Goal: Information Seeking & Learning: Learn about a topic

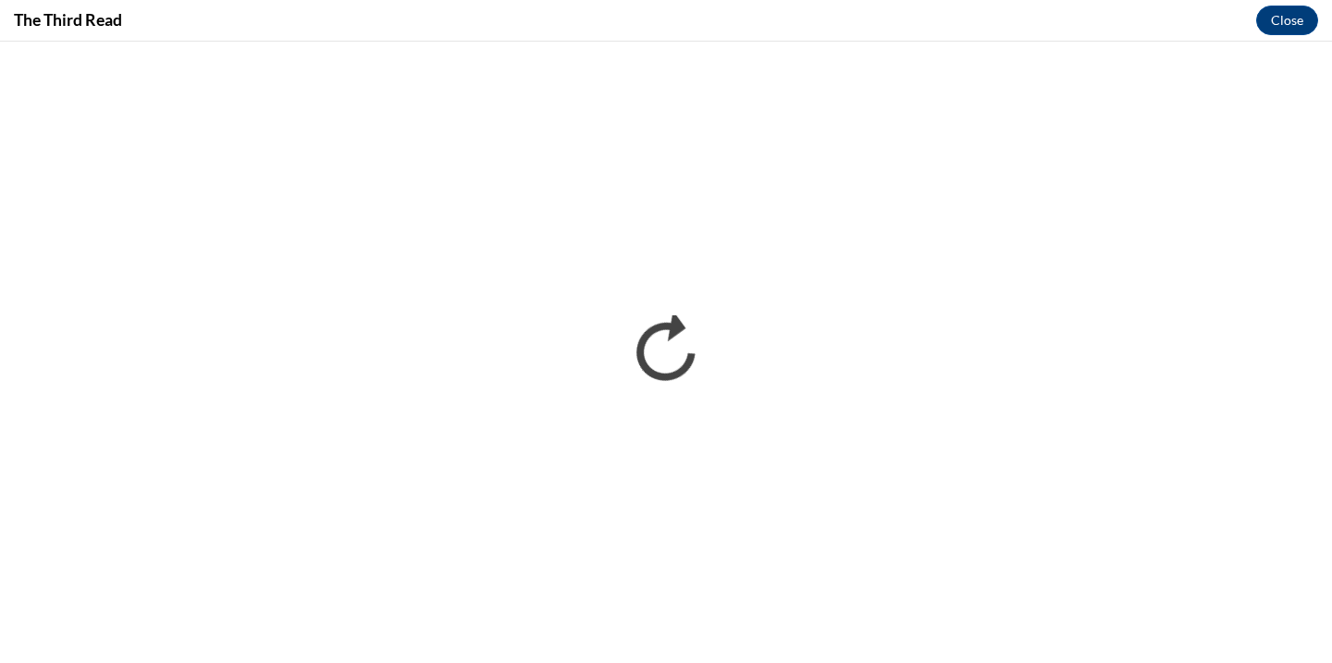
scroll to position [998, 0]
click at [1282, 29] on button "Close" at bounding box center [1287, 21] width 62 height 30
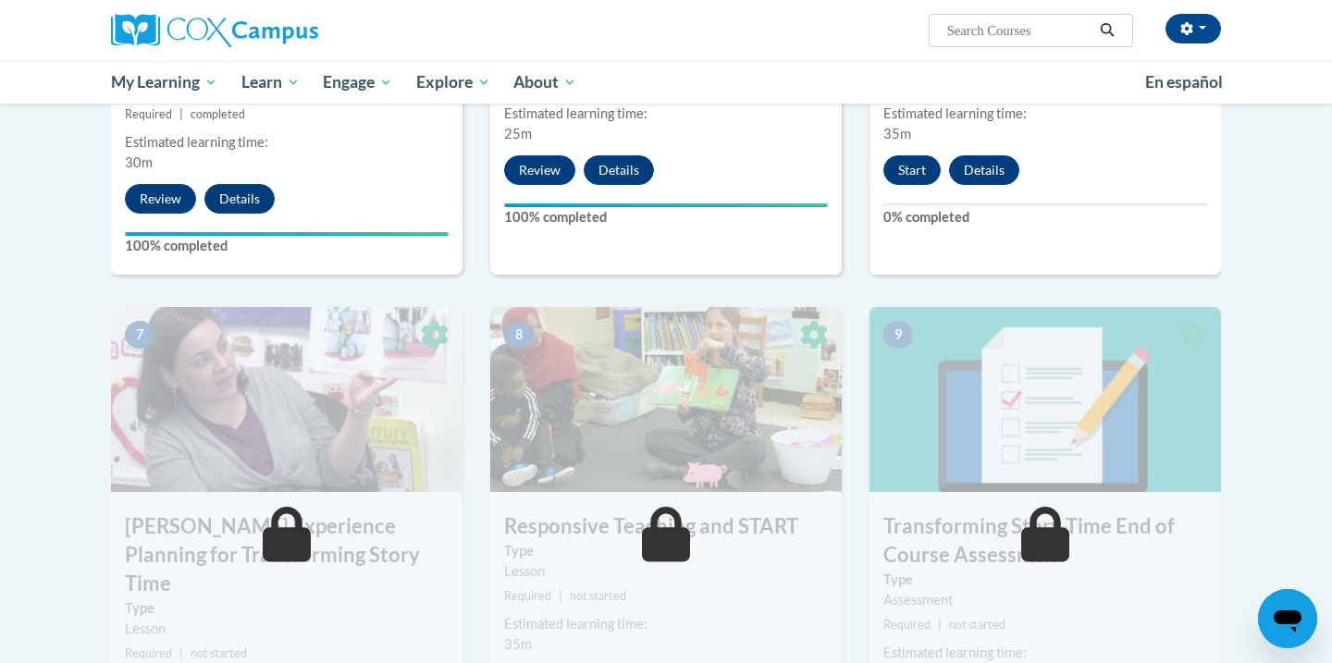
scroll to position [907, 0]
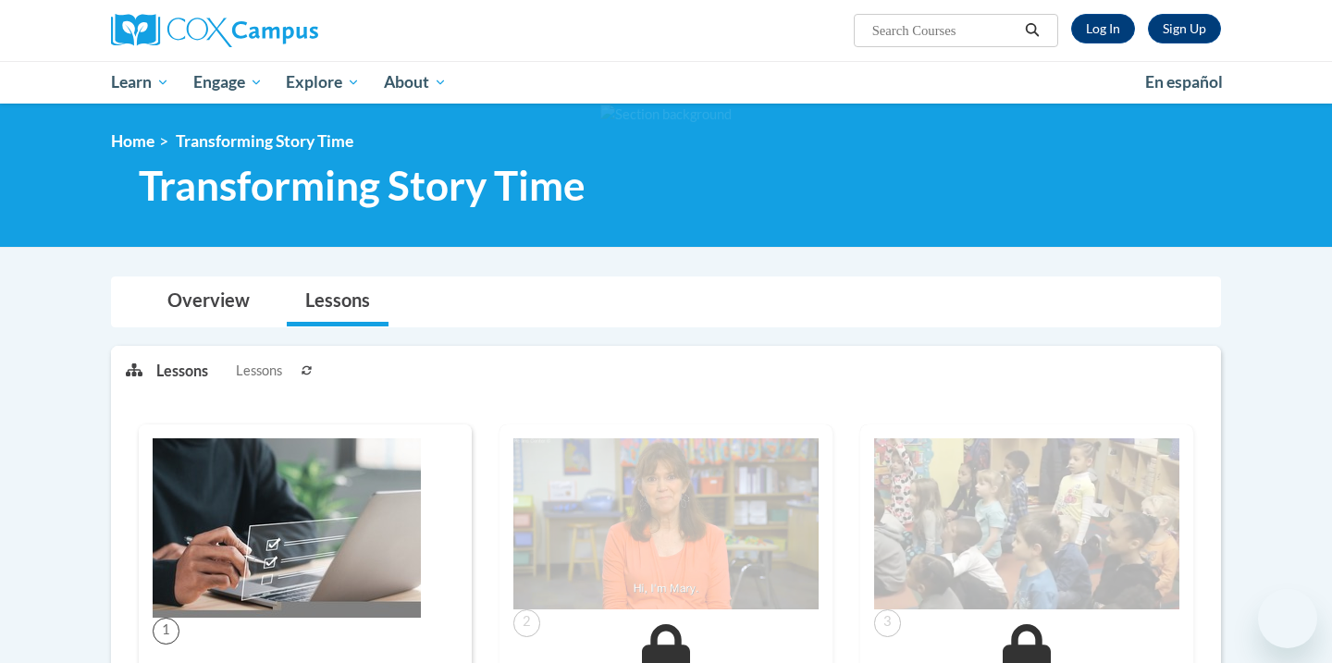
click at [1098, 26] on link "Log In" at bounding box center [1103, 29] width 64 height 30
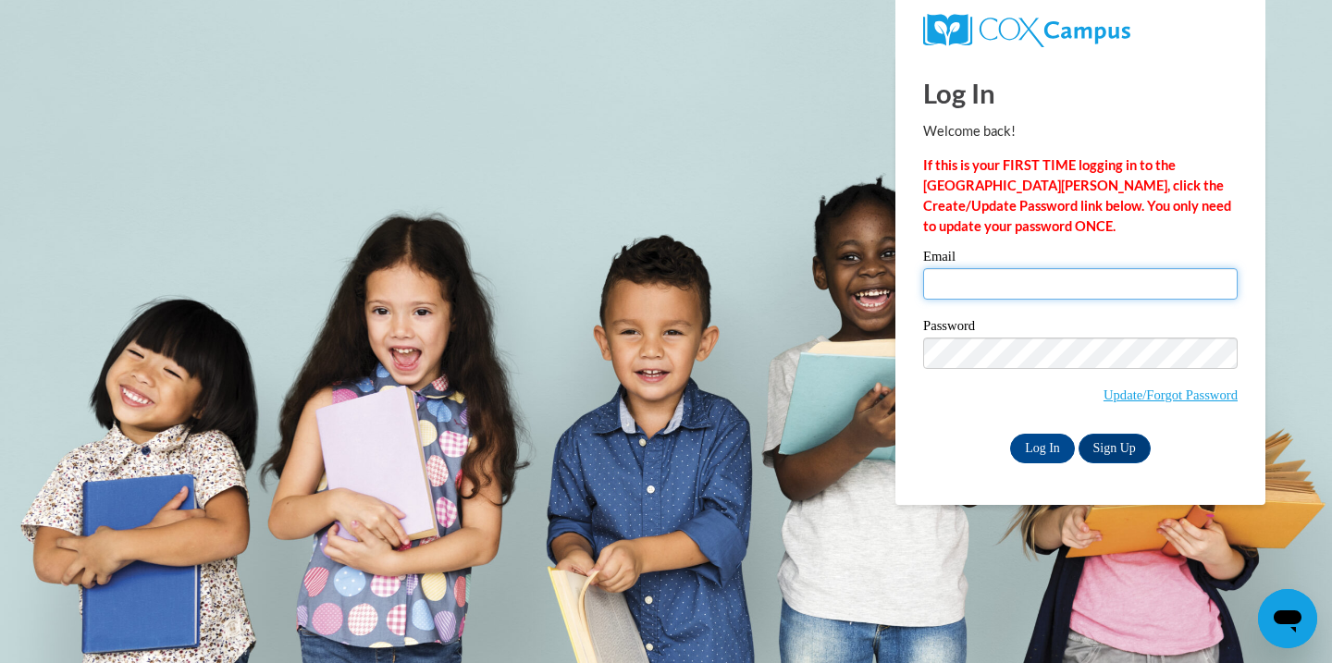
click at [1192, 276] on input "Email" at bounding box center [1080, 283] width 315 height 31
type input "macongracelearning@gmail.com"
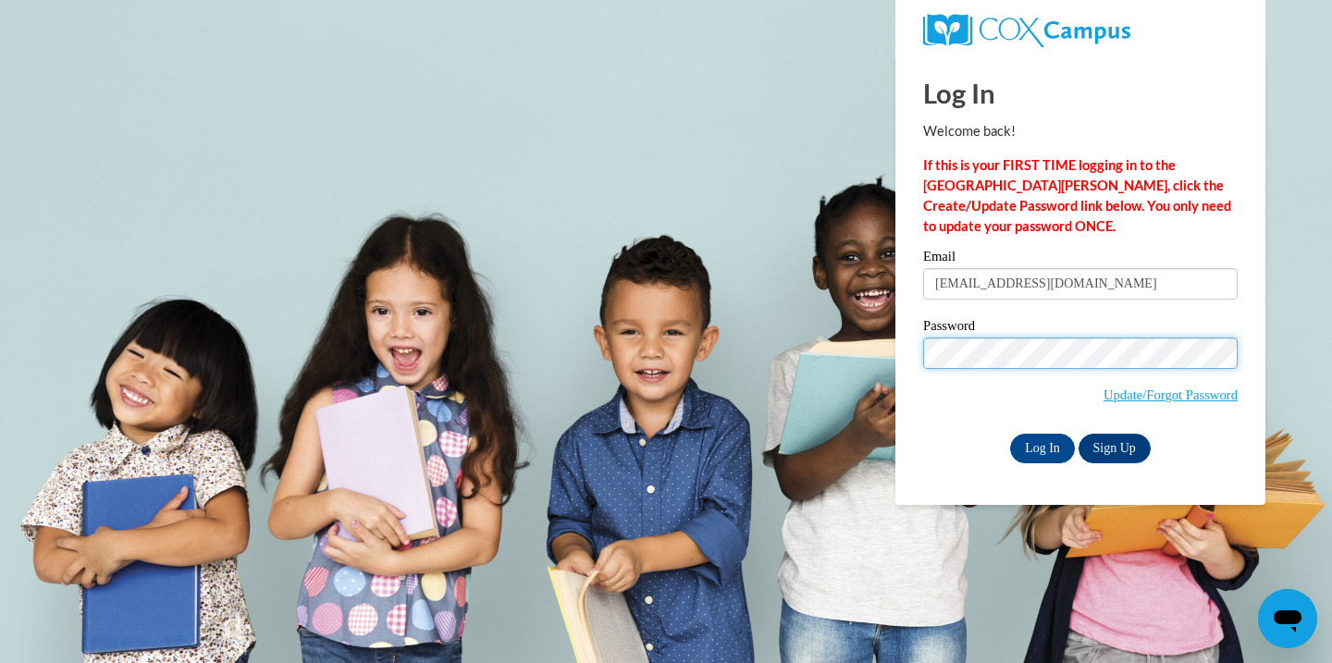
click at [1010, 434] on input "Log In" at bounding box center [1042, 449] width 65 height 30
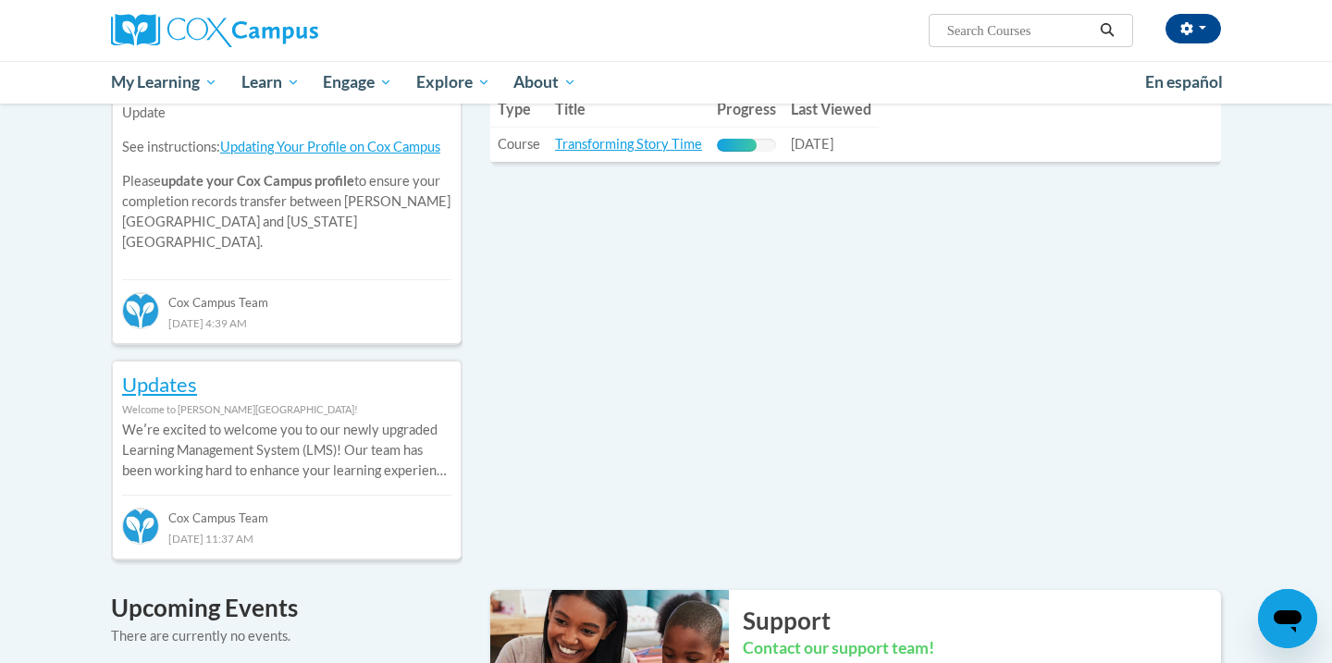
scroll to position [716, 0]
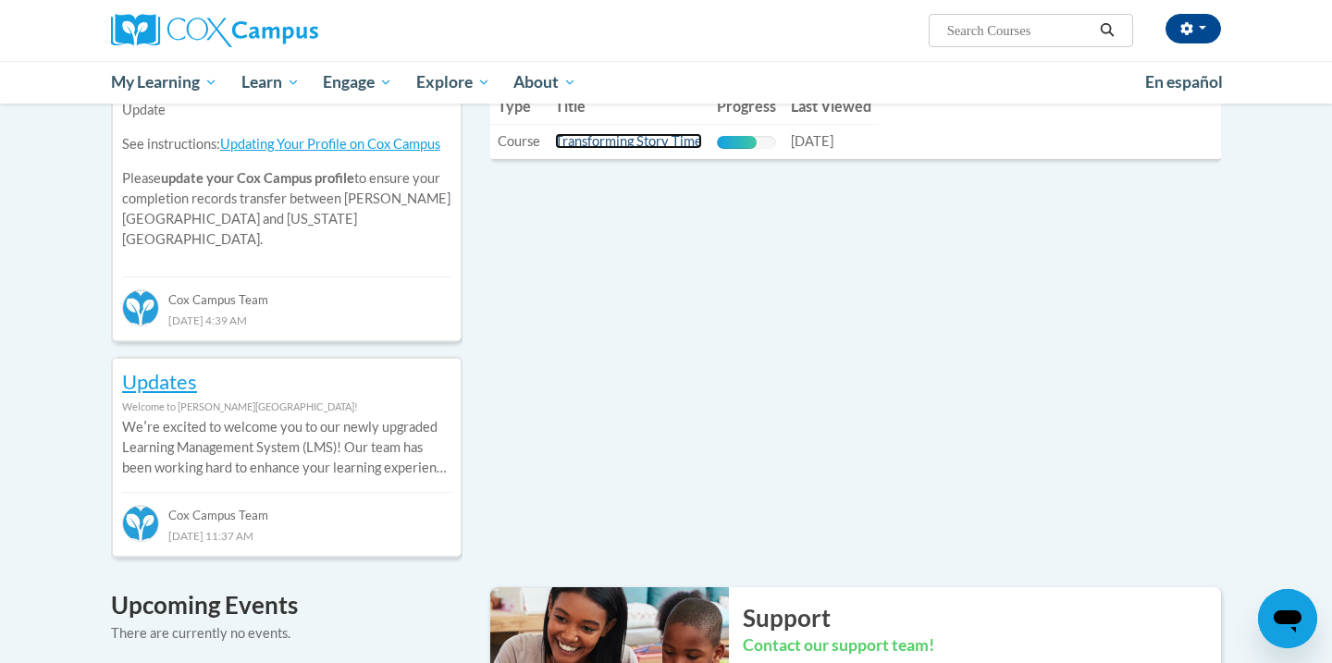
click at [657, 136] on link "Transforming Story Time" at bounding box center [628, 141] width 147 height 16
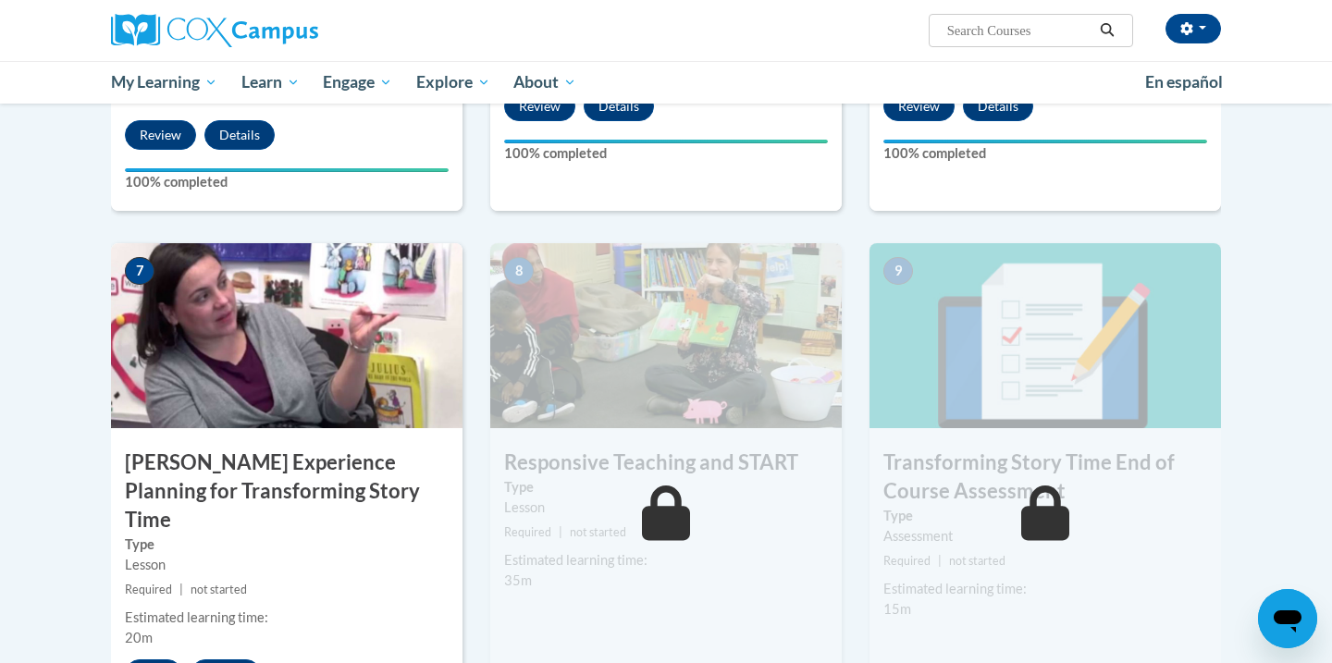
scroll to position [1348, 0]
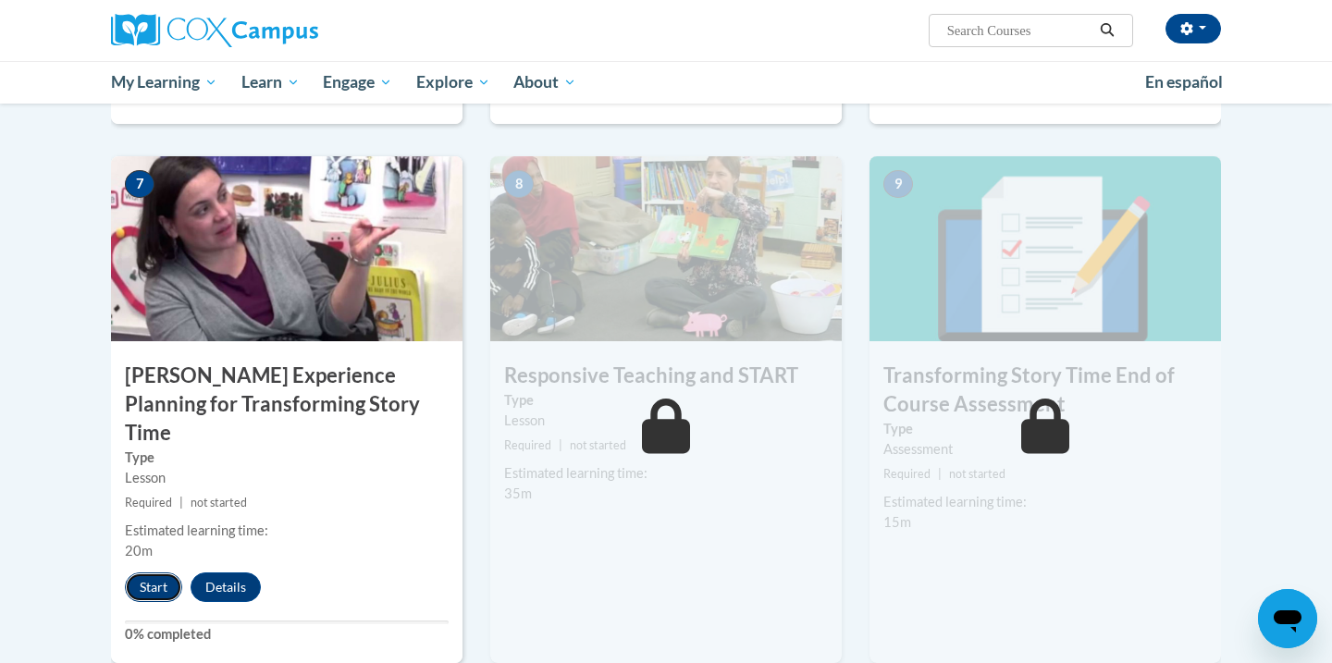
click at [154, 573] on button "Start" at bounding box center [153, 588] width 57 height 30
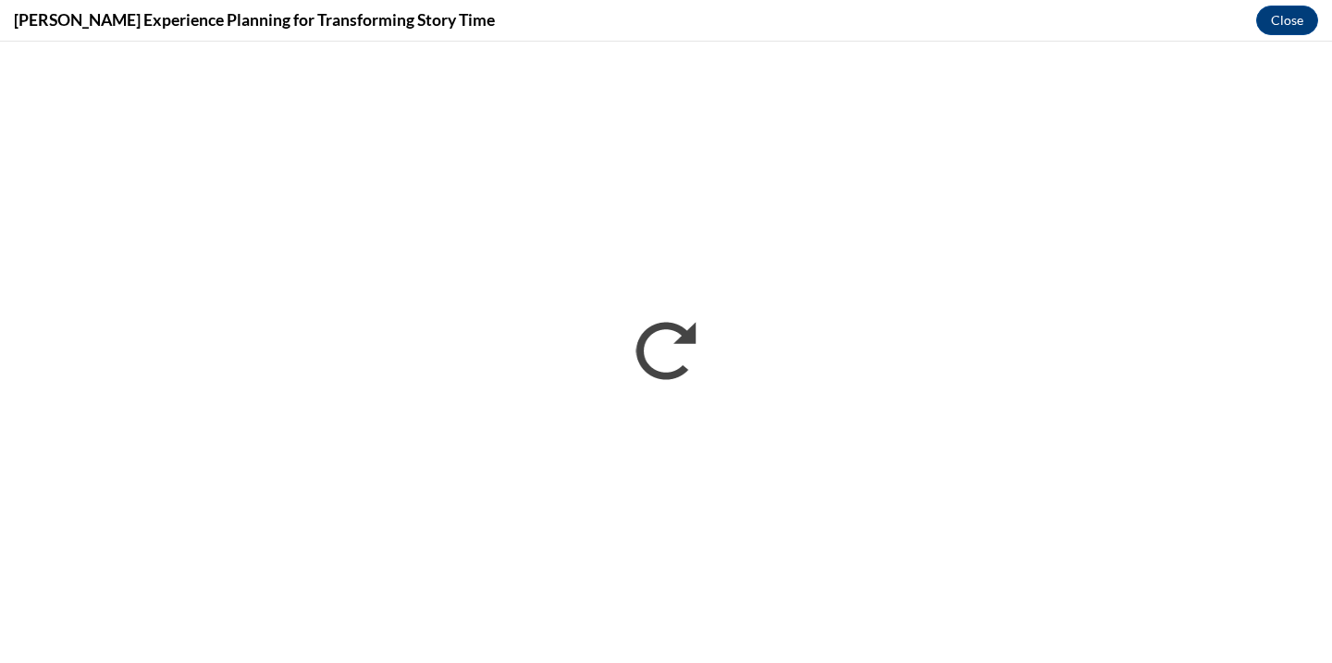
scroll to position [0, 0]
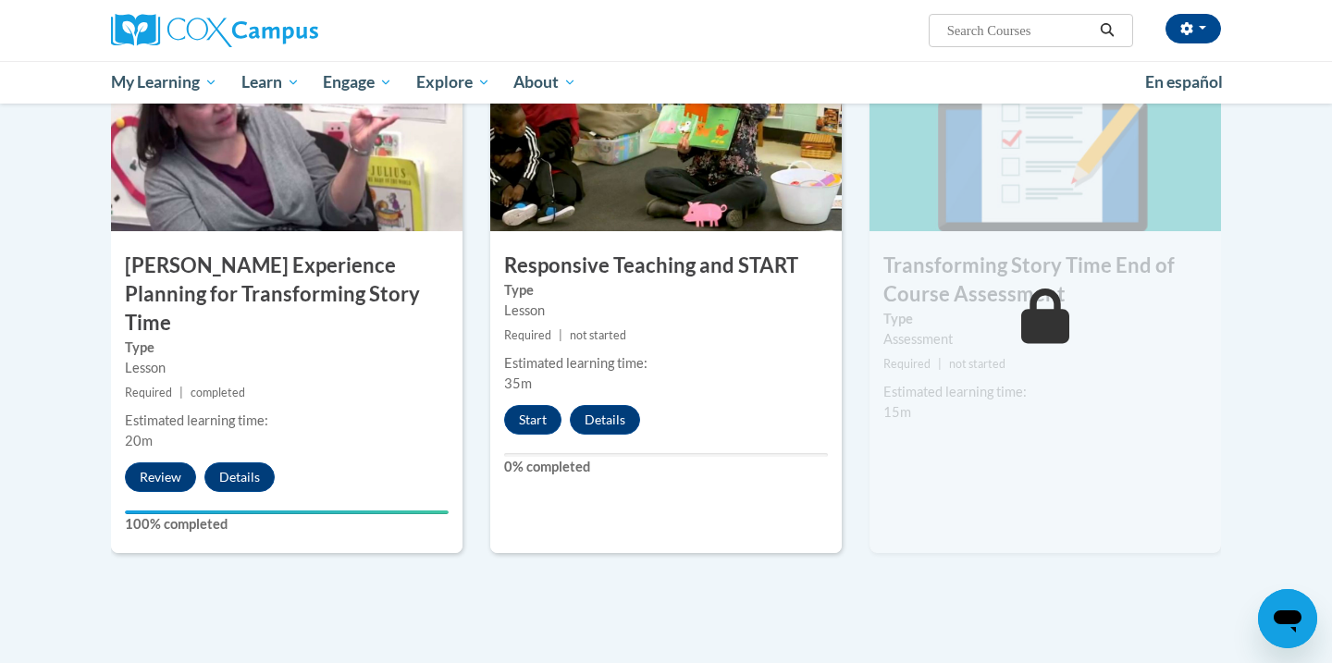
scroll to position [1501, 0]
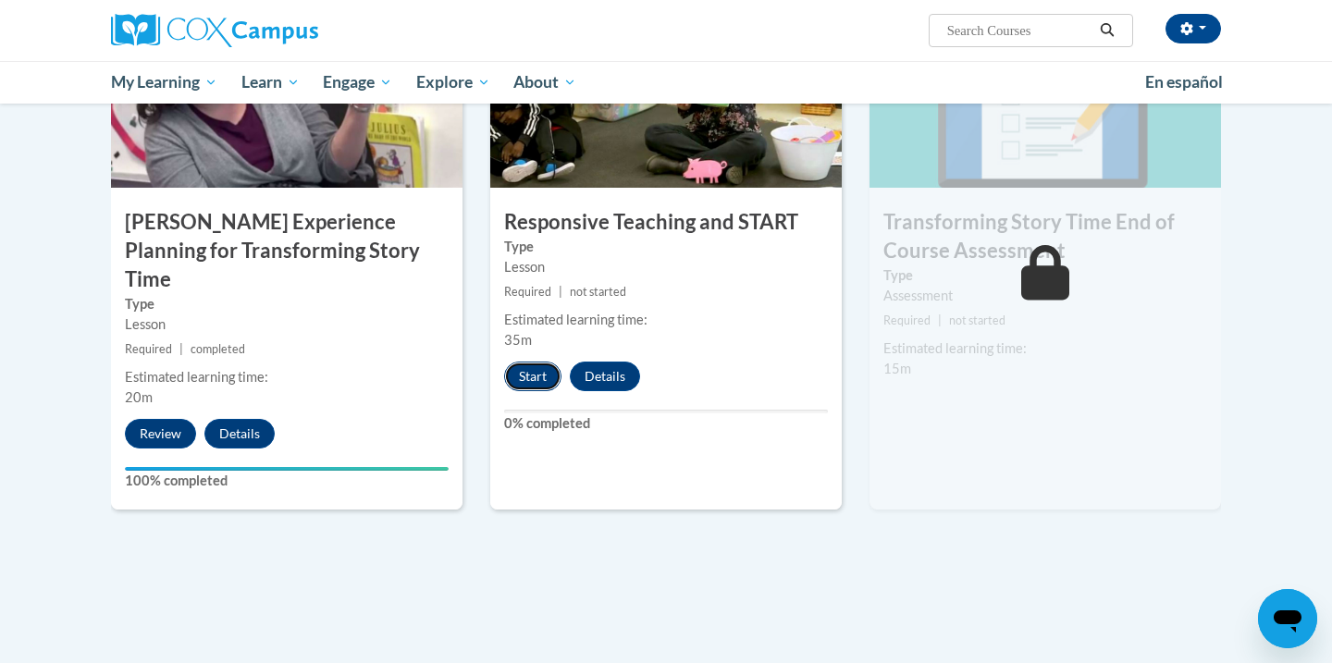
click at [525, 387] on button "Start" at bounding box center [532, 377] width 57 height 30
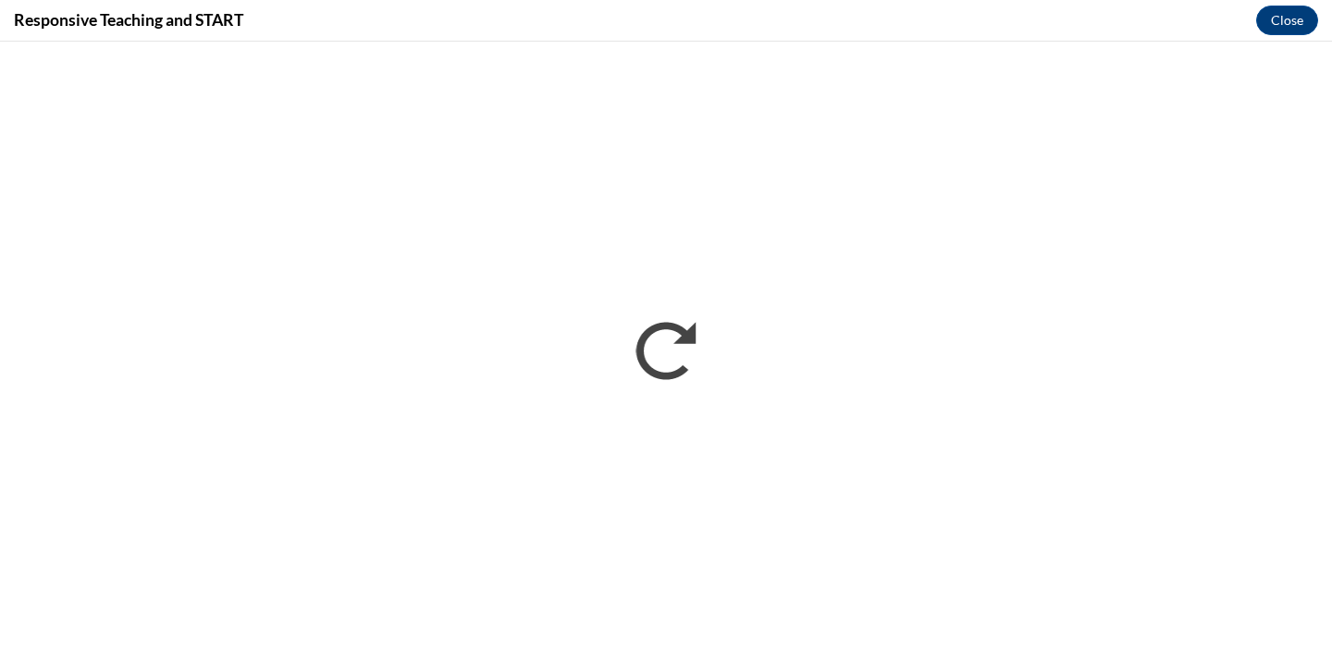
scroll to position [0, 0]
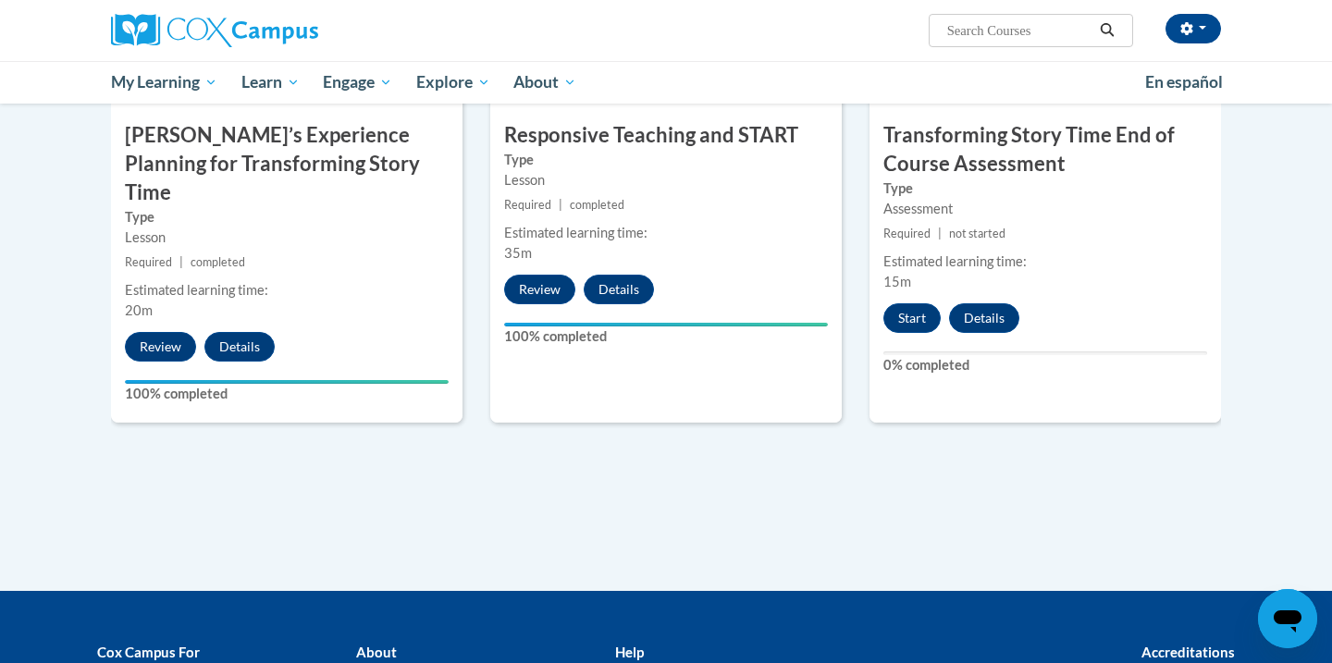
scroll to position [1520, 0]
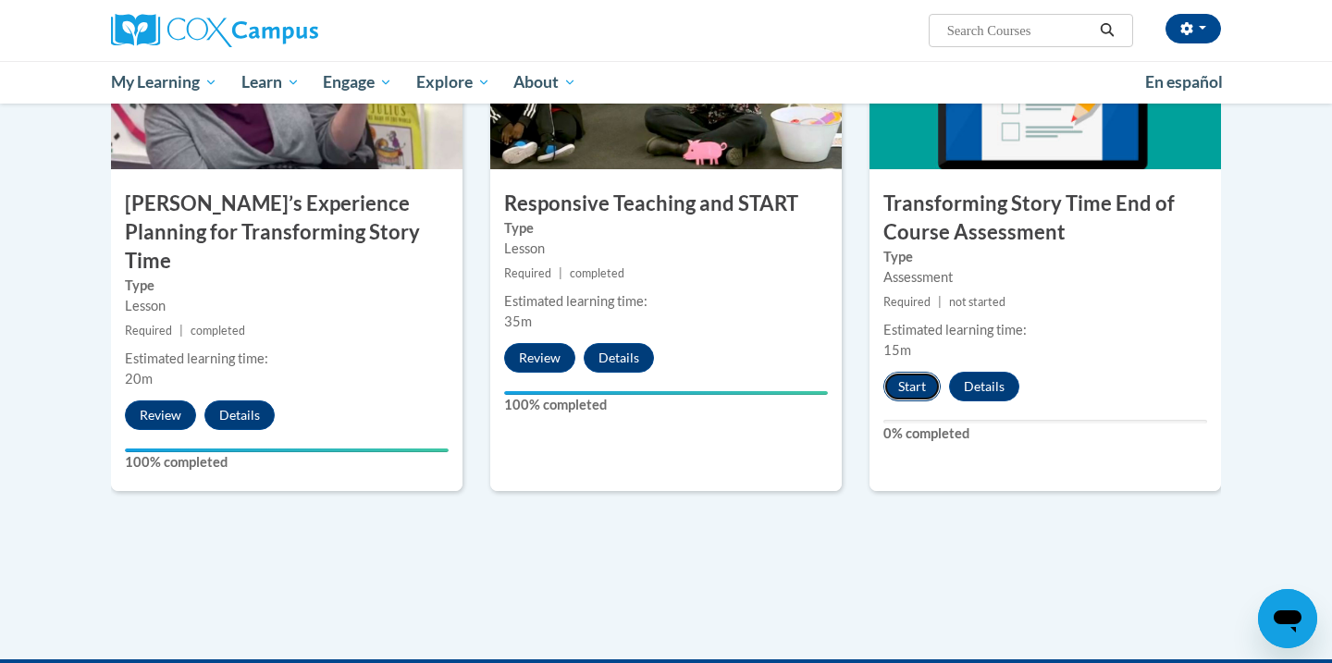
click at [911, 384] on button "Start" at bounding box center [911, 387] width 57 height 30
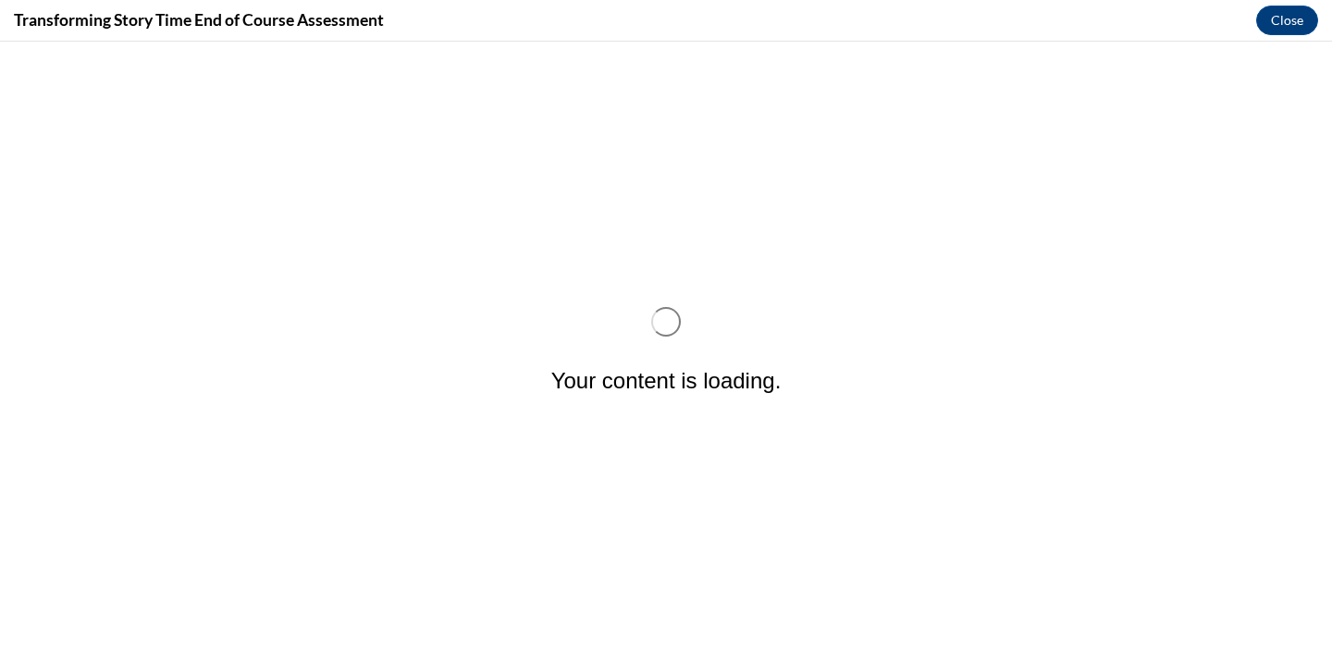
scroll to position [0, 0]
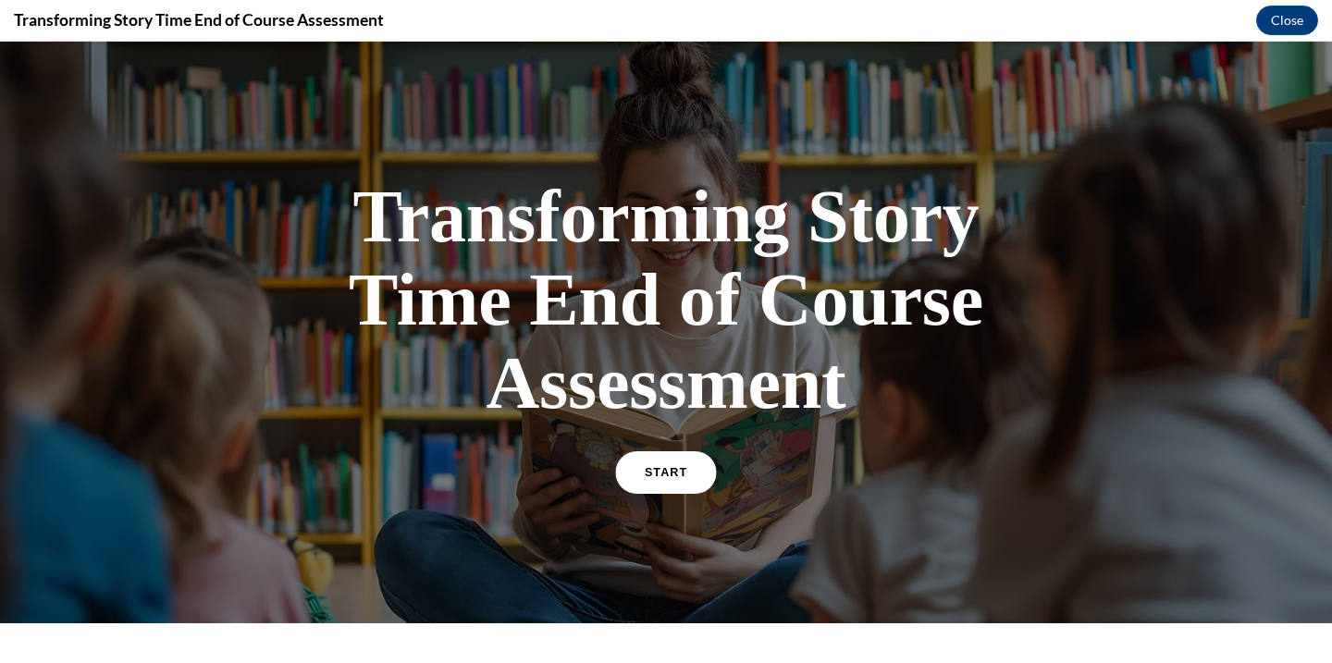
click at [660, 475] on span "START" at bounding box center [666, 473] width 43 height 14
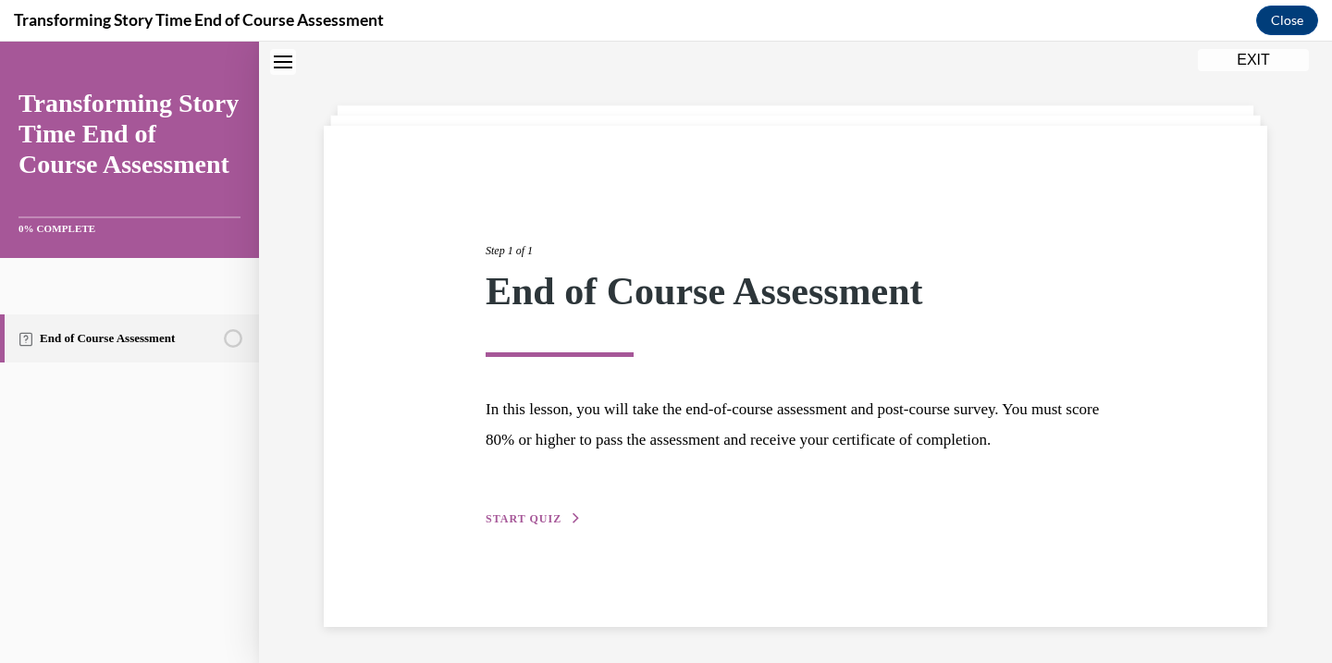
scroll to position [64, 0]
click at [564, 526] on button "START QUIZ" at bounding box center [534, 518] width 96 height 17
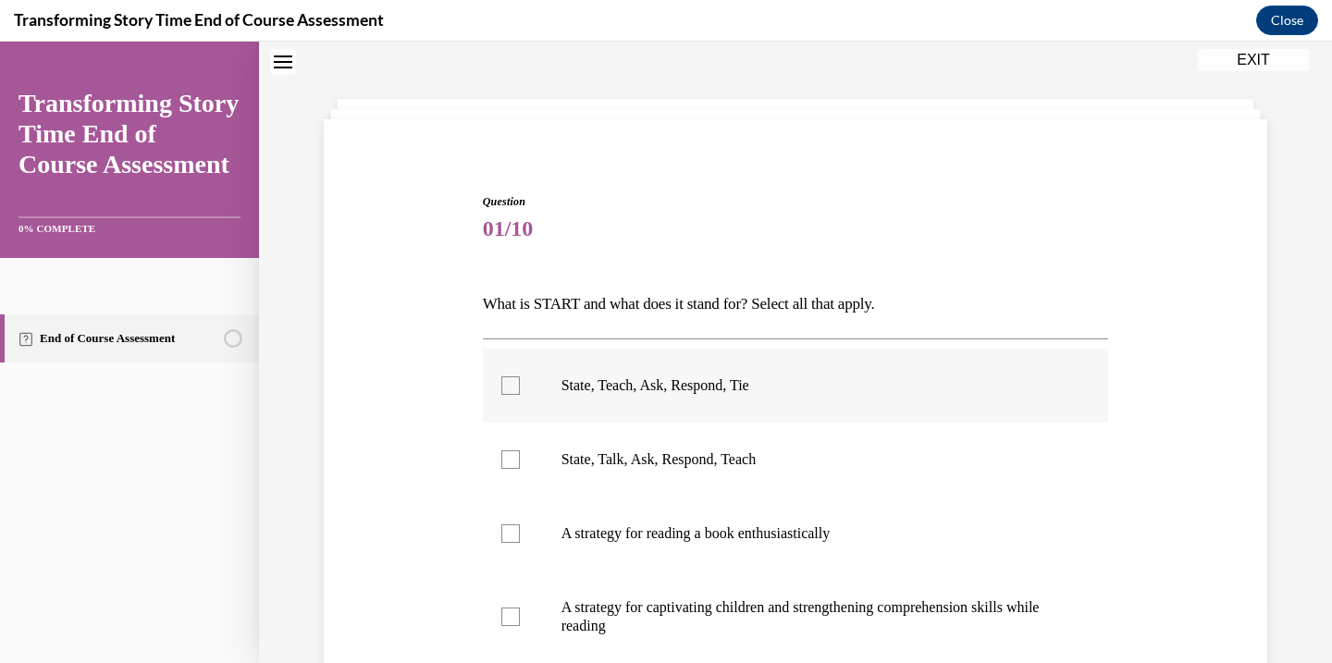
click at [498, 382] on label "State, Teach, Ask, Respond, Tie" at bounding box center [796, 386] width 626 height 74
click at [501, 382] on input "State, Teach, Ask, Respond, Tie" at bounding box center [510, 386] width 19 height 19
checkbox input "true"
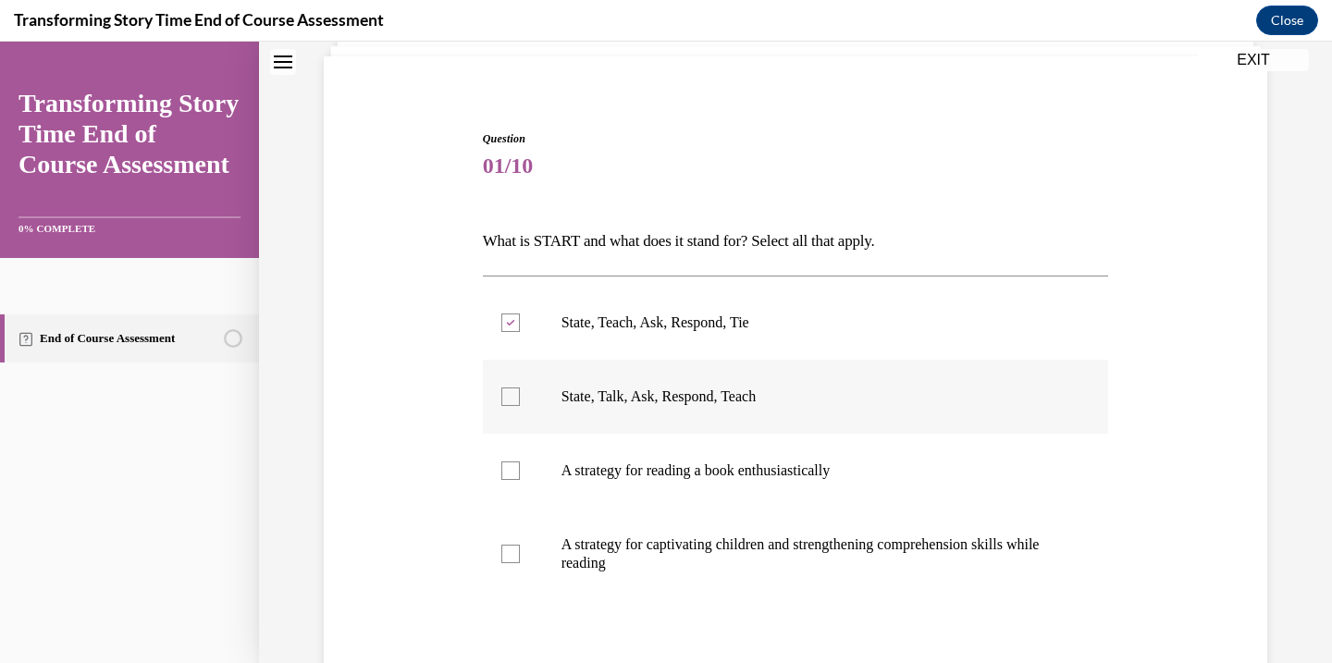
scroll to position [148, 0]
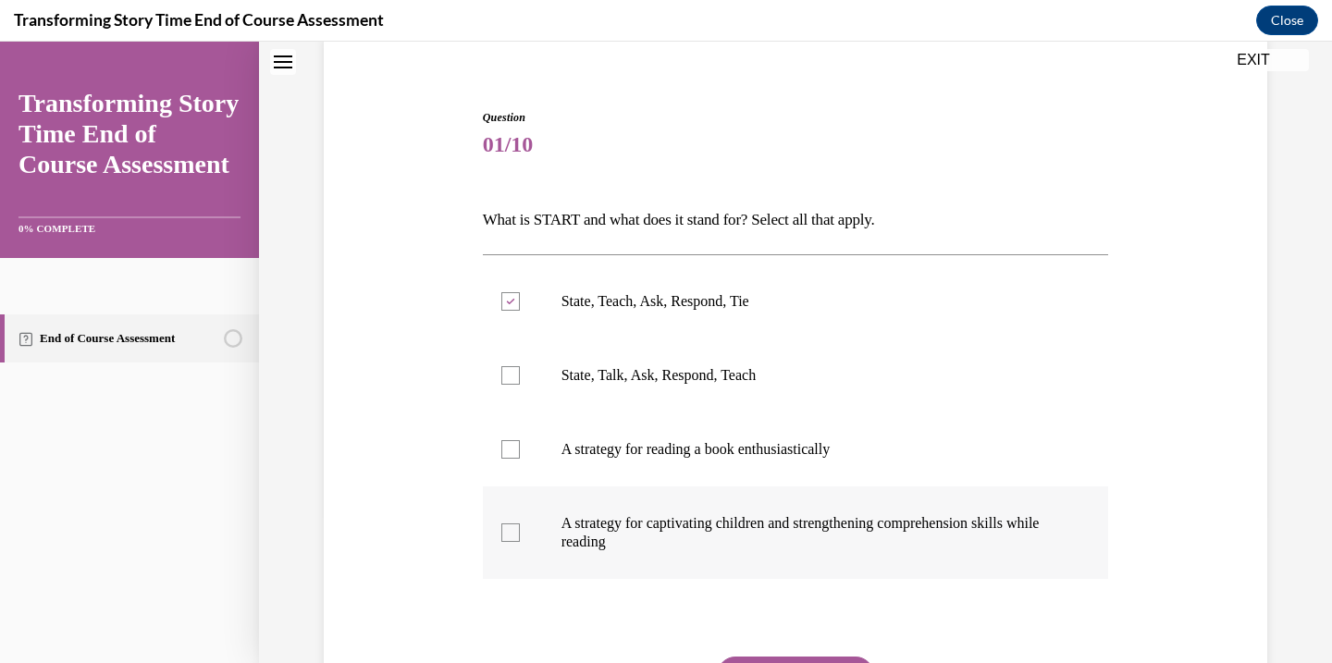
click at [534, 525] on label "A strategy for captivating children and strengthening comprehension skills whil…" at bounding box center [796, 533] width 626 height 93
click at [520, 525] on input "A strategy for captivating children and strengthening comprehension skills whil…" at bounding box center [510, 533] width 19 height 19
checkbox input "true"
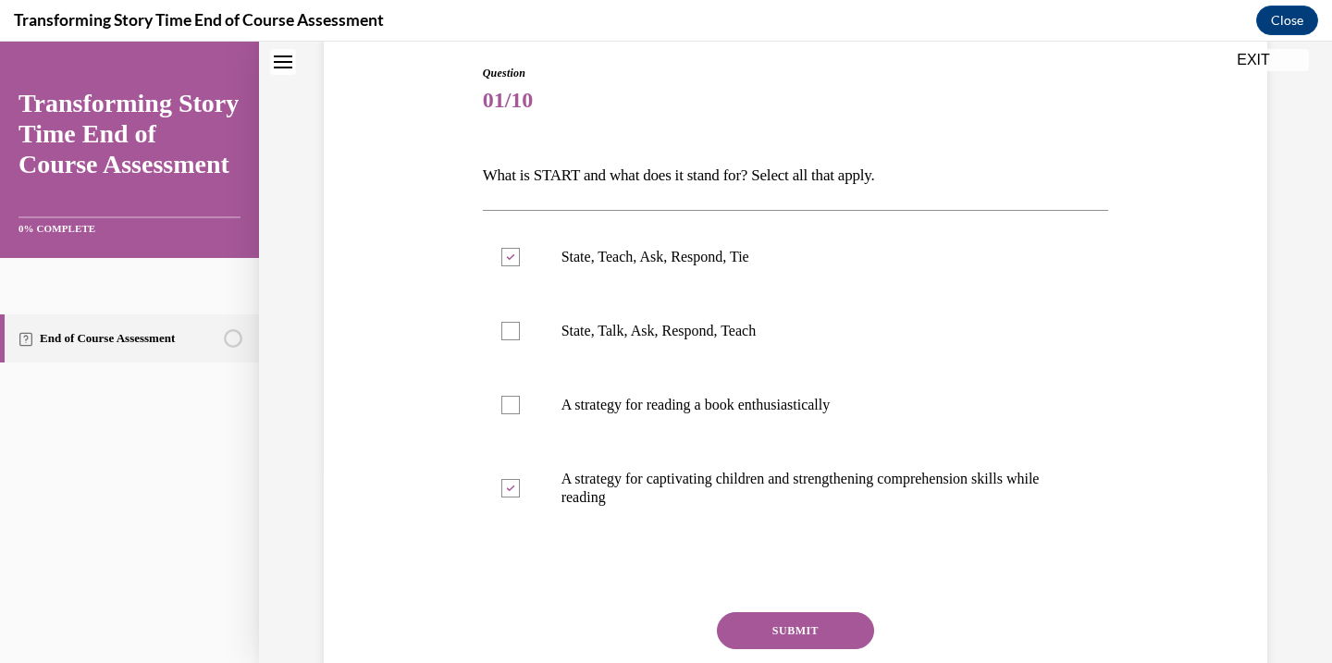
scroll to position [228, 0]
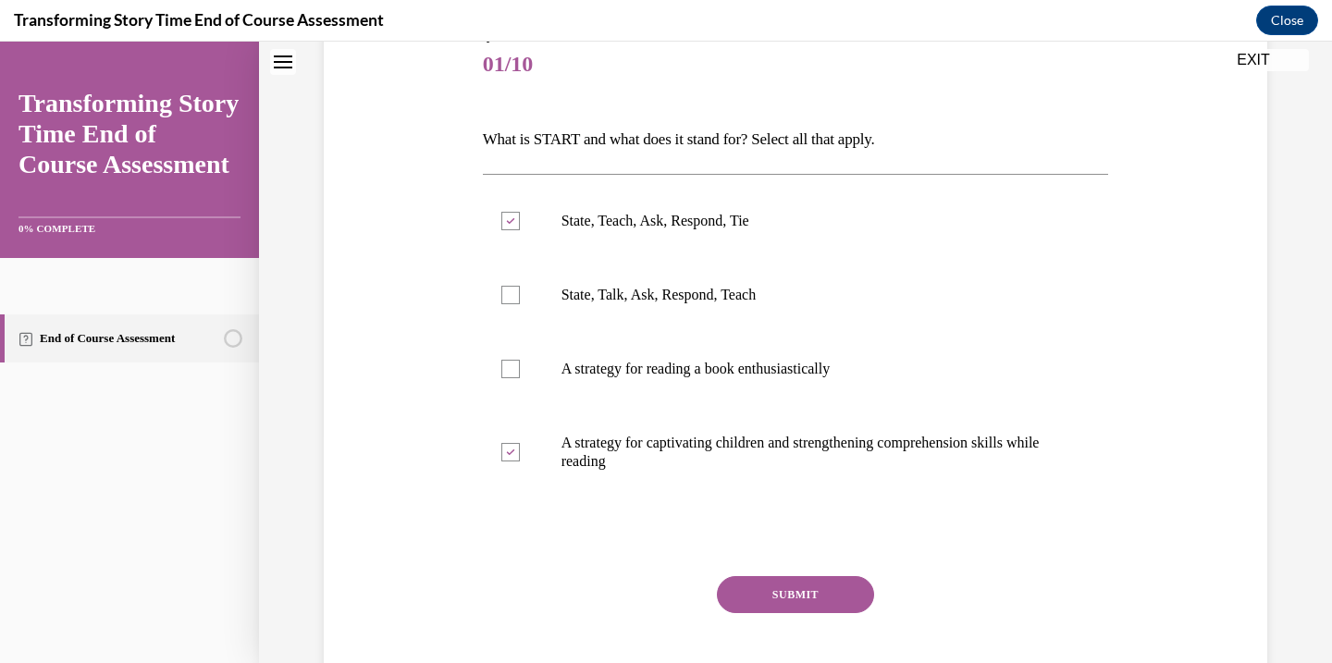
click at [805, 594] on button "SUBMIT" at bounding box center [795, 594] width 157 height 37
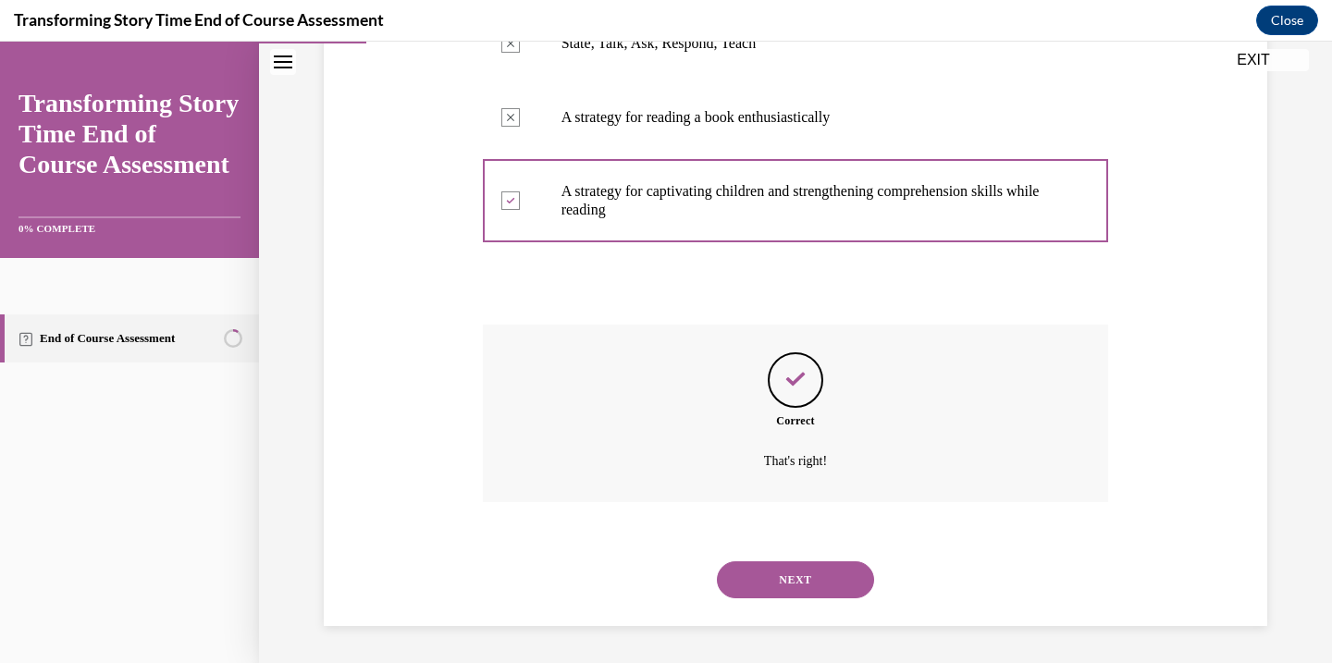
click at [808, 582] on button "NEXT" at bounding box center [795, 580] width 157 height 37
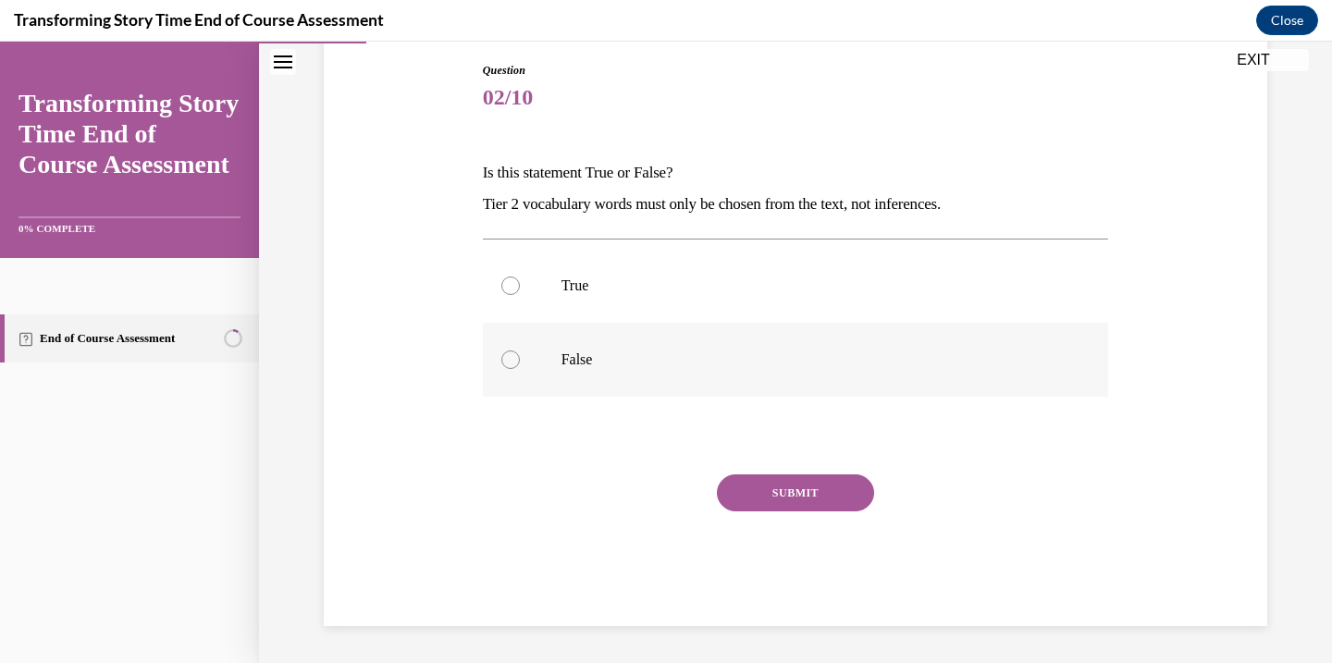
click at [510, 362] on div at bounding box center [510, 360] width 19 height 19
click at [510, 362] on input "False" at bounding box center [510, 360] width 19 height 19
radio input "true"
click at [770, 504] on button "SUBMIT" at bounding box center [795, 493] width 157 height 37
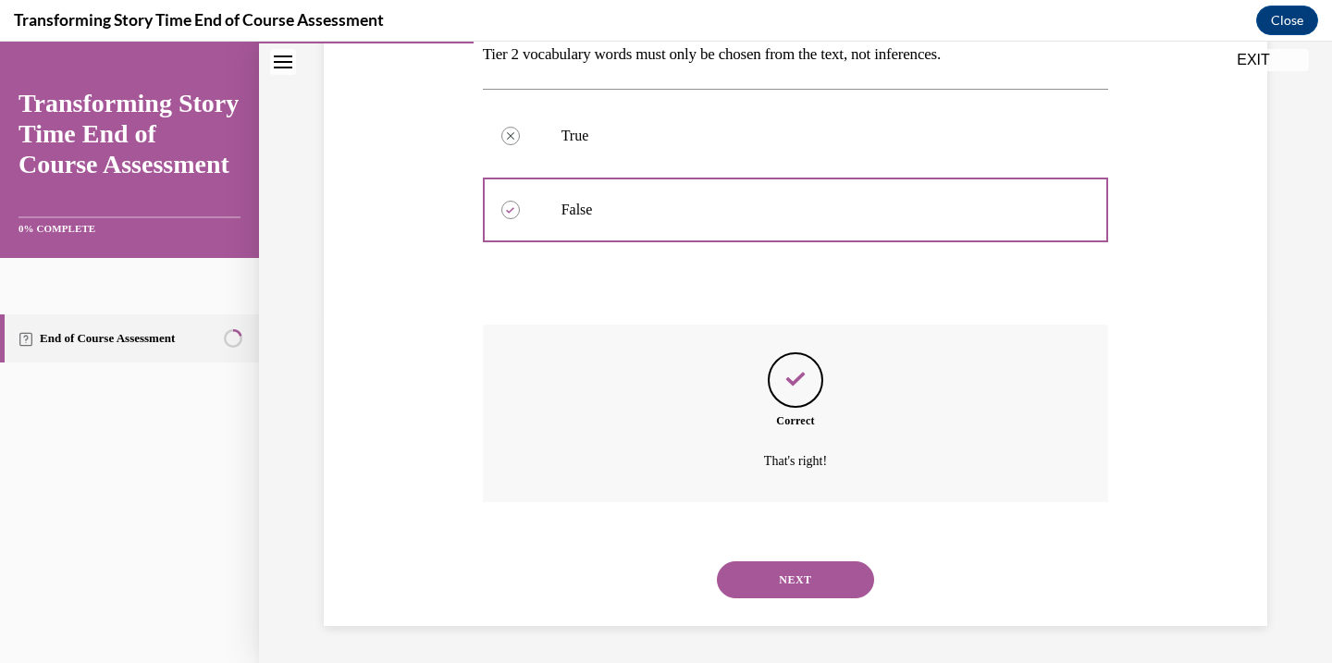
click at [782, 580] on button "NEXT" at bounding box center [795, 580] width 157 height 37
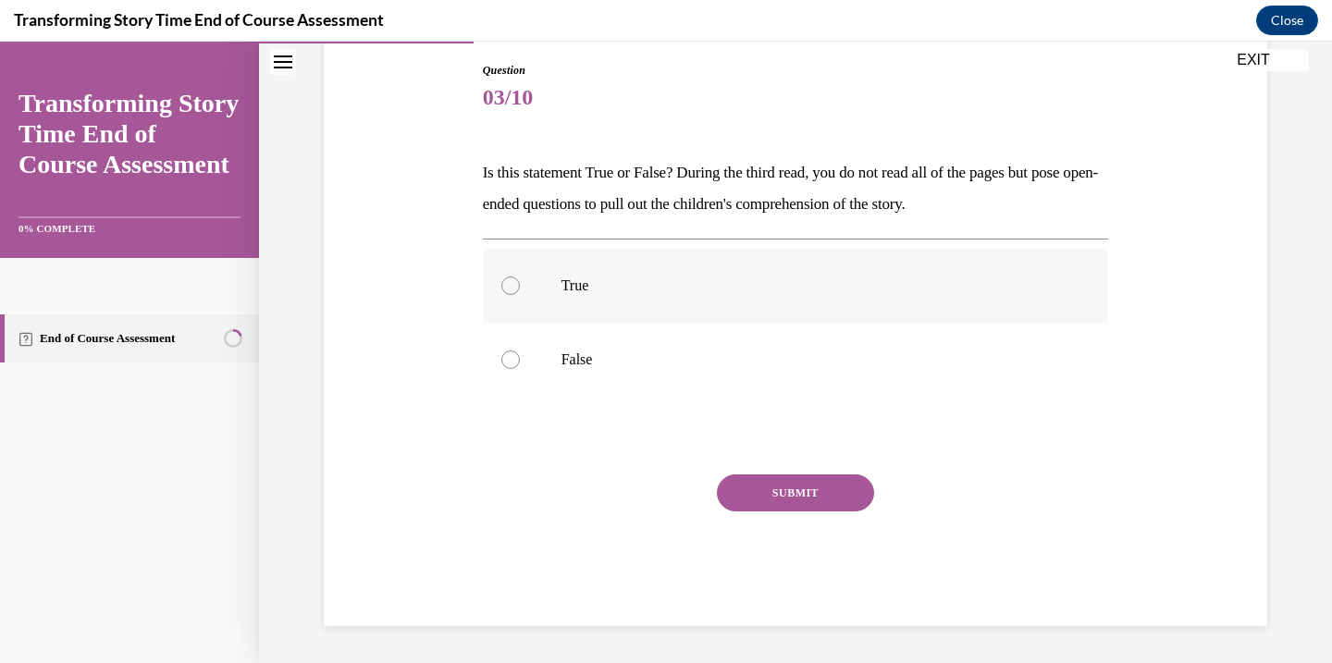
click at [514, 278] on div at bounding box center [510, 286] width 19 height 19
click at [514, 278] on input "True" at bounding box center [510, 286] width 19 height 19
radio input "true"
click at [784, 495] on button "SUBMIT" at bounding box center [795, 493] width 157 height 37
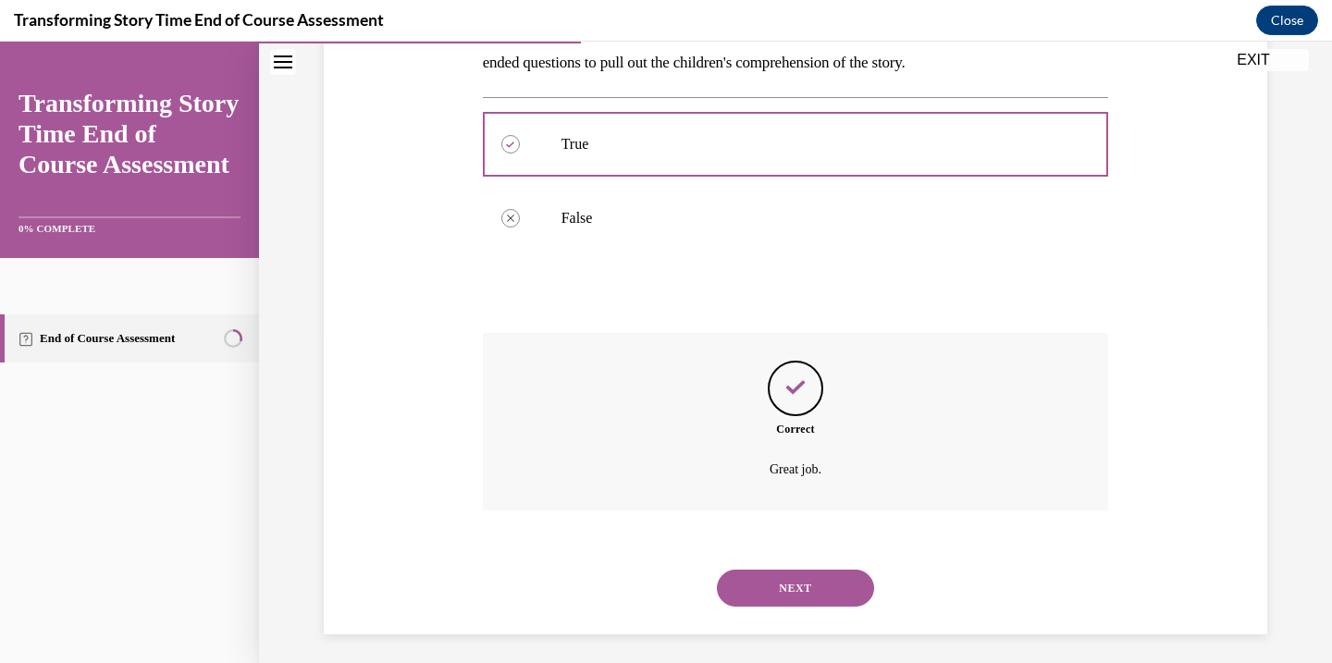
scroll to position [345, 0]
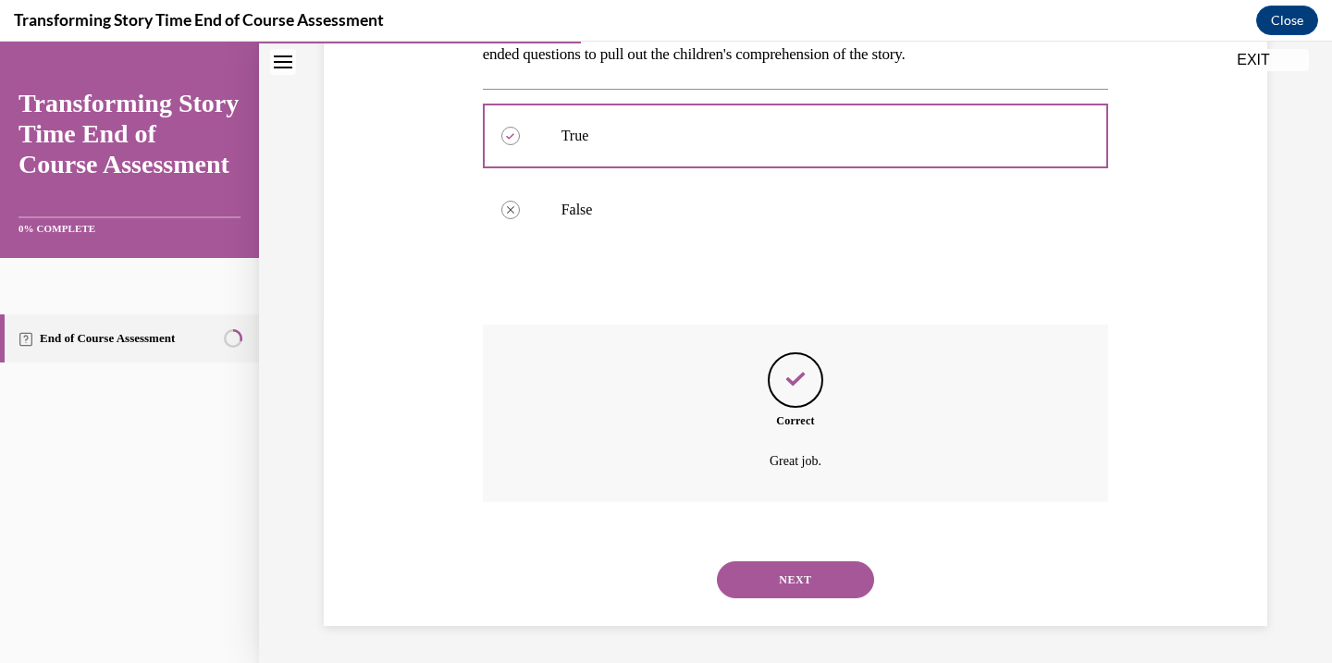
click at [768, 593] on button "NEXT" at bounding box center [795, 580] width 157 height 37
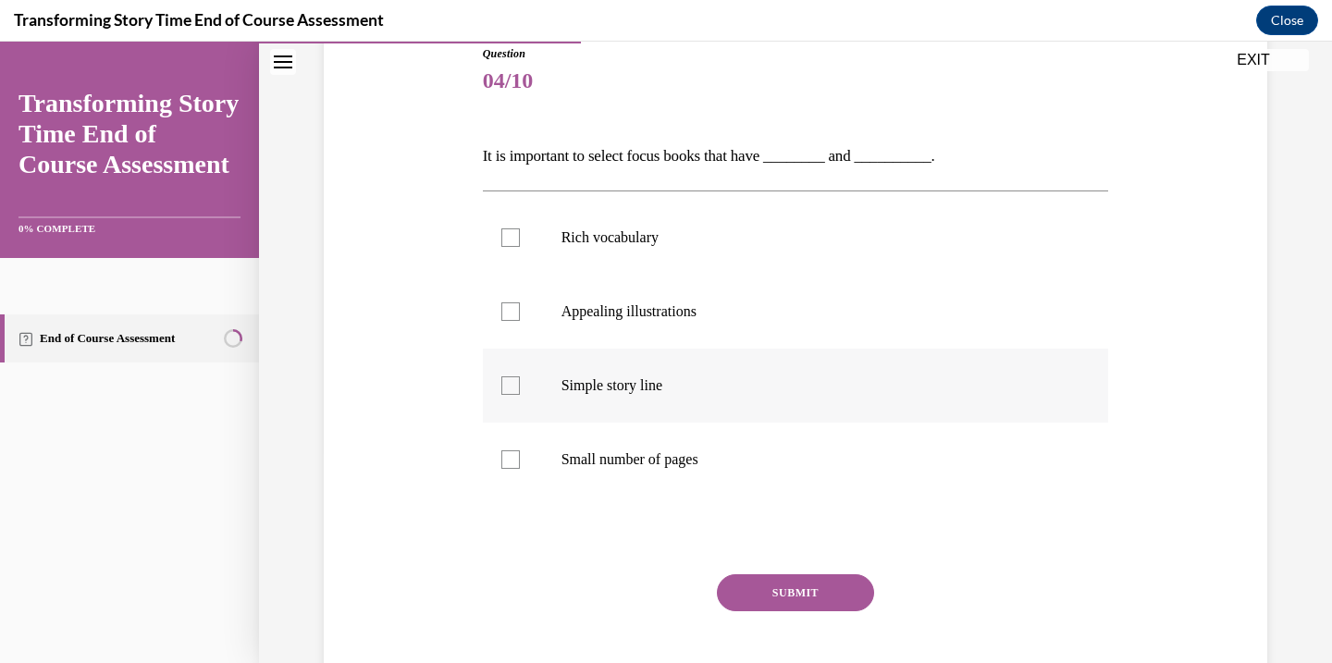
scroll to position [228, 0]
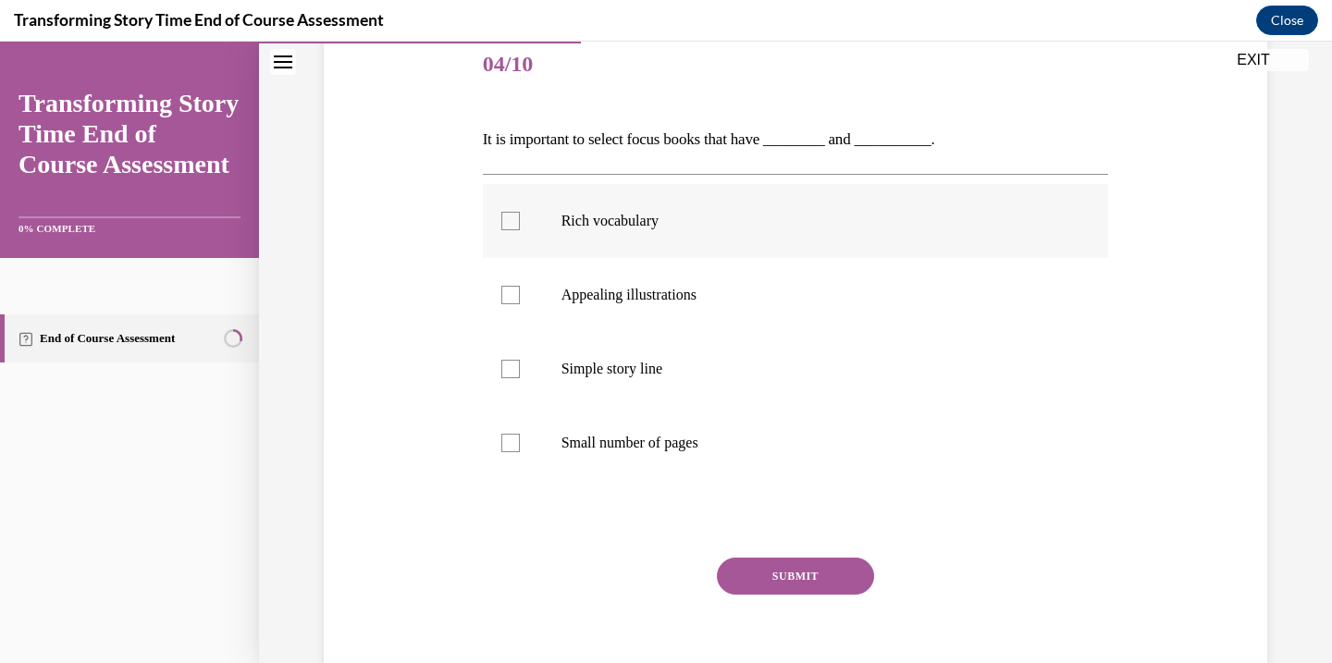
click at [504, 241] on label "Rich vocabulary" at bounding box center [796, 221] width 626 height 74
click at [504, 230] on input "Rich vocabulary" at bounding box center [510, 221] width 19 height 19
checkbox input "true"
click at [517, 373] on div at bounding box center [510, 369] width 19 height 19
click at [517, 373] on input "Simple story line" at bounding box center [510, 369] width 19 height 19
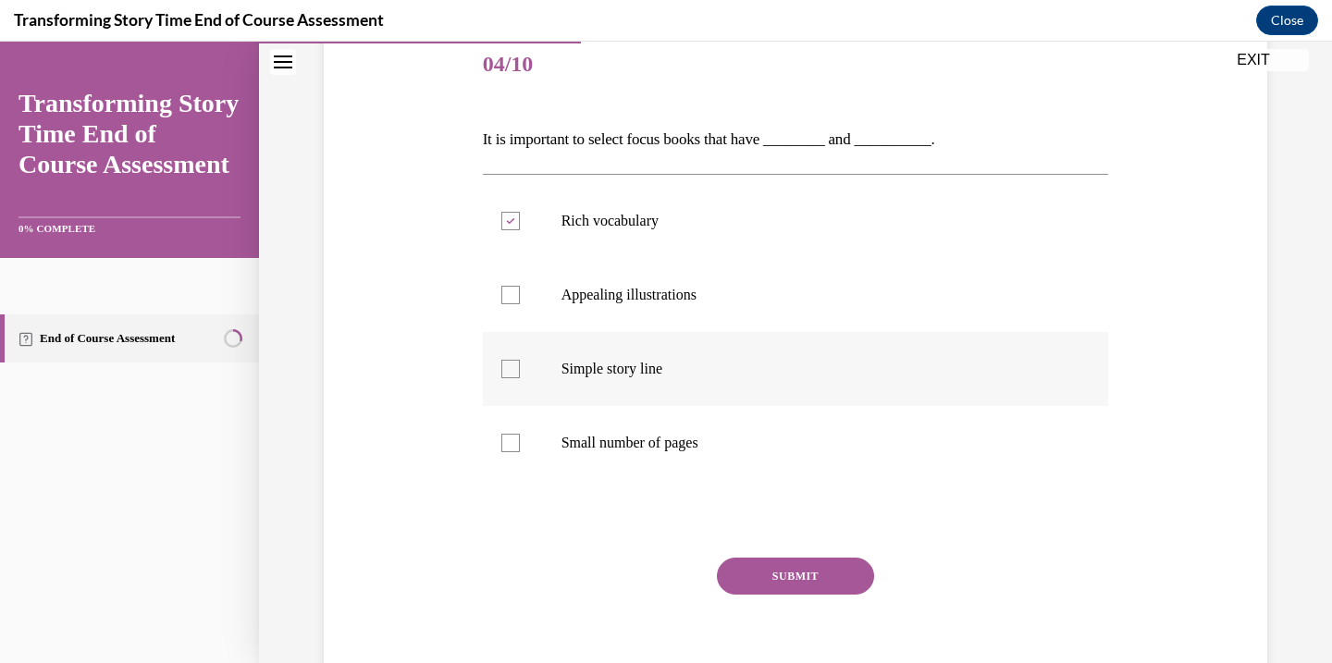
checkbox input "true"
click at [747, 574] on button "SUBMIT" at bounding box center [795, 576] width 157 height 37
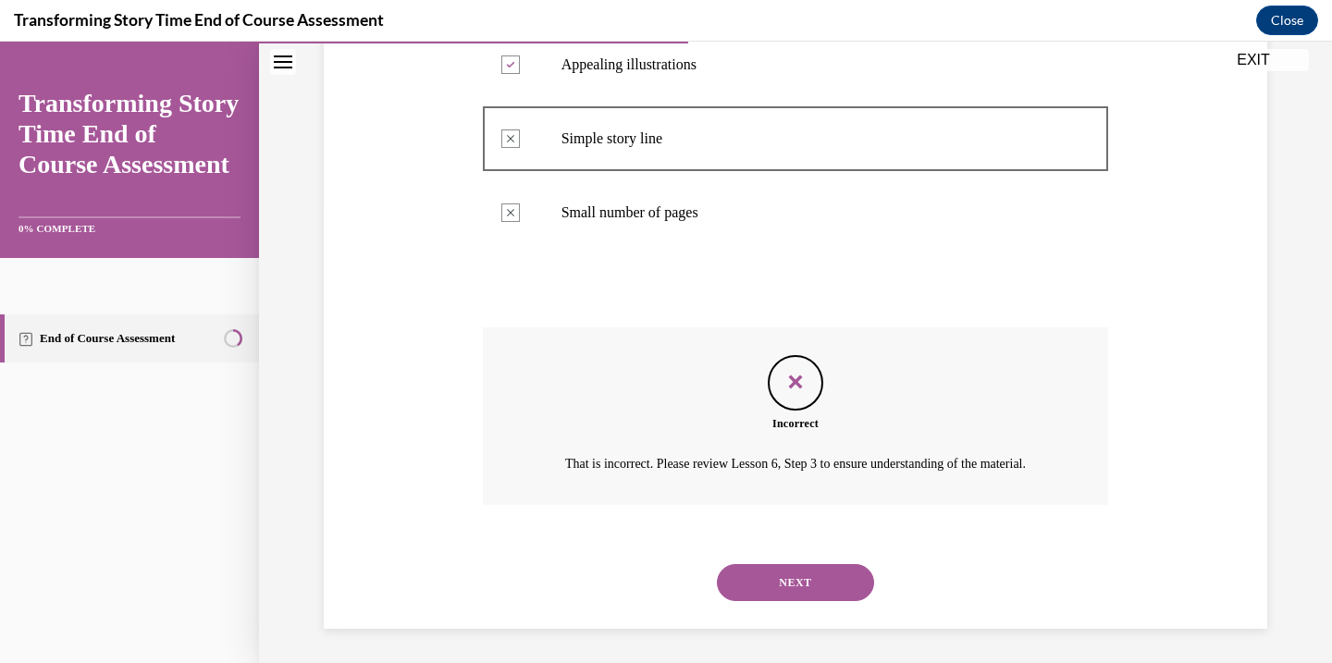
scroll to position [483, 0]
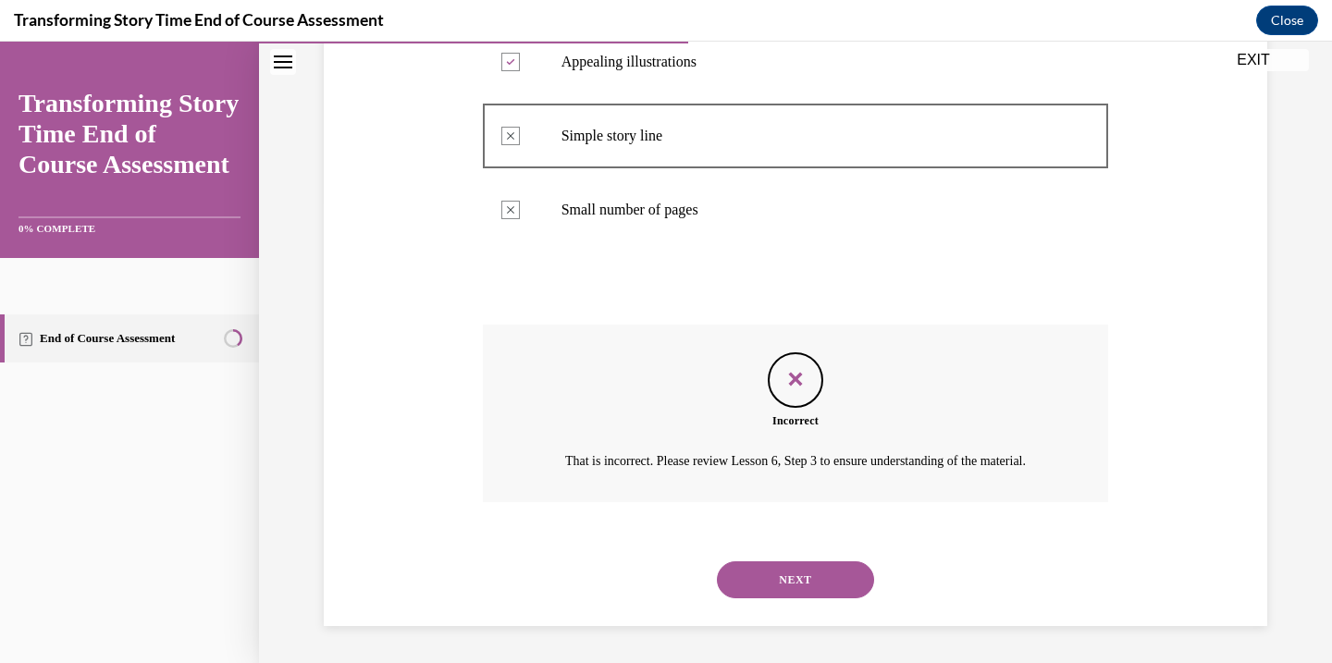
click at [742, 578] on button "NEXT" at bounding box center [795, 580] width 157 height 37
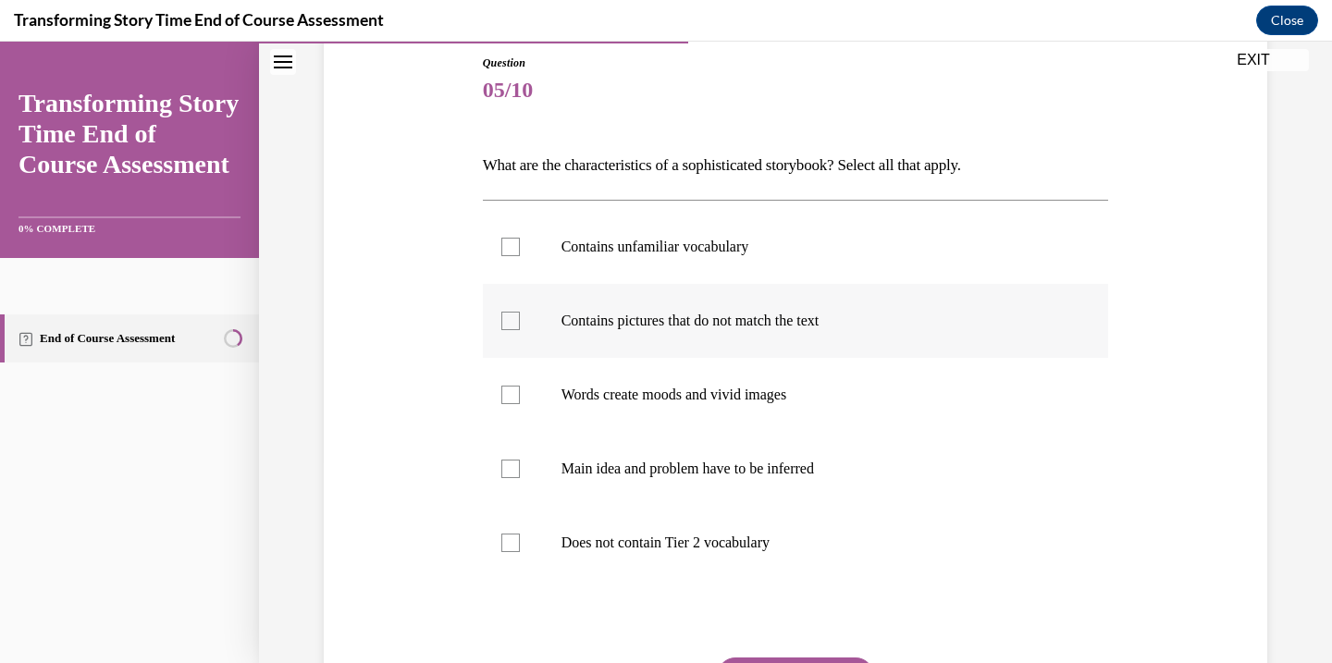
scroll to position [209, 0]
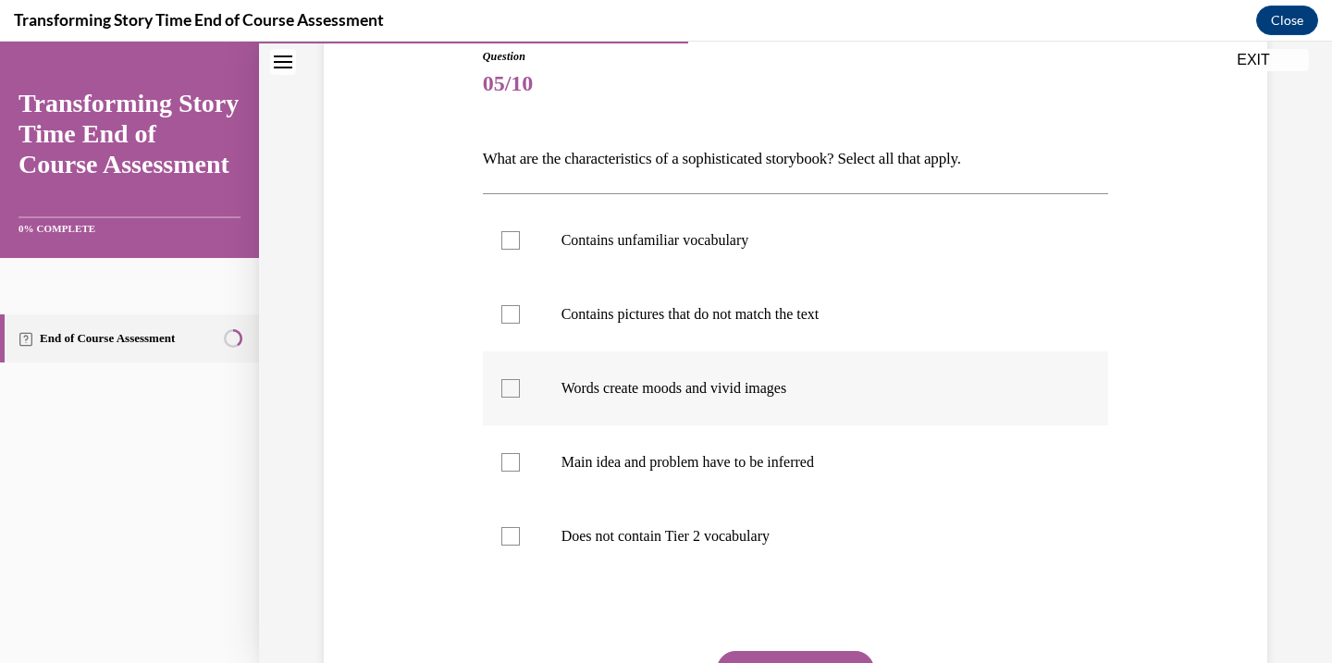
click at [512, 386] on div at bounding box center [510, 388] width 19 height 19
click at [512, 386] on input "Words create moods and vivid images" at bounding box center [510, 388] width 19 height 19
checkbox input "true"
click at [515, 463] on div at bounding box center [510, 462] width 19 height 19
click at [515, 463] on input "Main idea and problem have to be inferred" at bounding box center [510, 462] width 19 height 19
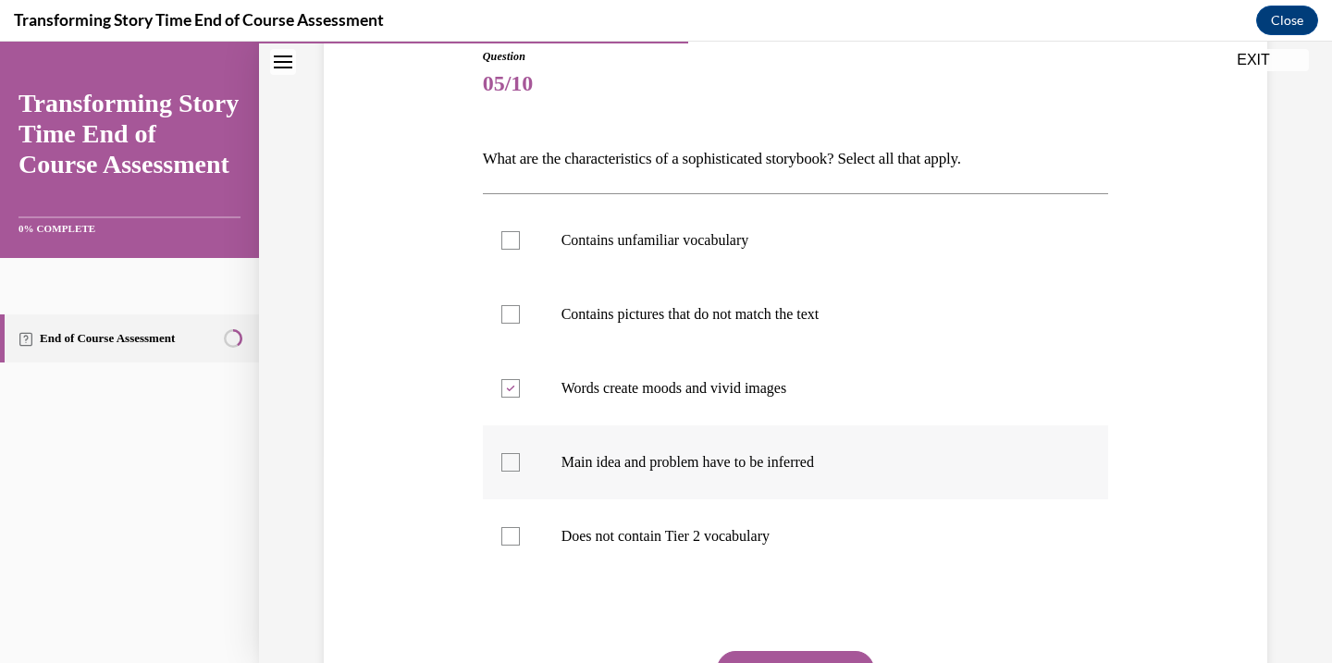
checkbox input "true"
click at [512, 248] on div at bounding box center [510, 240] width 19 height 19
click at [512, 248] on input "Contains unfamiliar vocabulary" at bounding box center [510, 240] width 19 height 19
checkbox input "true"
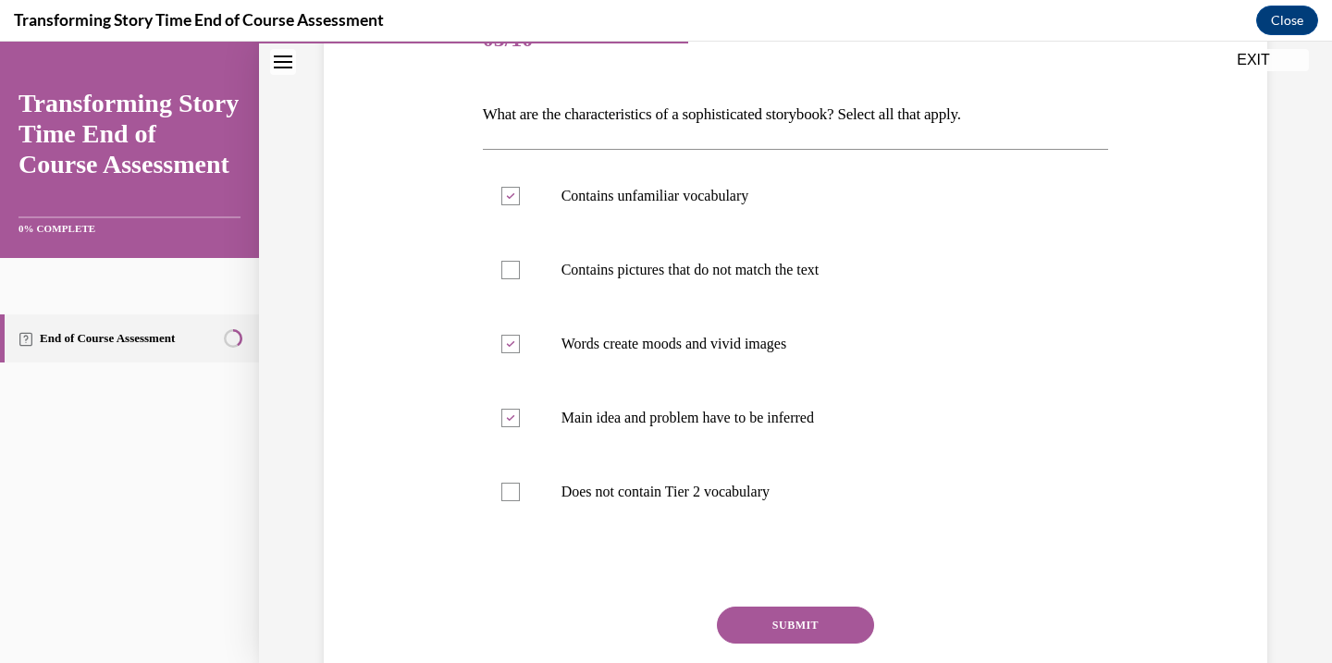
click at [791, 614] on button "SUBMIT" at bounding box center [795, 625] width 157 height 37
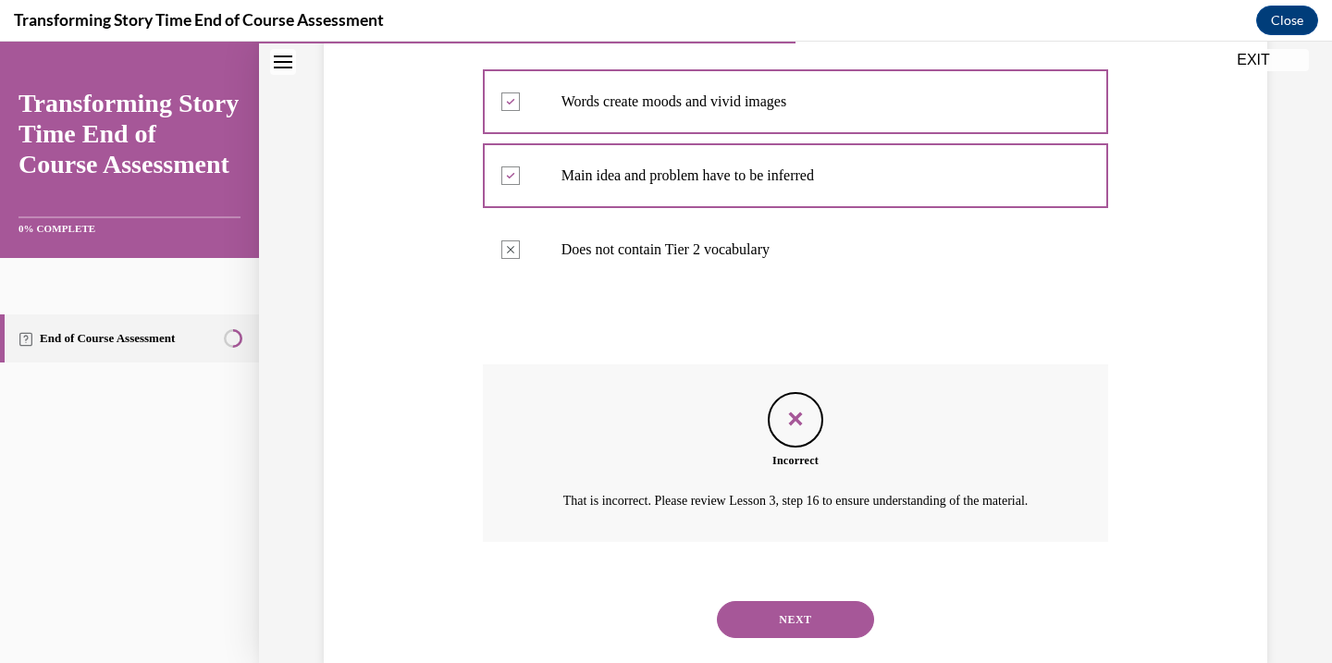
scroll to position [527, 0]
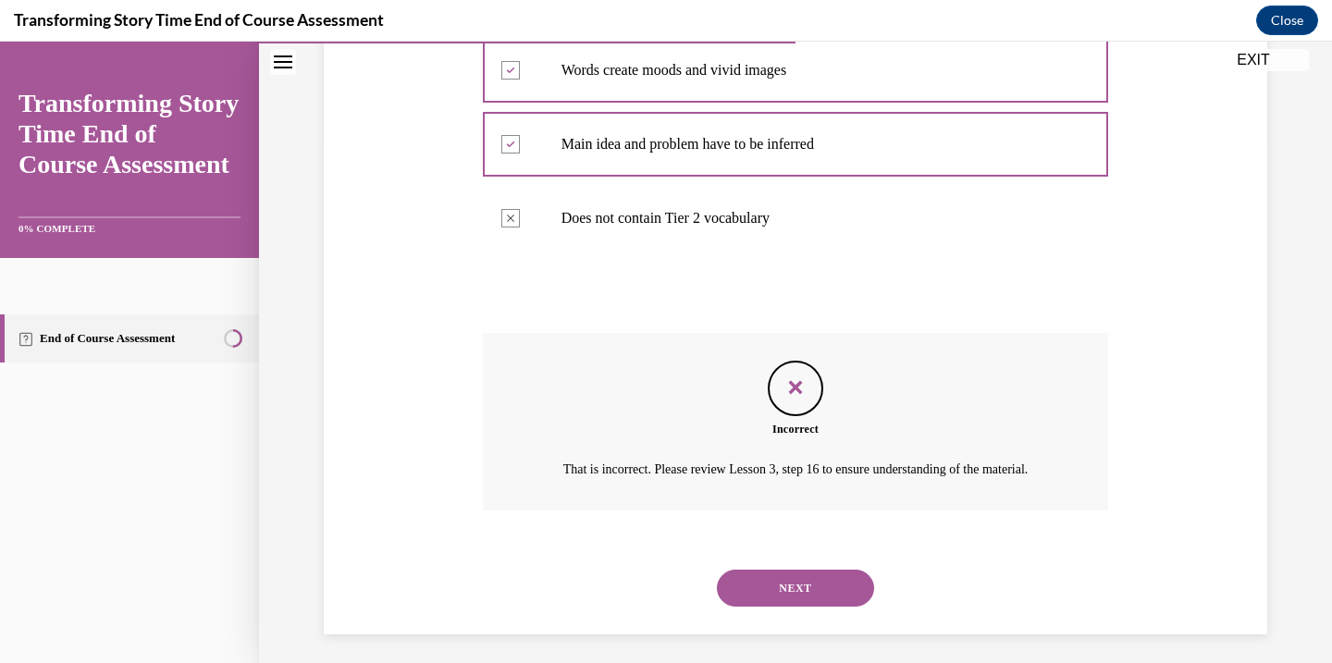
click at [798, 601] on button "NEXT" at bounding box center [795, 588] width 157 height 37
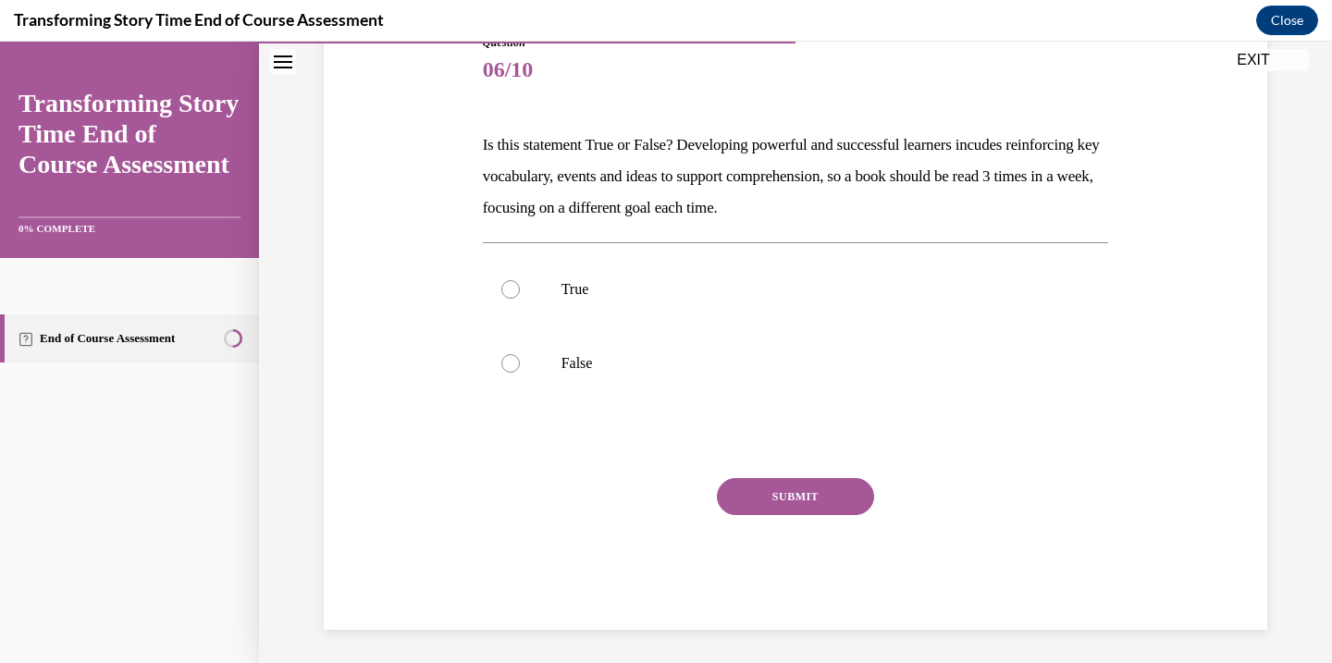
scroll to position [227, 0]
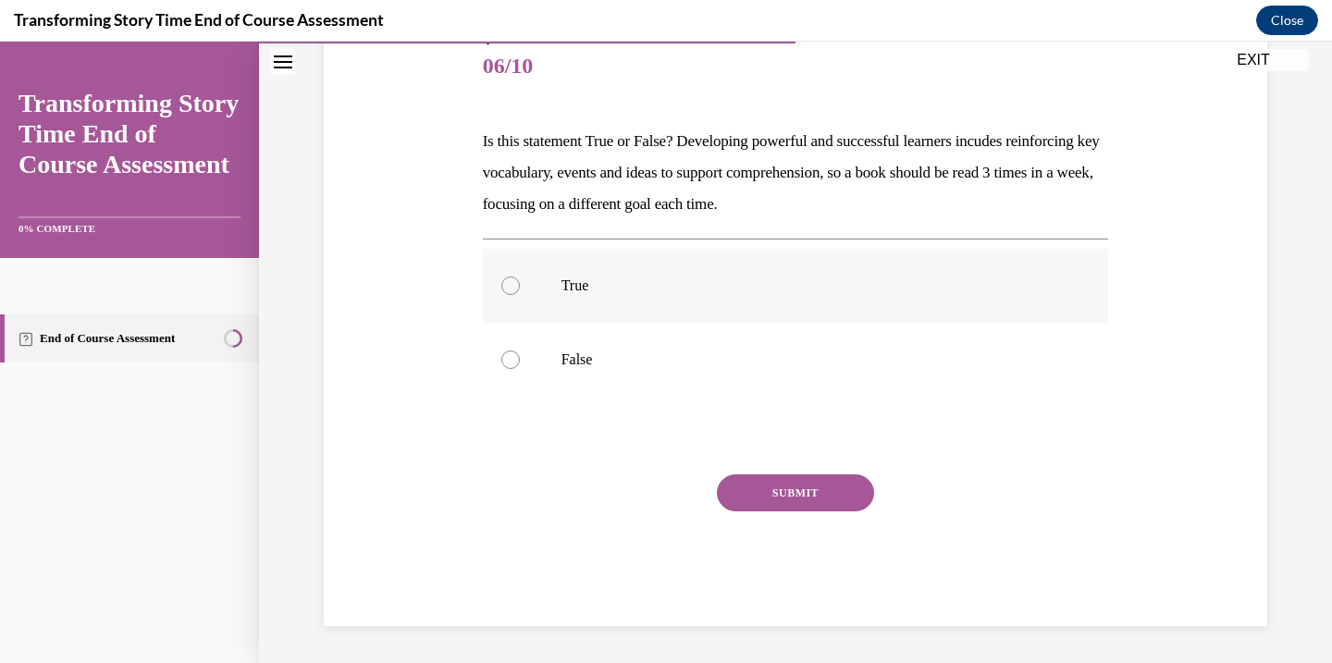
click at [512, 273] on label "True" at bounding box center [796, 286] width 626 height 74
click at [512, 277] on input "True" at bounding box center [510, 286] width 19 height 19
radio input "true"
click at [799, 485] on button "SUBMIT" at bounding box center [795, 493] width 157 height 37
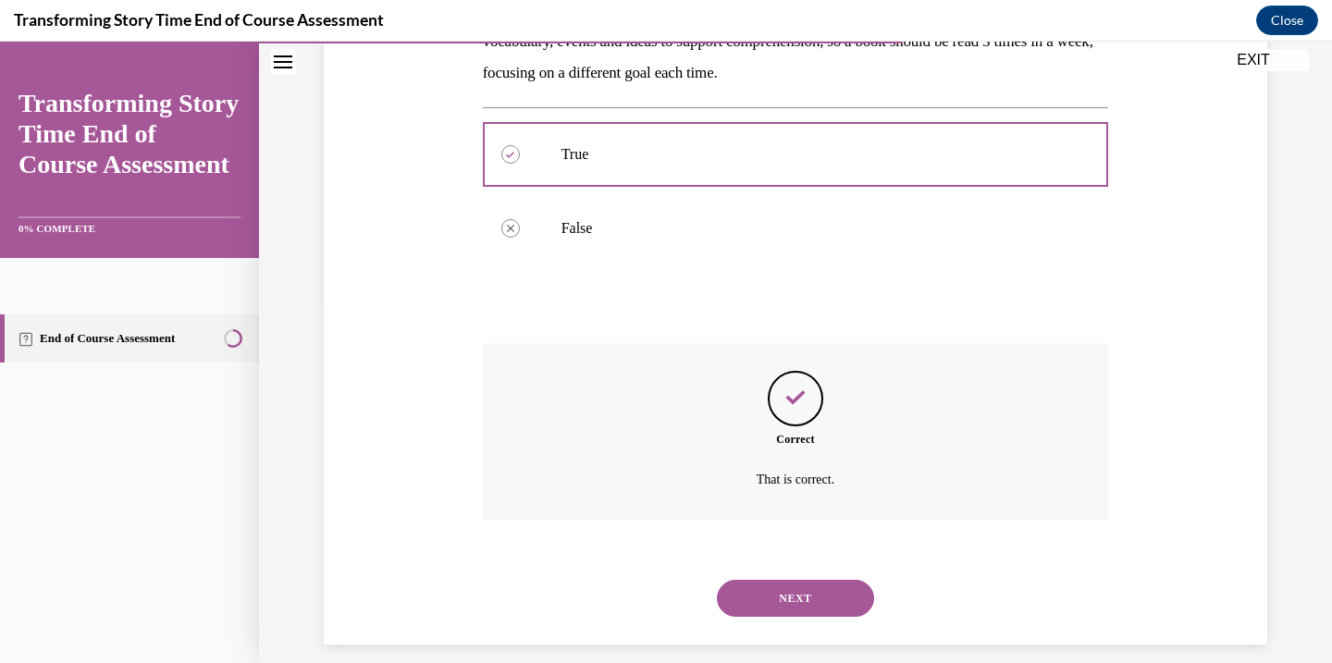
scroll to position [377, 0]
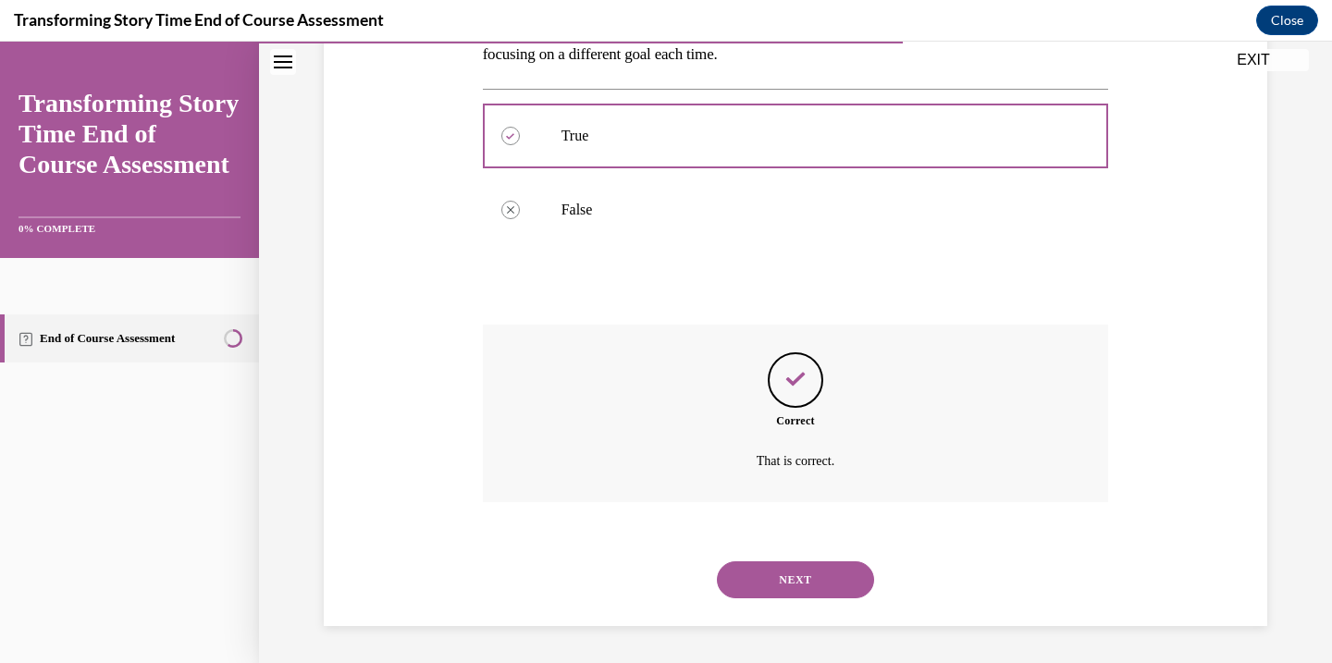
click at [792, 581] on button "NEXT" at bounding box center [795, 580] width 157 height 37
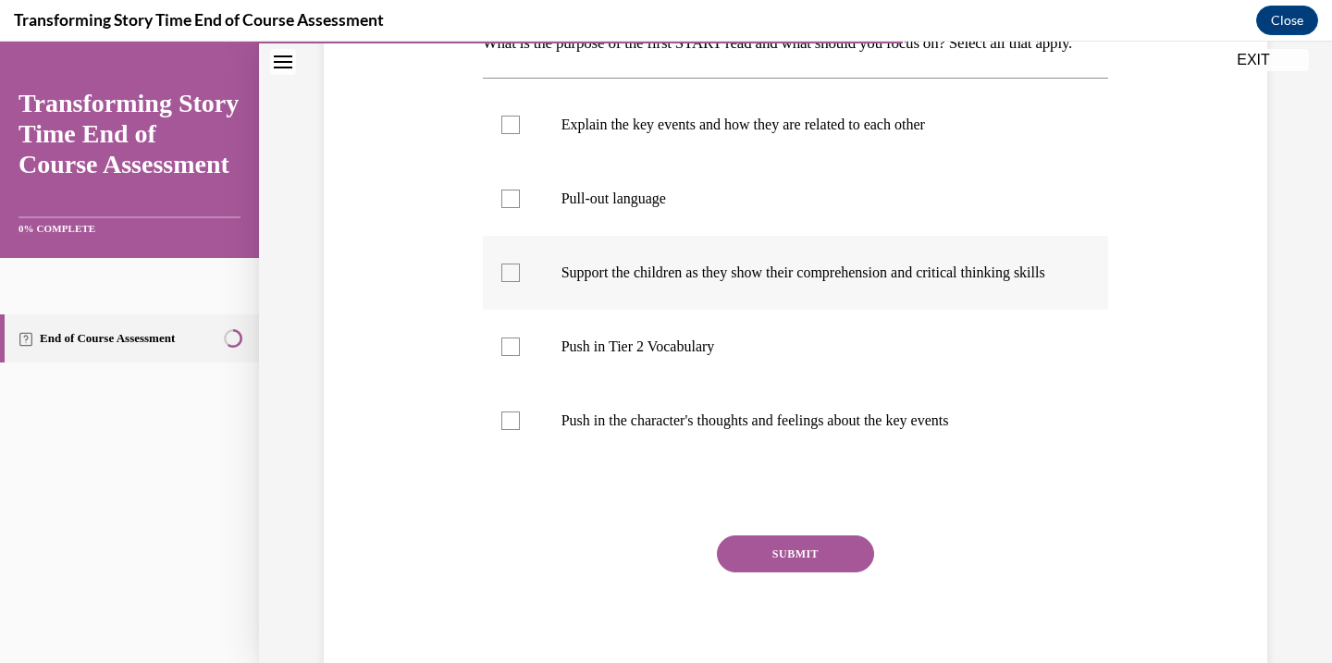
scroll to position [297, 0]
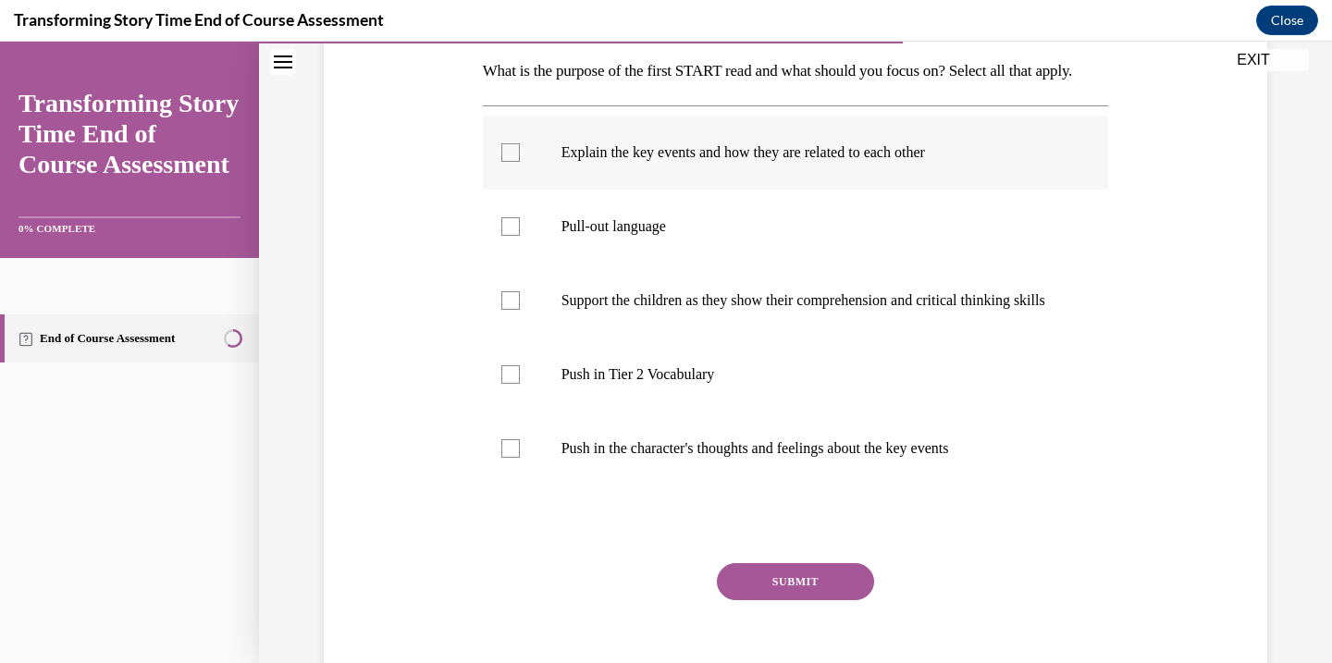
click at [517, 162] on div at bounding box center [510, 152] width 19 height 19
click at [517, 162] on input "Explain the key events and how they are related to each other" at bounding box center [510, 152] width 19 height 19
checkbox input "true"
click at [501, 264] on label "Pull-out language" at bounding box center [796, 227] width 626 height 74
click at [501, 236] on input "Pull-out language" at bounding box center [510, 226] width 19 height 19
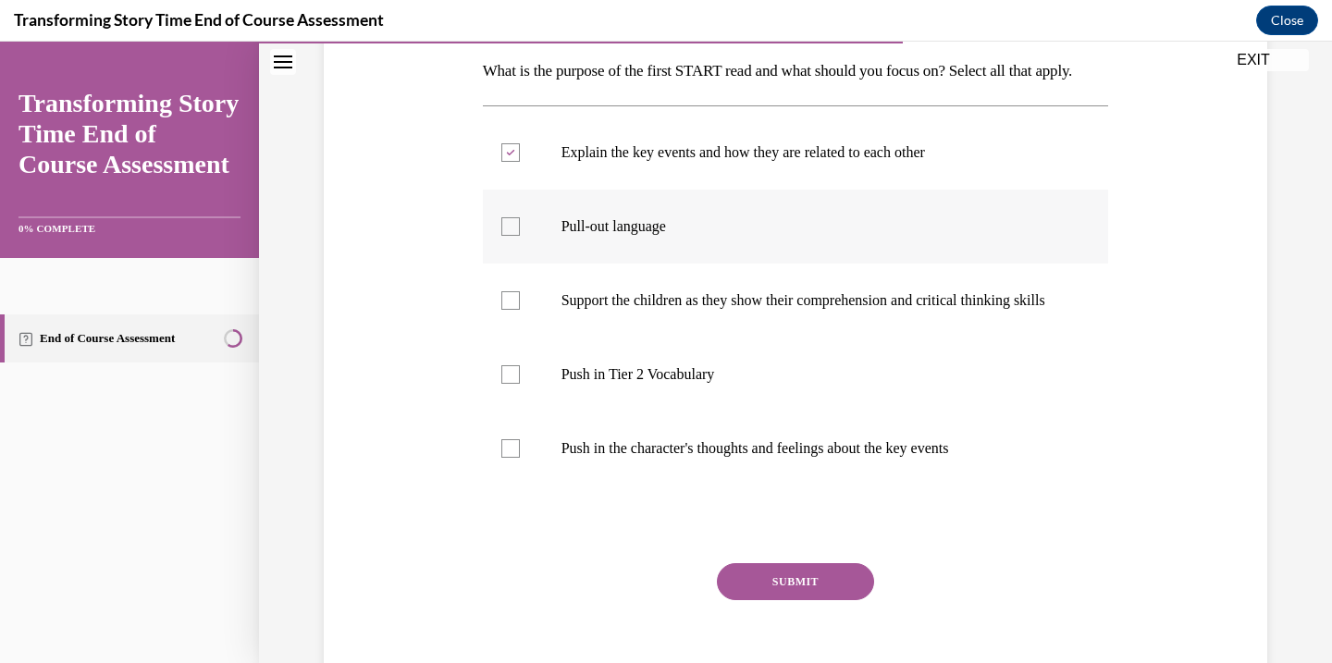
checkbox input "true"
click at [743, 600] on button "SUBMIT" at bounding box center [795, 581] width 157 height 37
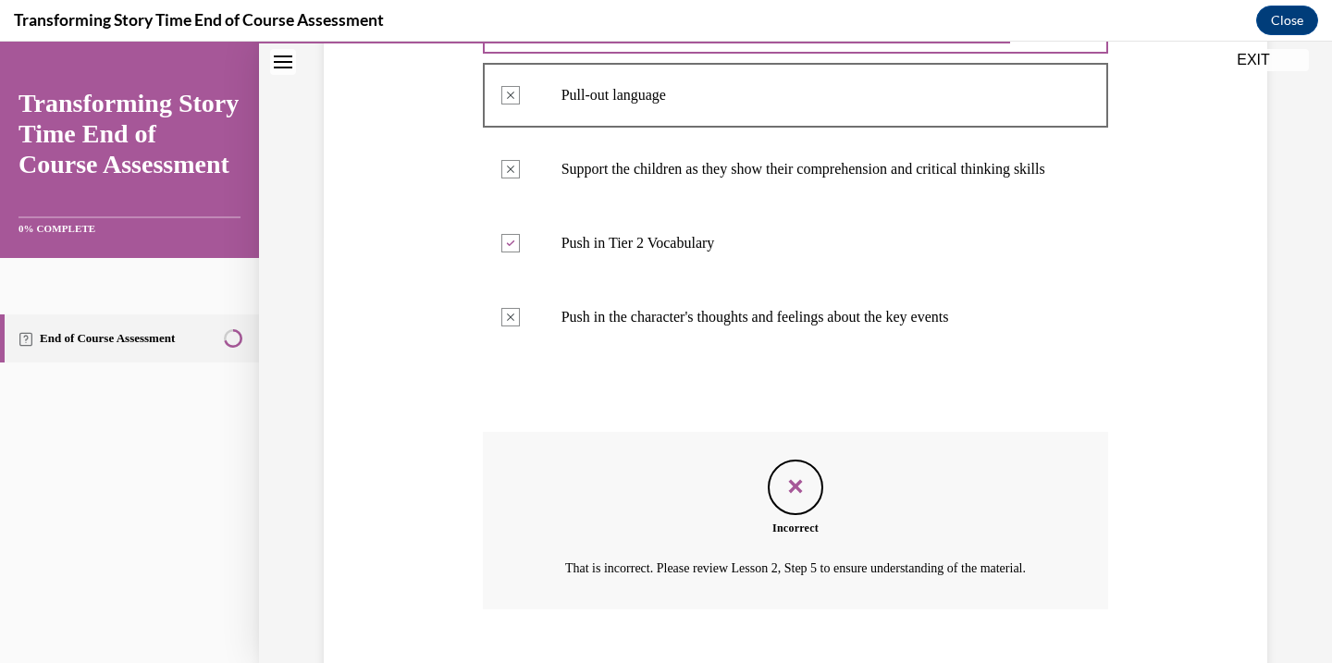
scroll to position [607, 0]
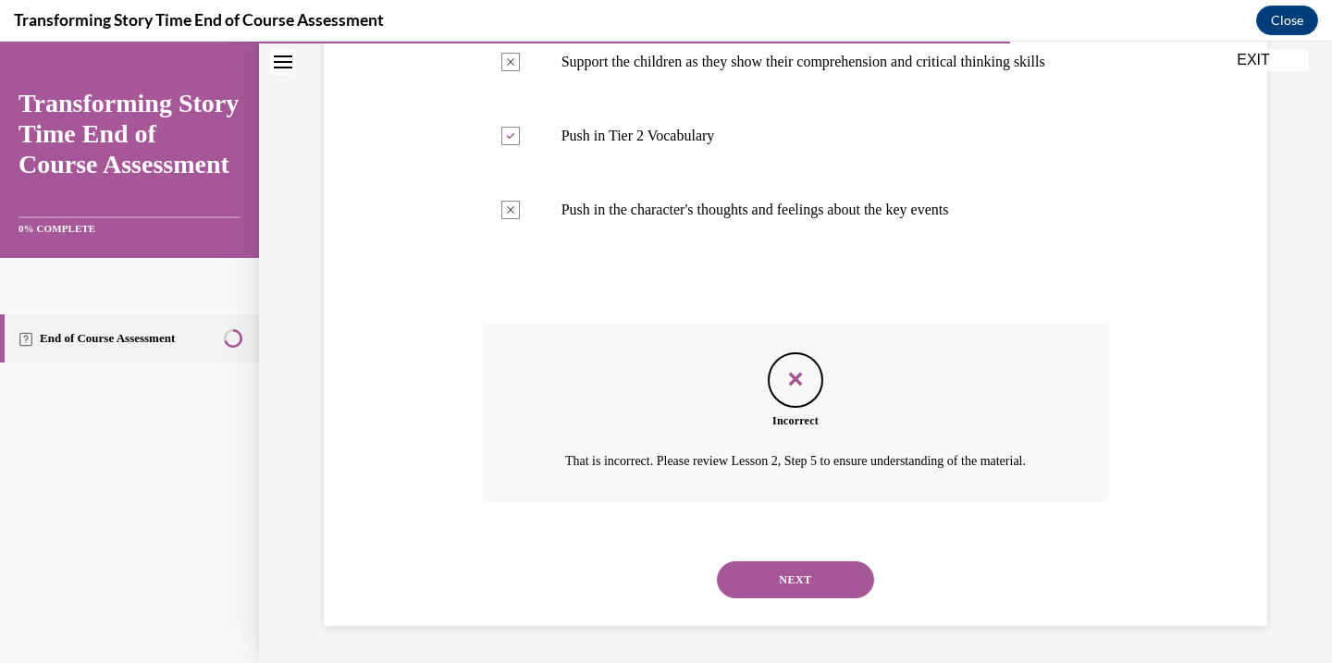
click at [764, 586] on button "NEXT" at bounding box center [795, 580] width 157 height 37
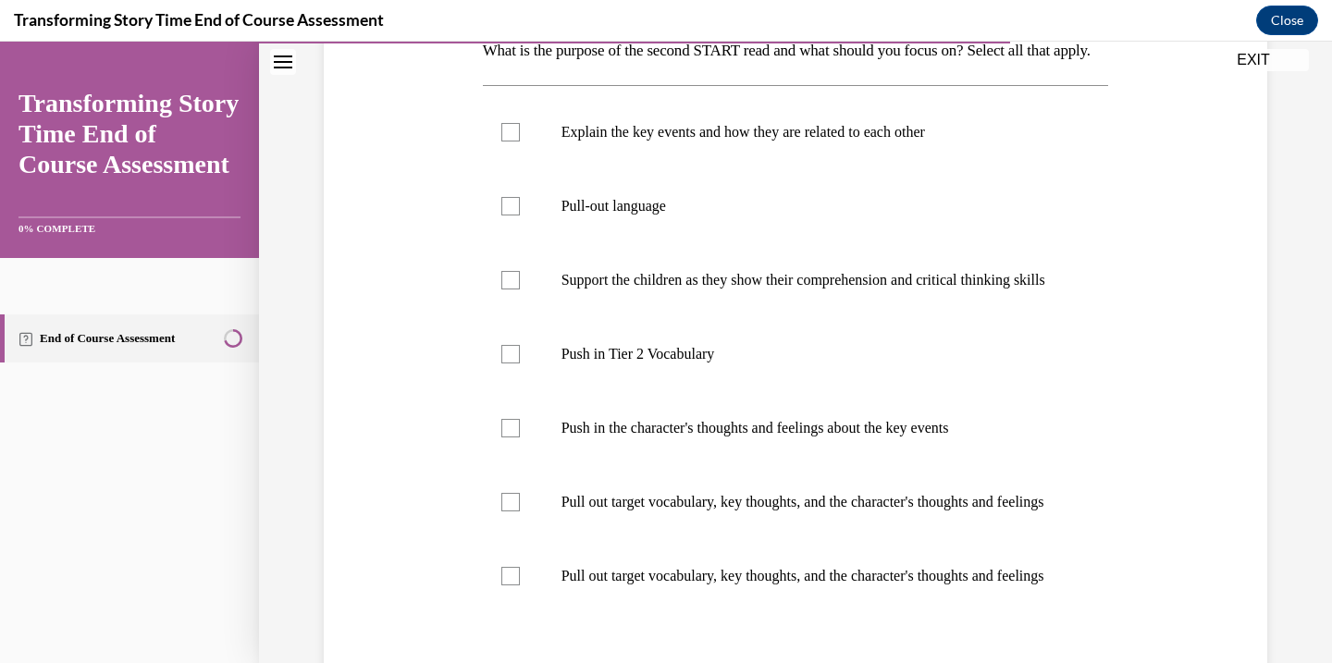
scroll to position [324, 0]
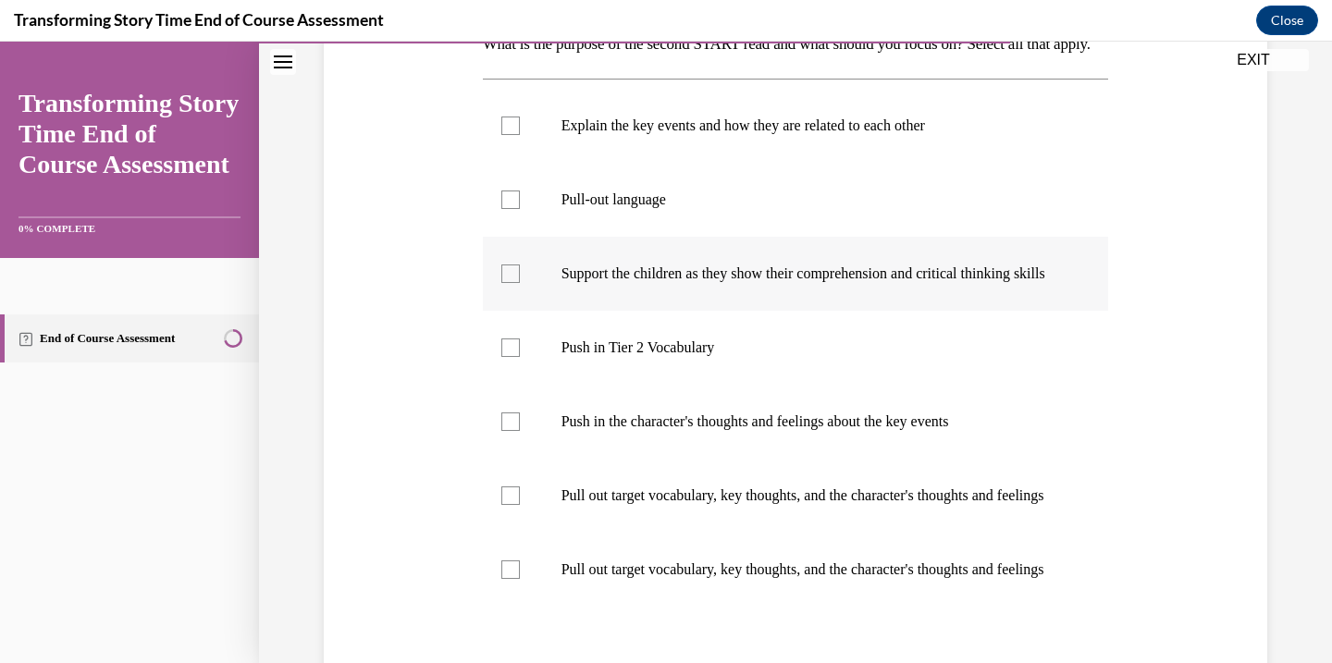
click at [511, 283] on div at bounding box center [510, 274] width 19 height 19
click at [511, 283] on input "Support the children as they show their comprehension and critical thinking ski…" at bounding box center [510, 274] width 19 height 19
checkbox input "true"
click at [509, 459] on label "Push in the character's thoughts and feelings about the key events" at bounding box center [796, 422] width 626 height 74
click at [509, 431] on input "Push in the character's thoughts and feelings about the key events" at bounding box center [510, 422] width 19 height 19
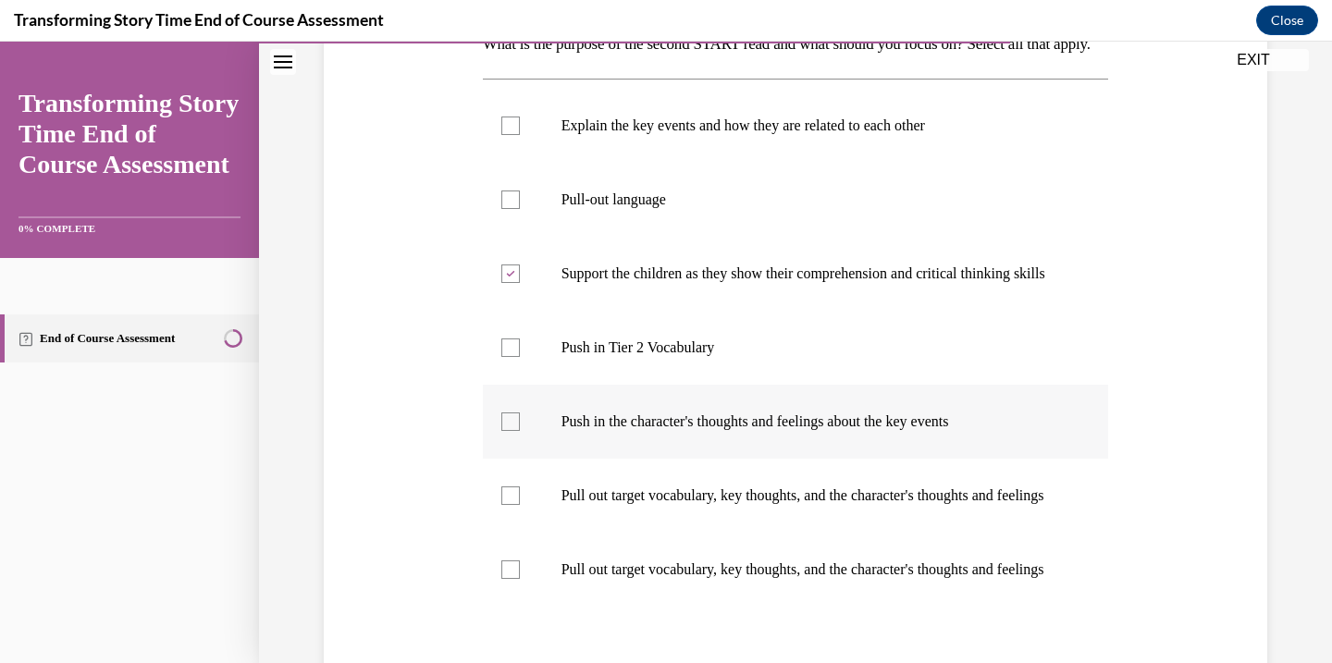
checkbox input "true"
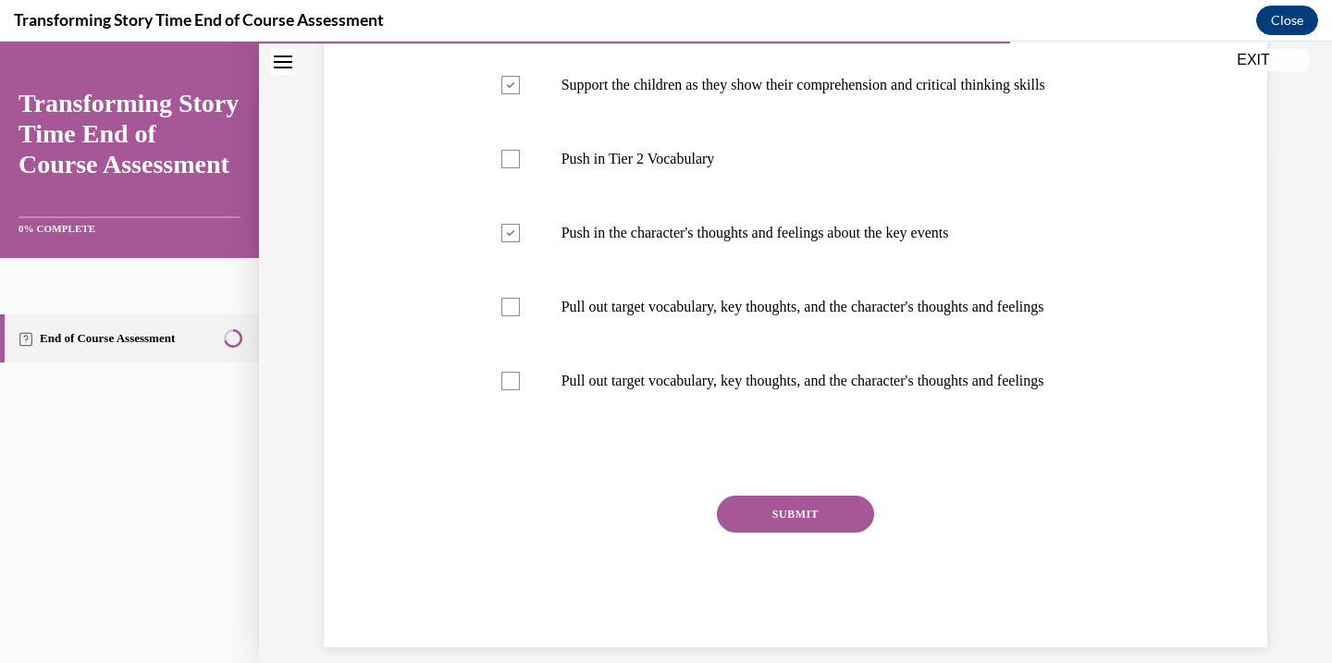
click at [784, 533] on button "SUBMIT" at bounding box center [795, 514] width 157 height 37
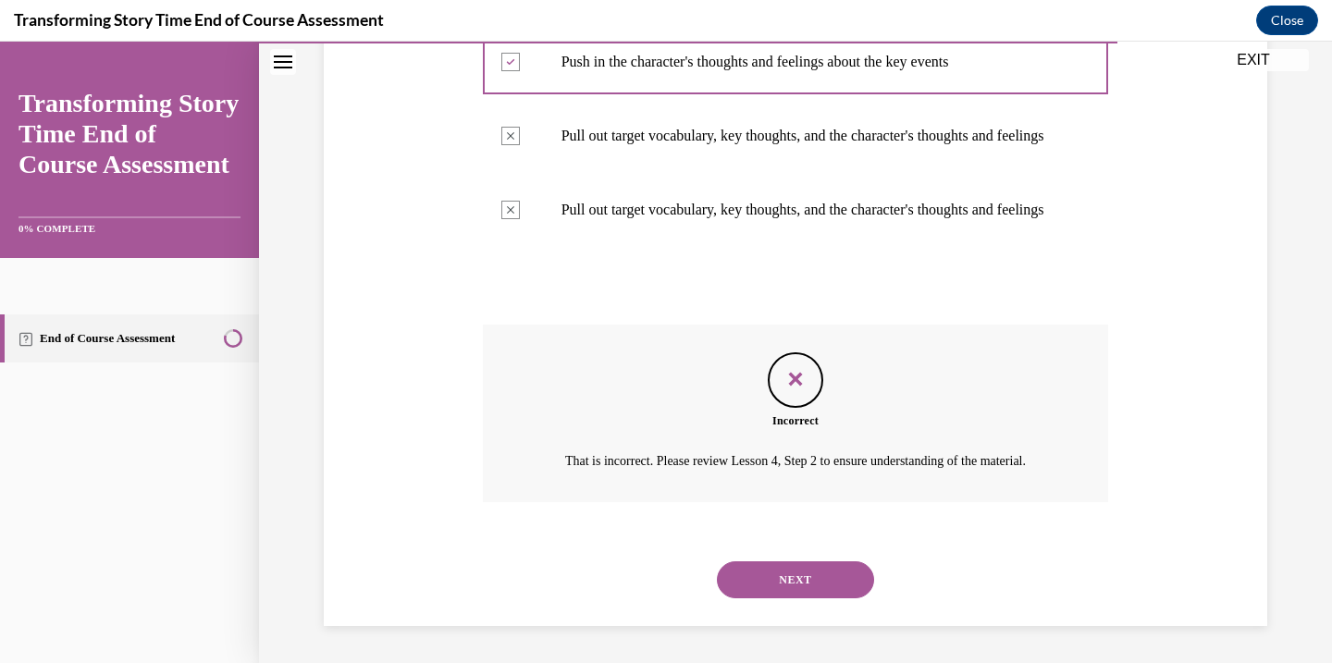
scroll to position [792, 0]
click at [771, 577] on button "NEXT" at bounding box center [795, 580] width 157 height 37
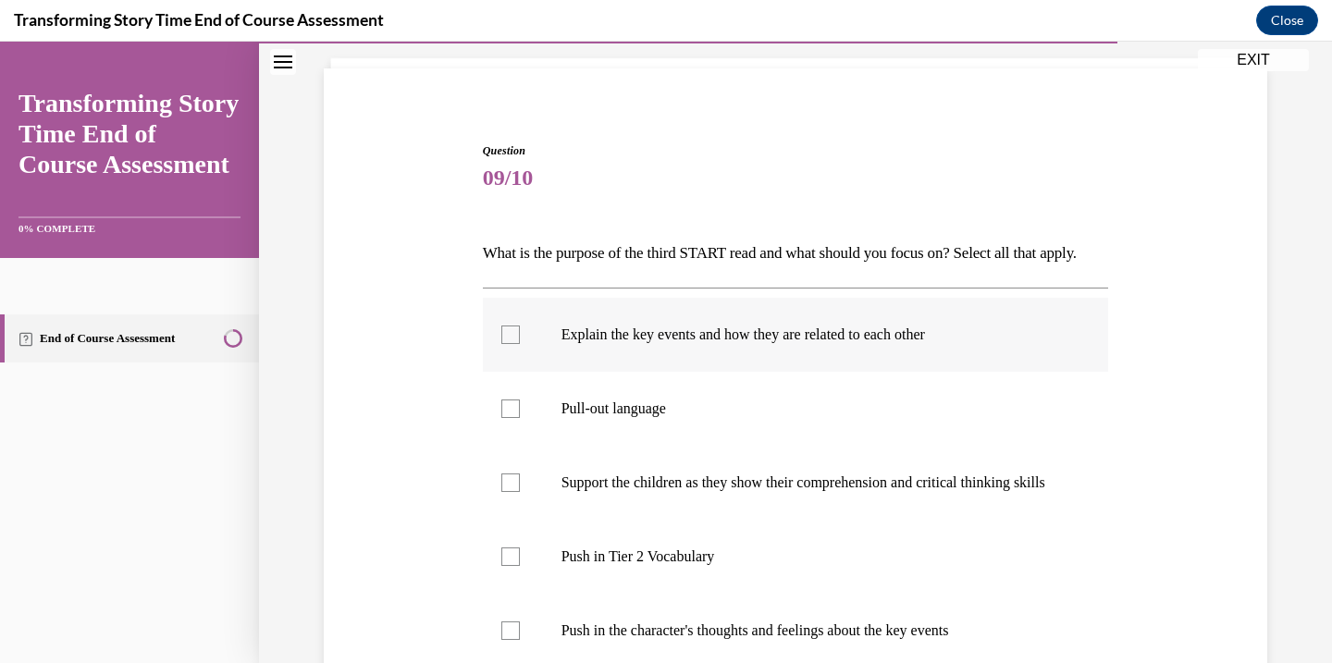
scroll to position [224, 0]
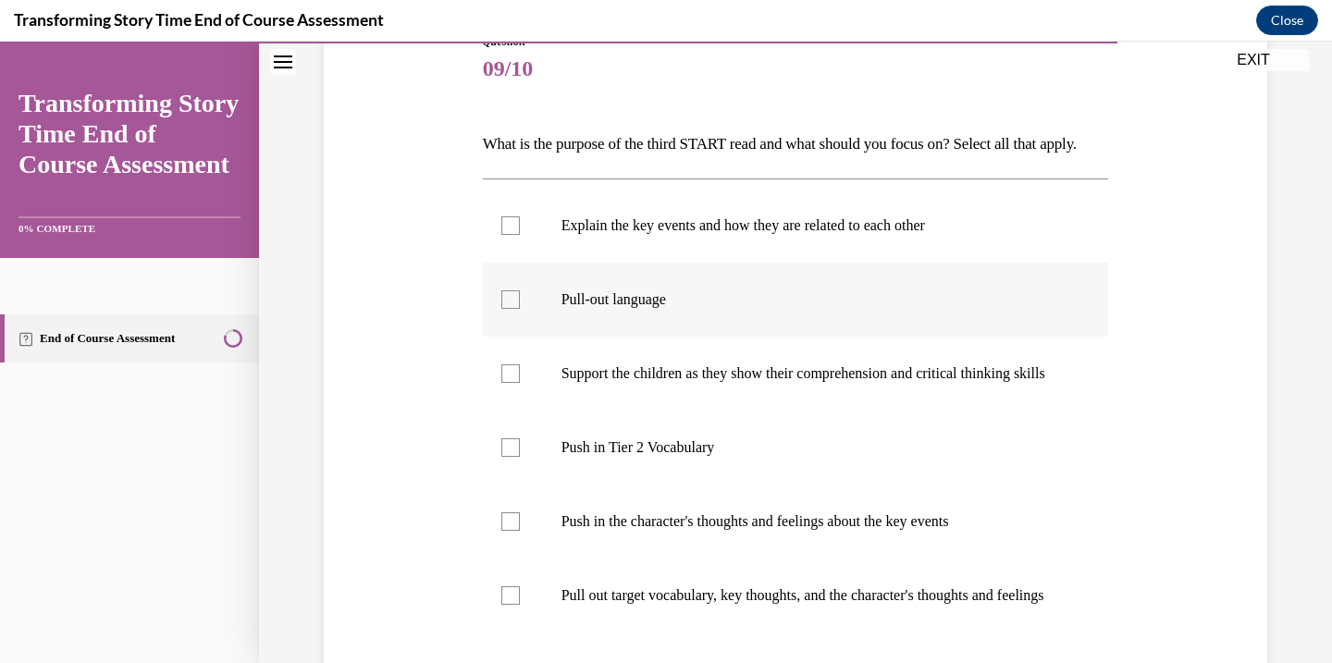
click at [509, 309] on div at bounding box center [510, 299] width 19 height 19
click at [509, 309] on input "Pull-out language" at bounding box center [510, 299] width 19 height 19
checkbox input "true"
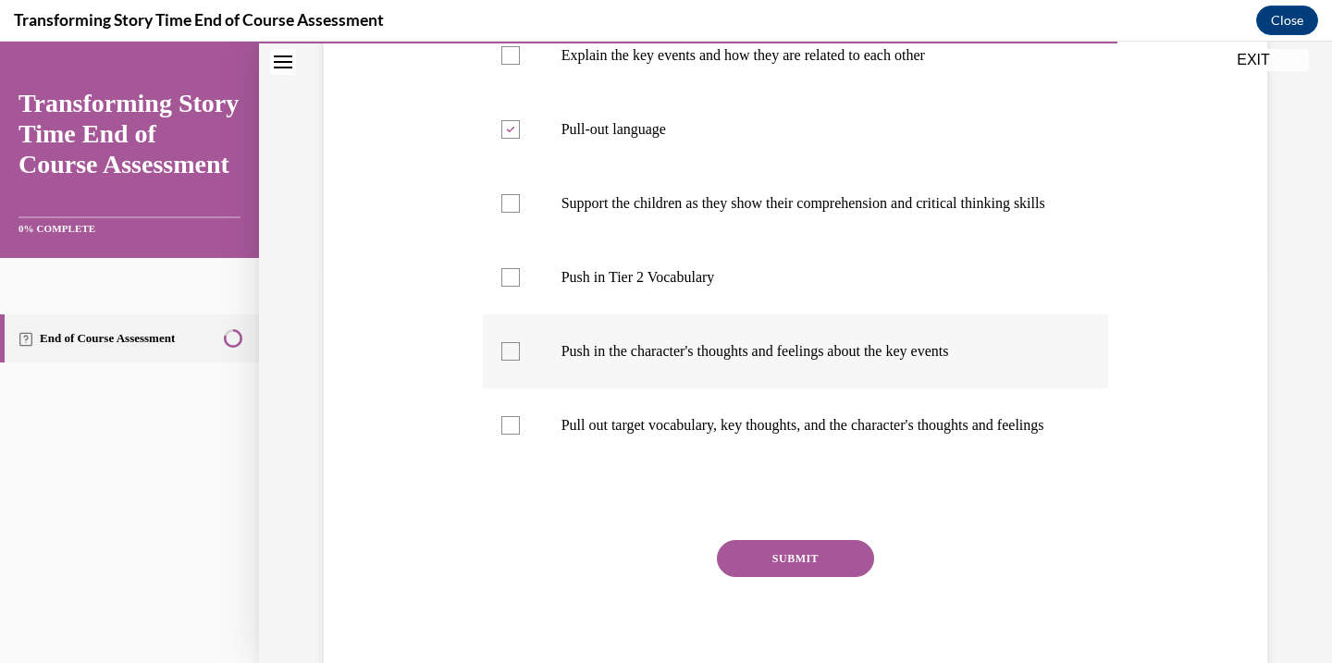
scroll to position [405, 0]
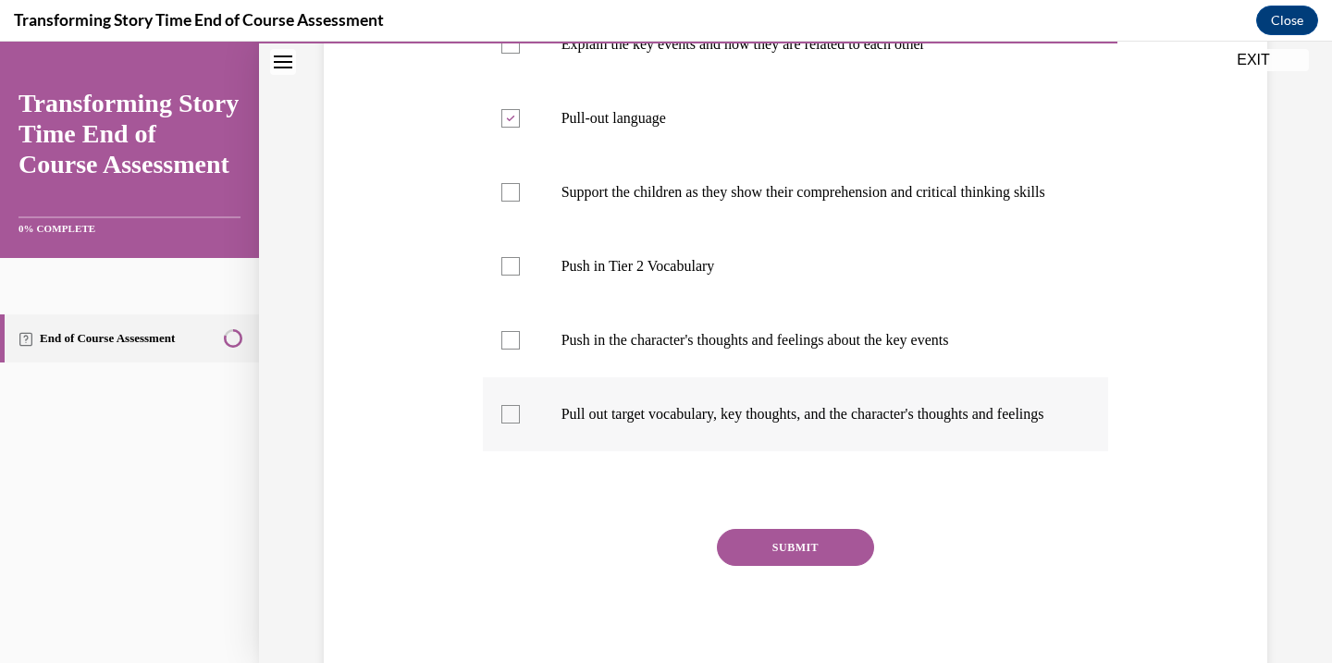
click at [512, 424] on div at bounding box center [510, 414] width 19 height 19
click at [512, 424] on input "Pull out target vocabulary, key thoughts, and the character's thoughts and feel…" at bounding box center [510, 414] width 19 height 19
checkbox input "true"
click at [508, 202] on div at bounding box center [510, 192] width 19 height 19
click at [508, 202] on input "Support the children as they show their comprehension and critical thinking ski…" at bounding box center [510, 192] width 19 height 19
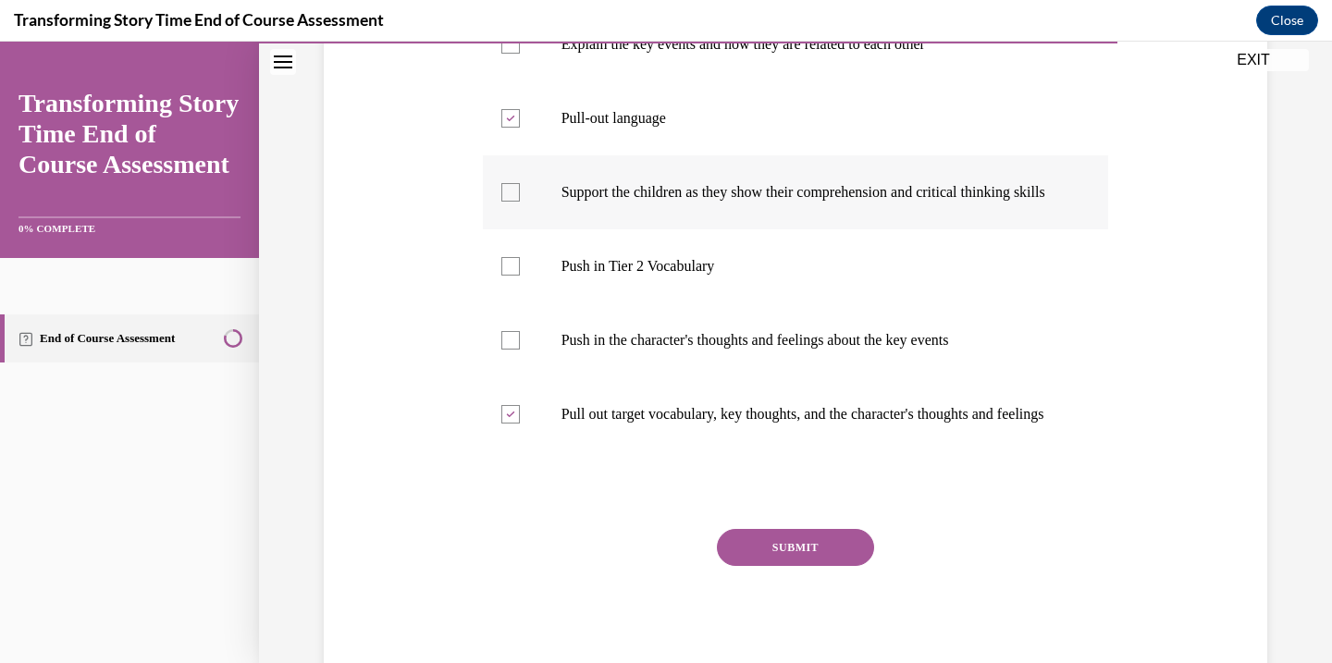
checkbox input "true"
click at [810, 566] on button "SUBMIT" at bounding box center [795, 547] width 157 height 37
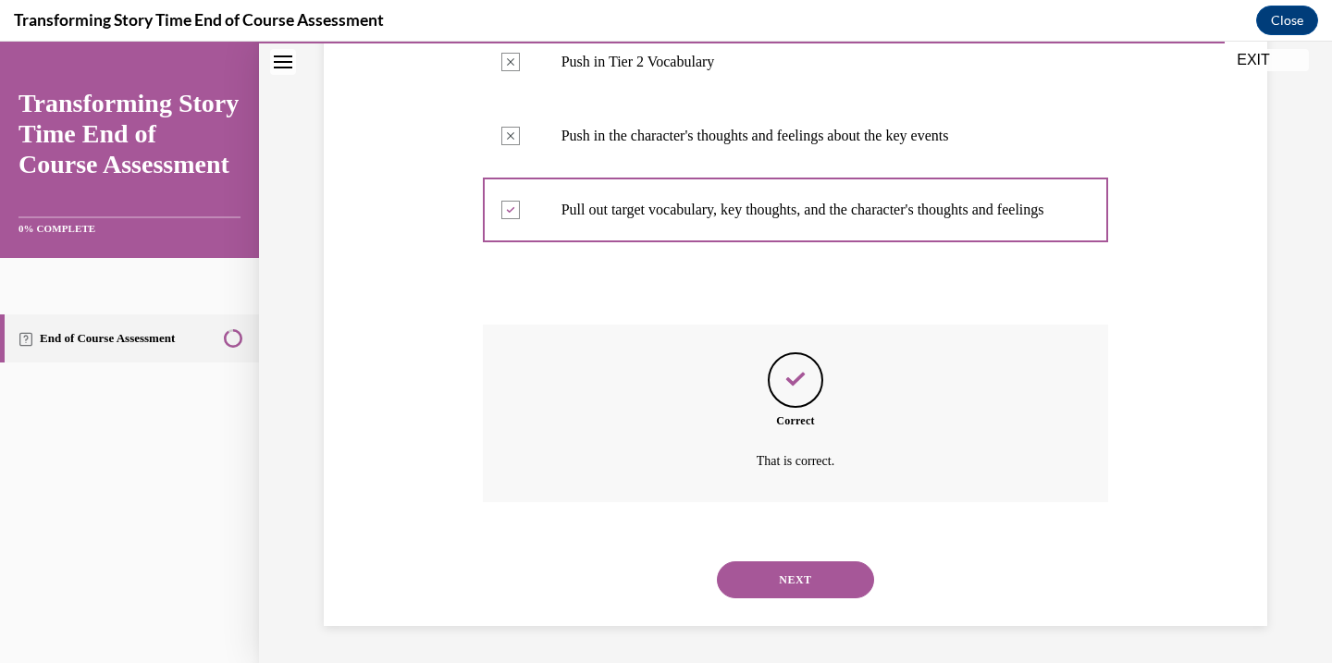
scroll to position [678, 0]
click at [795, 576] on button "NEXT" at bounding box center [795, 580] width 157 height 37
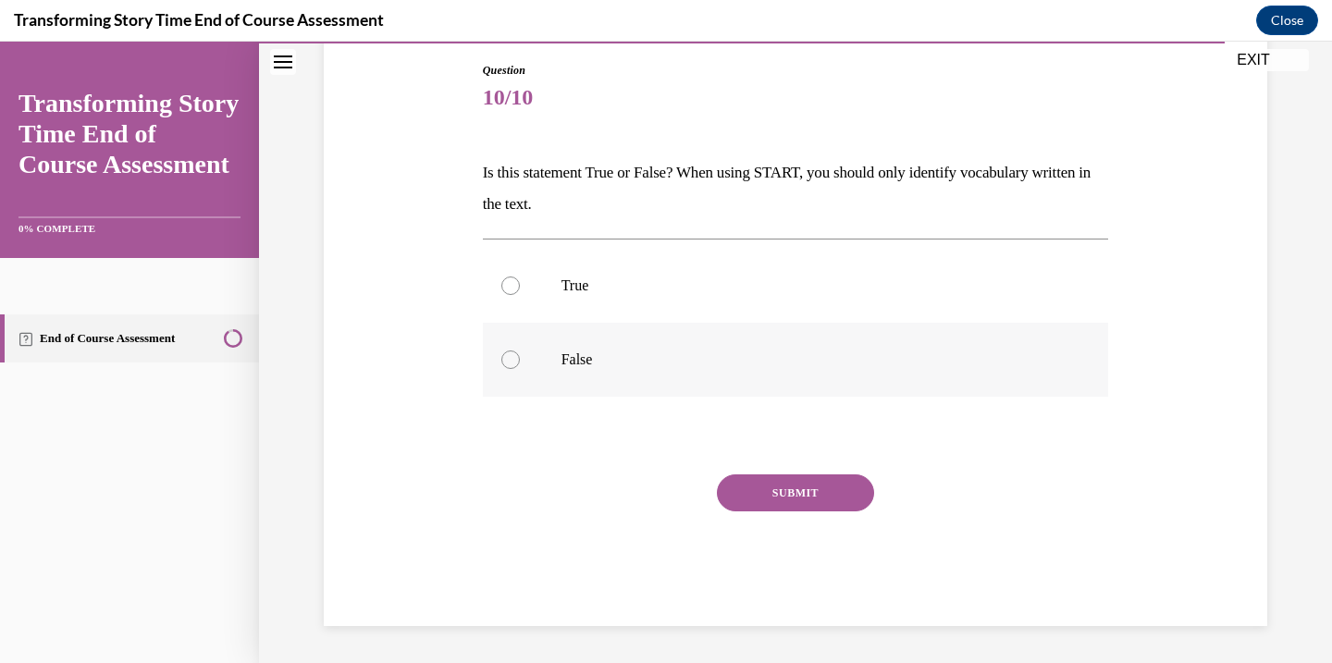
click at [510, 343] on label "False" at bounding box center [796, 360] width 626 height 74
click at [510, 351] on input "False" at bounding box center [510, 360] width 19 height 19
radio input "true"
click at [774, 500] on button "SUBMIT" at bounding box center [795, 493] width 157 height 37
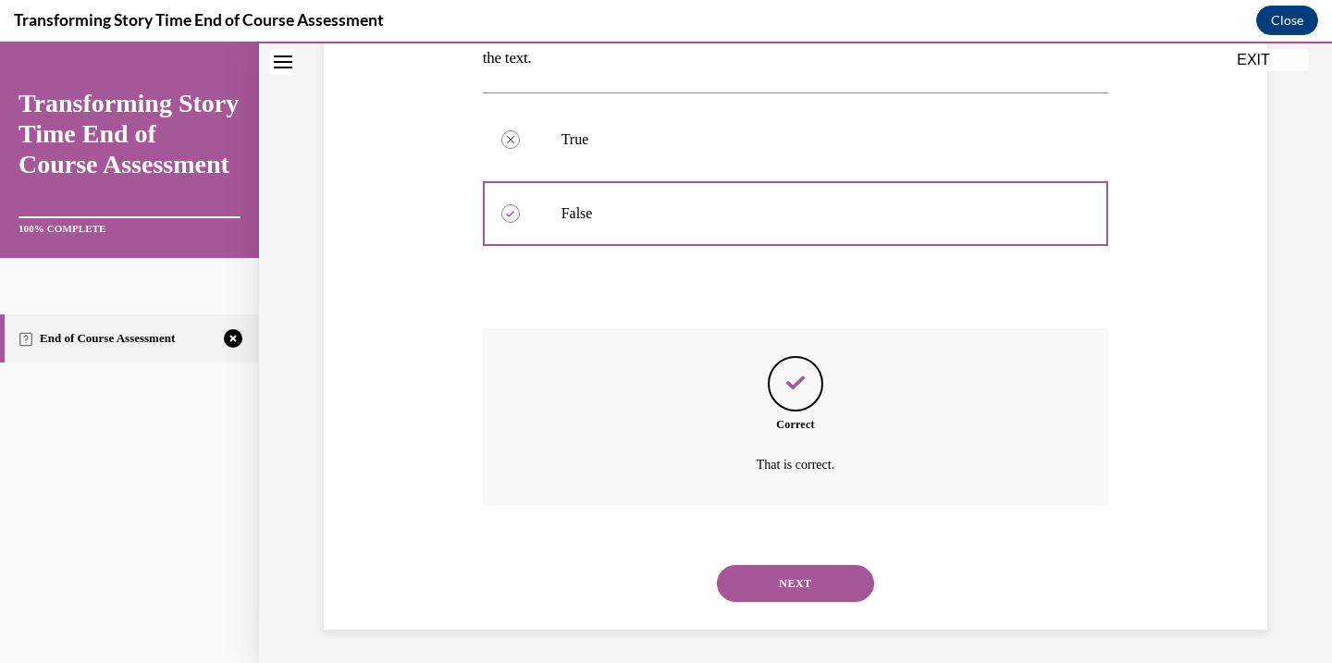
scroll to position [345, 0]
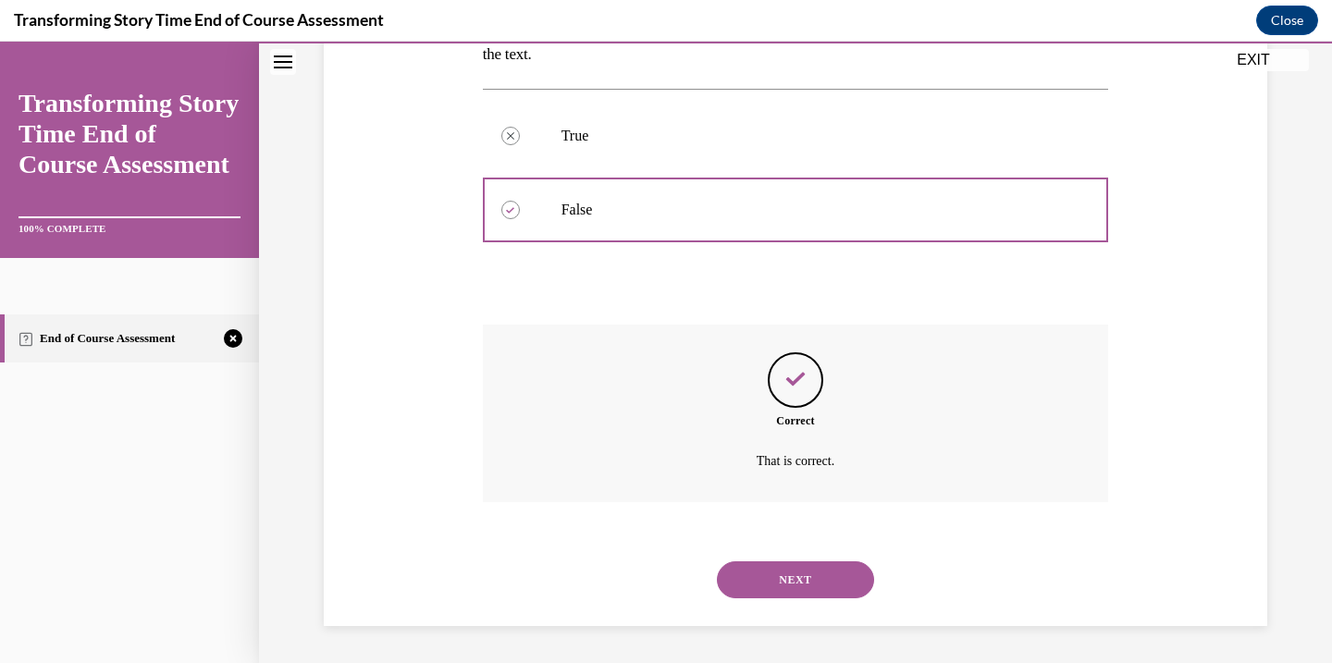
click at [763, 578] on button "NEXT" at bounding box center [795, 580] width 157 height 37
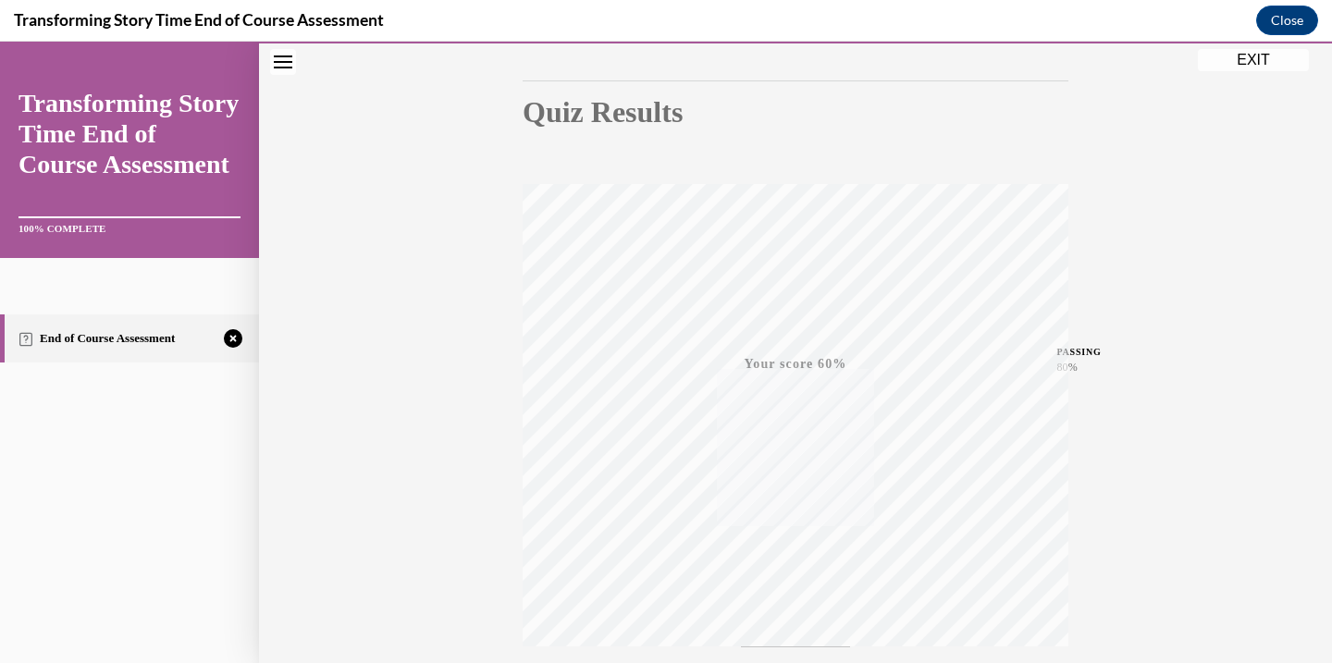
scroll to position [327, 0]
click at [795, 526] on span "TAKE AGAIN" at bounding box center [796, 524] width 66 height 10
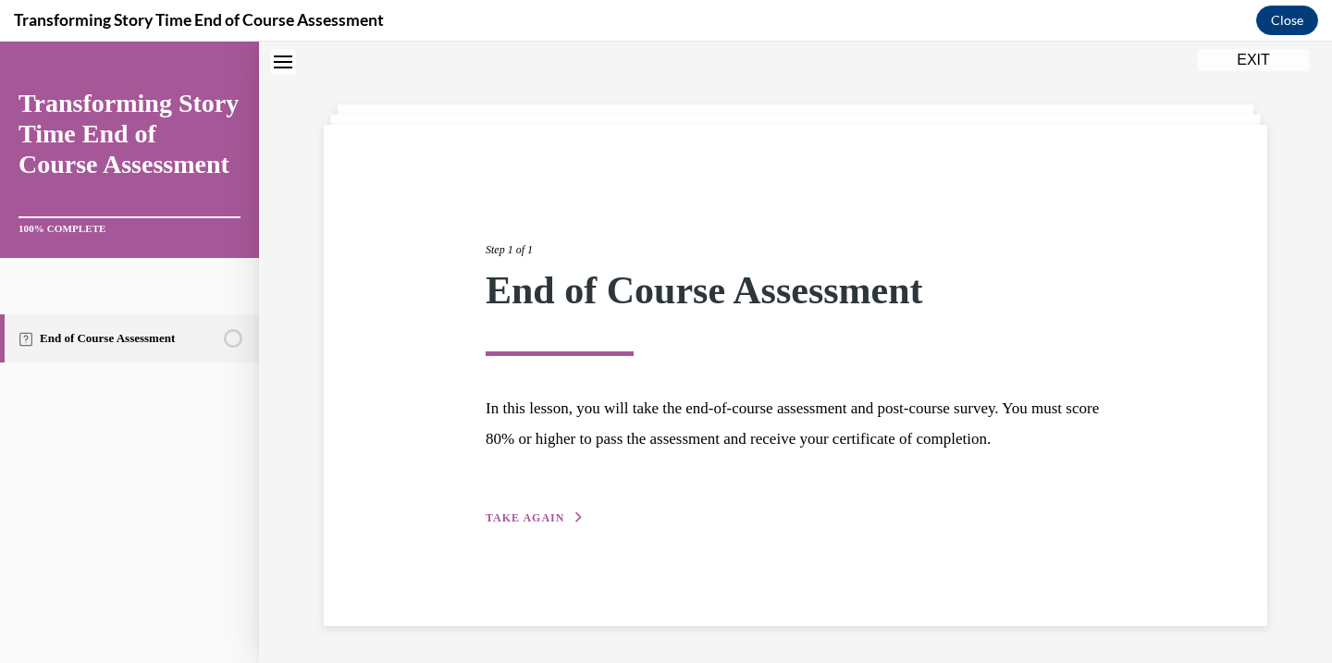
scroll to position [64, 0]
click at [518, 526] on button "TAKE AGAIN" at bounding box center [535, 518] width 99 height 17
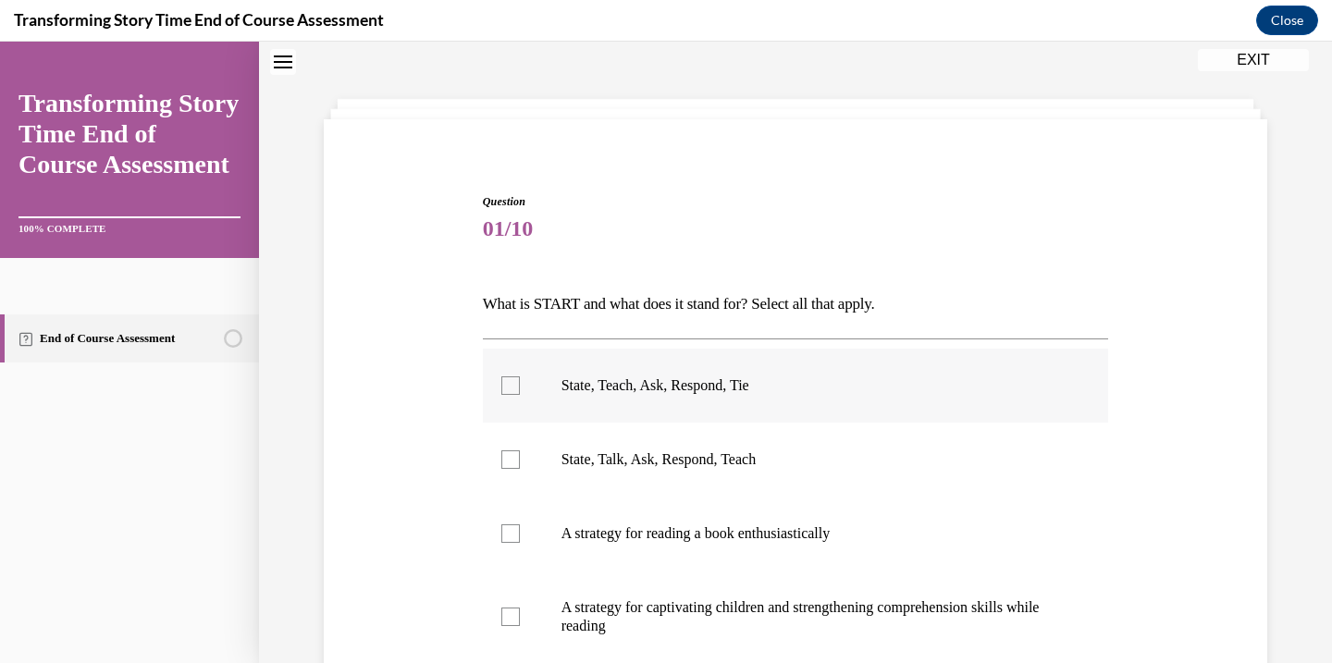
click at [499, 391] on label "State, Teach, Ask, Respond, Tie" at bounding box center [796, 386] width 626 height 74
click at [501, 391] on input "State, Teach, Ask, Respond, Tie" at bounding box center [510, 386] width 19 height 19
checkbox input "true"
click at [511, 610] on div at bounding box center [510, 617] width 19 height 19
click at [511, 610] on input "A strategy for captivating children and strengthening comprehension skills whil…" at bounding box center [510, 617] width 19 height 19
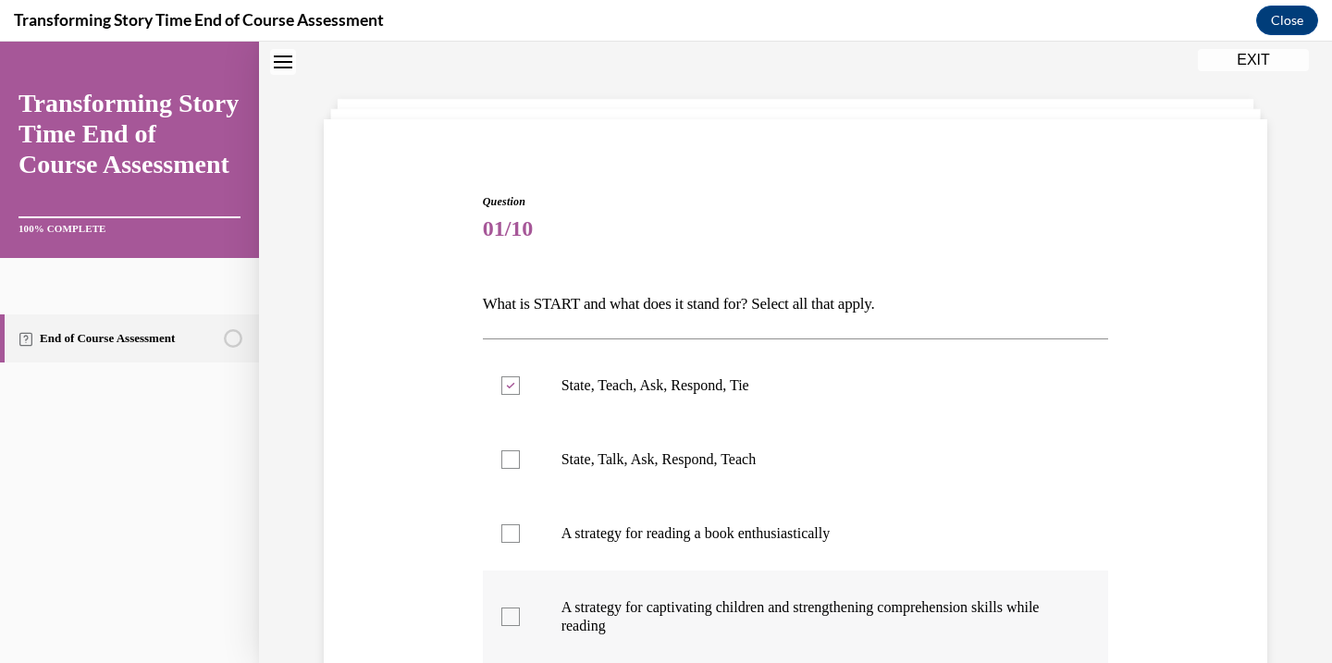
checkbox input "true"
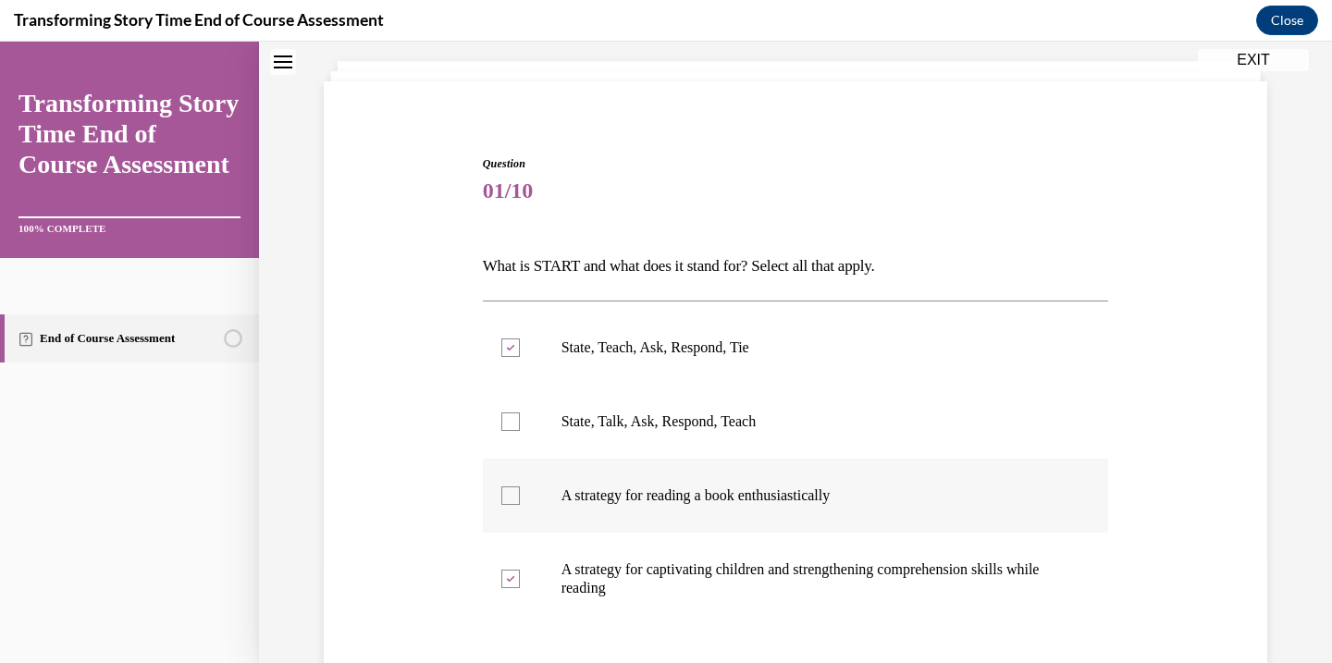
scroll to position [155, 0]
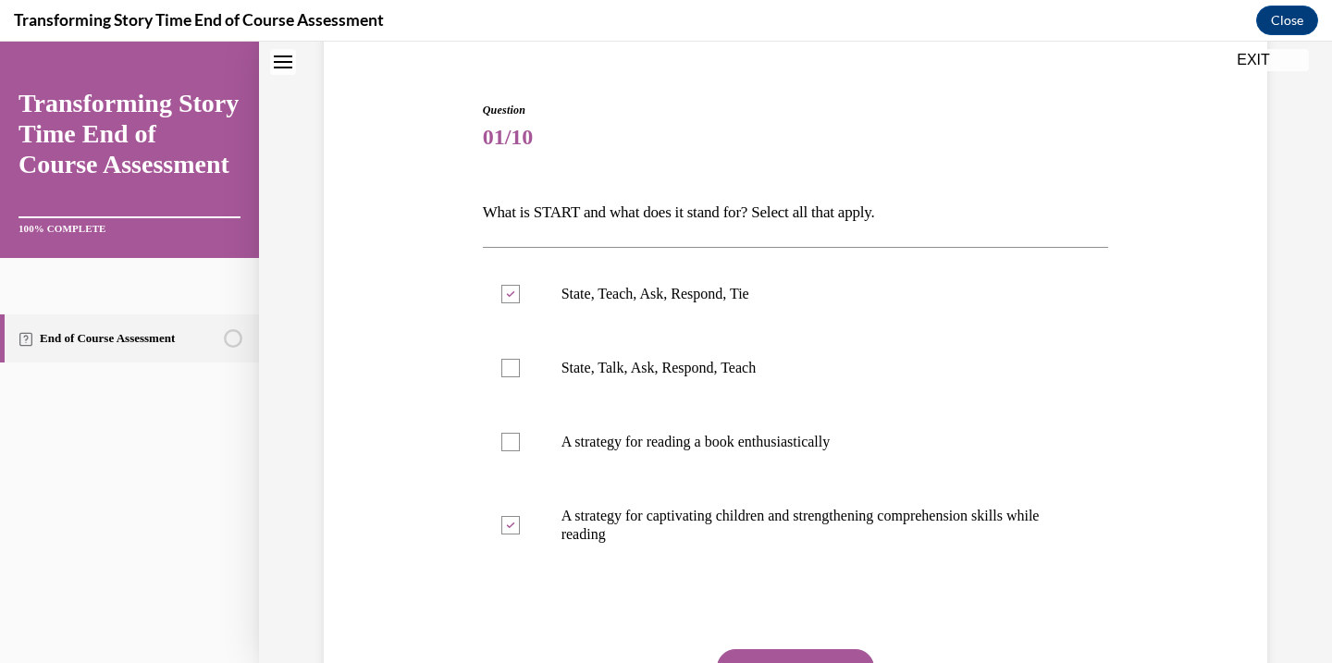
click at [787, 648] on div "Question 01/10 What is START and what does it stand for? Select all that apply.…" at bounding box center [796, 451] width 626 height 699
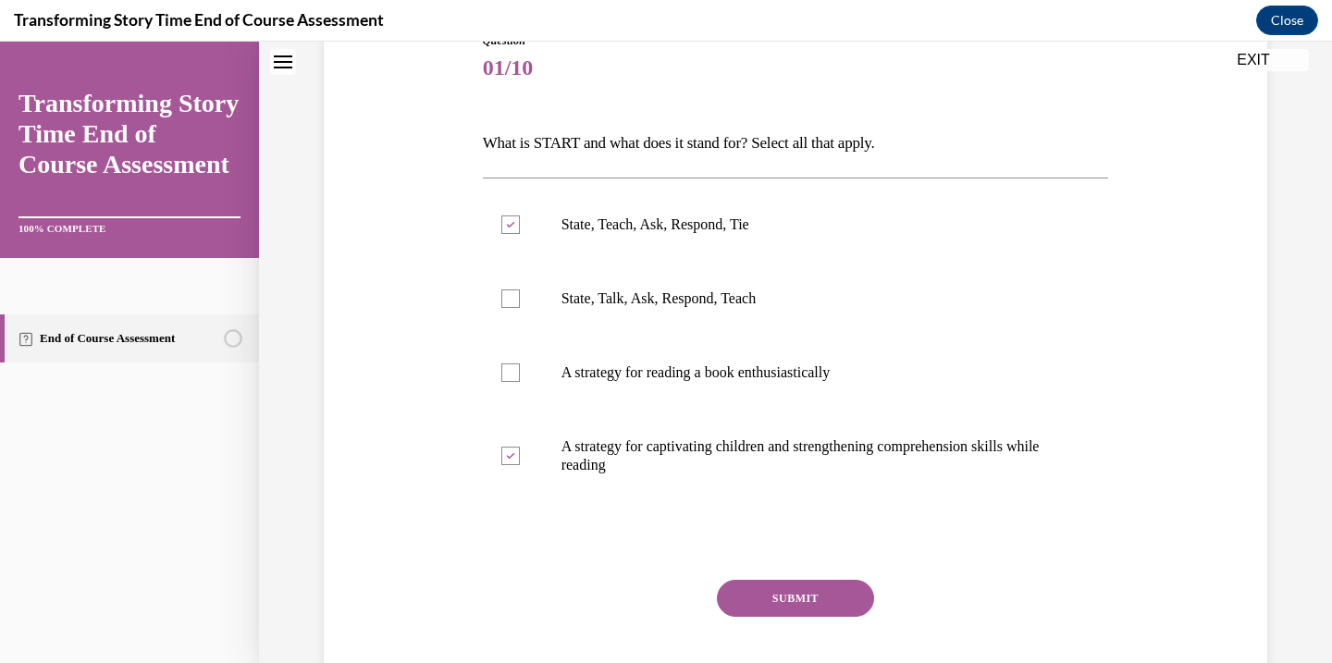
click at [772, 595] on button "SUBMIT" at bounding box center [795, 598] width 157 height 37
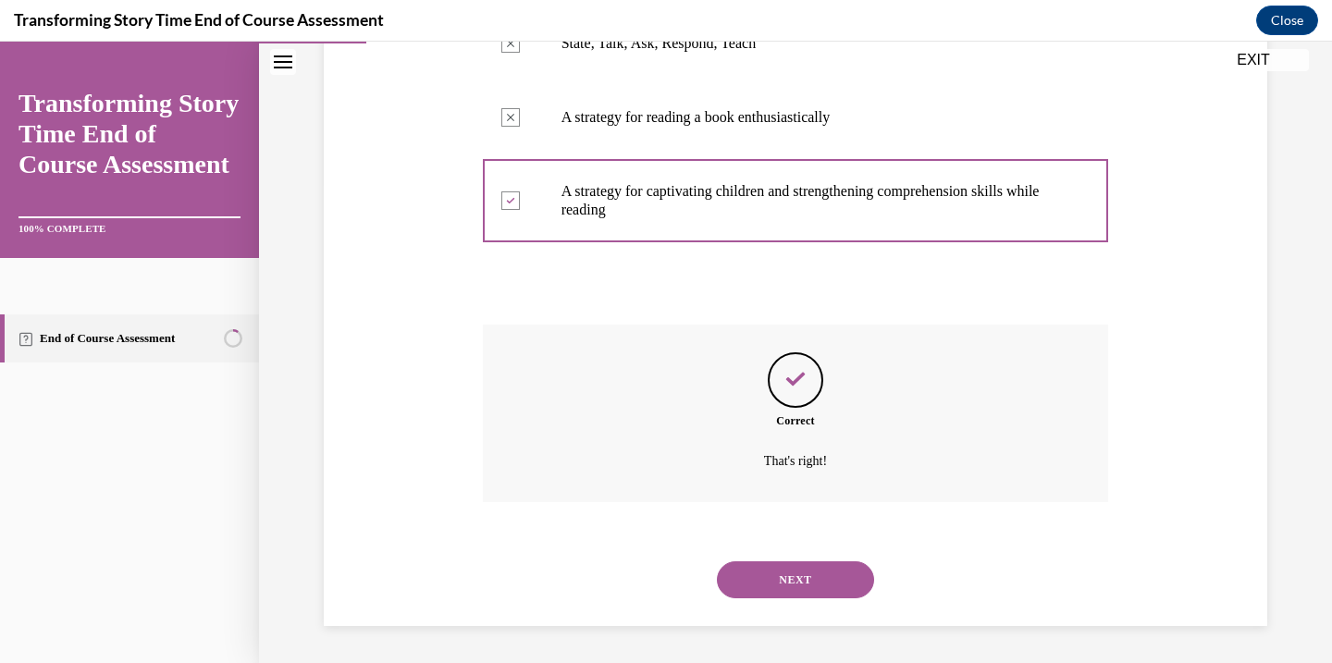
click at [772, 595] on button "NEXT" at bounding box center [795, 580] width 157 height 37
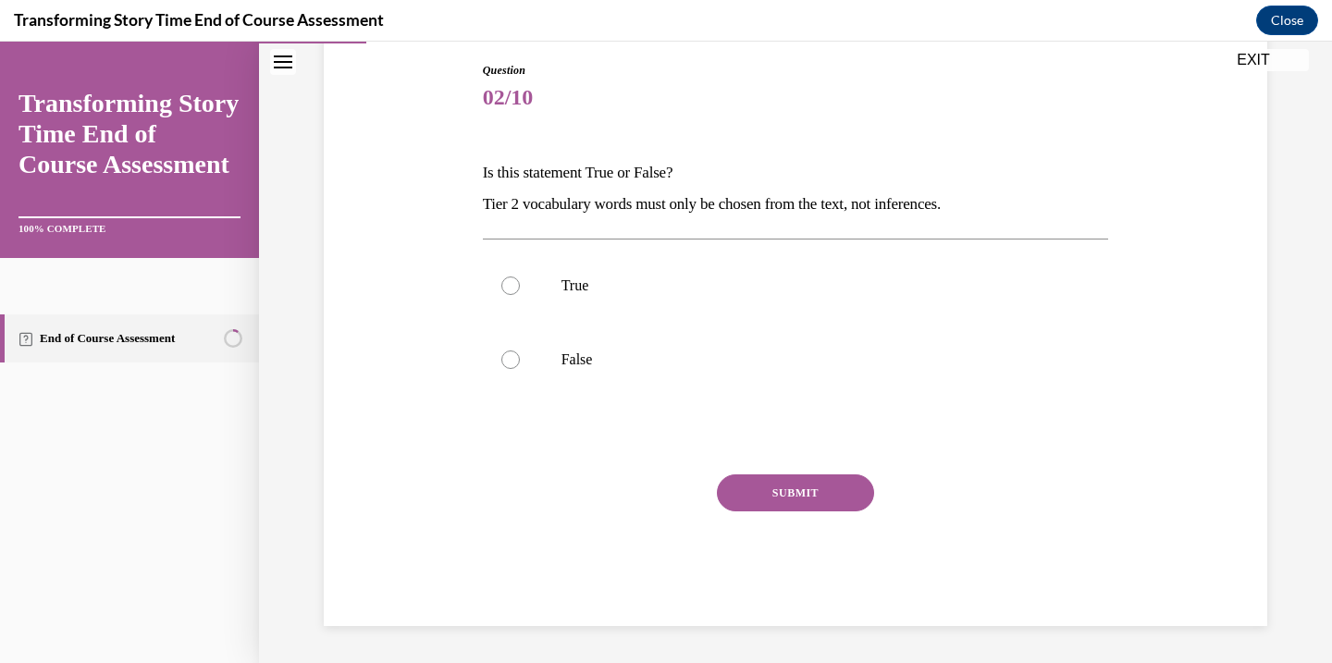
scroll to position [195, 0]
click at [487, 354] on label "False" at bounding box center [796, 360] width 626 height 74
click at [501, 354] on input "False" at bounding box center [510, 360] width 19 height 19
radio input "true"
click at [830, 479] on button "SUBMIT" at bounding box center [795, 493] width 157 height 37
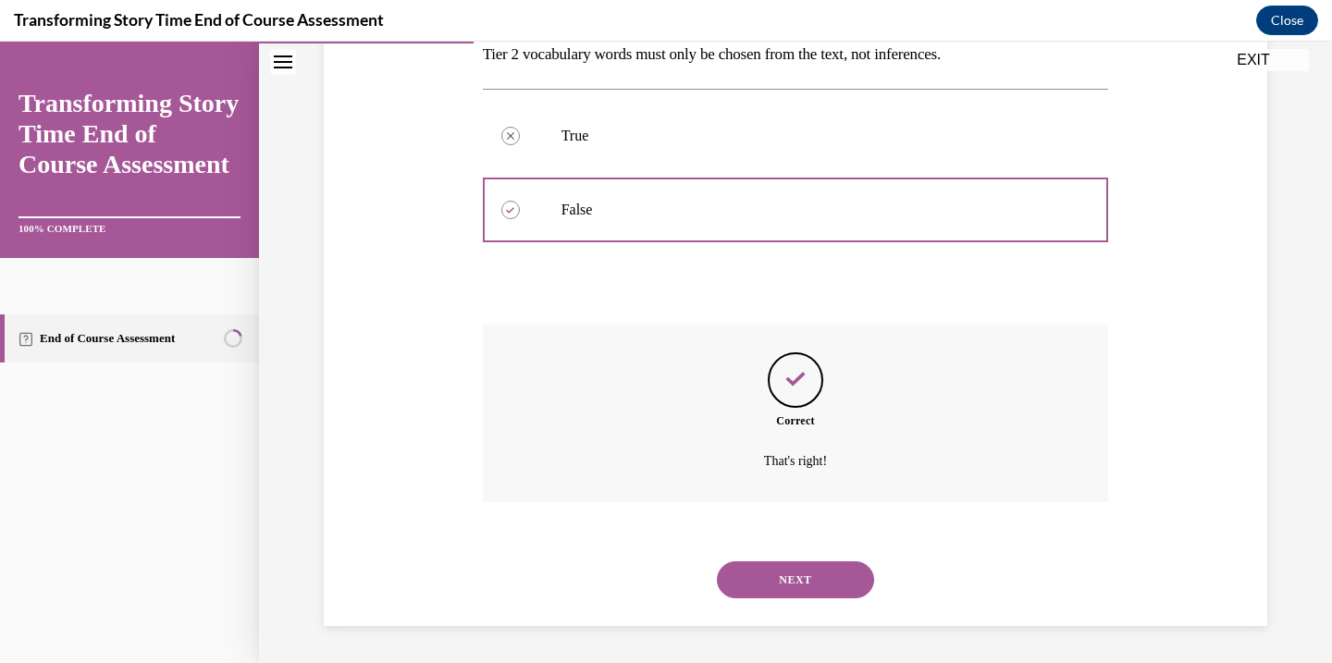
click at [784, 580] on button "NEXT" at bounding box center [795, 580] width 157 height 37
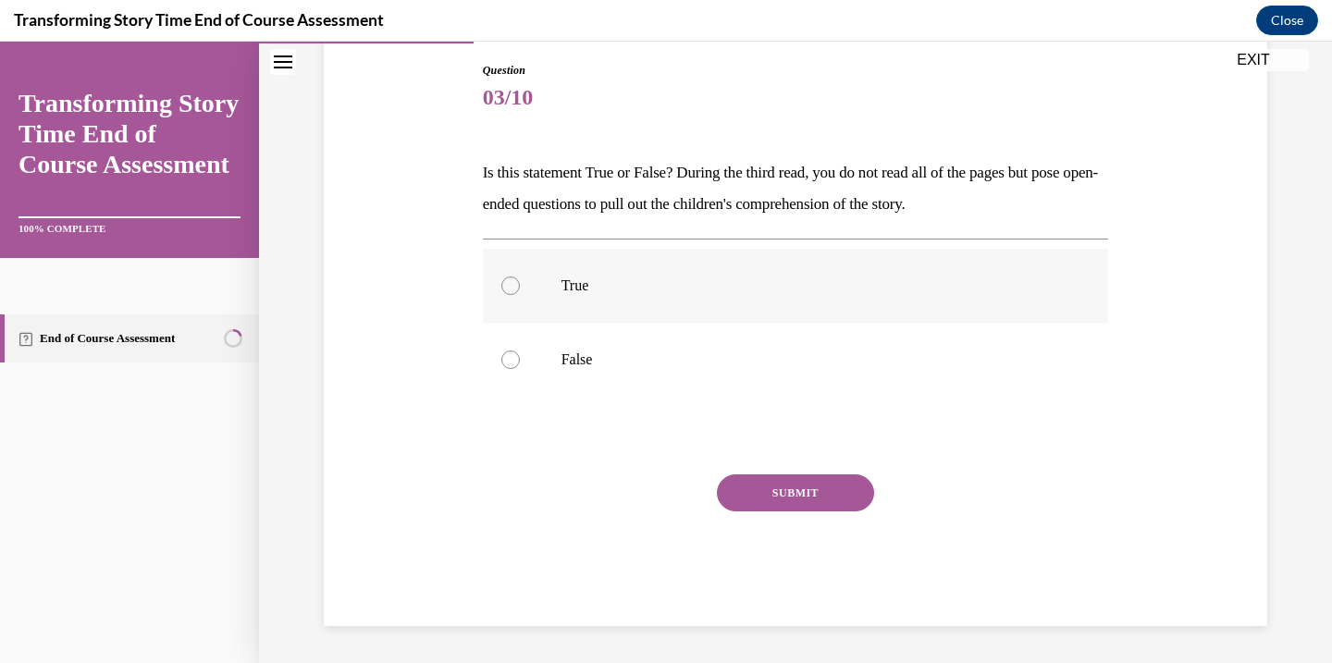
click at [505, 288] on div at bounding box center [510, 286] width 19 height 19
click at [505, 288] on input "True" at bounding box center [510, 286] width 19 height 19
radio input "true"
click at [759, 502] on button "SUBMIT" at bounding box center [795, 493] width 157 height 37
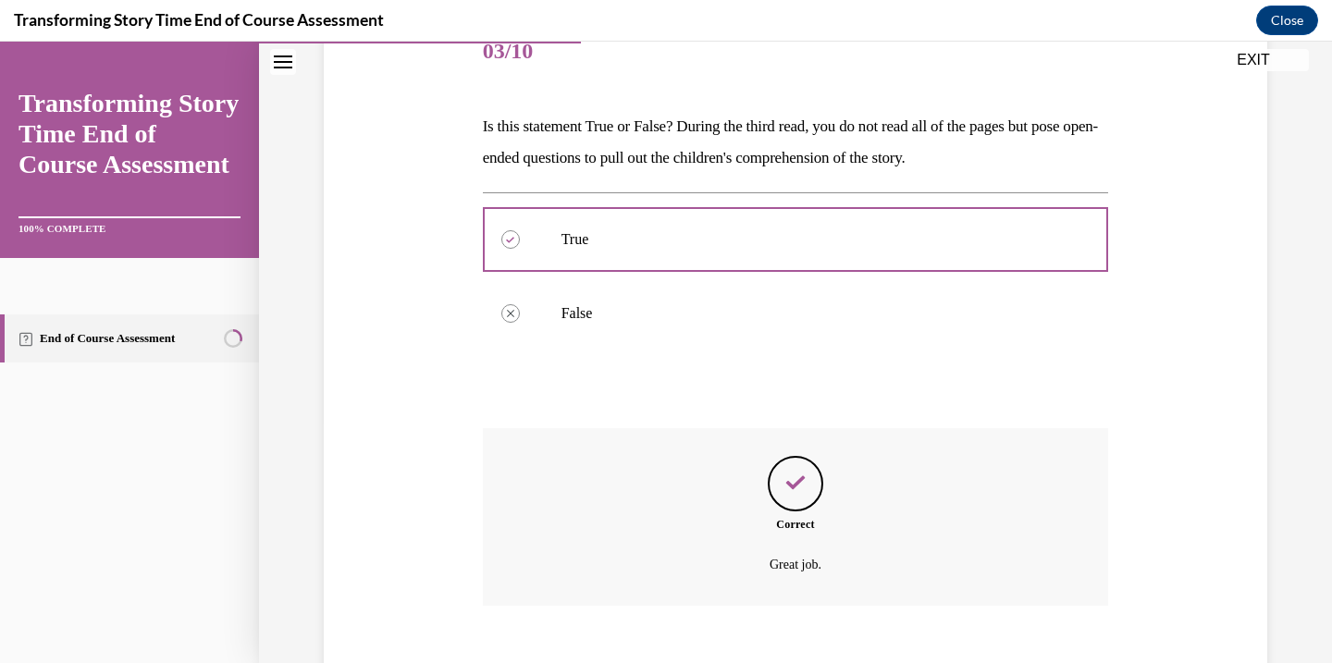
scroll to position [345, 0]
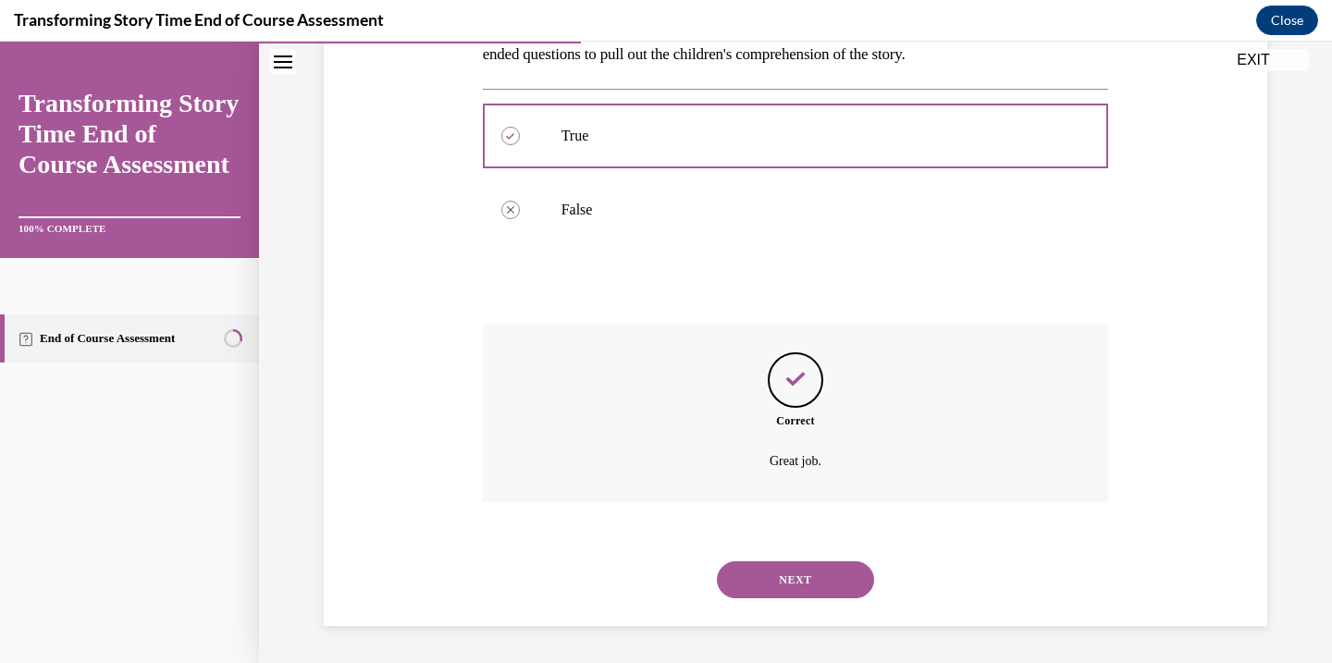
click at [767, 595] on button "NEXT" at bounding box center [795, 580] width 157 height 37
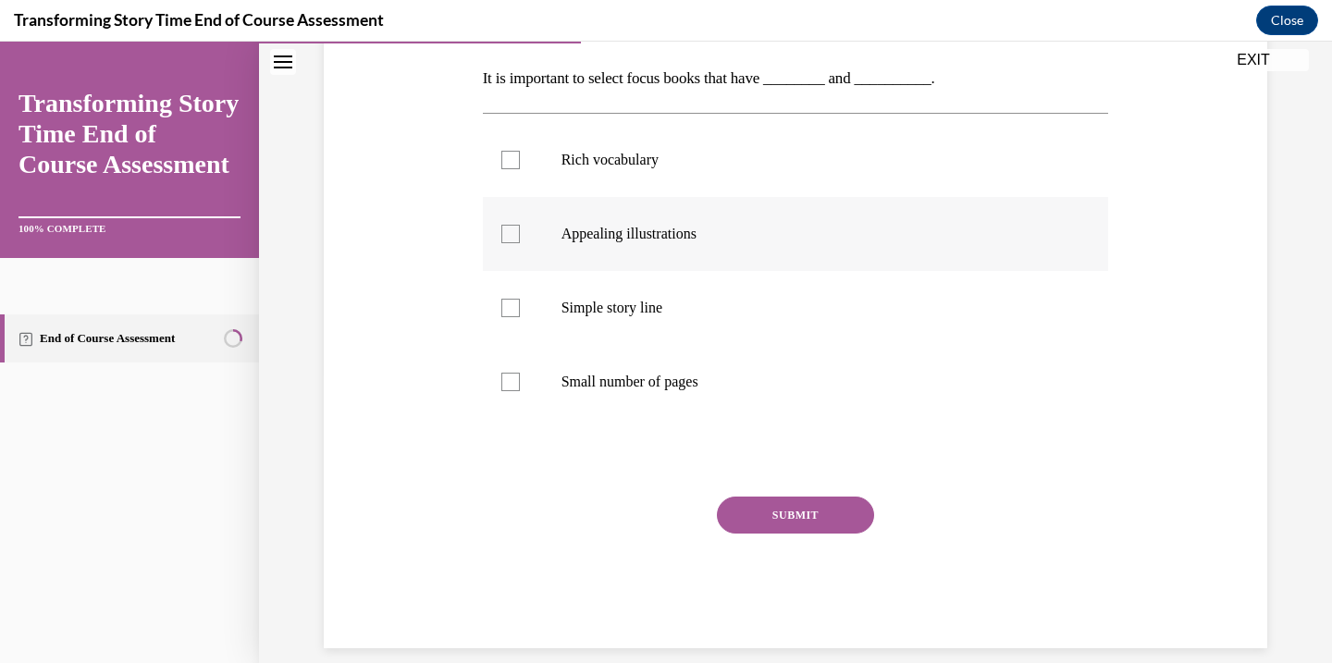
scroll to position [290, 0]
click at [512, 171] on label "Rich vocabulary" at bounding box center [796, 159] width 626 height 74
click at [512, 168] on input "Rich vocabulary" at bounding box center [510, 159] width 19 height 19
checkbox input "true"
click at [513, 209] on label "Appealing illustrations" at bounding box center [796, 233] width 626 height 74
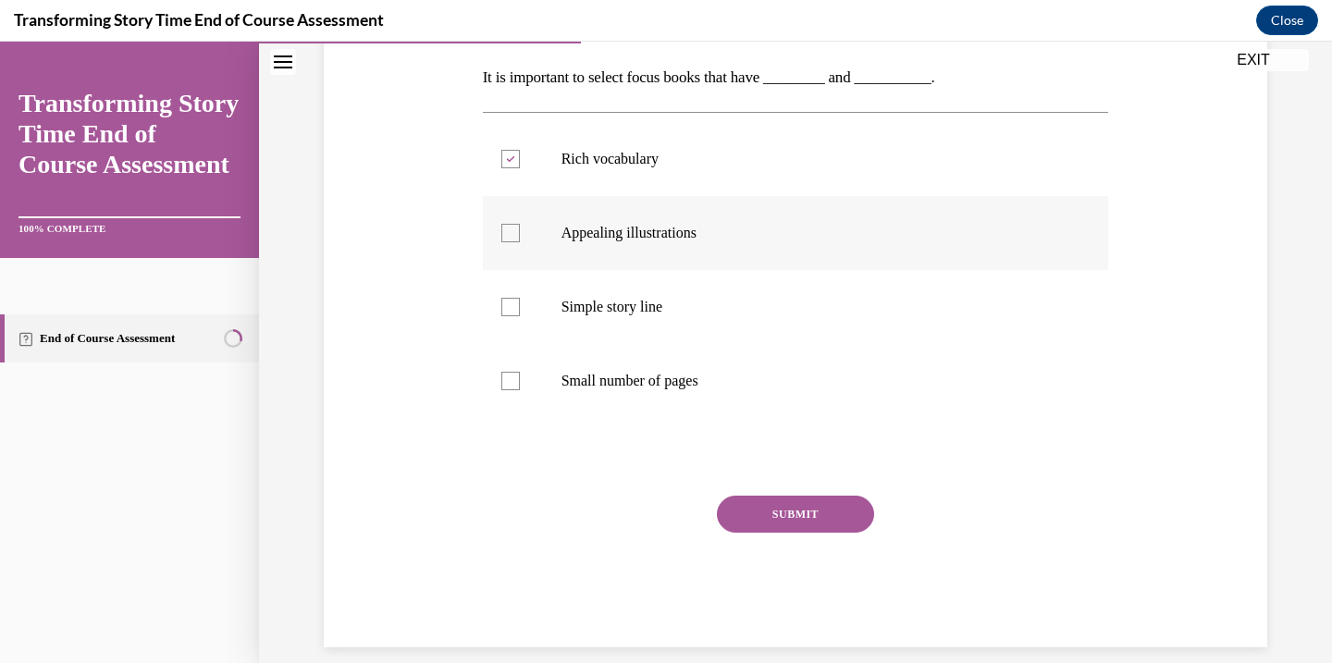
click at [513, 224] on input "Appealing illustrations" at bounding box center [510, 233] width 19 height 19
checkbox input "true"
click at [784, 516] on button "SUBMIT" at bounding box center [795, 514] width 157 height 37
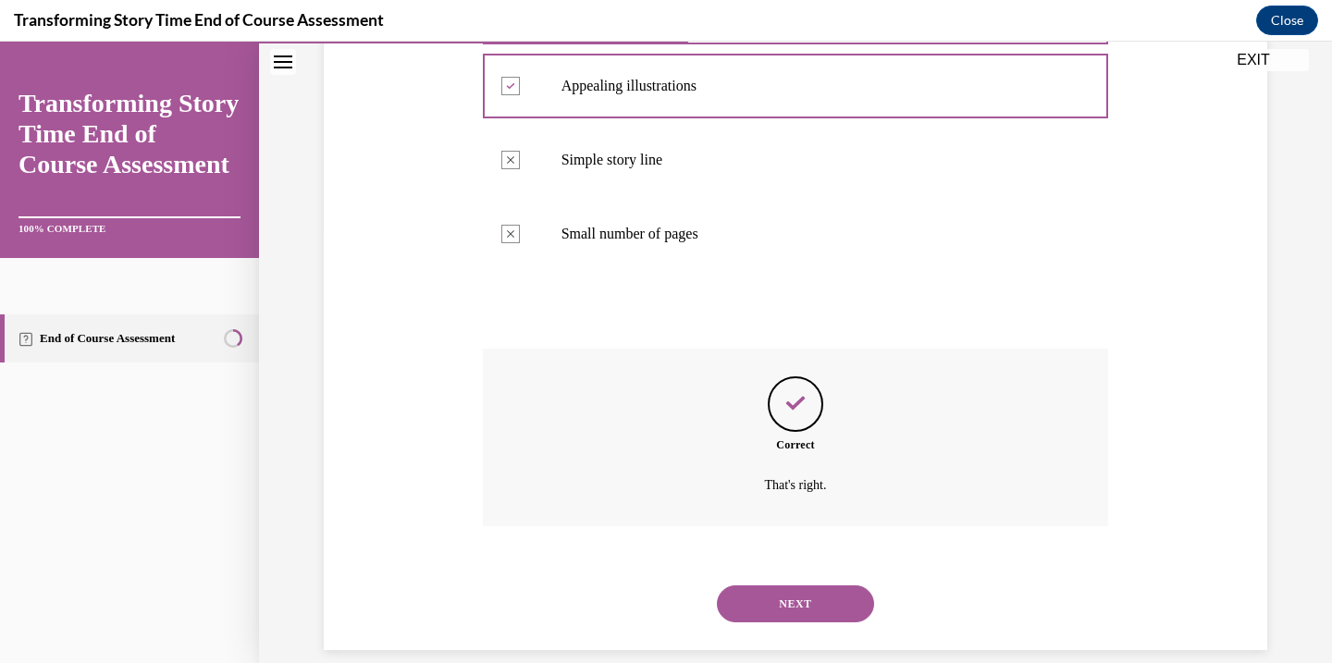
scroll to position [462, 0]
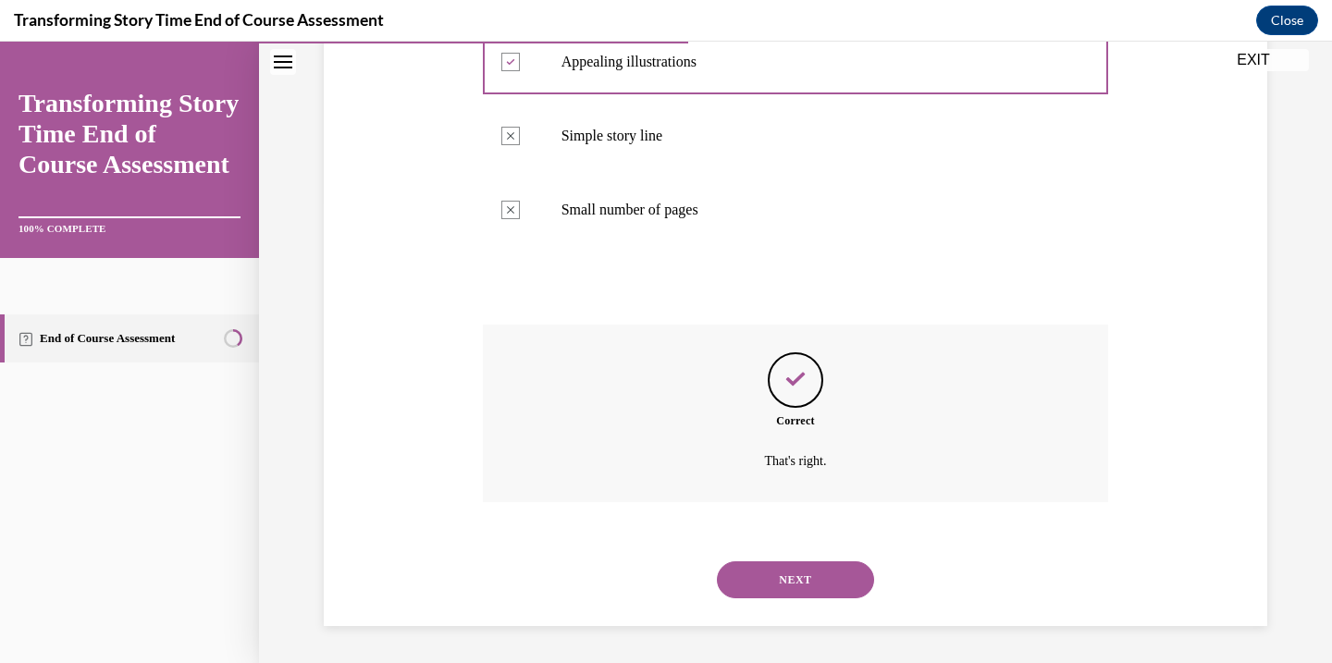
click at [791, 576] on button "NEXT" at bounding box center [795, 580] width 157 height 37
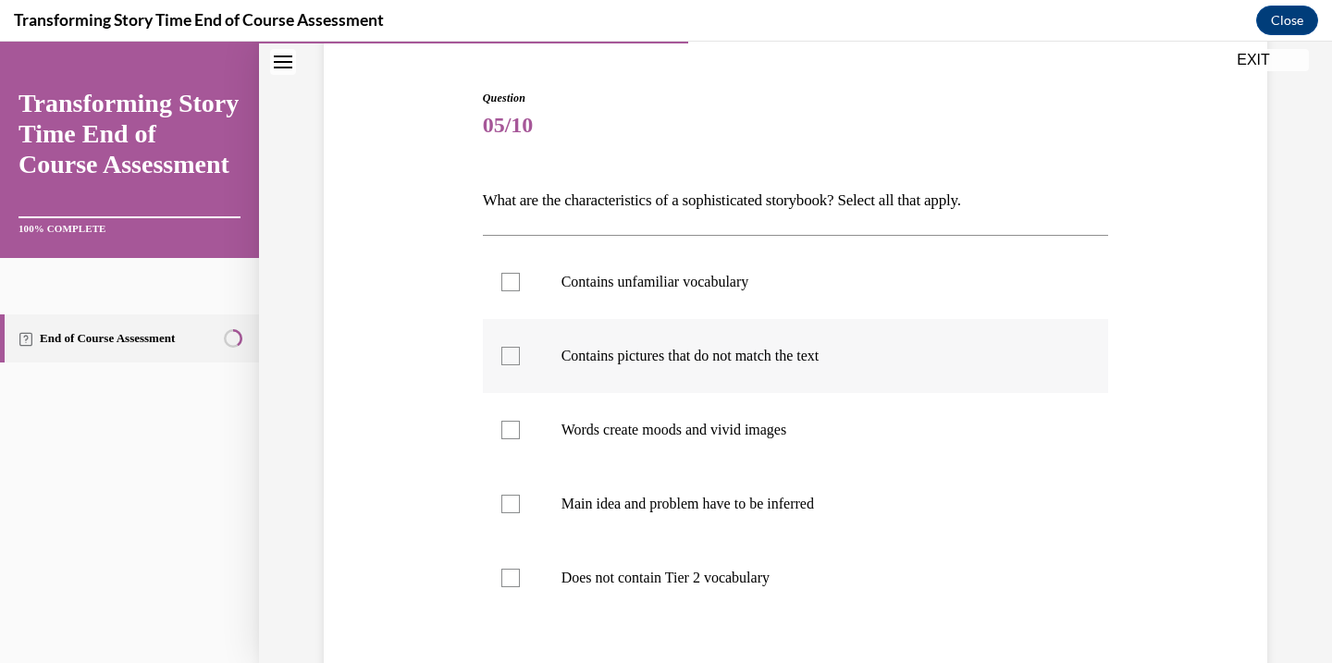
scroll to position [174, 0]
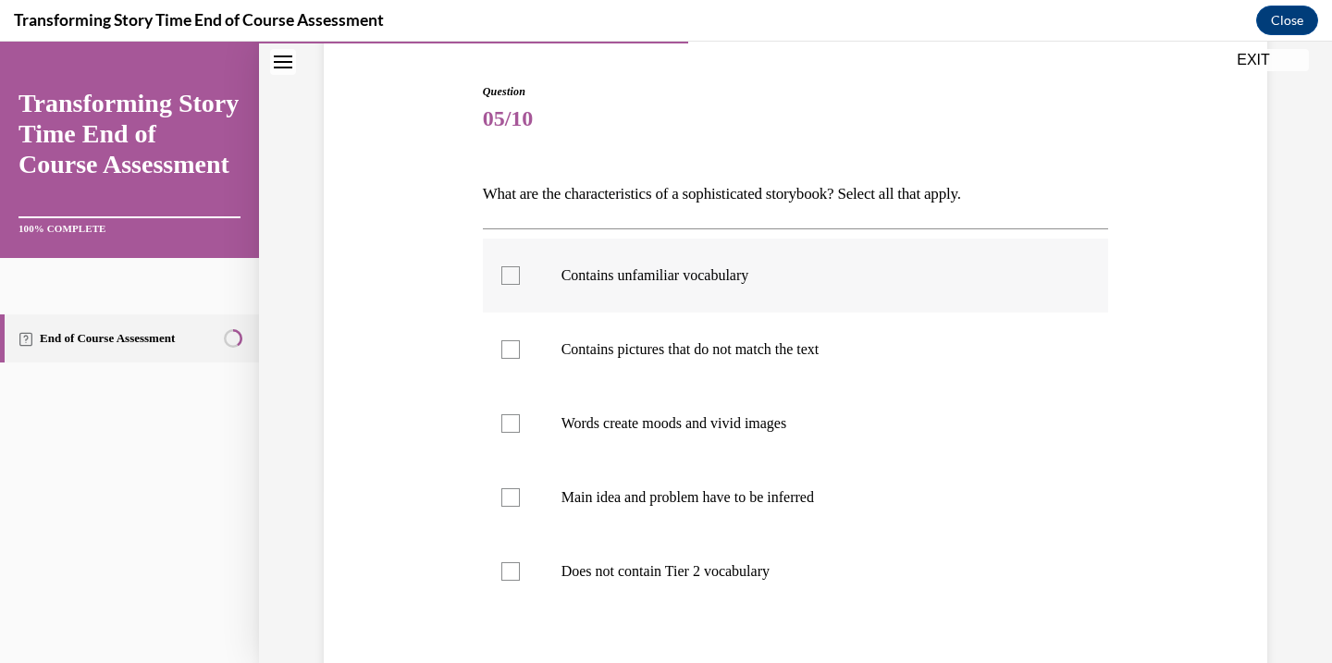
click at [506, 270] on div at bounding box center [510, 275] width 19 height 19
click at [506, 270] on input "Contains unfamiliar vocabulary" at bounding box center [510, 275] width 19 height 19
checkbox input "true"
click at [511, 352] on div at bounding box center [510, 349] width 19 height 19
click at [511, 352] on input "Contains pictures that do not match the text" at bounding box center [510, 349] width 19 height 19
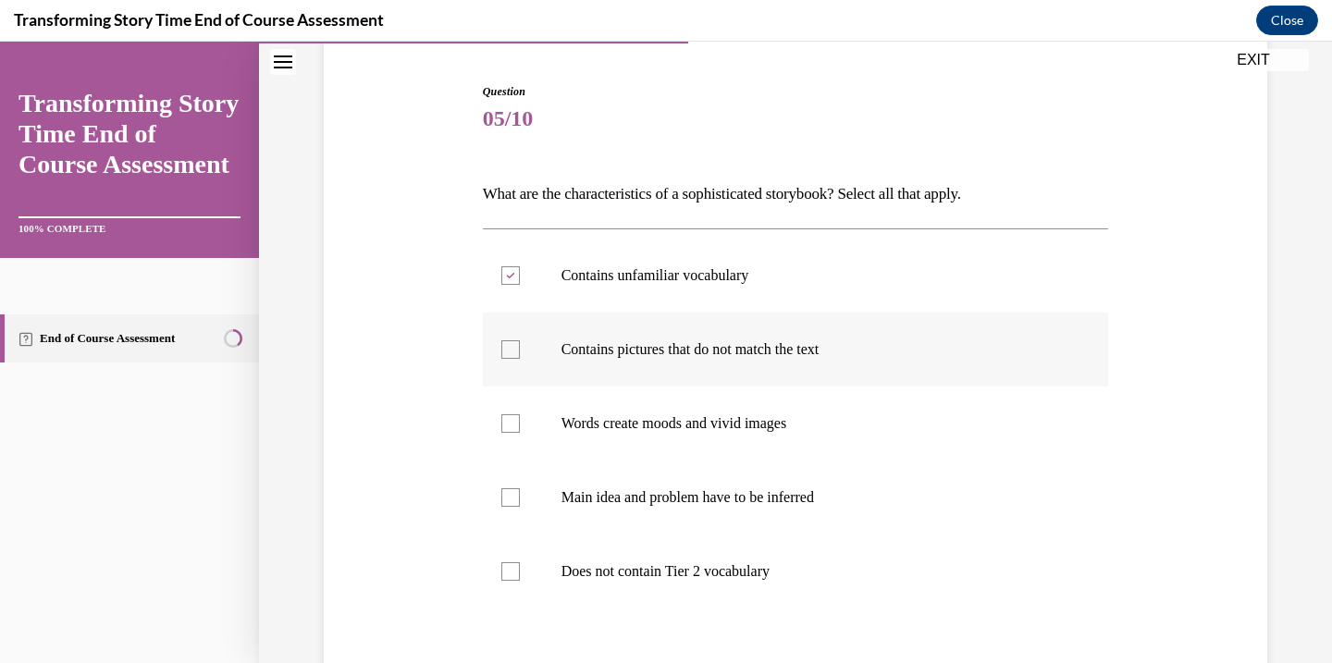
checkbox input "true"
click at [508, 426] on div at bounding box center [510, 423] width 19 height 19
click at [508, 426] on input "Words create moods and vivid images" at bounding box center [510, 423] width 19 height 19
checkbox input "true"
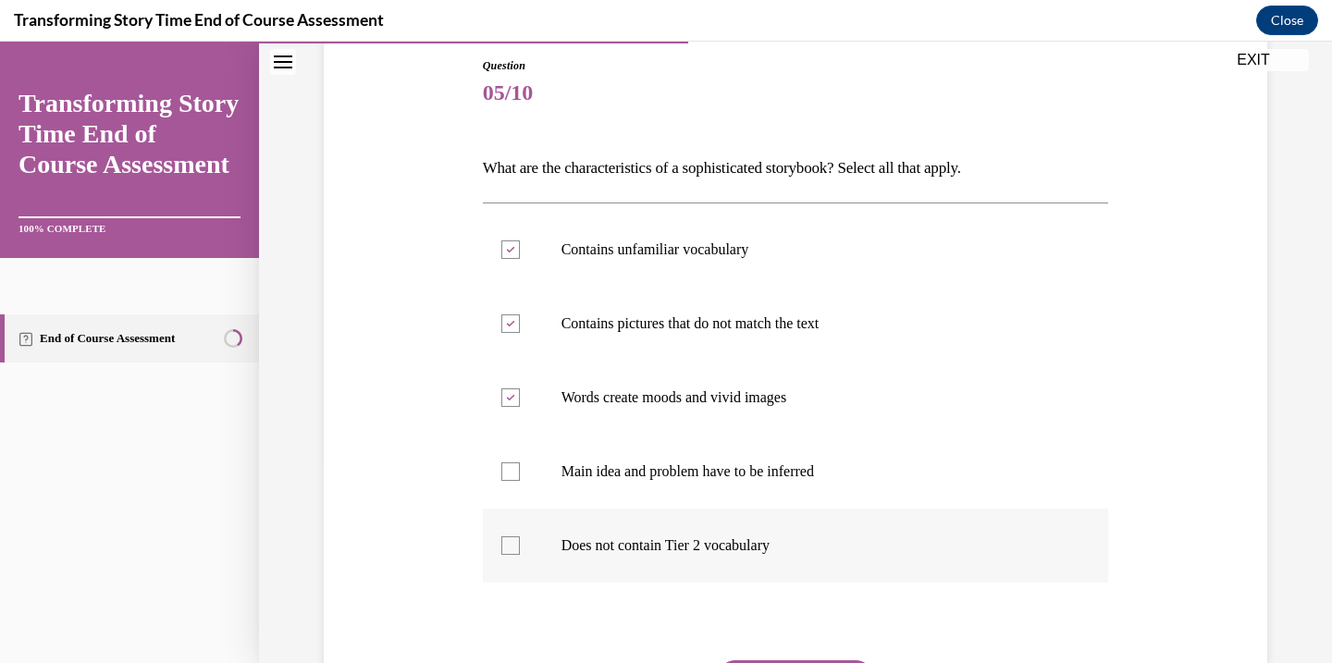
scroll to position [201, 0]
click at [524, 482] on label "Main idea and problem have to be inferred" at bounding box center [796, 471] width 626 height 74
click at [520, 480] on input "Main idea and problem have to be inferred" at bounding box center [510, 471] width 19 height 19
checkbox input "true"
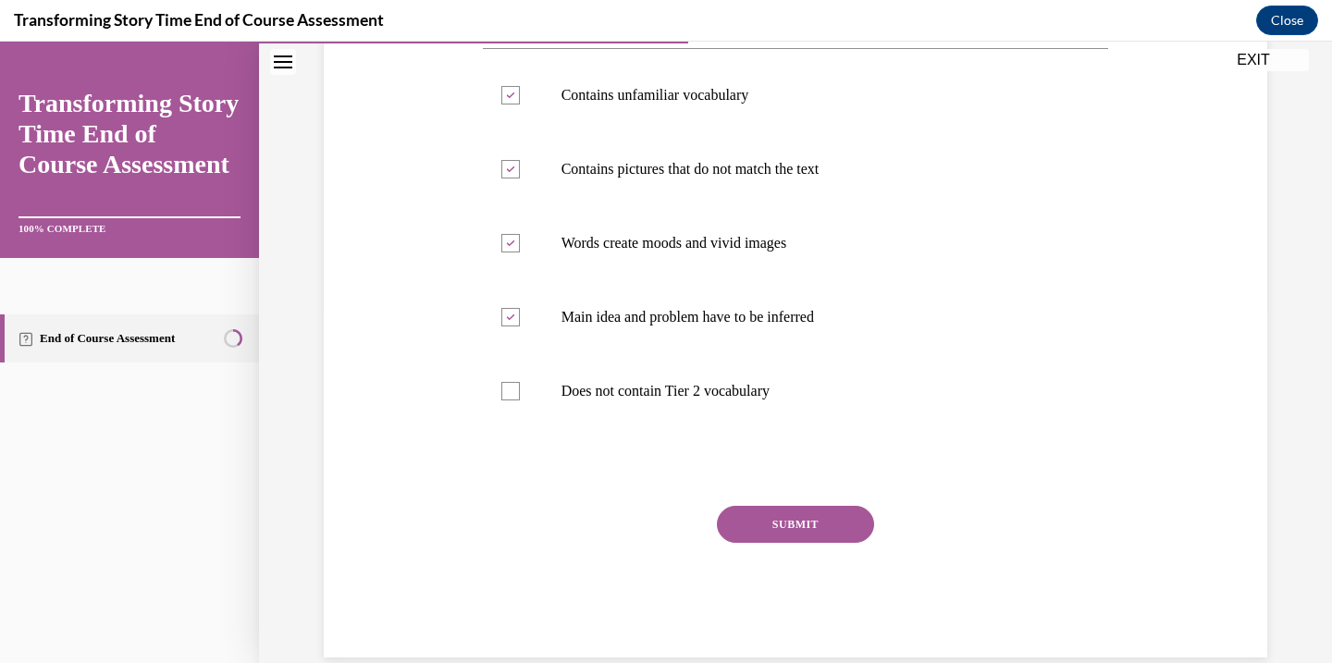
click at [803, 529] on button "SUBMIT" at bounding box center [795, 524] width 157 height 37
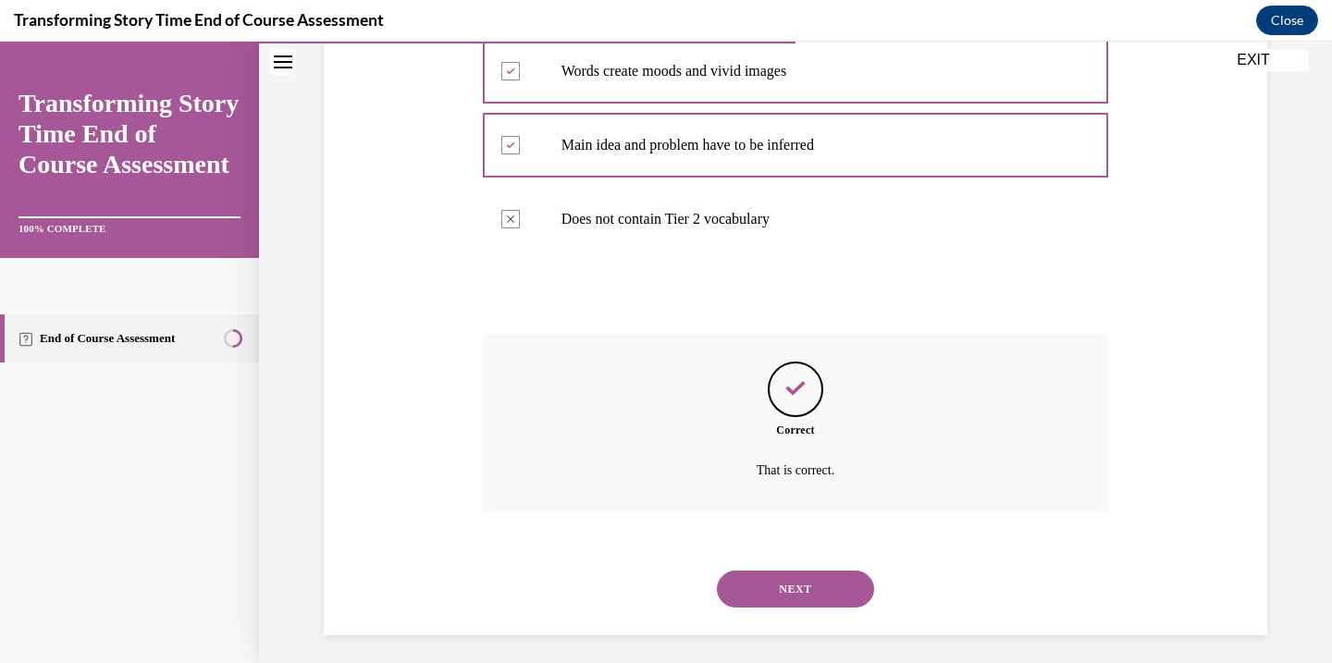
scroll to position [536, 0]
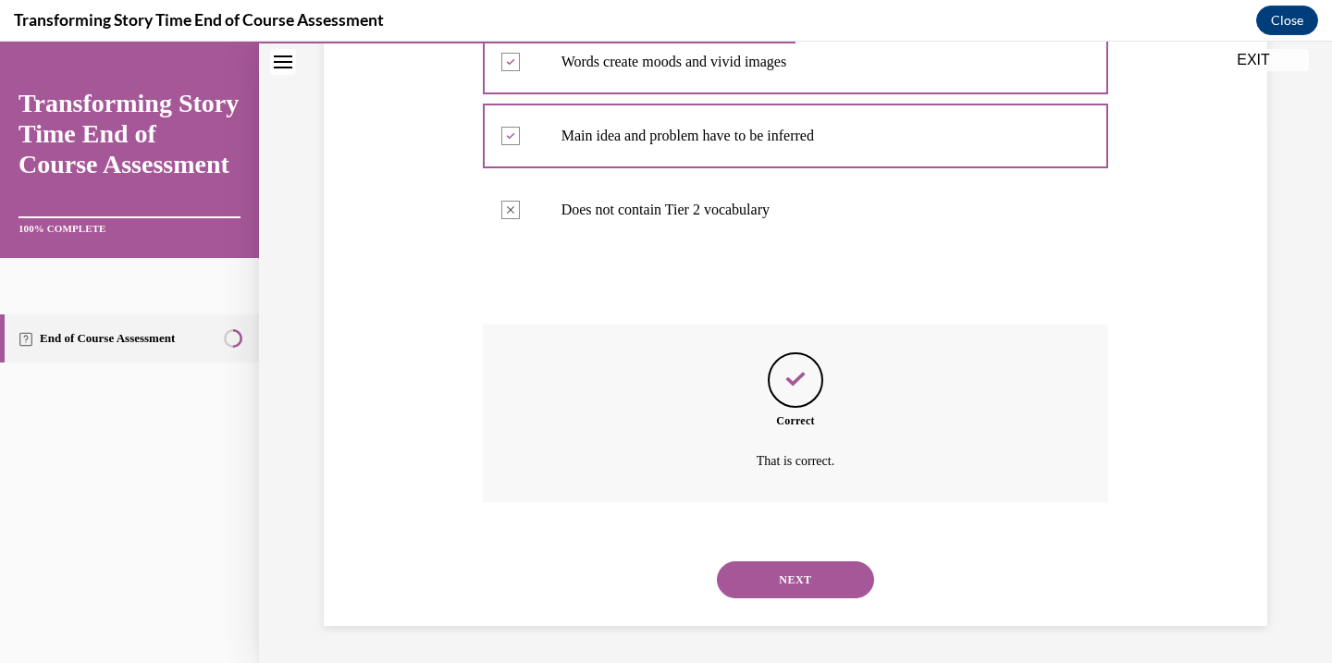
click at [793, 574] on button "NEXT" at bounding box center [795, 580] width 157 height 37
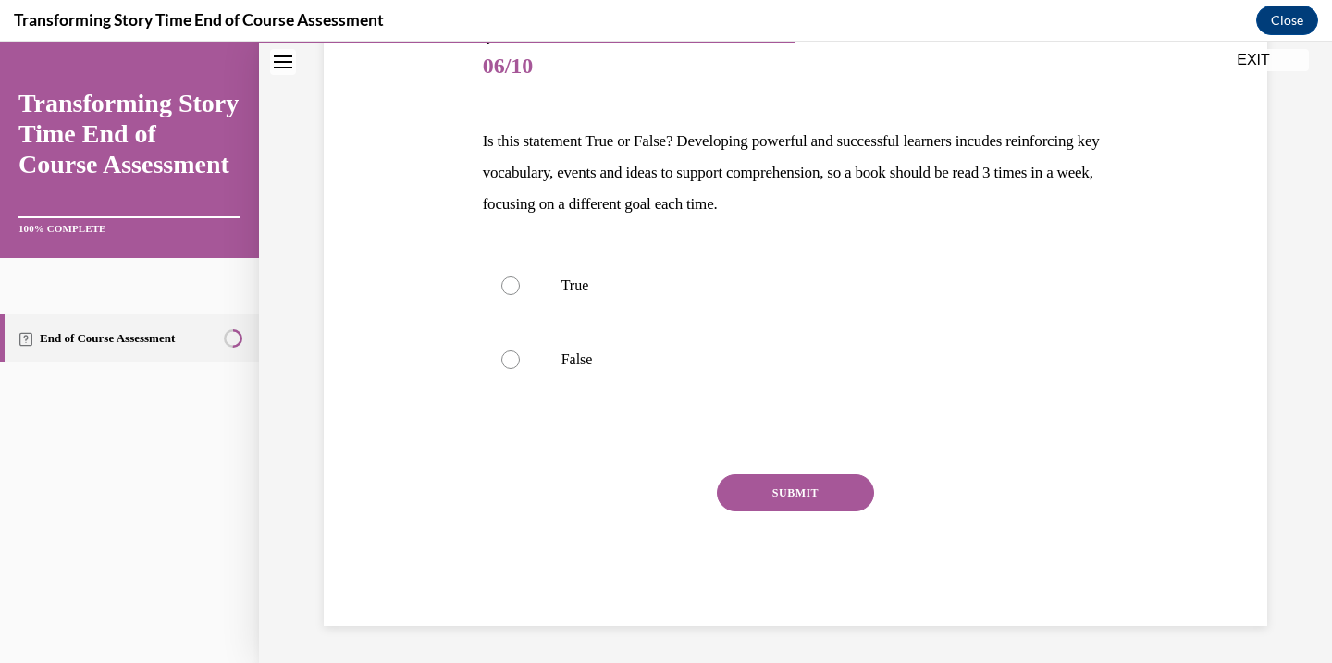
scroll to position [205, 0]
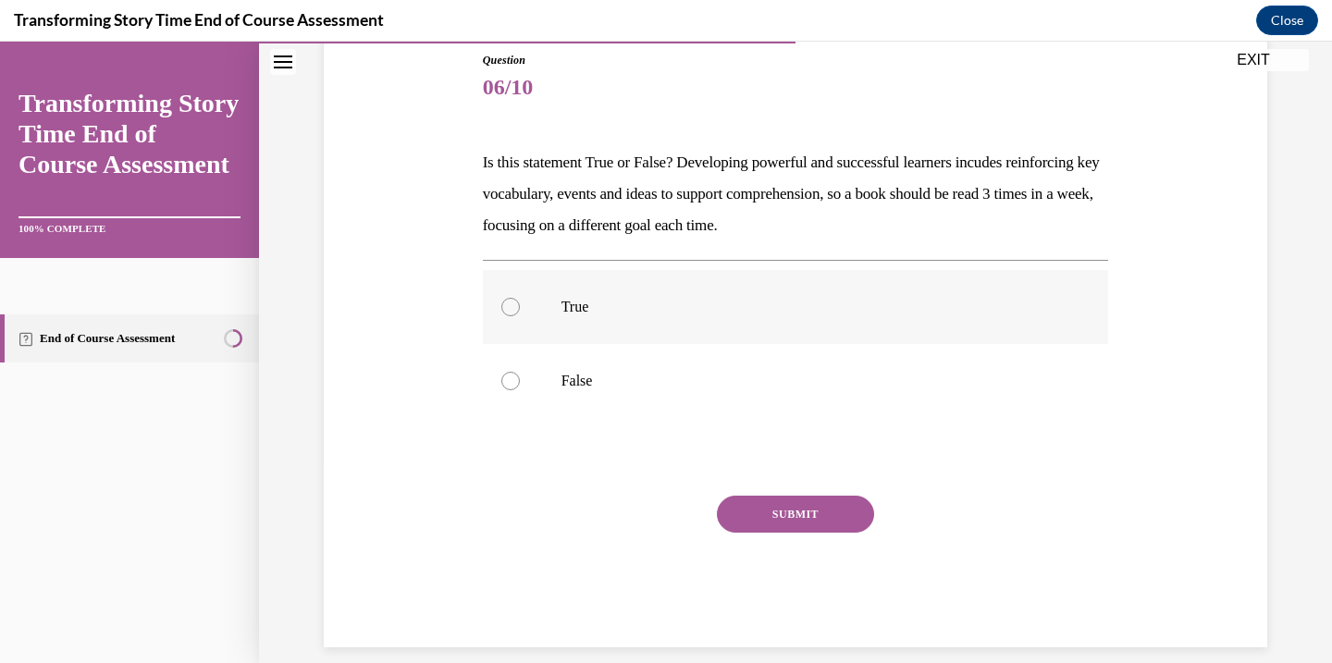
click at [504, 304] on div at bounding box center [510, 307] width 19 height 19
click at [504, 304] on input "True" at bounding box center [510, 307] width 19 height 19
radio input "true"
click at [773, 519] on button "SUBMIT" at bounding box center [795, 514] width 157 height 37
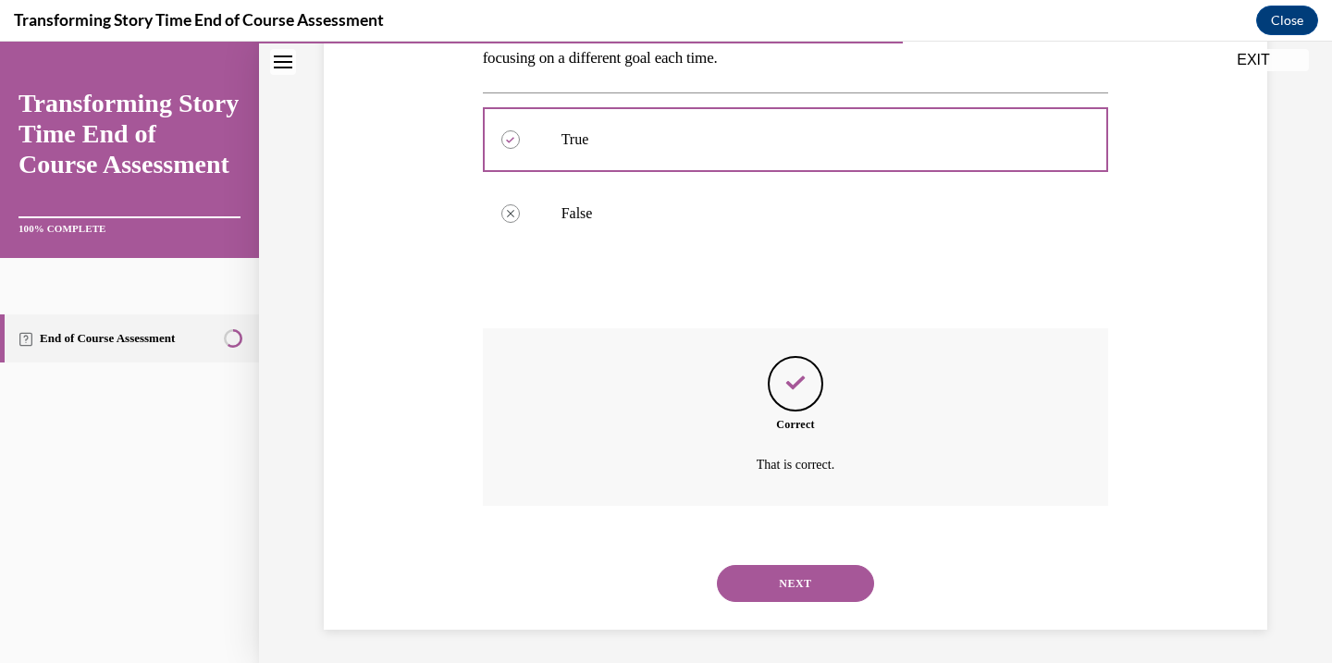
scroll to position [377, 0]
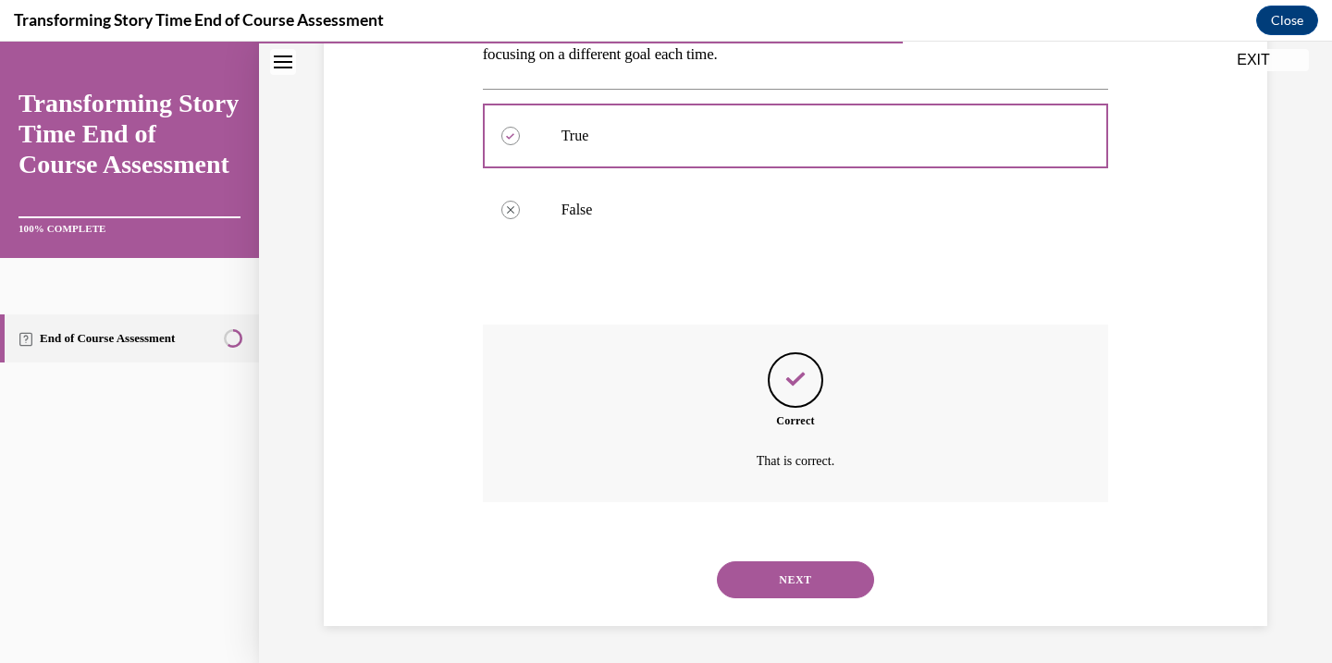
click at [766, 577] on button "NEXT" at bounding box center [795, 580] width 157 height 37
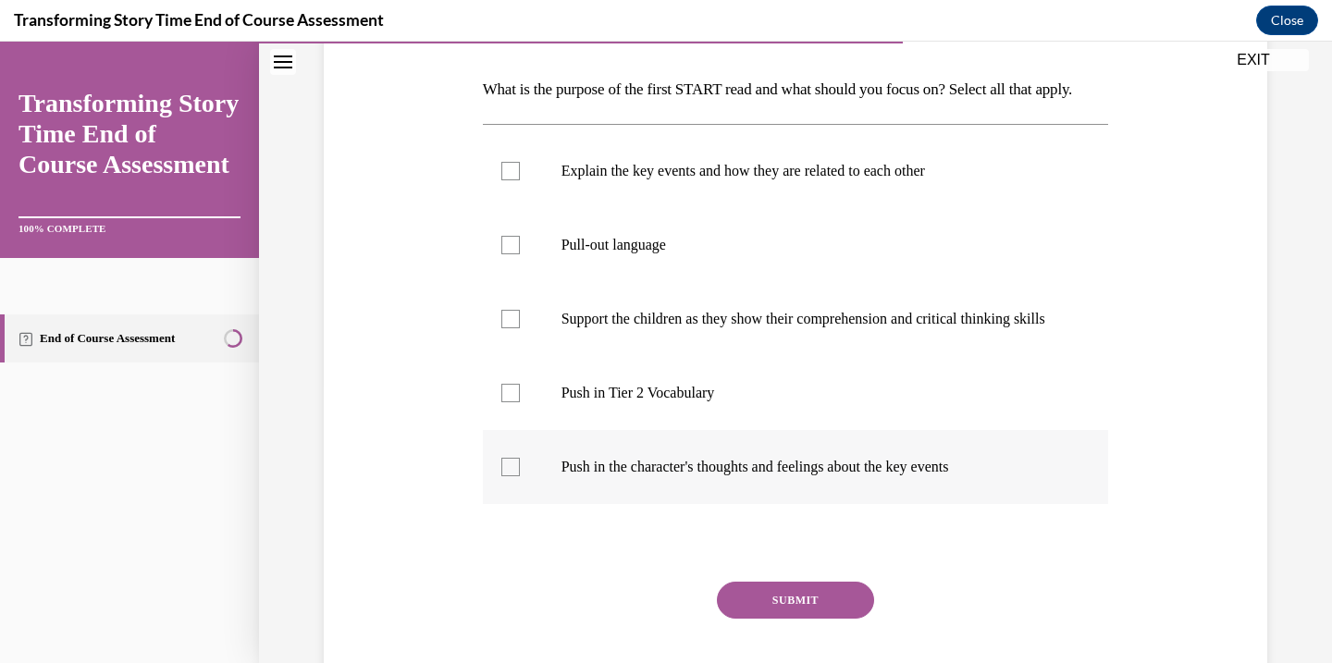
scroll to position [287, 0]
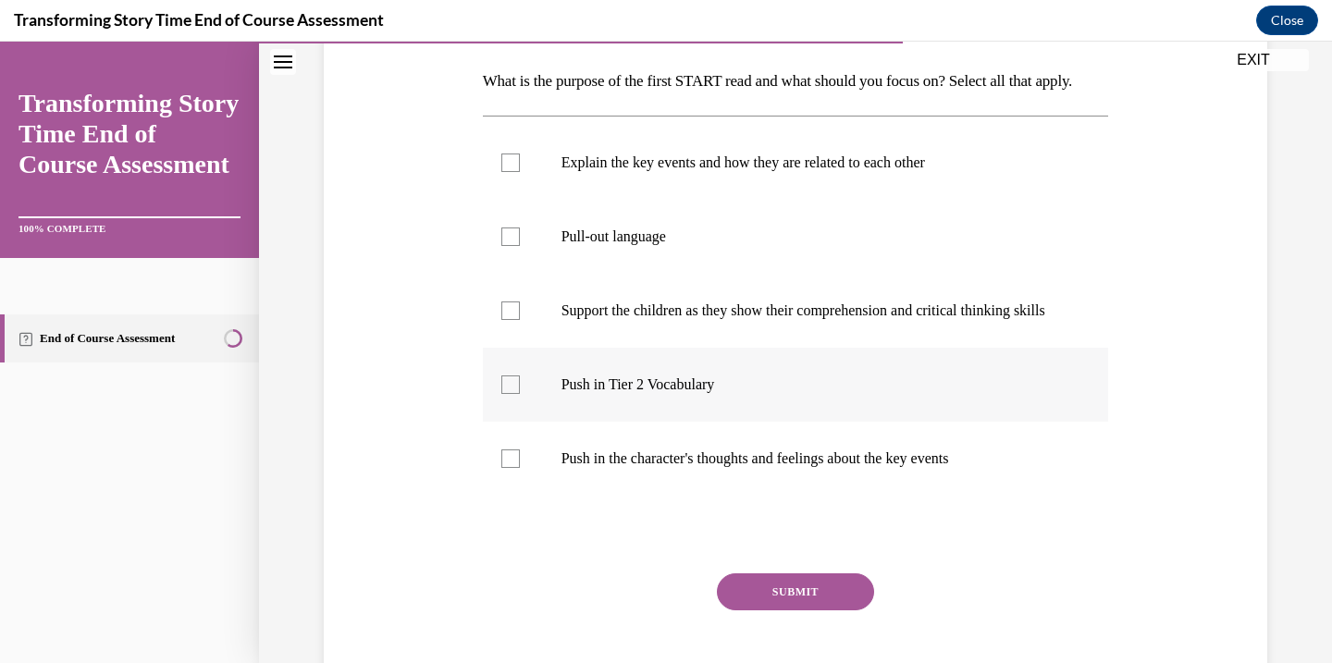
click at [518, 422] on label "Push in Tier 2 Vocabulary" at bounding box center [796, 385] width 626 height 74
click at [518, 394] on input "Push in Tier 2 Vocabulary" at bounding box center [510, 385] width 19 height 19
checkbox input "true"
click at [517, 200] on label "Explain the key events and how they are related to each other" at bounding box center [796, 163] width 626 height 74
click at [517, 172] on input "Explain the key events and how they are related to each other" at bounding box center [510, 163] width 19 height 19
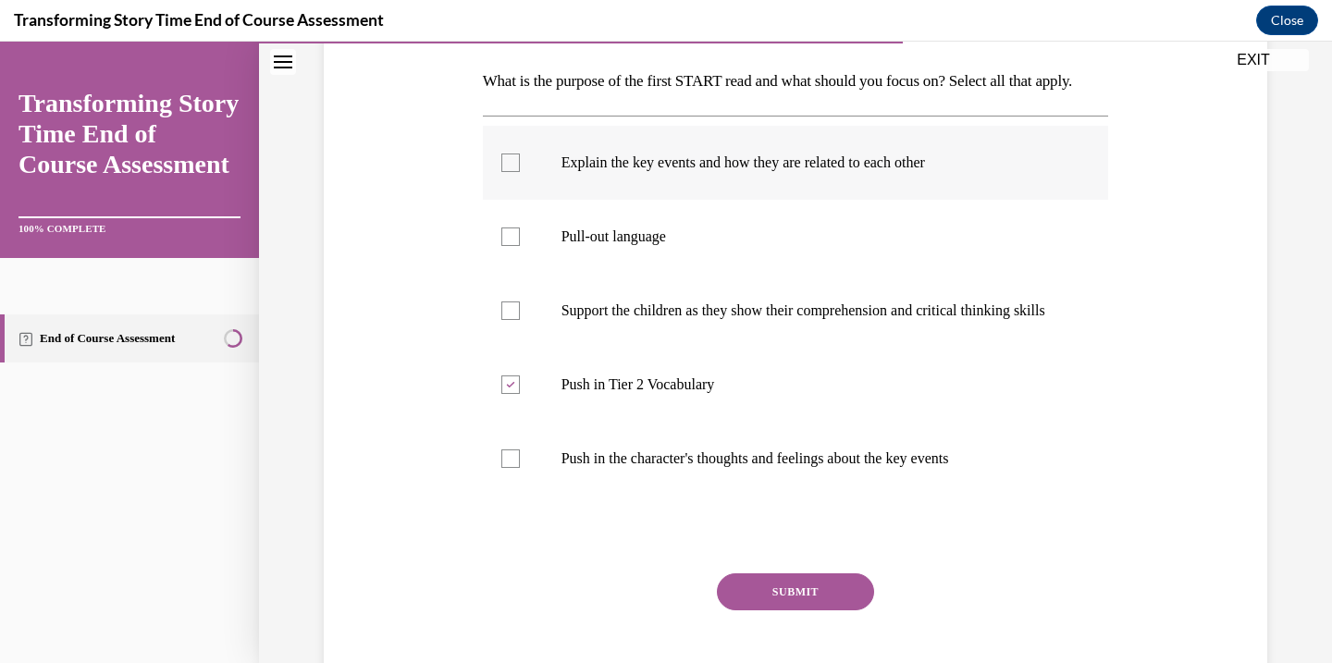
checkbox input "true"
click at [786, 611] on button "SUBMIT" at bounding box center [795, 592] width 157 height 37
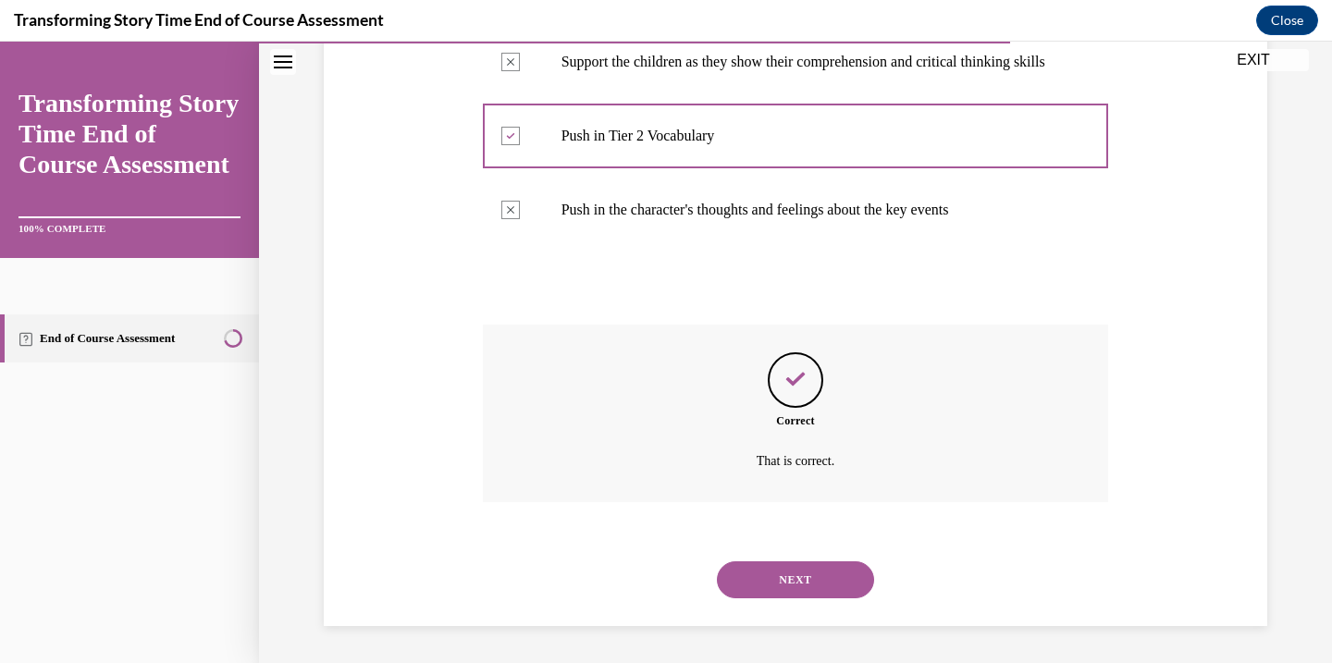
scroll to position [586, 0]
click at [774, 575] on button "NEXT" at bounding box center [795, 580] width 157 height 37
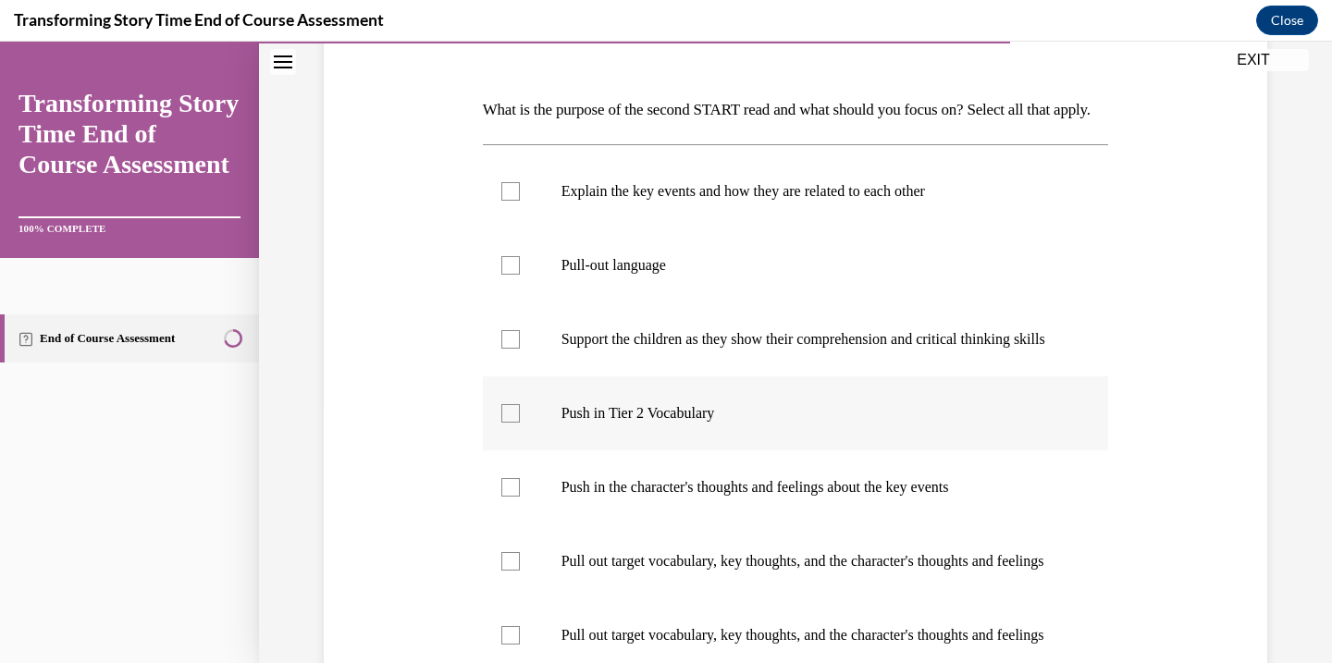
scroll to position [302, 0]
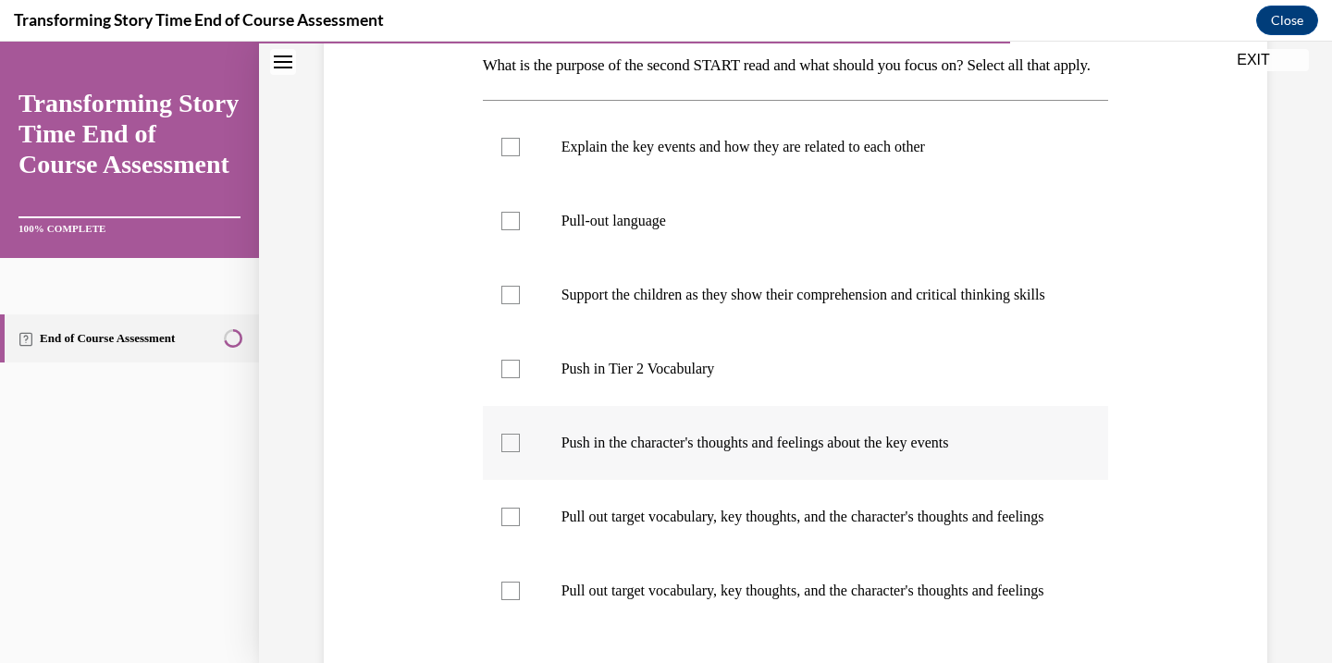
click at [505, 452] on div at bounding box center [510, 443] width 19 height 19
click at [505, 452] on input "Push in the character's thoughts and feelings about the key events" at bounding box center [510, 443] width 19 height 19
checkbox input "true"
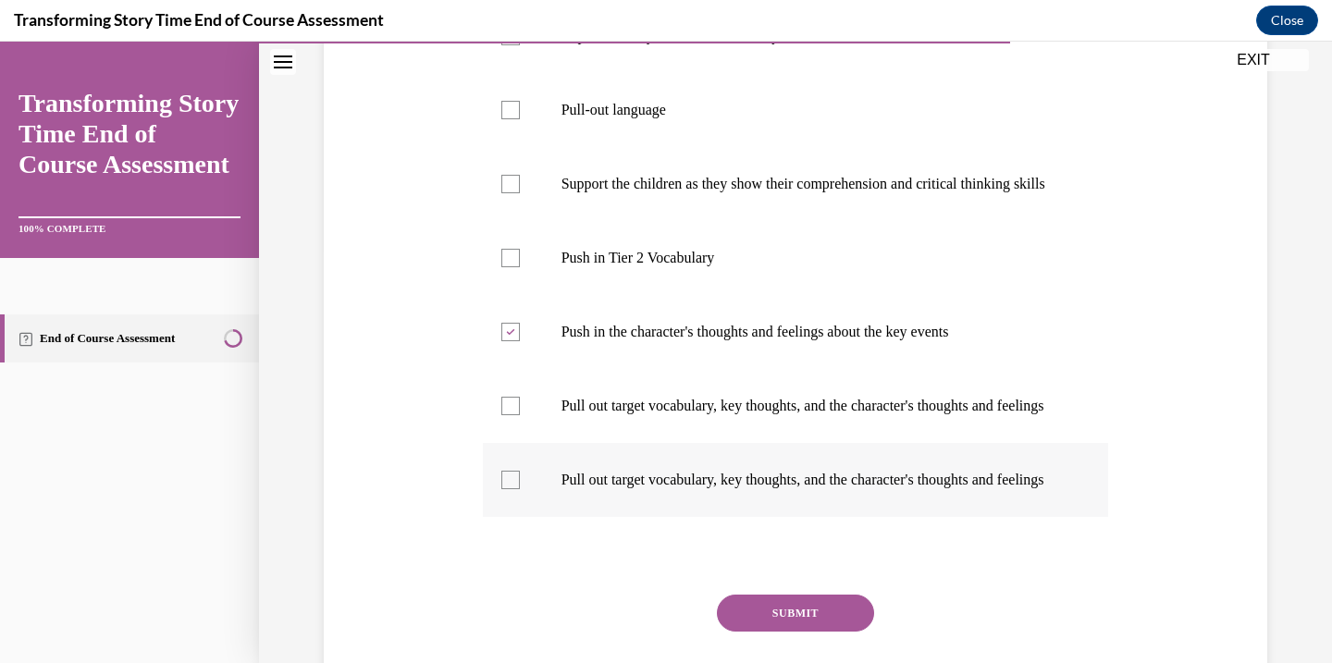
scroll to position [419, 0]
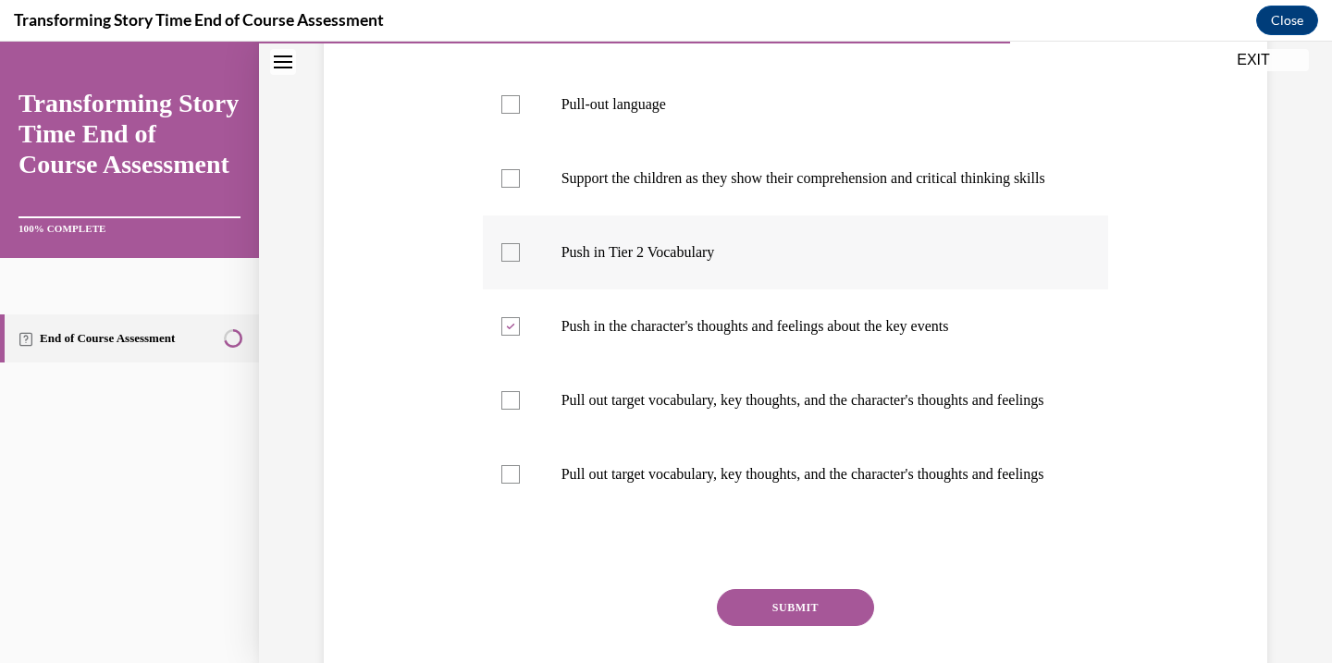
click at [515, 290] on label "Push in Tier 2 Vocabulary" at bounding box center [796, 253] width 626 height 74
click at [515, 262] on input "Push in Tier 2 Vocabulary" at bounding box center [510, 252] width 19 height 19
checkbox input "true"
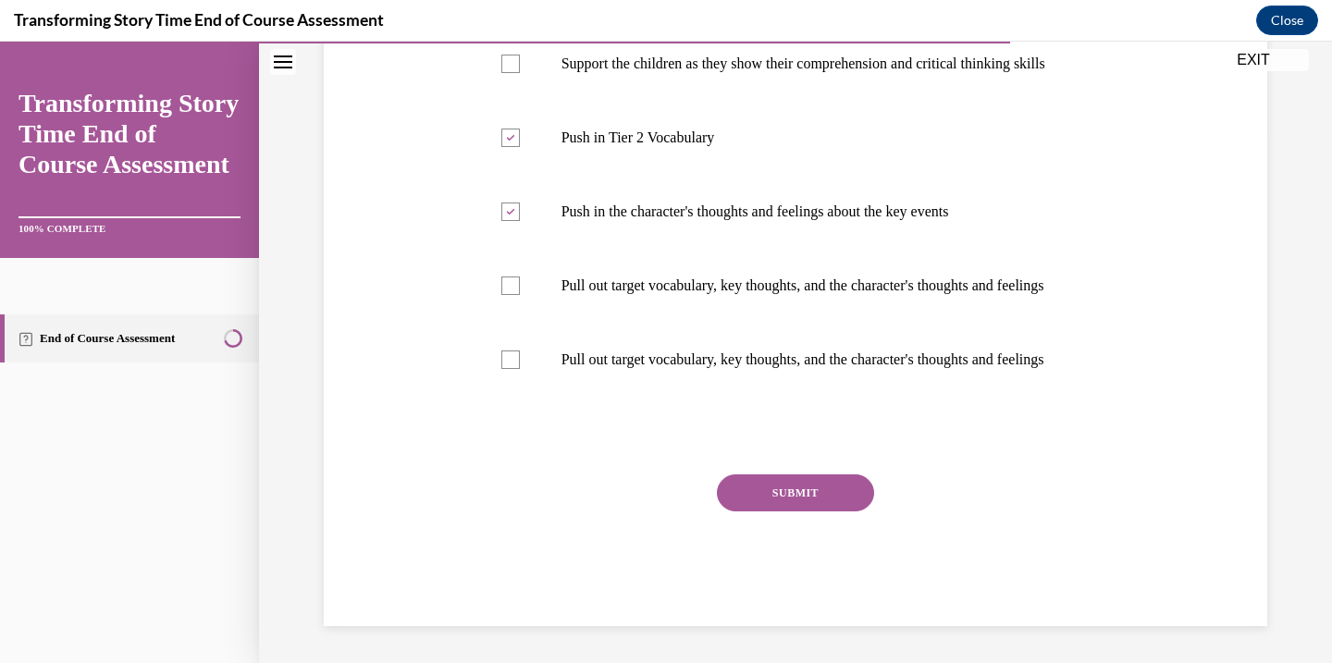
click at [794, 512] on button "SUBMIT" at bounding box center [795, 493] width 157 height 37
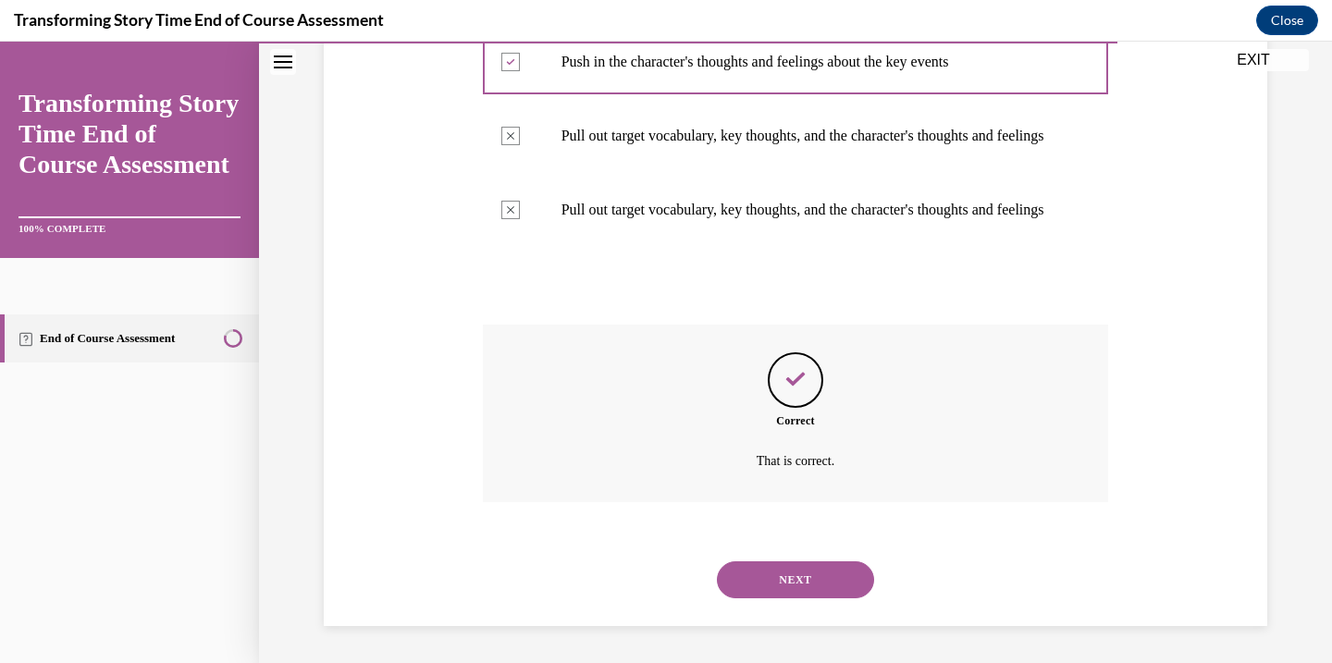
scroll to position [771, 0]
click at [794, 572] on button "NEXT" at bounding box center [795, 580] width 157 height 37
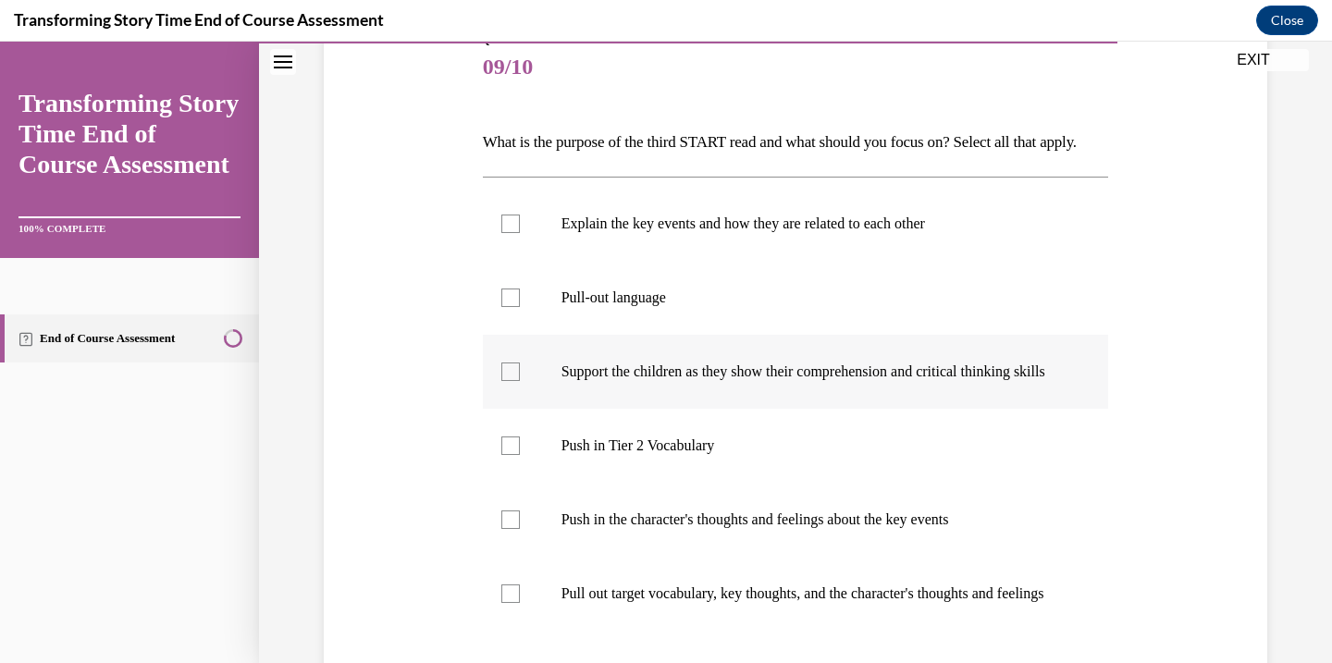
scroll to position [230, 0]
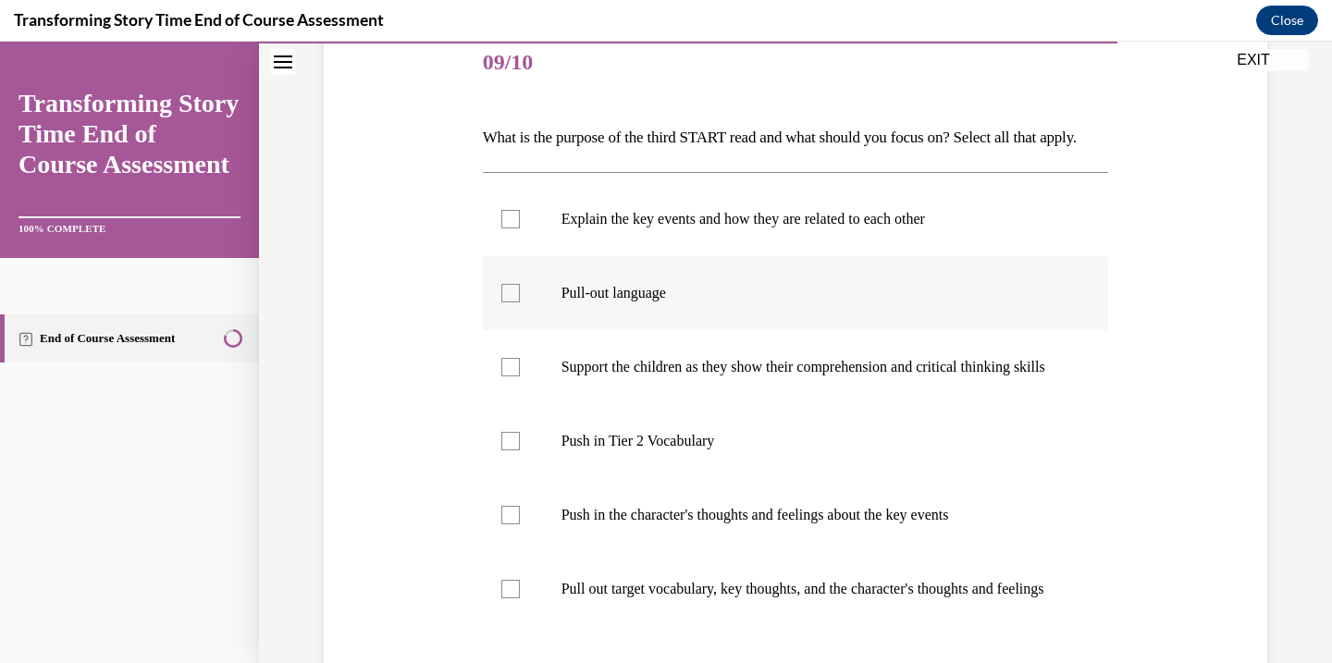
click at [505, 330] on label "Pull-out language" at bounding box center [796, 293] width 626 height 74
click at [505, 302] on input "Pull-out language" at bounding box center [510, 293] width 19 height 19
checkbox input "true"
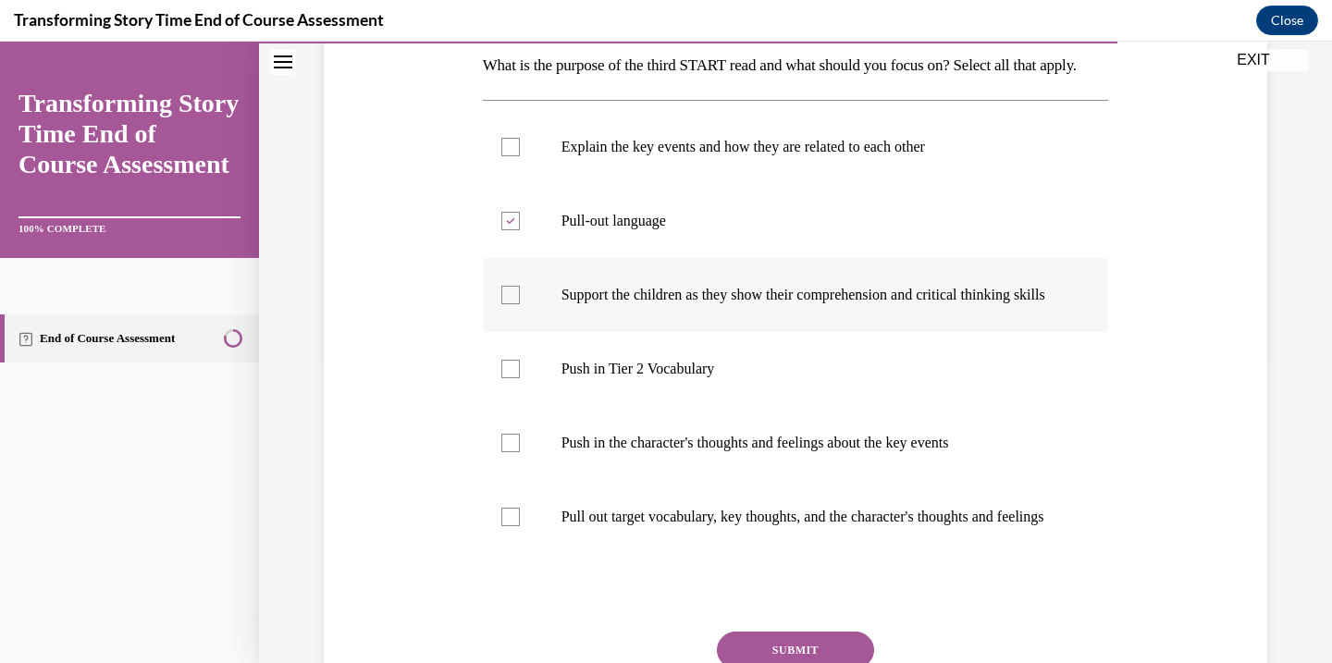
scroll to position [347, 0]
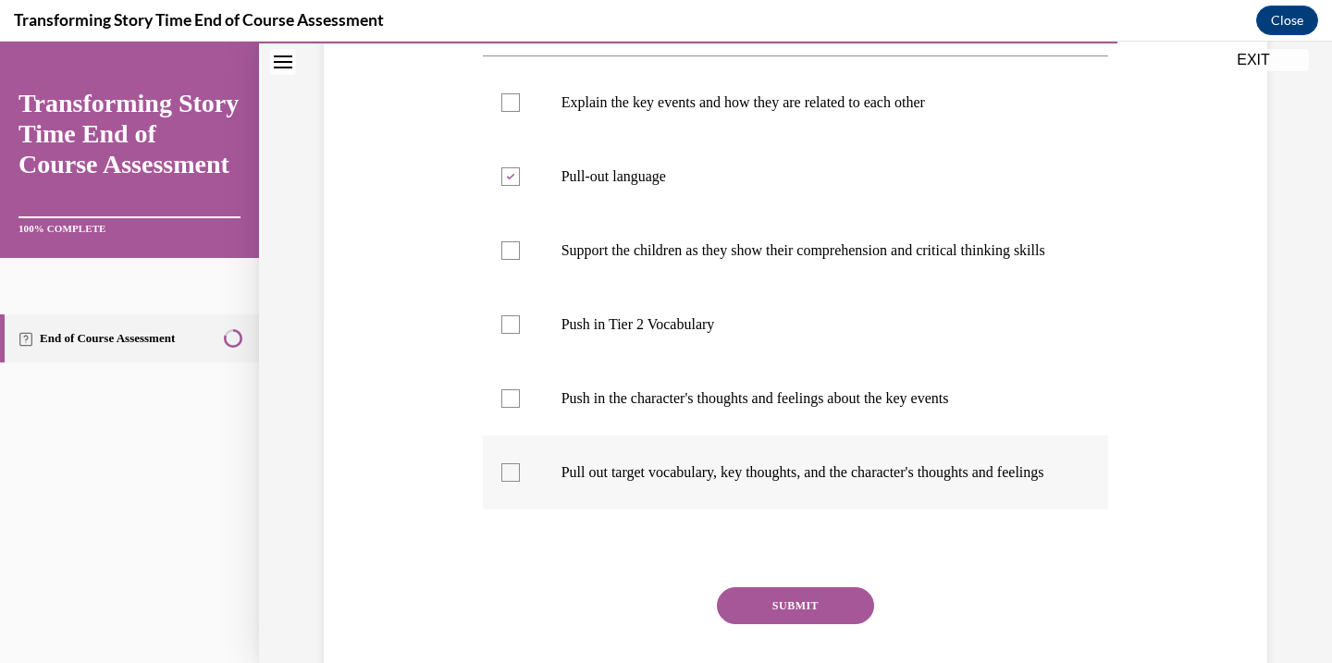
click at [526, 510] on label "Pull out target vocabulary, key thoughts, and the character's thoughts and feel…" at bounding box center [796, 473] width 626 height 74
click at [520, 482] on input "Pull out target vocabulary, key thoughts, and the character's thoughts and feel…" at bounding box center [510, 472] width 19 height 19
checkbox input "true"
click at [524, 281] on label "Support the children as they show their comprehension and critical thinking ski…" at bounding box center [796, 251] width 626 height 74
click at [520, 260] on input "Support the children as they show their comprehension and critical thinking ski…" at bounding box center [510, 250] width 19 height 19
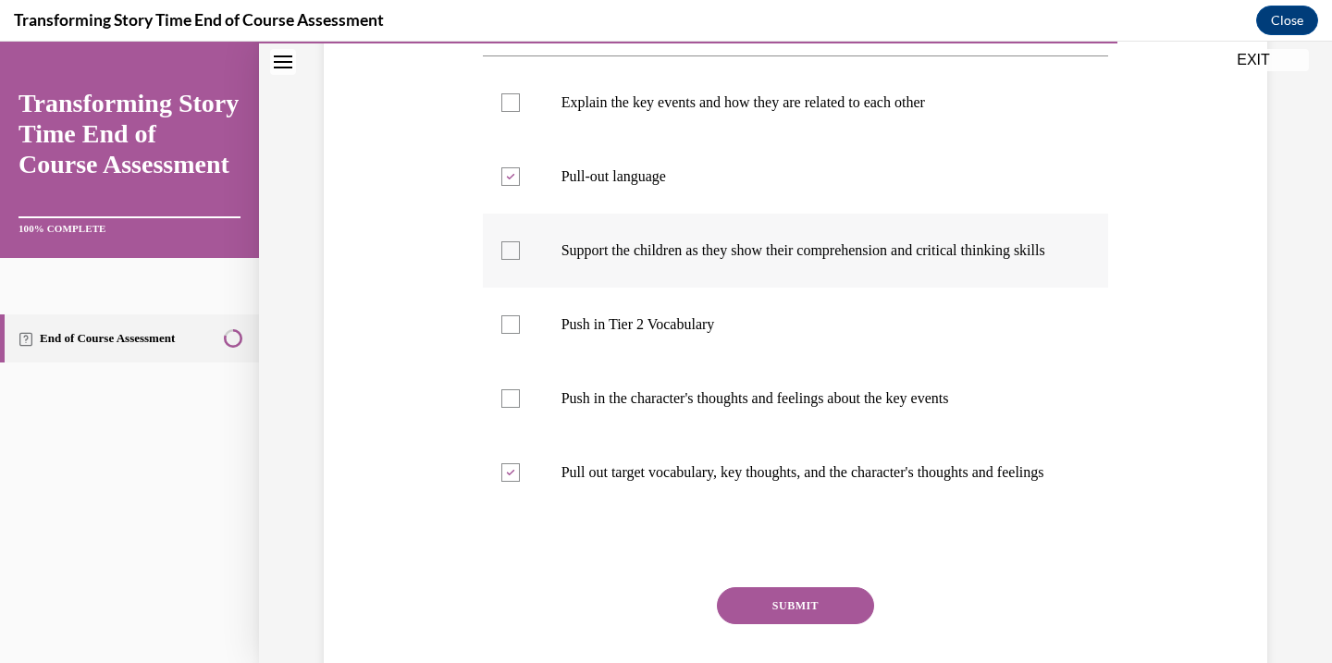
checkbox input "true"
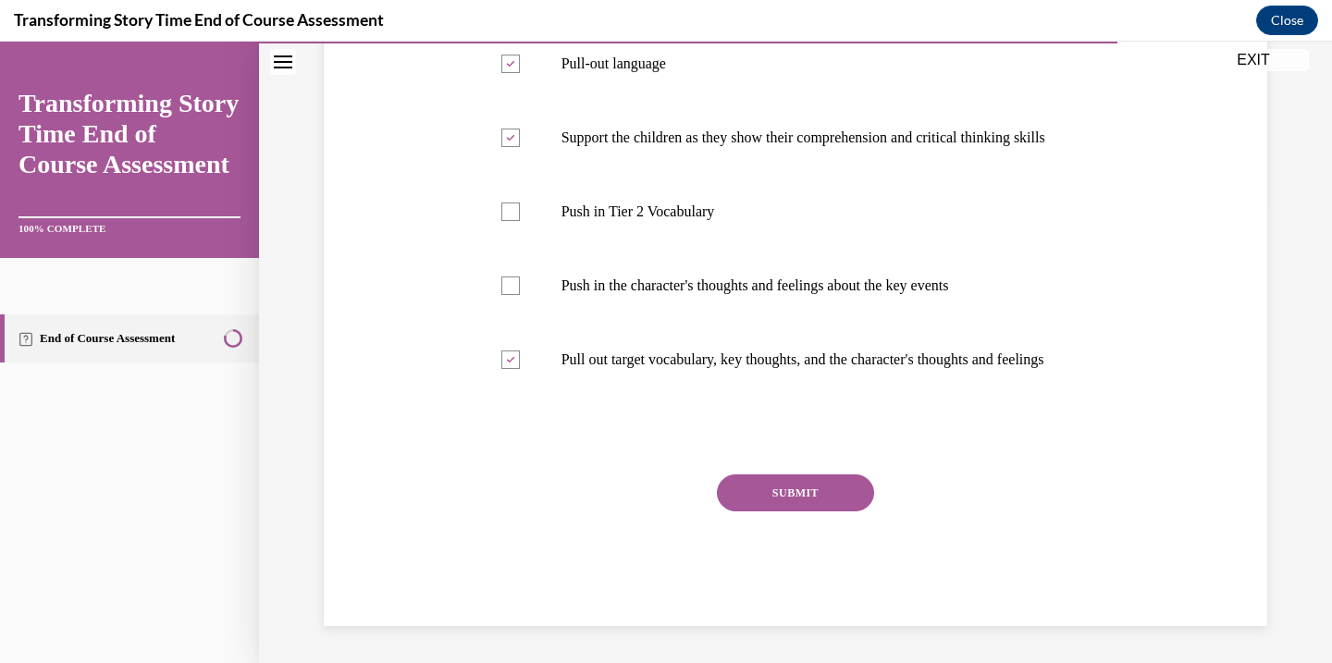
click at [763, 503] on button "SUBMIT" at bounding box center [795, 493] width 157 height 37
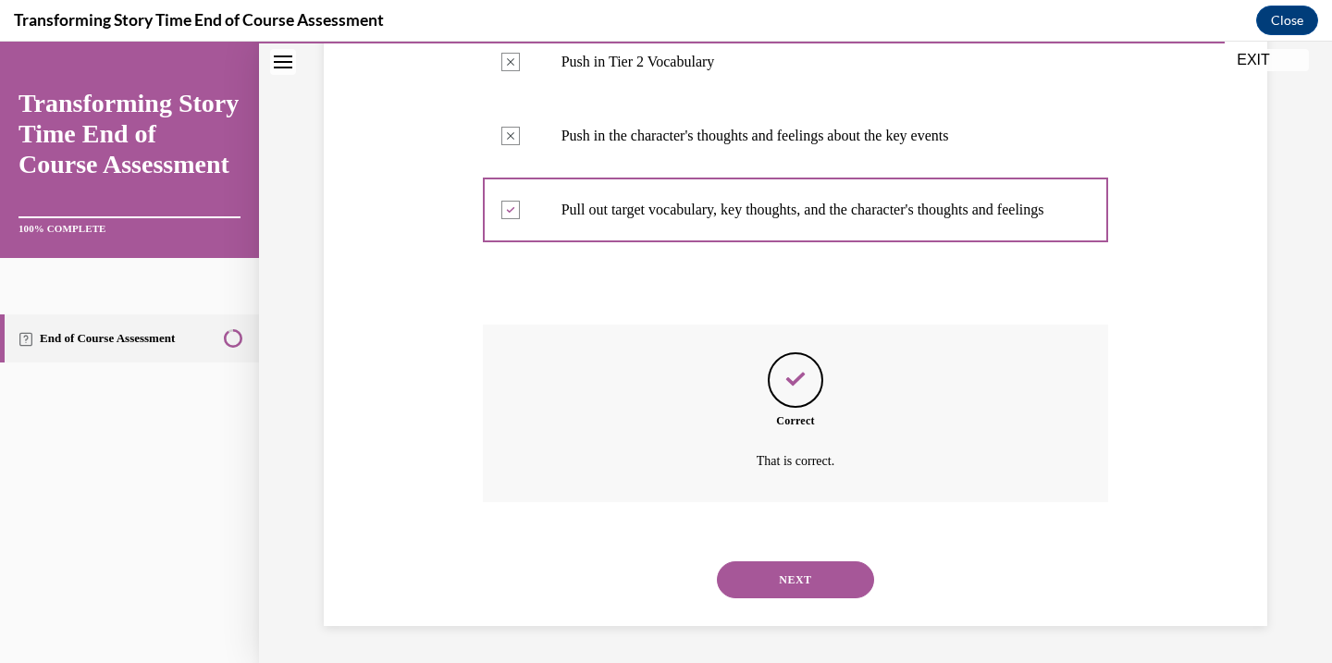
scroll to position [678, 0]
click at [784, 599] on div "NEXT" at bounding box center [796, 580] width 626 height 74
click at [784, 579] on button "NEXT" at bounding box center [795, 580] width 157 height 37
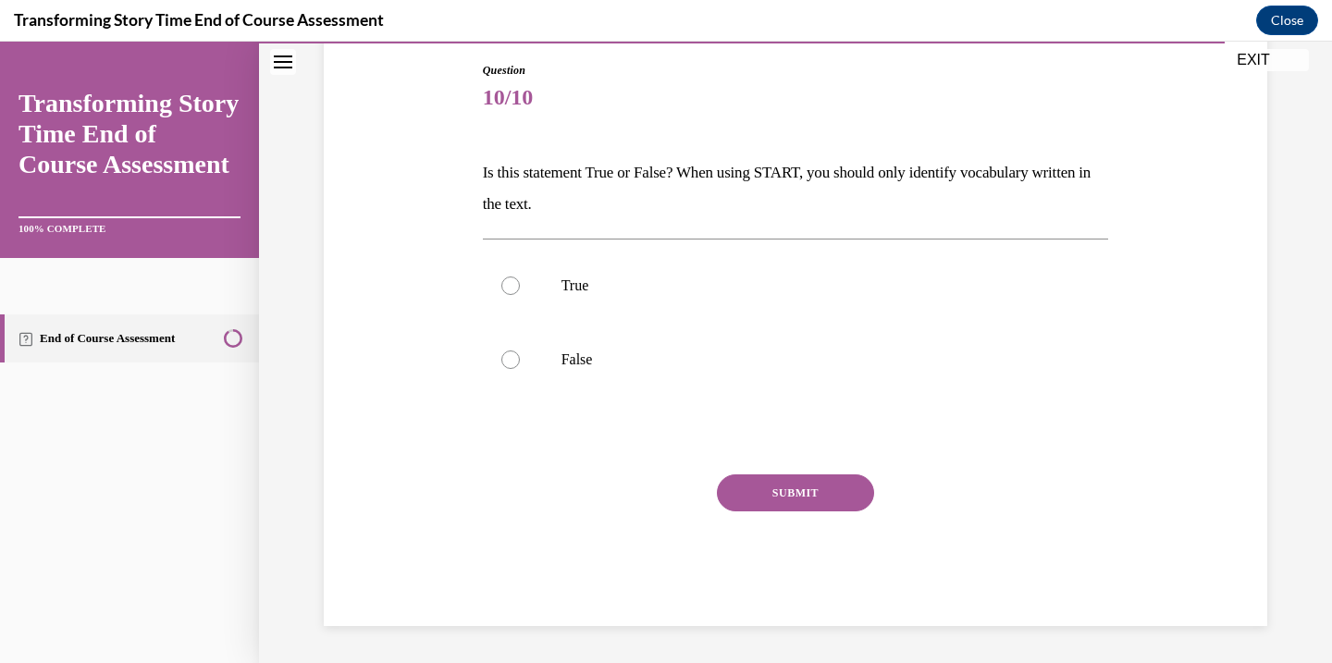
scroll to position [195, 0]
click at [498, 357] on label "False" at bounding box center [796, 360] width 626 height 74
click at [501, 357] on input "False" at bounding box center [510, 360] width 19 height 19
radio input "true"
click at [796, 509] on button "SUBMIT" at bounding box center [795, 493] width 157 height 37
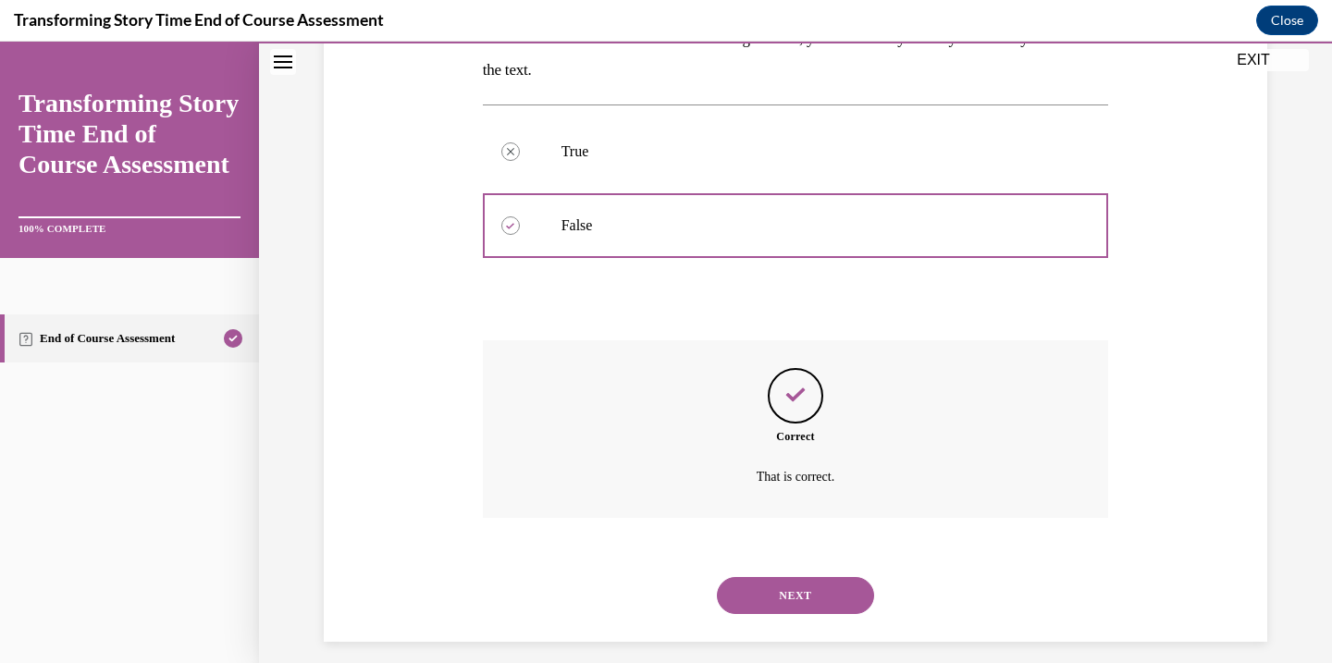
scroll to position [345, 0]
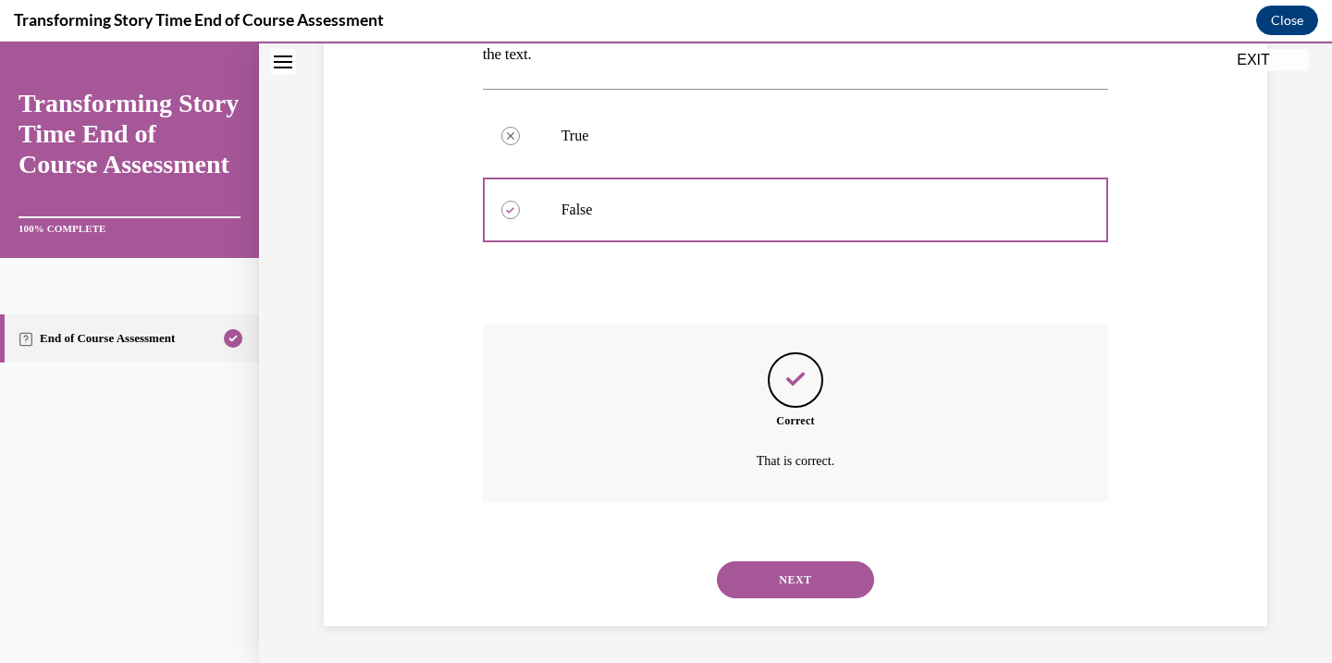
click at [802, 577] on button "NEXT" at bounding box center [795, 580] width 157 height 37
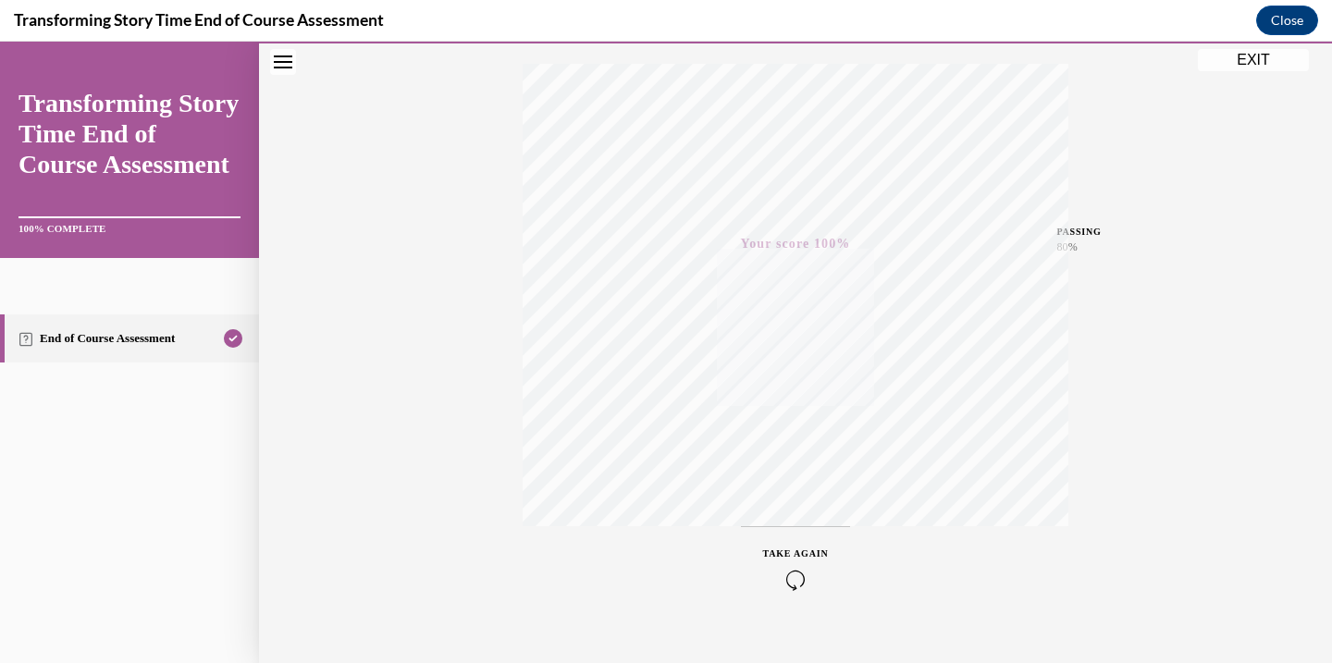
scroll to position [327, 0]
click at [1259, 62] on button "EXIT" at bounding box center [1253, 60] width 111 height 22
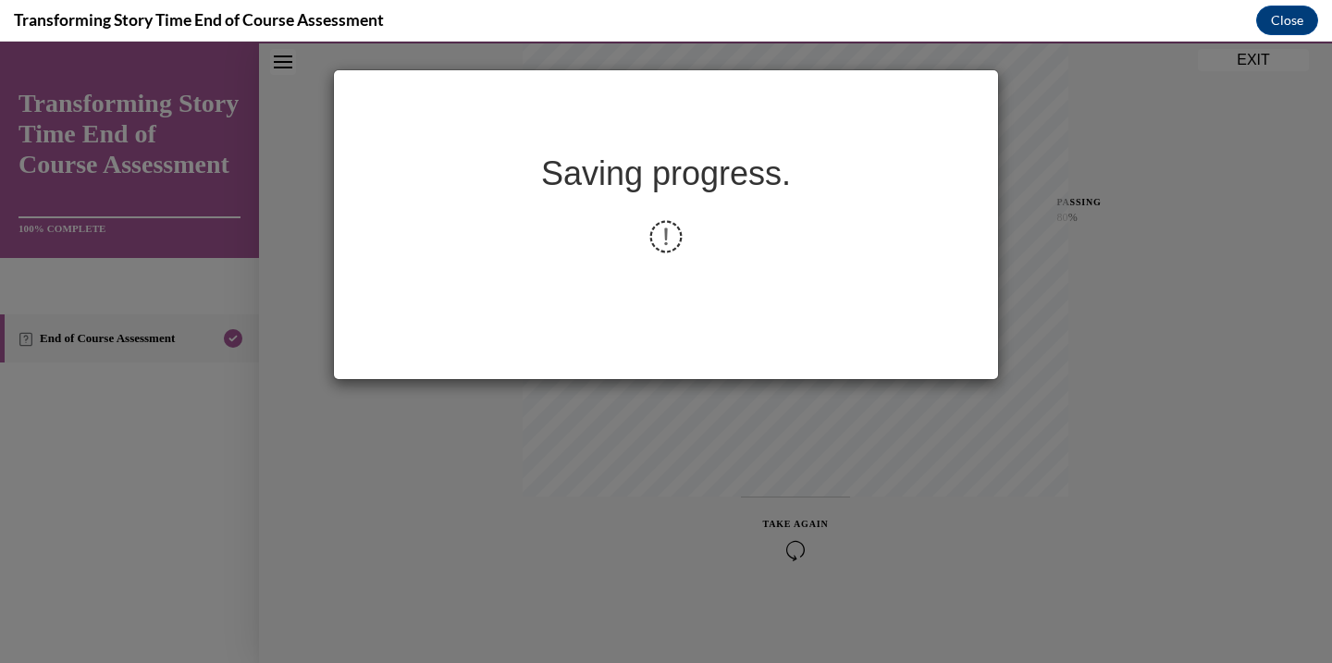
click at [1067, 130] on div "Saving progress." at bounding box center [666, 353] width 1332 height 622
click at [1280, 24] on button "Close" at bounding box center [1287, 21] width 62 height 30
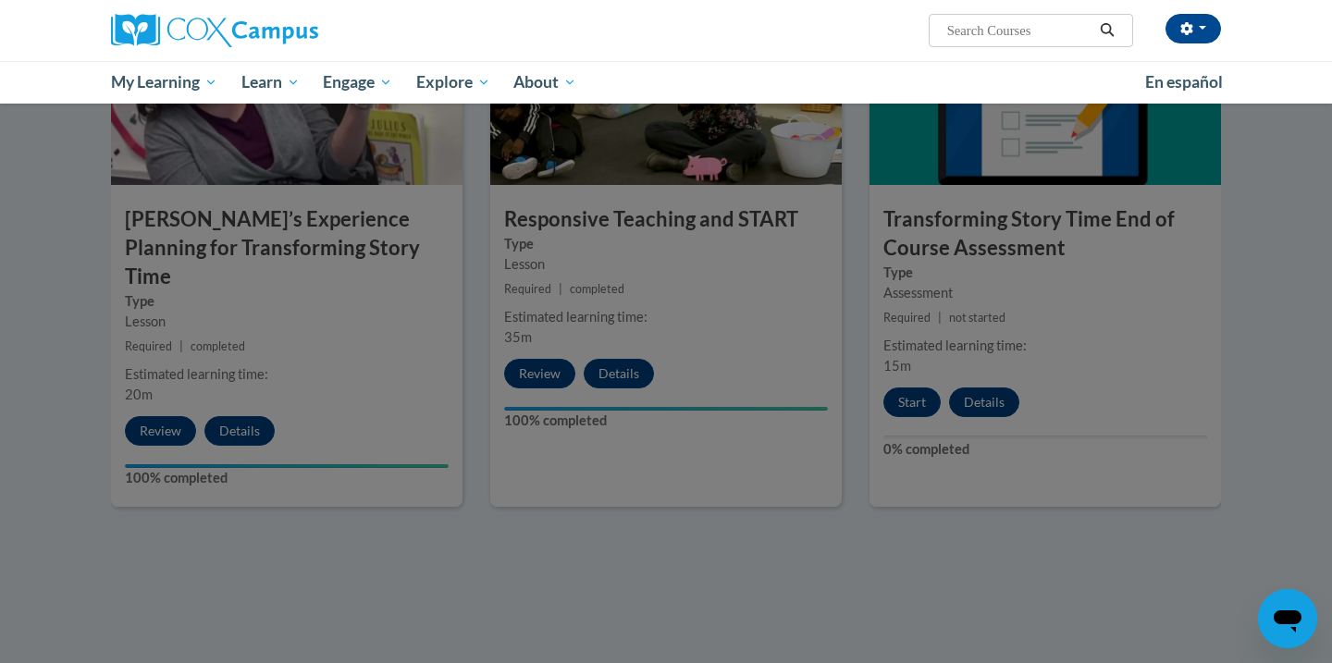
scroll to position [1506, 0]
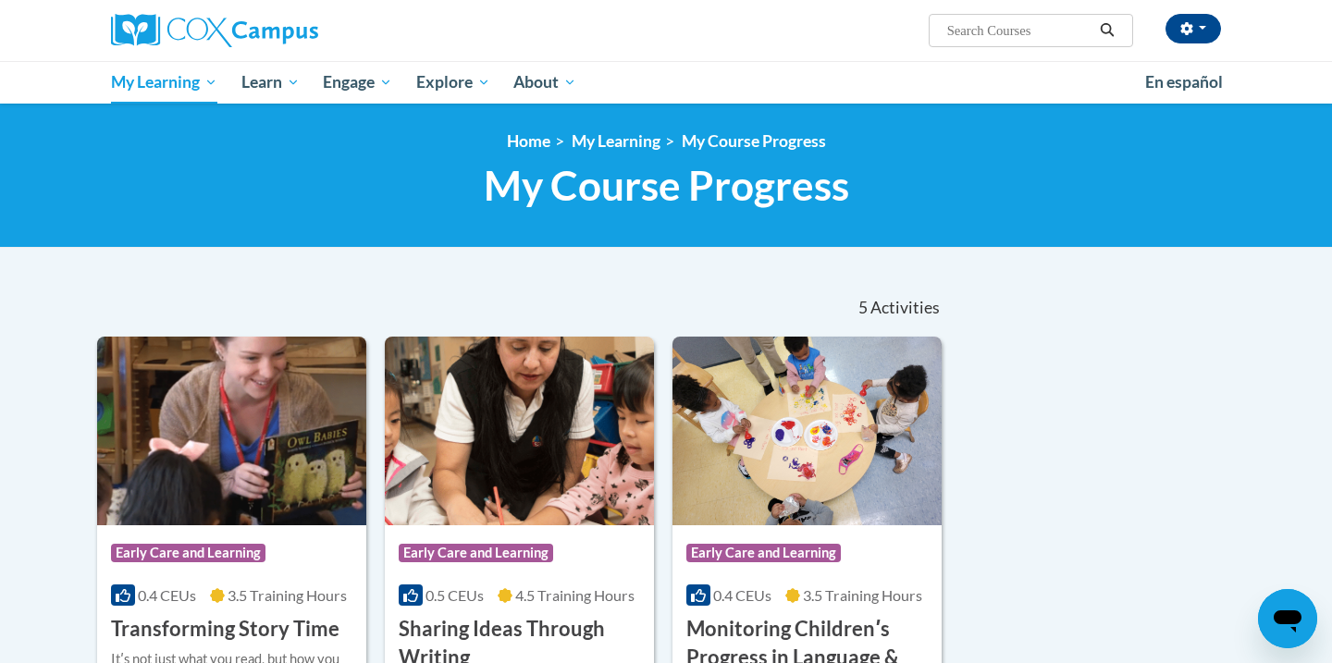
scroll to position [165, 0]
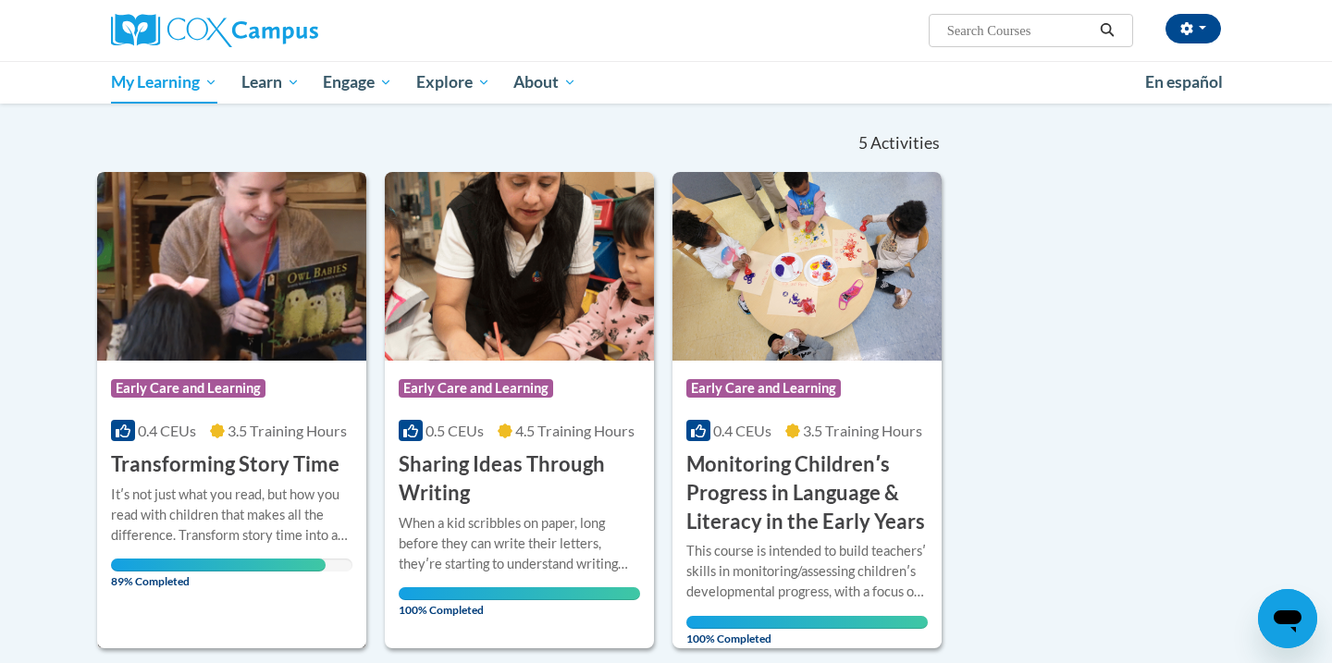
click at [260, 329] on img at bounding box center [231, 266] width 269 height 189
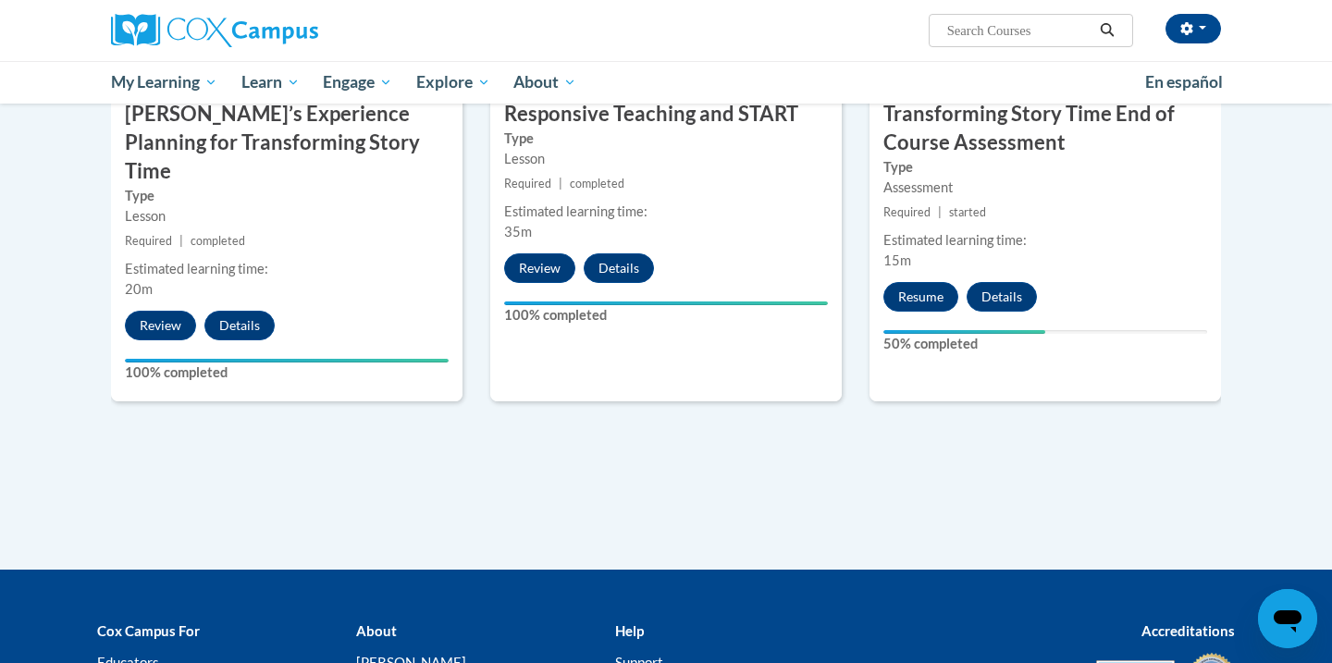
scroll to position [1622, 0]
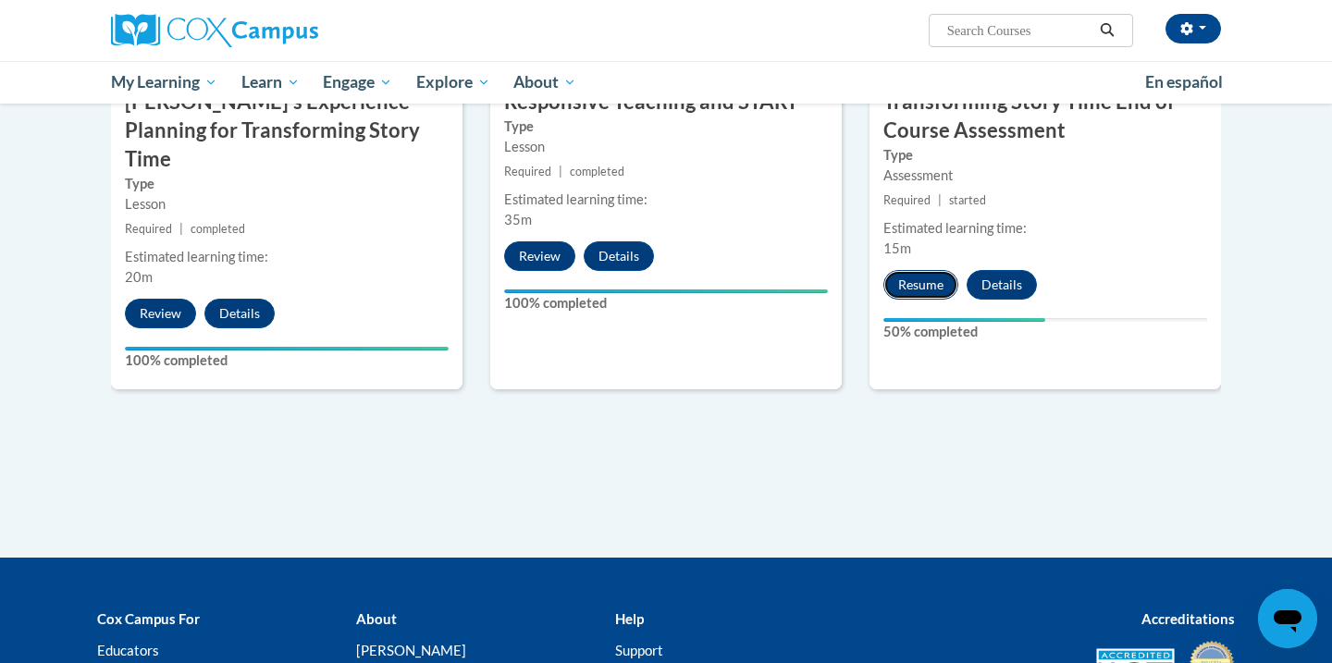
click at [920, 277] on button "Resume" at bounding box center [920, 285] width 75 height 30
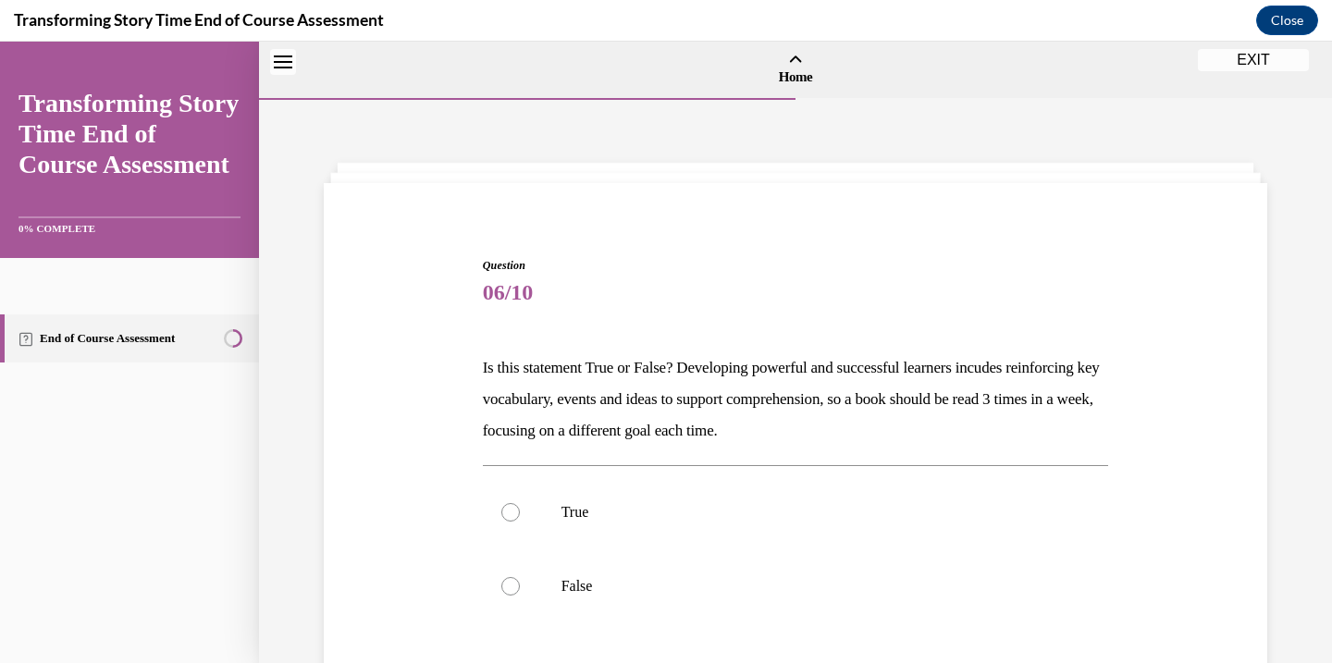
scroll to position [57, 0]
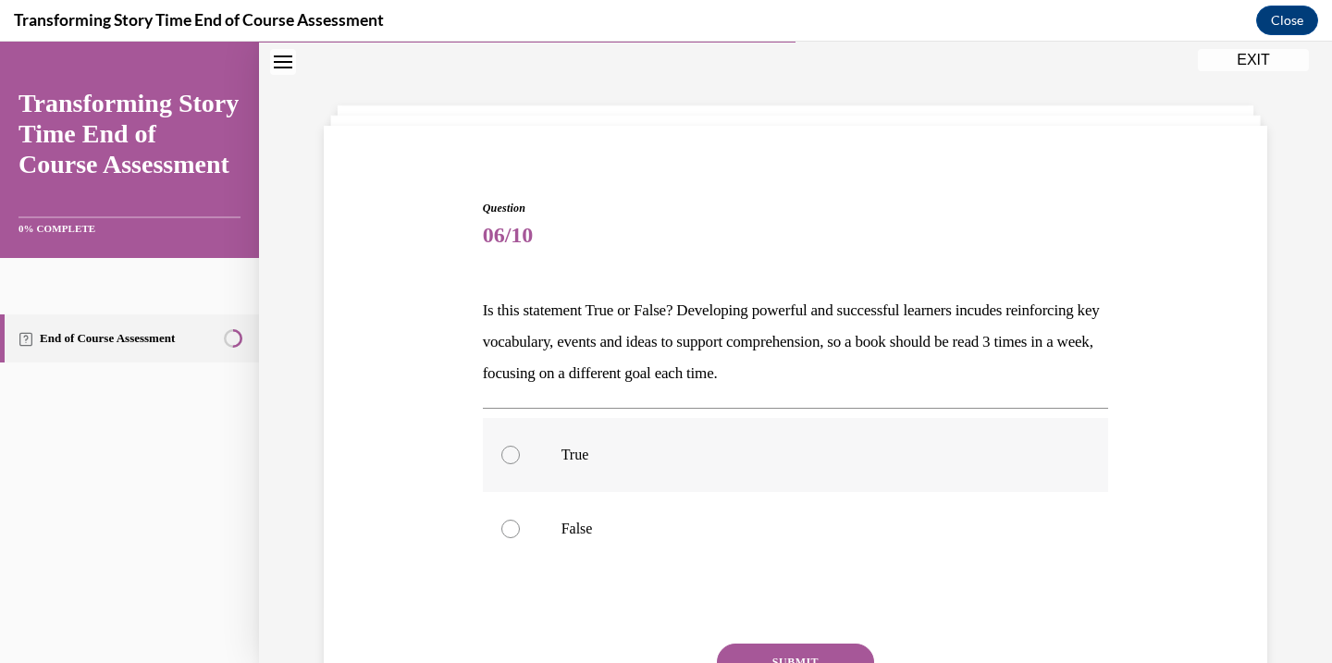
click at [499, 454] on label "True" at bounding box center [796, 455] width 626 height 74
click at [501, 454] on input "True" at bounding box center [510, 455] width 19 height 19
radio input "true"
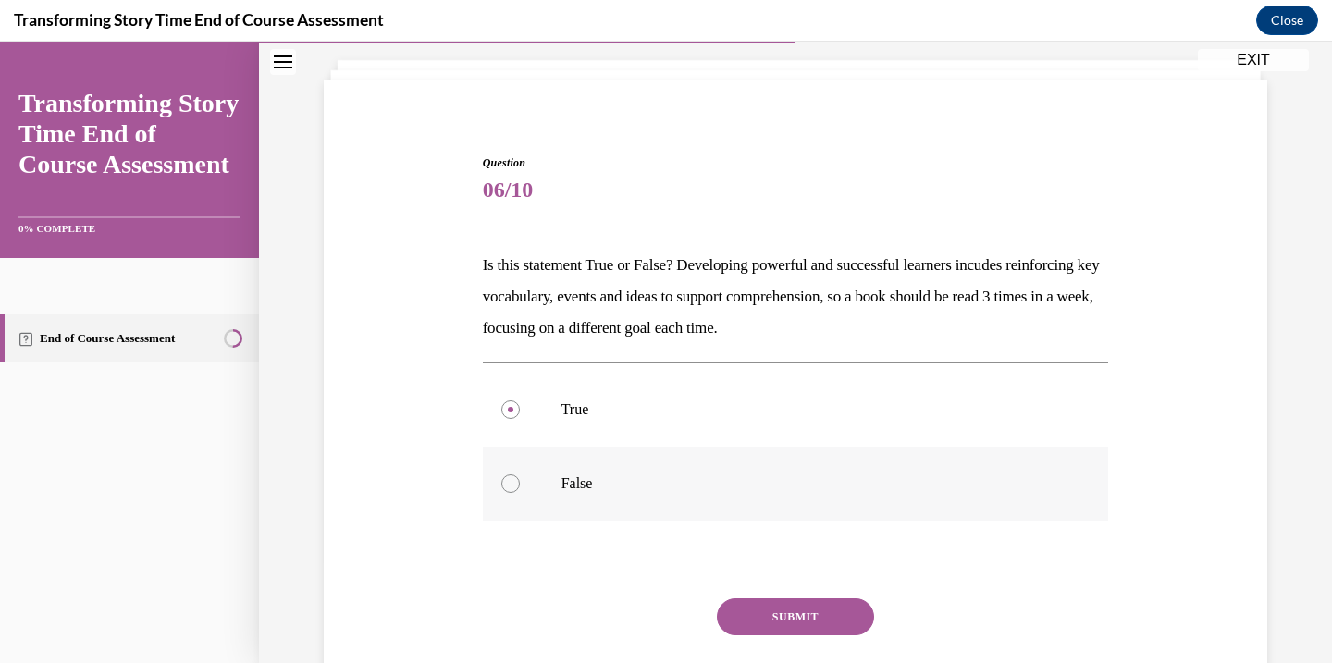
scroll to position [227, 0]
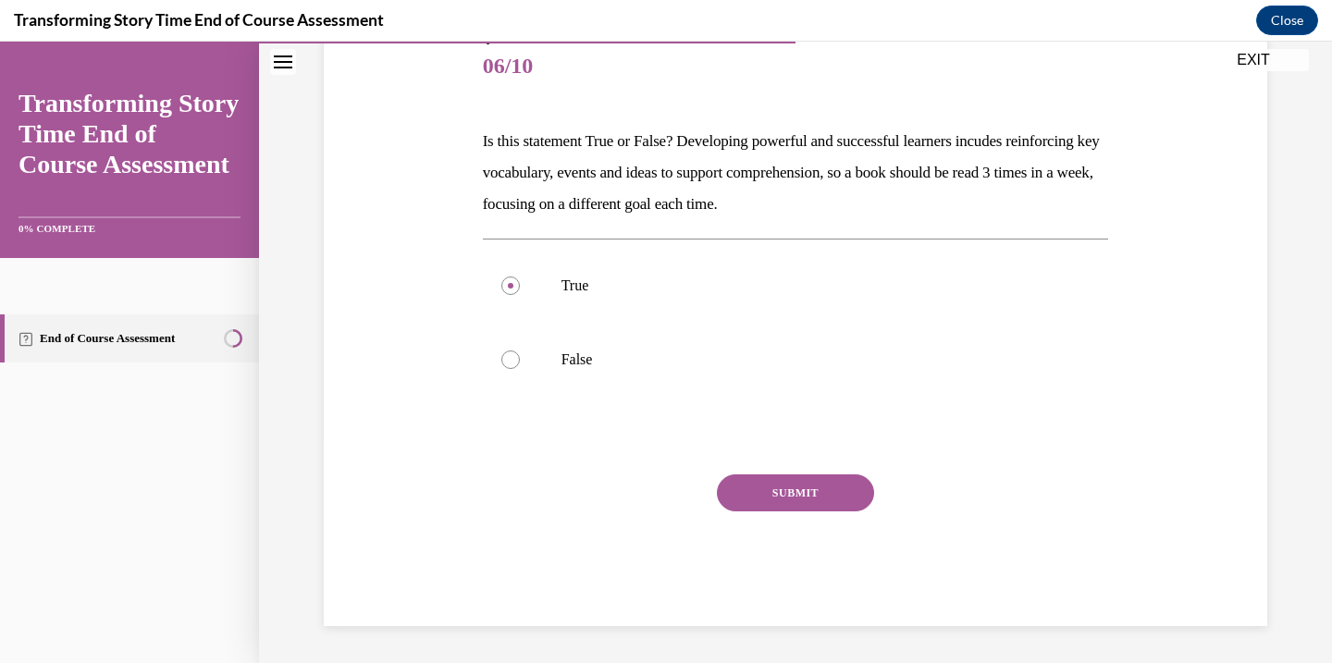
click at [759, 496] on button "SUBMIT" at bounding box center [795, 493] width 157 height 37
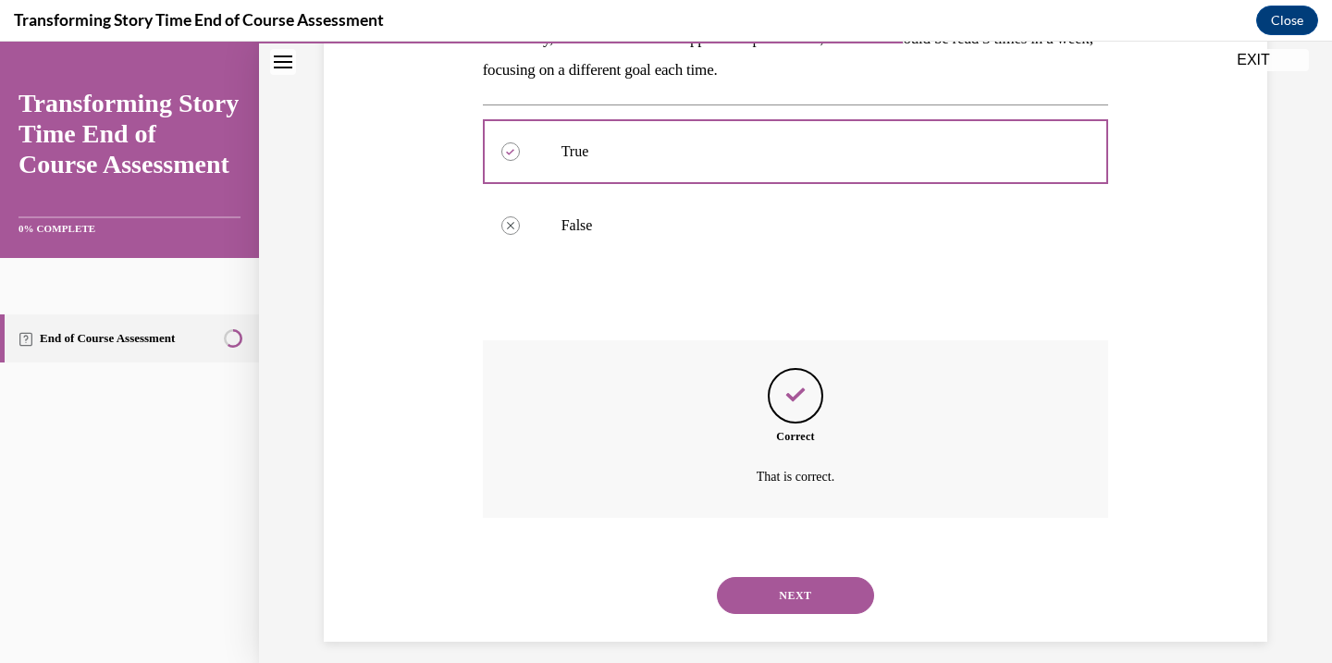
scroll to position [377, 0]
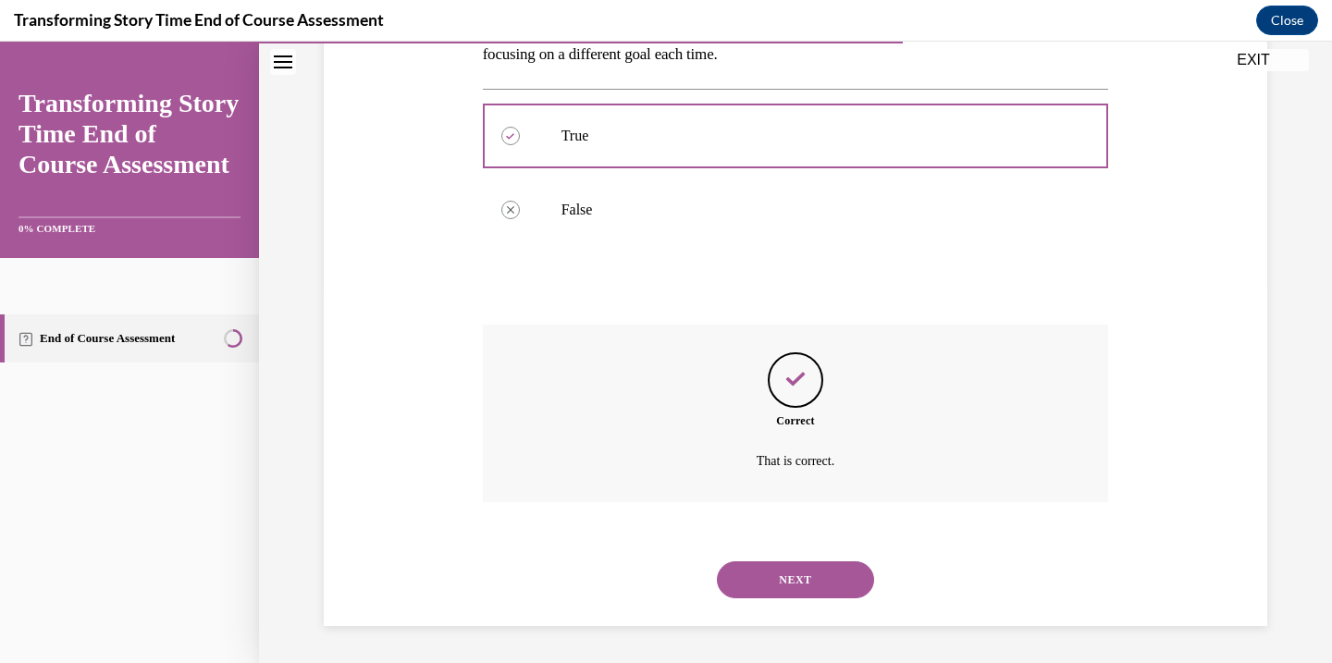
click at [811, 590] on button "NEXT" at bounding box center [795, 580] width 157 height 37
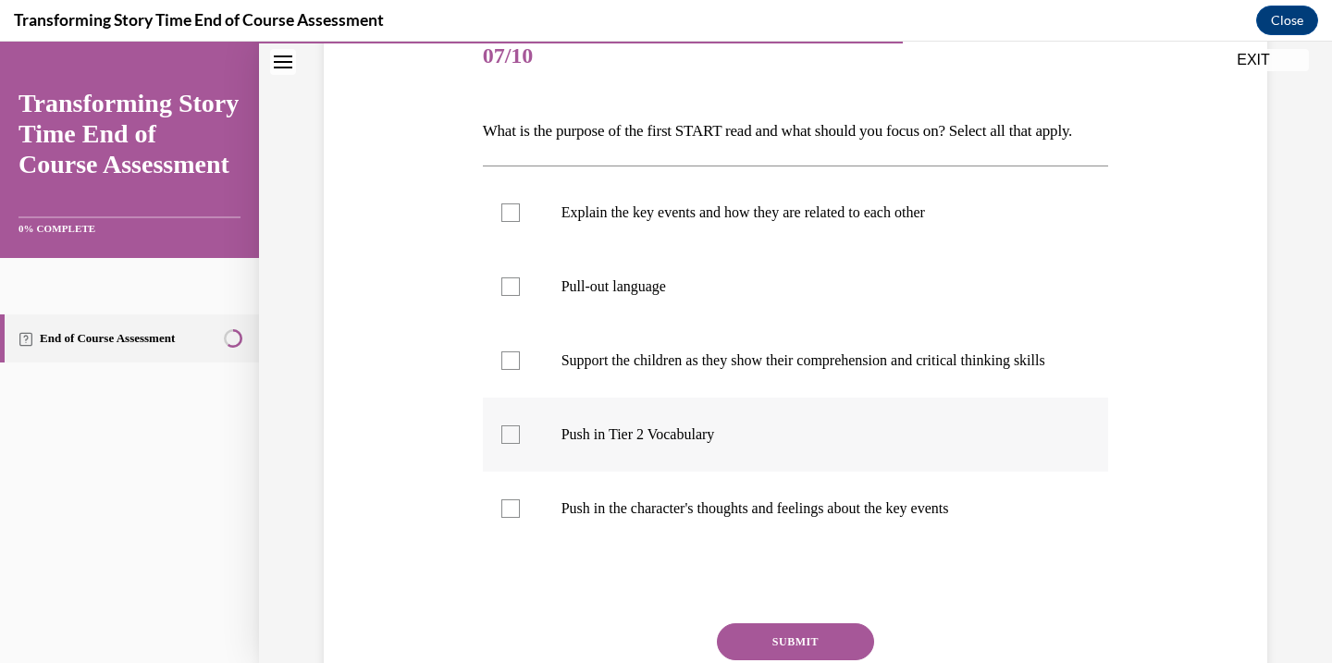
scroll to position [267, 0]
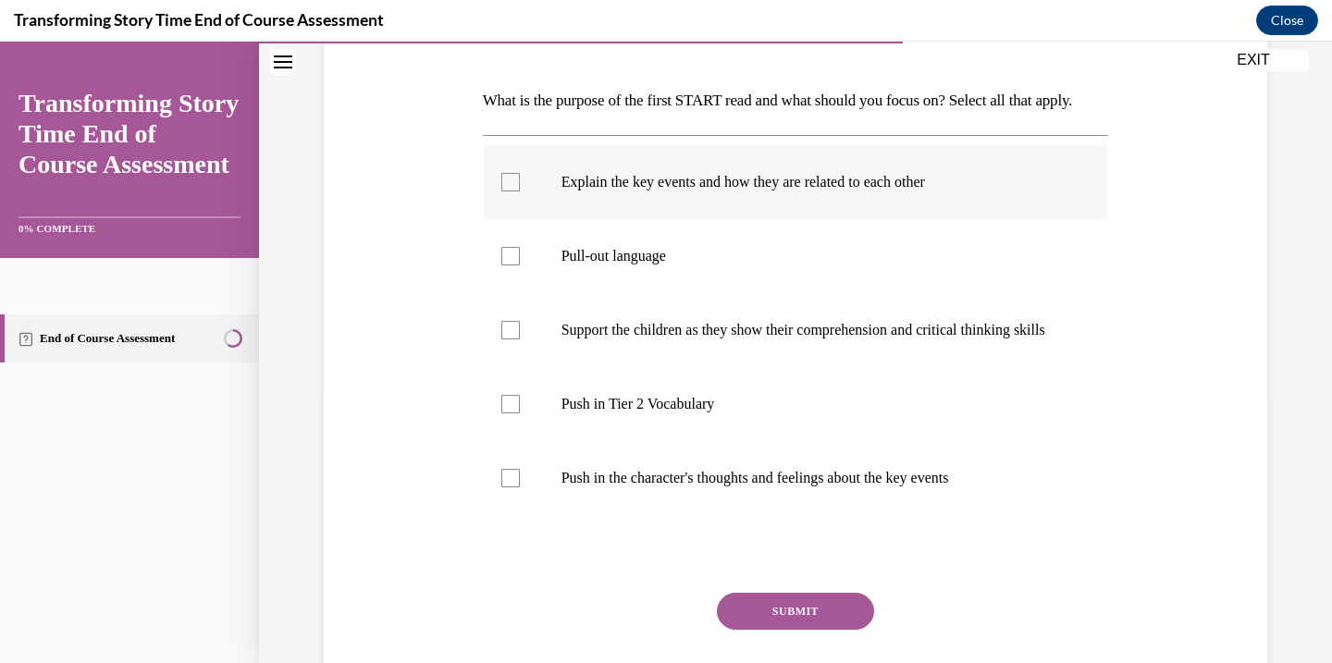
click at [511, 191] on div at bounding box center [510, 182] width 19 height 19
click at [511, 191] on input "Explain the key events and how they are related to each other" at bounding box center [510, 182] width 19 height 19
checkbox input "true"
click at [520, 440] on label "Push in Tier 2 Vocabulary" at bounding box center [796, 404] width 626 height 74
click at [520, 414] on input "Push in Tier 2 Vocabulary" at bounding box center [510, 404] width 19 height 19
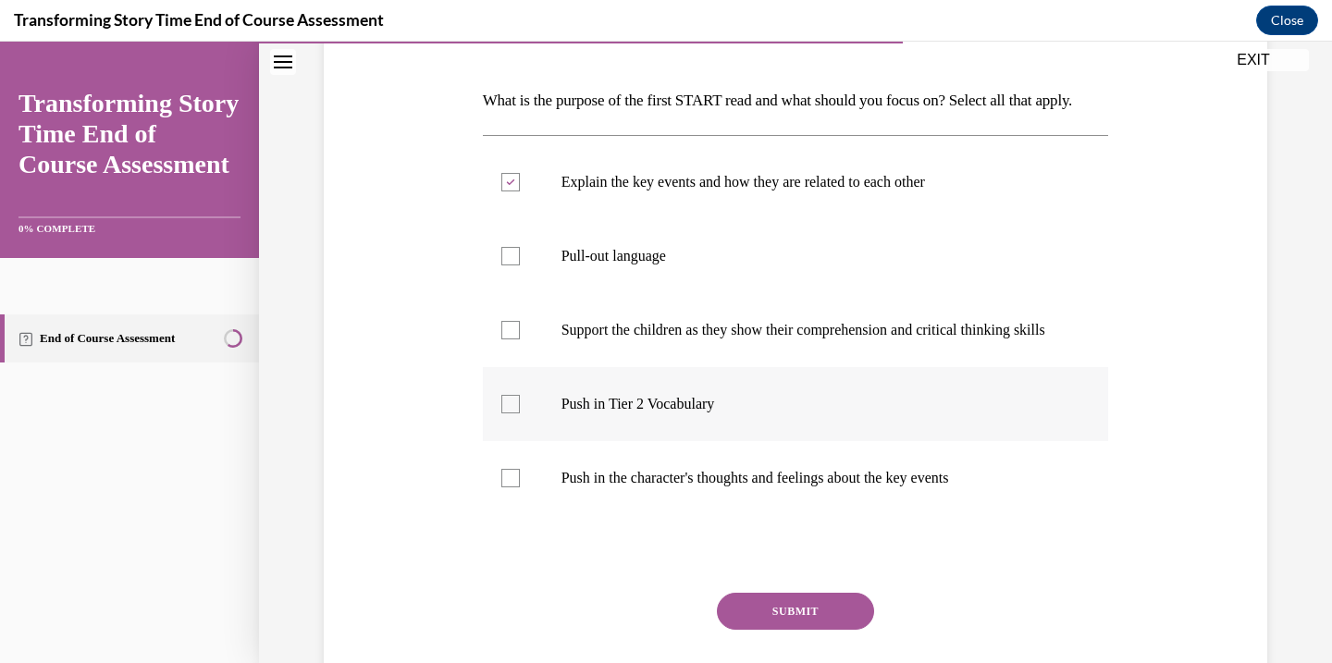
checkbox input "true"
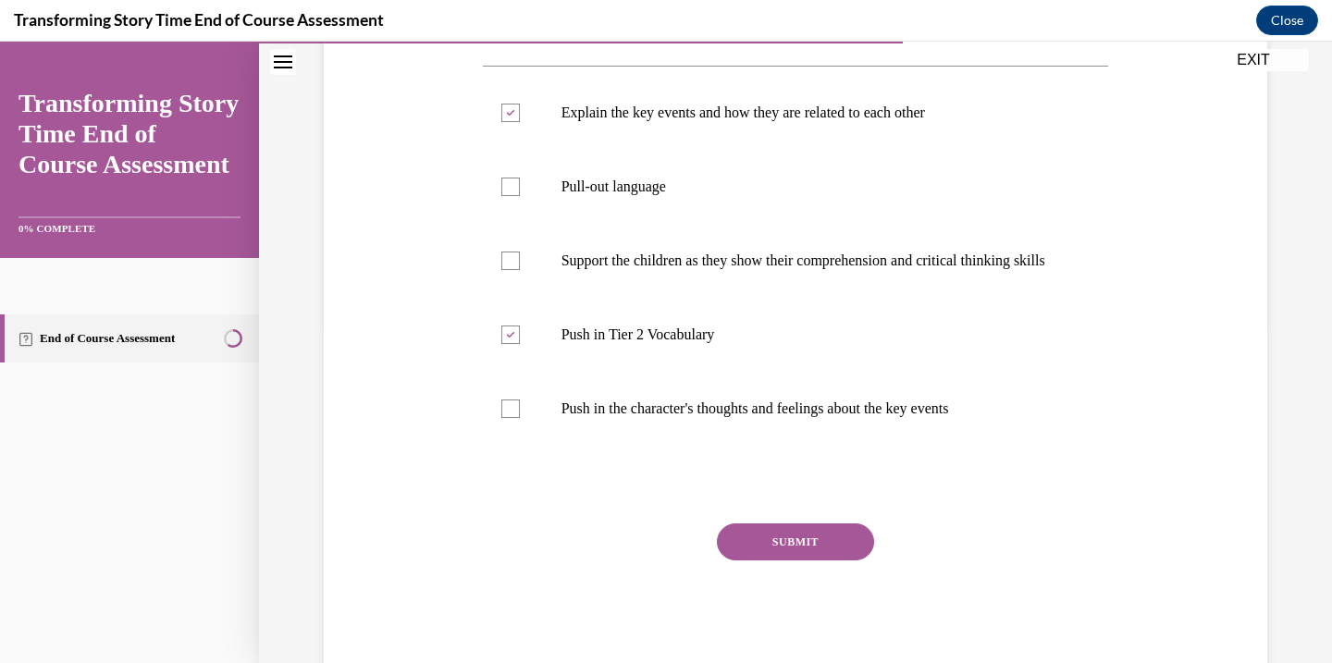
click at [799, 561] on button "SUBMIT" at bounding box center [795, 542] width 157 height 37
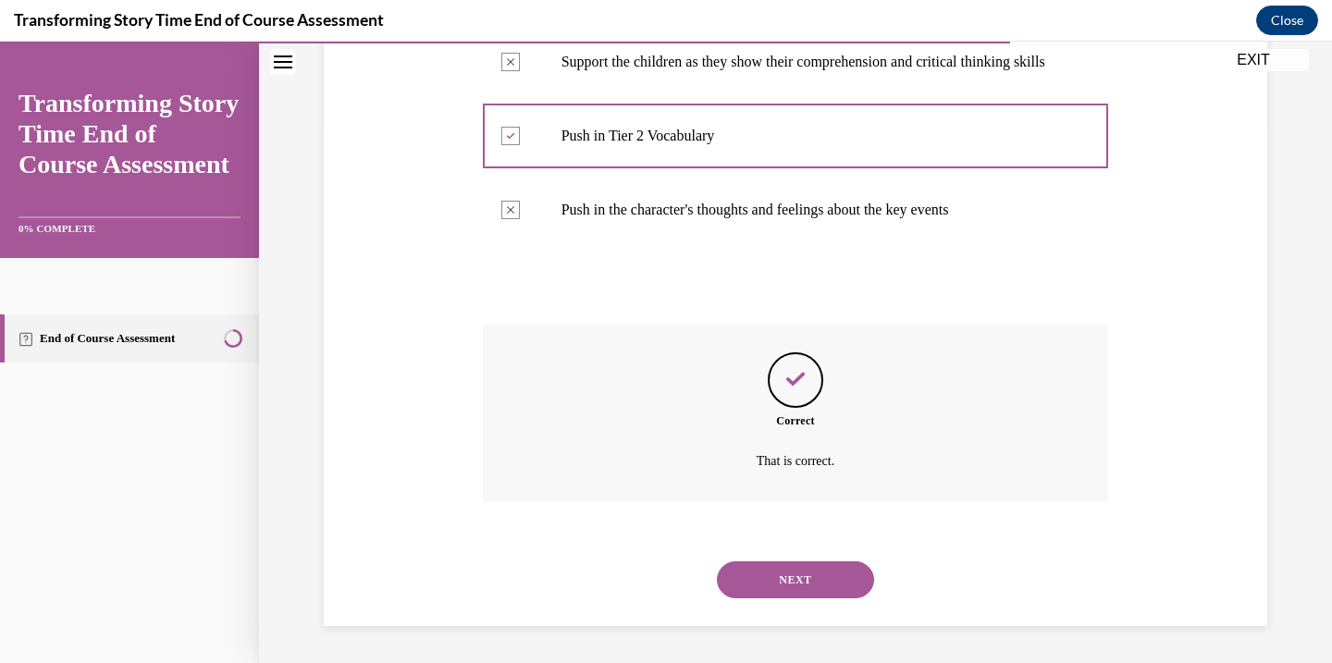
scroll to position [586, 0]
click at [781, 571] on button "NEXT" at bounding box center [795, 580] width 157 height 37
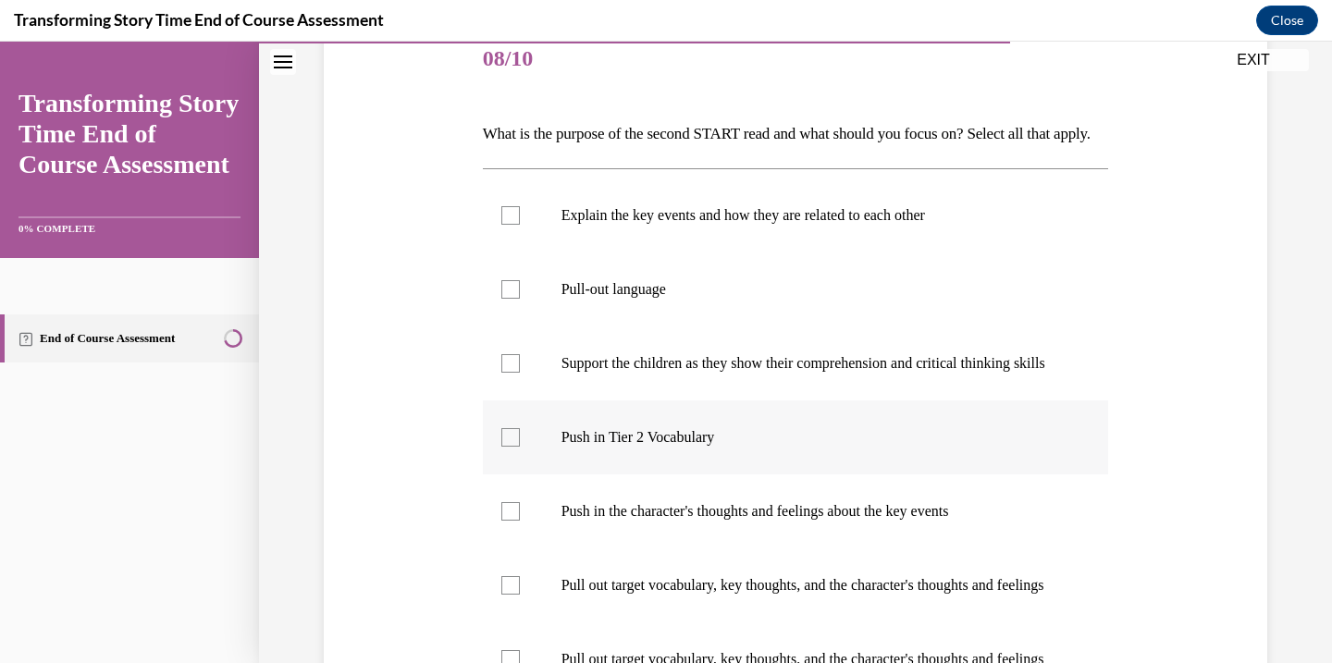
scroll to position [294, 0]
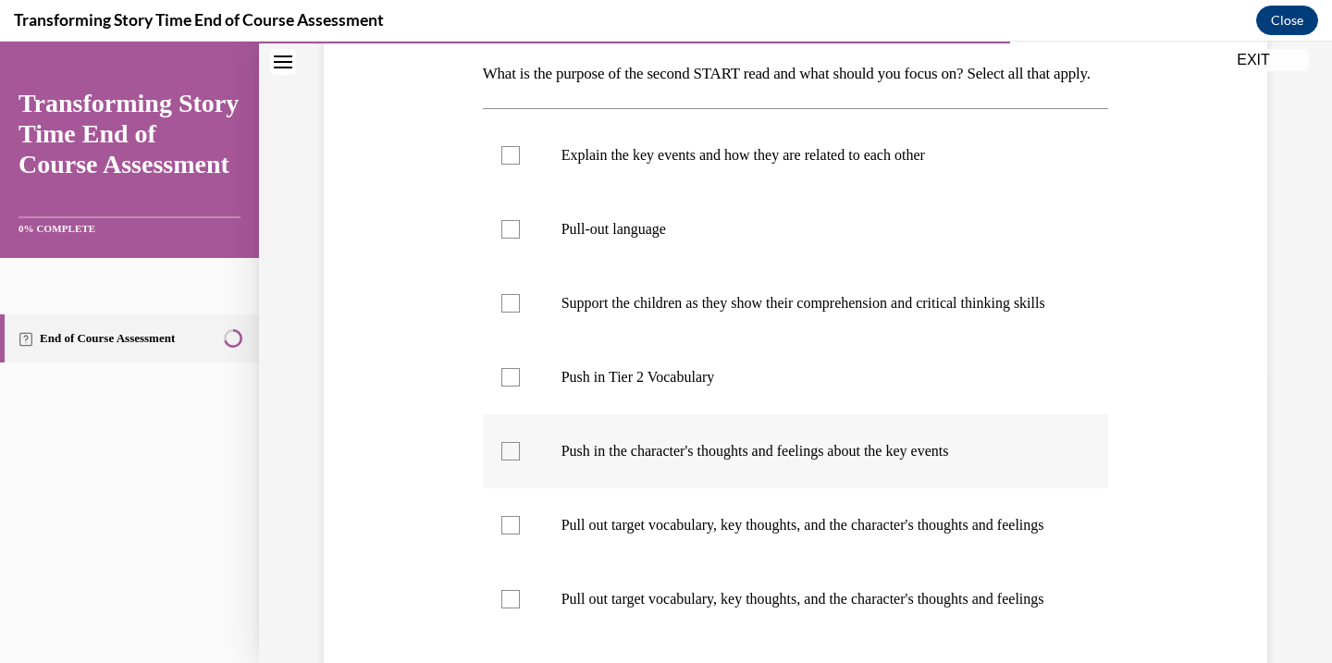
click at [504, 461] on div at bounding box center [510, 451] width 19 height 19
click at [504, 461] on input "Push in the character's thoughts and feelings about the key events" at bounding box center [510, 451] width 19 height 19
checkbox input "true"
click at [505, 414] on label "Push in Tier 2 Vocabulary" at bounding box center [796, 377] width 626 height 74
click at [505, 387] on input "Push in Tier 2 Vocabulary" at bounding box center [510, 377] width 19 height 19
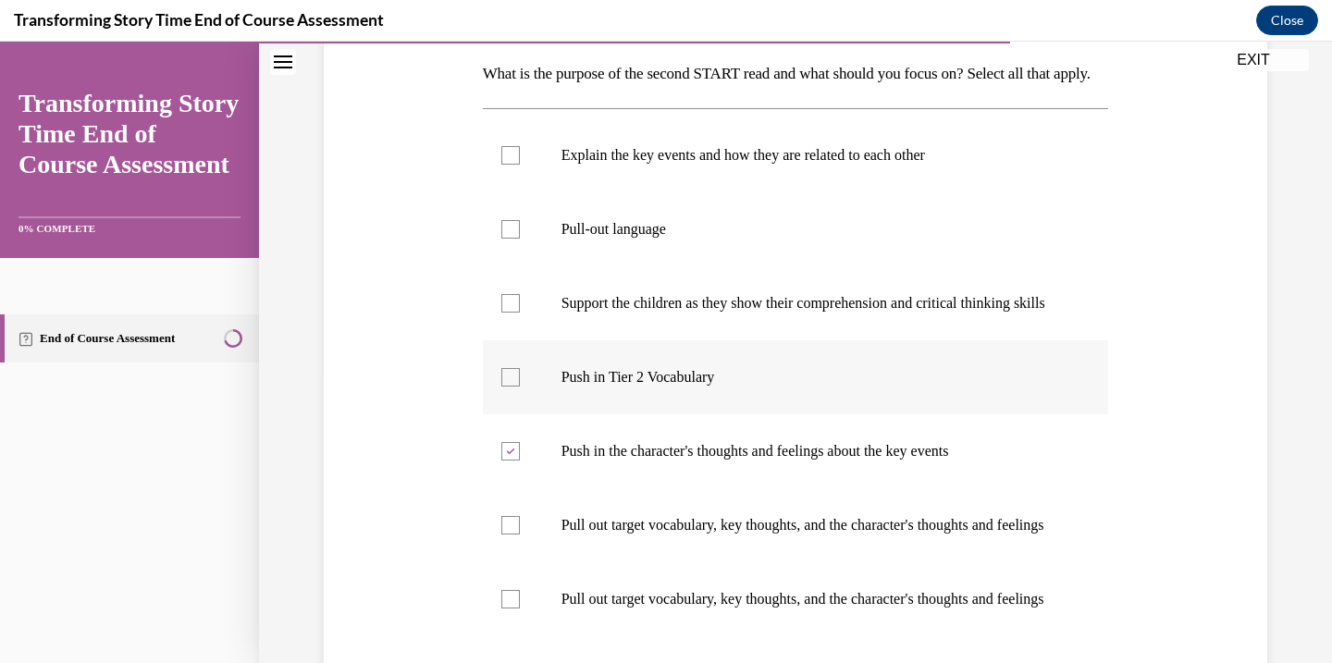
checkbox input "true"
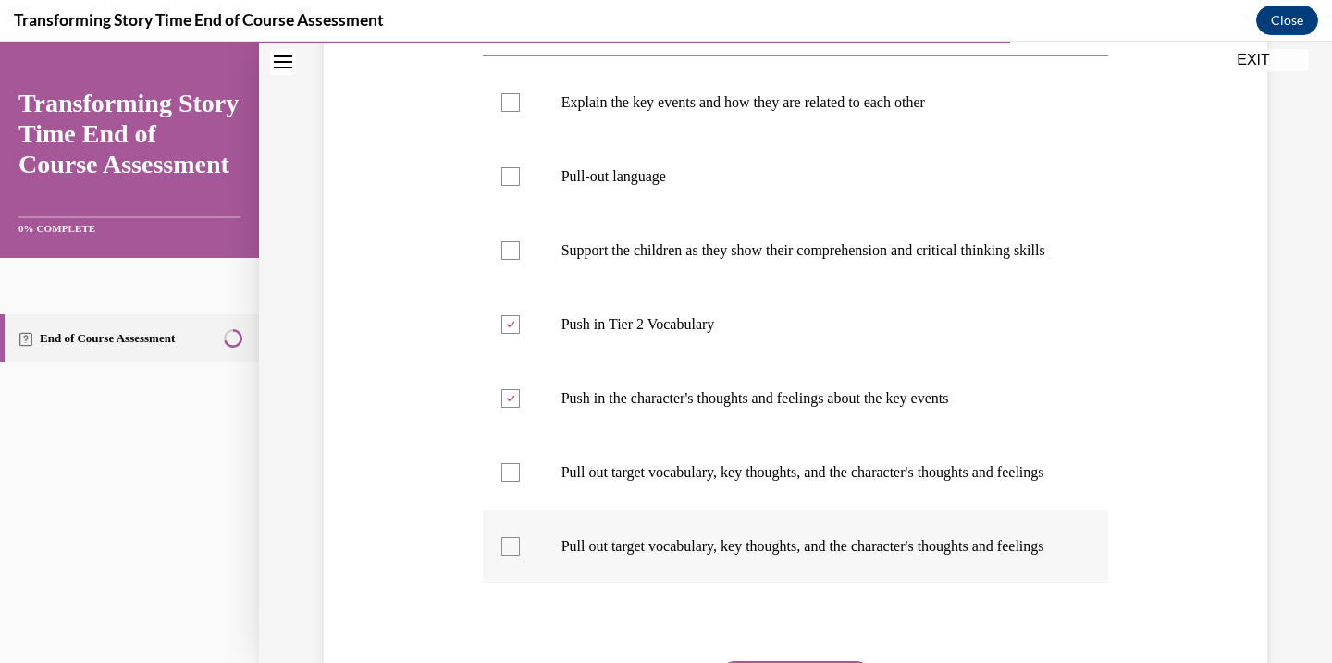
scroll to position [489, 0]
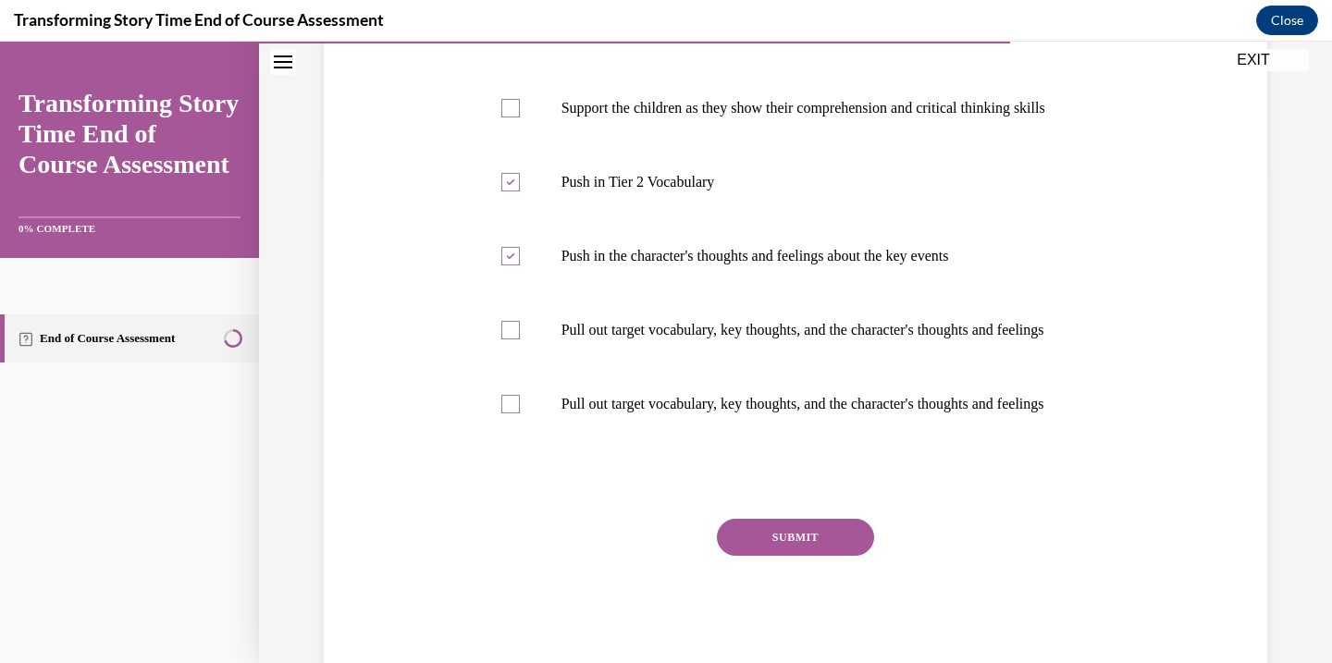
click at [766, 556] on button "SUBMIT" at bounding box center [795, 537] width 157 height 37
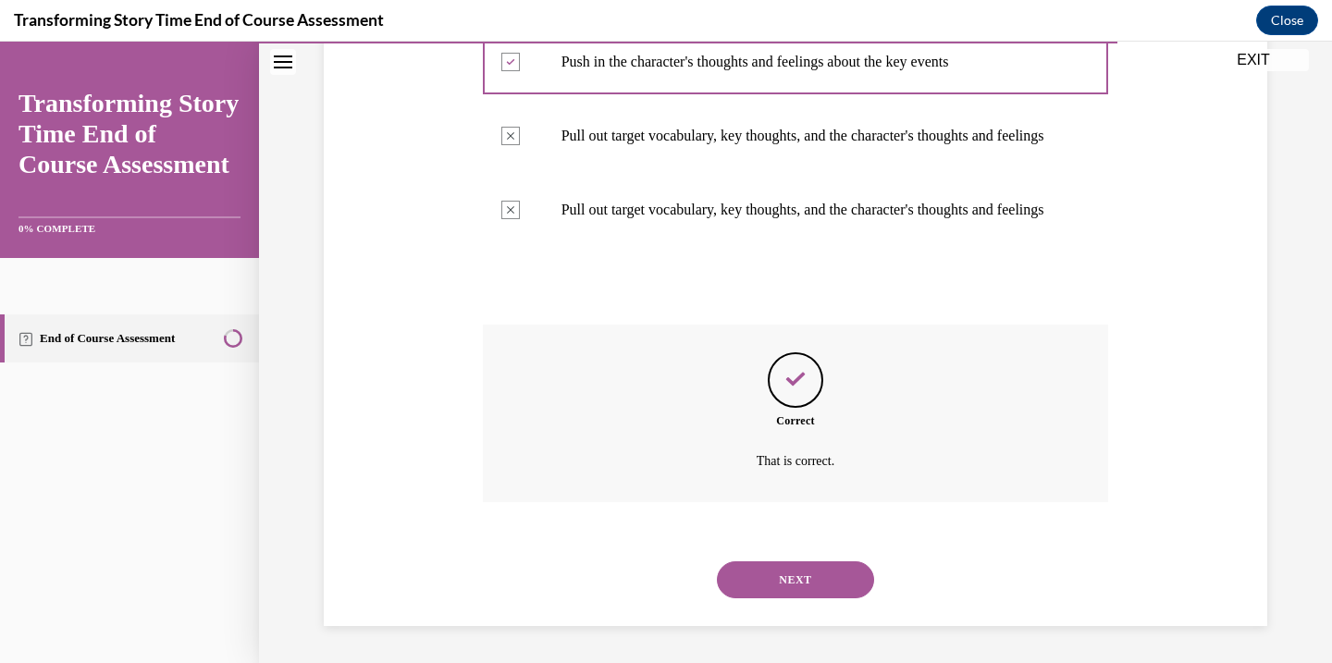
scroll to position [771, 0]
click at [768, 570] on button "NEXT" at bounding box center [795, 580] width 157 height 37
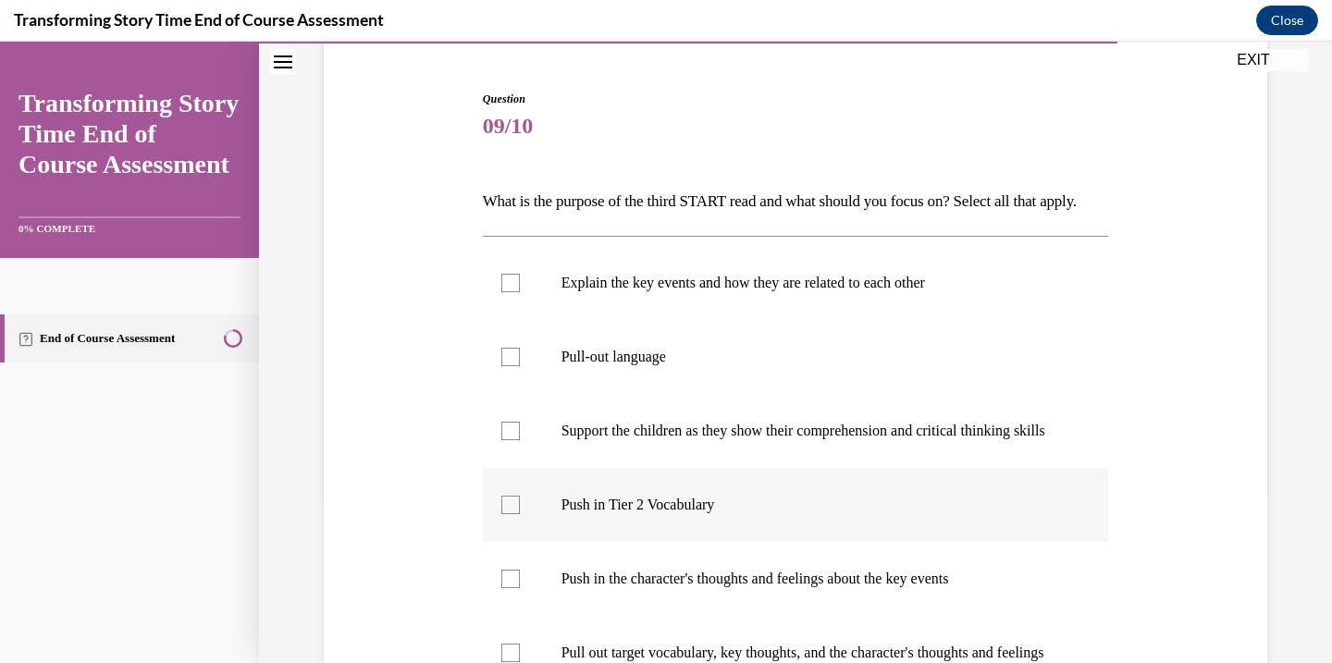
scroll to position [188, 0]
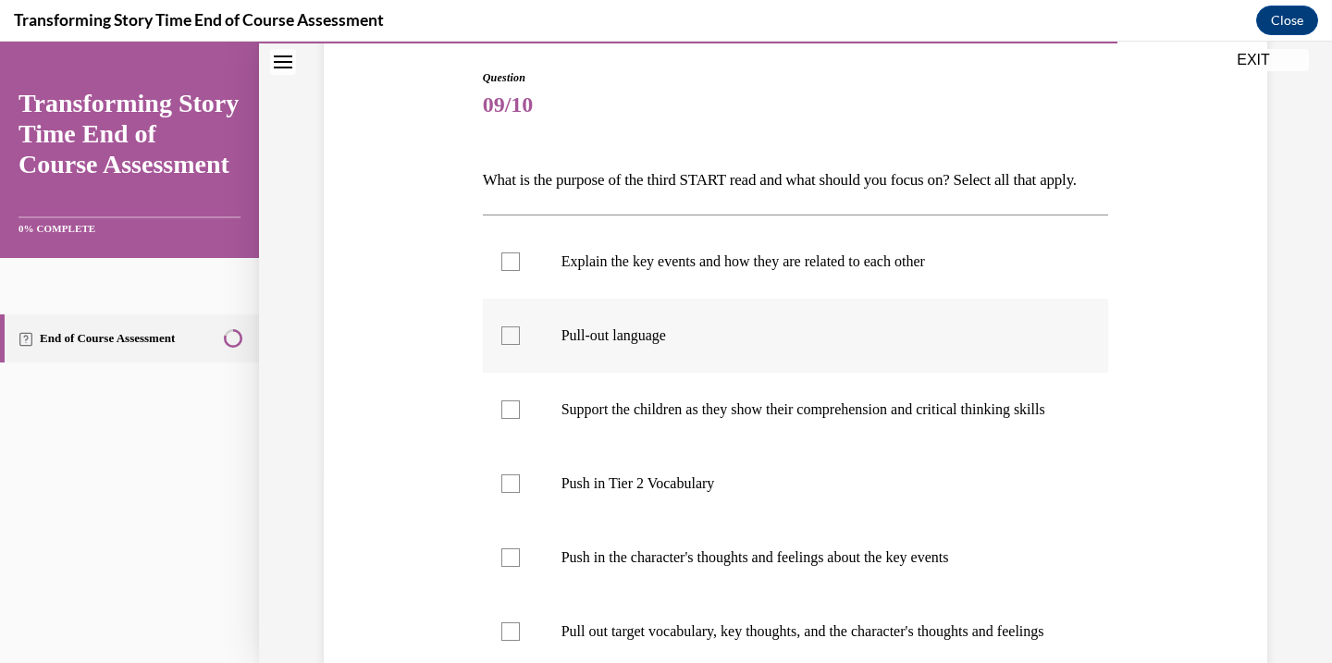
click at [516, 345] on div at bounding box center [510, 336] width 19 height 19
click at [516, 345] on input "Pull-out language" at bounding box center [510, 336] width 19 height 19
checkbox input "true"
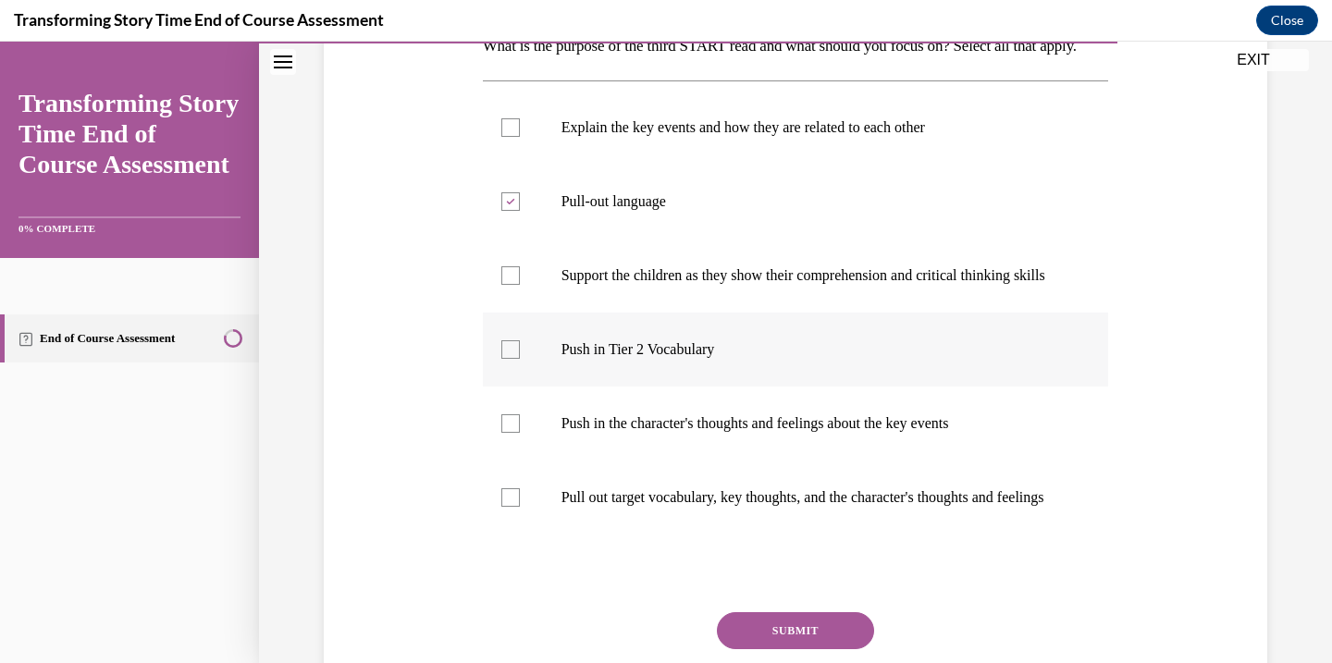
scroll to position [368, 0]
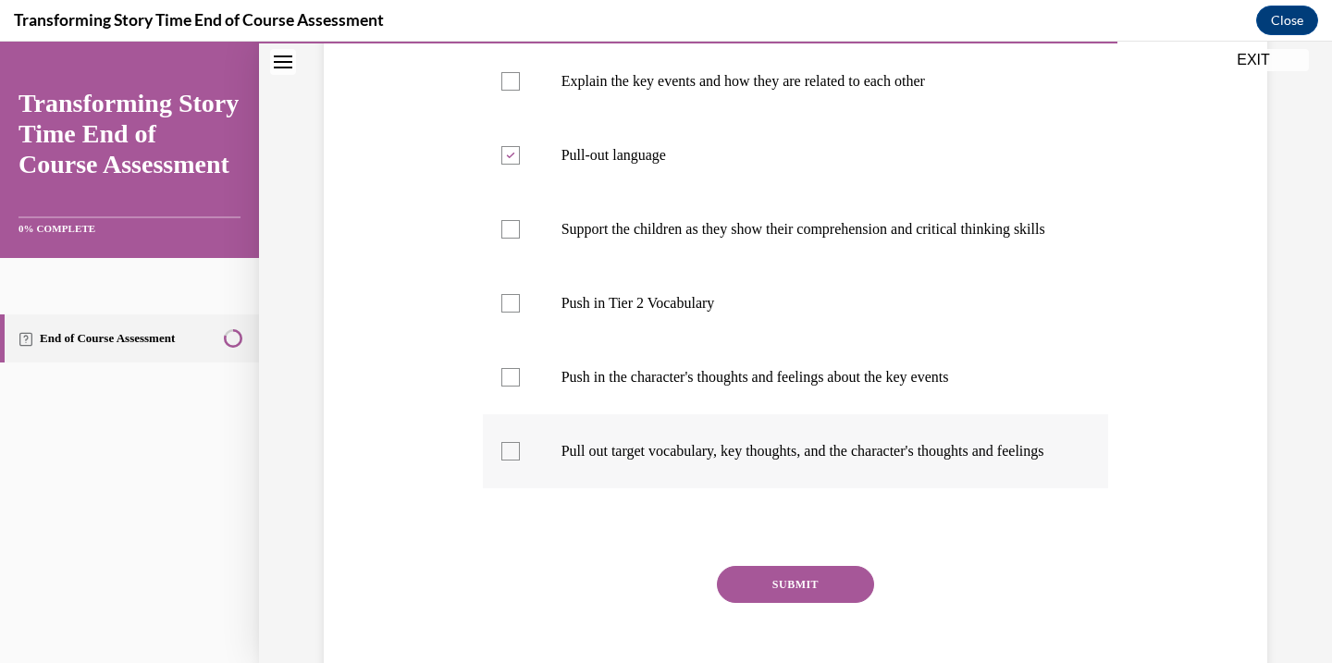
click at [512, 461] on div at bounding box center [510, 451] width 19 height 19
click at [512, 461] on input "Pull out target vocabulary, key thoughts, and the character's thoughts and feel…" at bounding box center [510, 451] width 19 height 19
checkbox input "true"
click at [511, 266] on label "Support the children as they show their comprehension and critical thinking ski…" at bounding box center [796, 229] width 626 height 74
click at [511, 239] on input "Support the children as they show their comprehension and critical thinking ski…" at bounding box center [510, 229] width 19 height 19
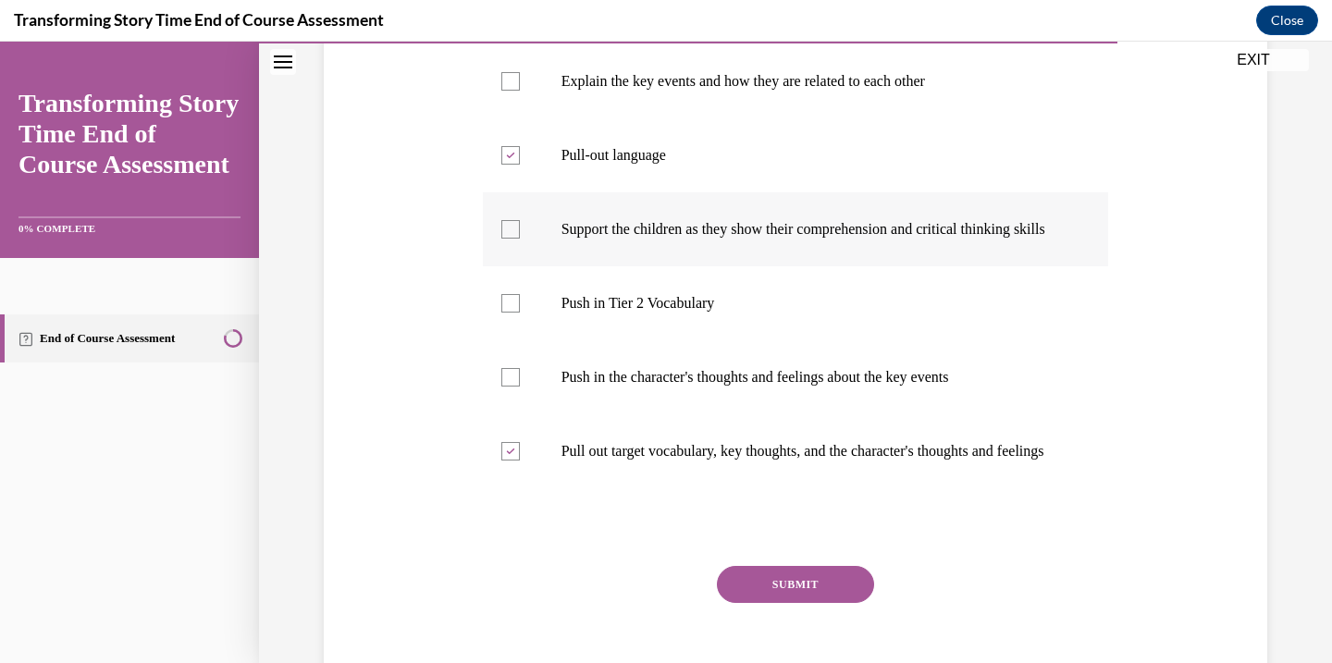
checkbox input "true"
click at [821, 603] on button "SUBMIT" at bounding box center [795, 584] width 157 height 37
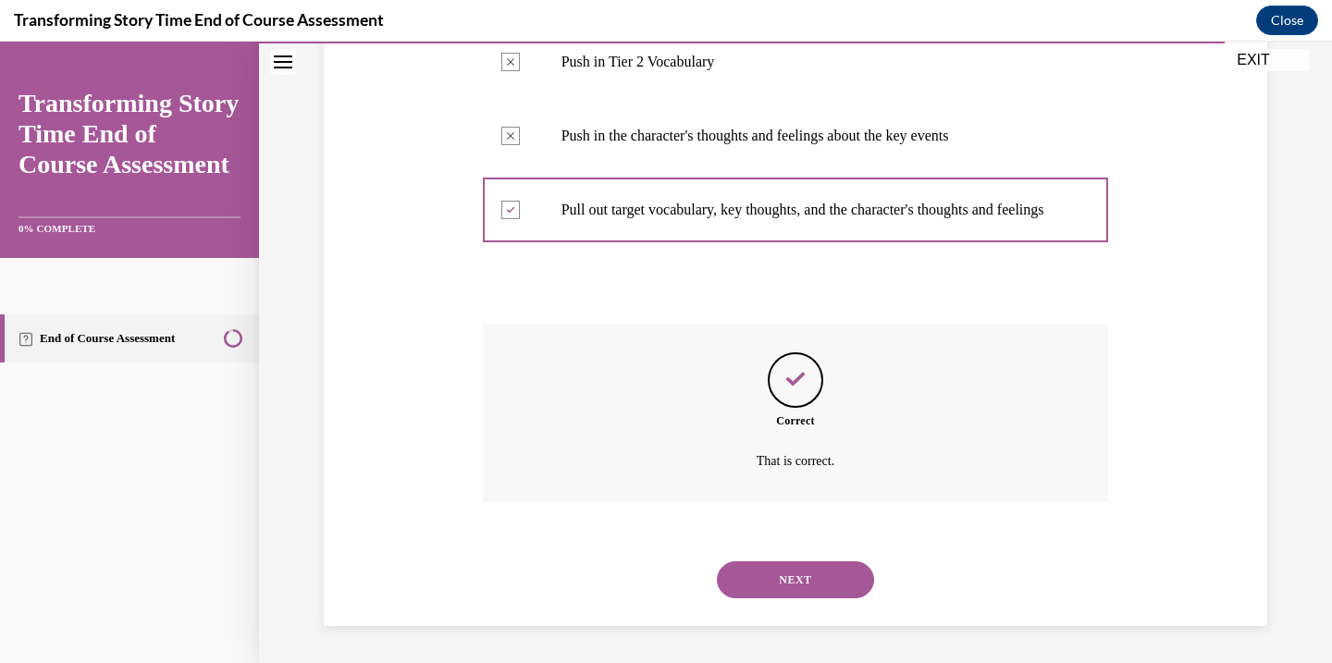
scroll to position [678, 0]
click at [769, 585] on button "NEXT" at bounding box center [795, 580] width 157 height 37
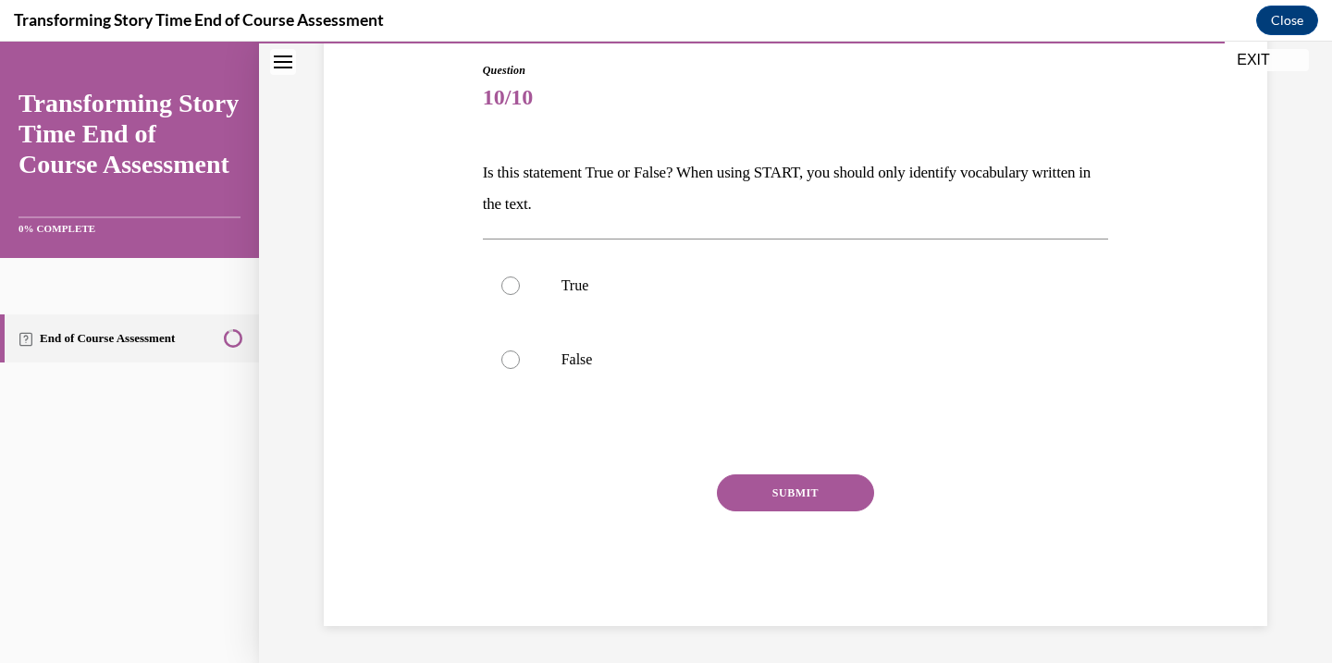
scroll to position [195, 0]
click at [518, 346] on label "False" at bounding box center [796, 360] width 626 height 74
click at [518, 351] on input "False" at bounding box center [510, 360] width 19 height 19
radio input "true"
click at [778, 487] on button "SUBMIT" at bounding box center [795, 493] width 157 height 37
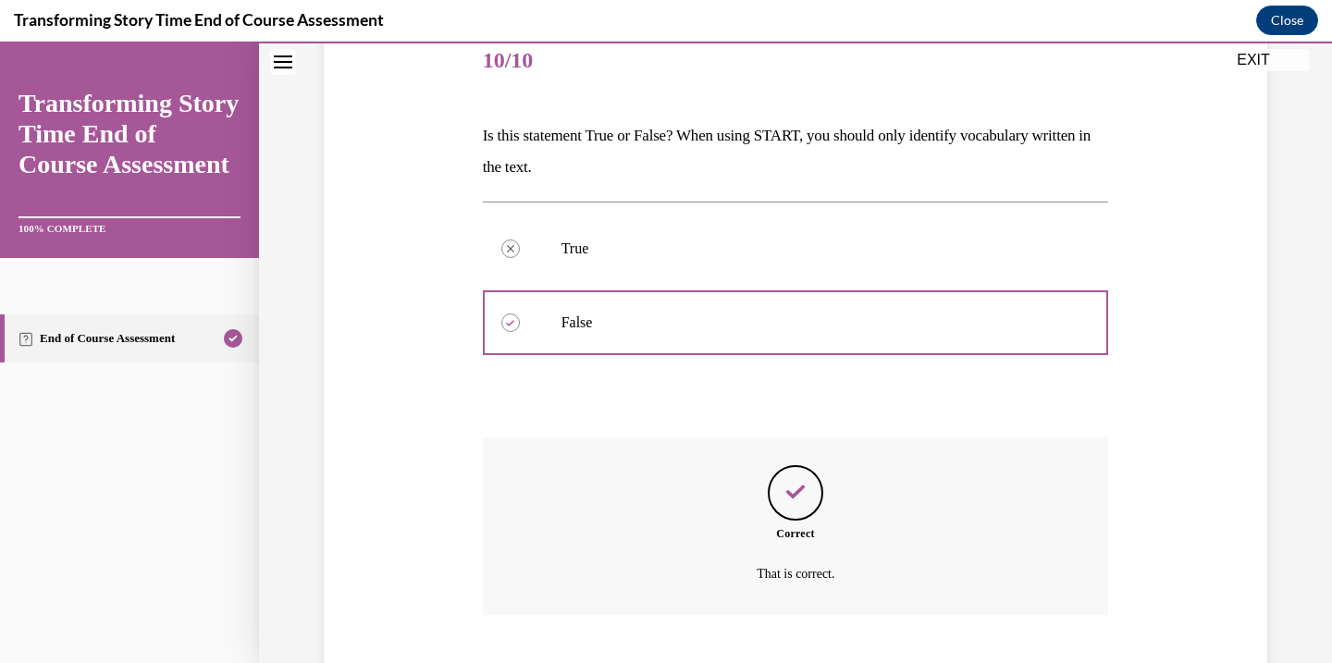
scroll to position [345, 0]
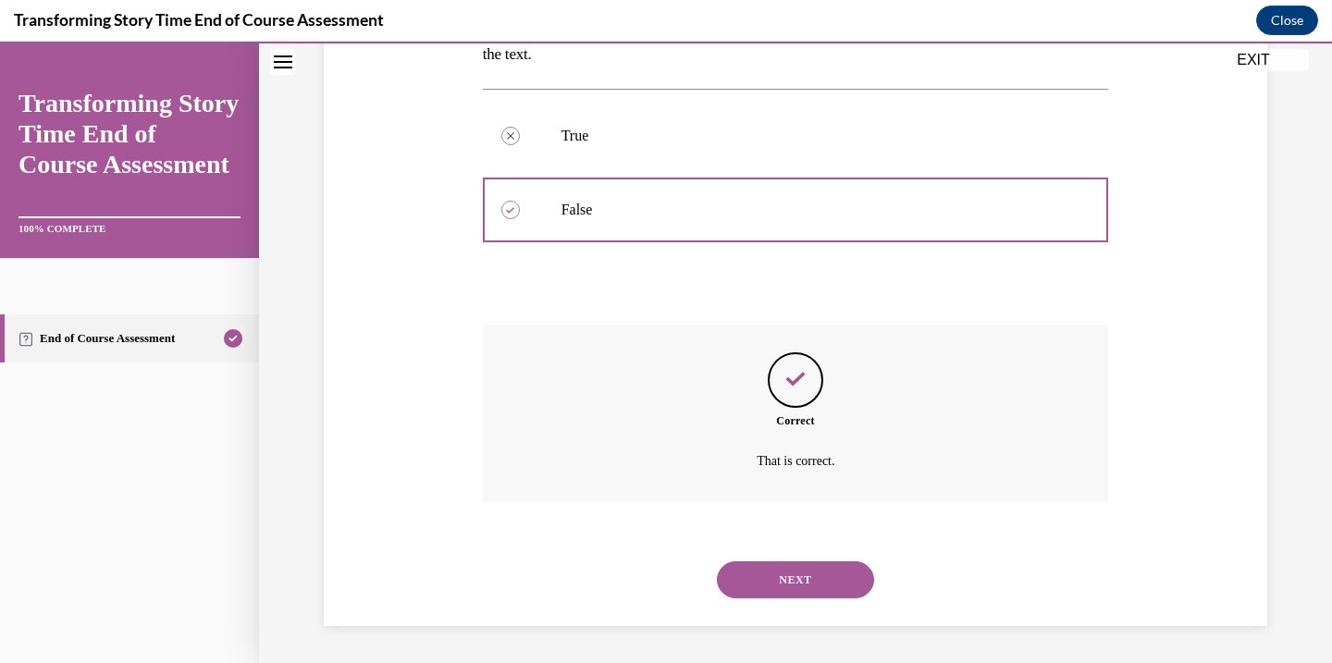
click at [764, 581] on button "NEXT" at bounding box center [795, 580] width 157 height 37
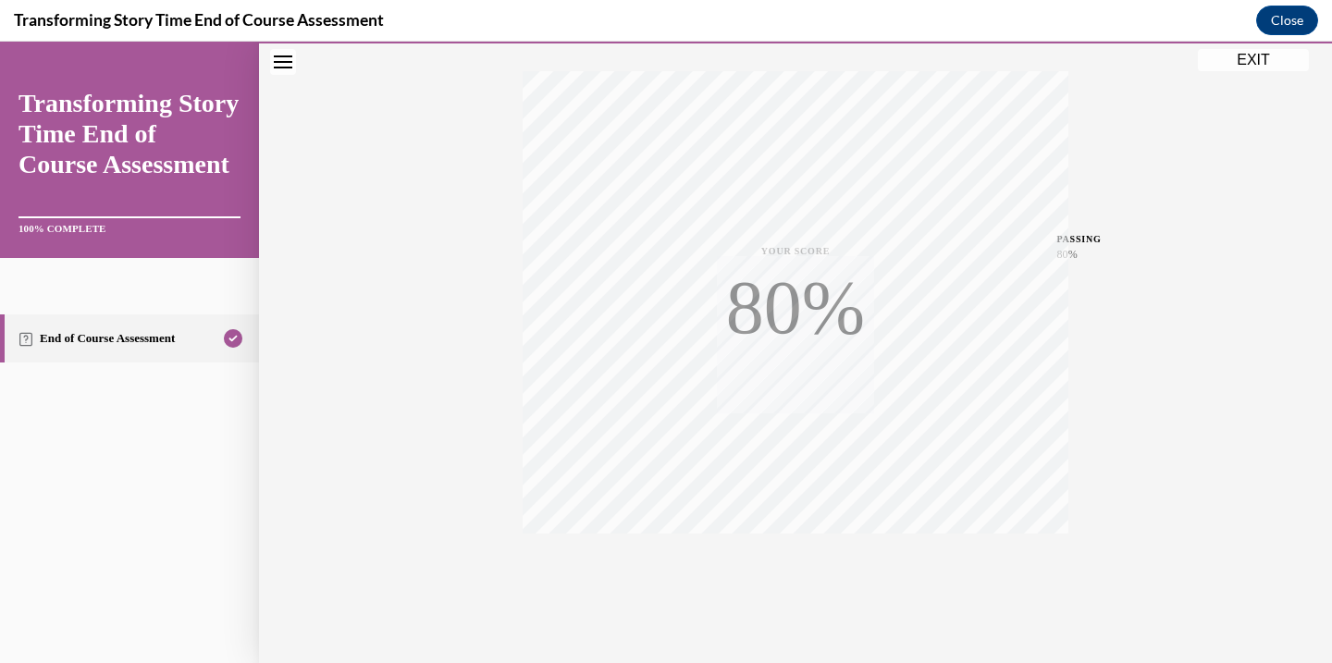
scroll to position [327, 0]
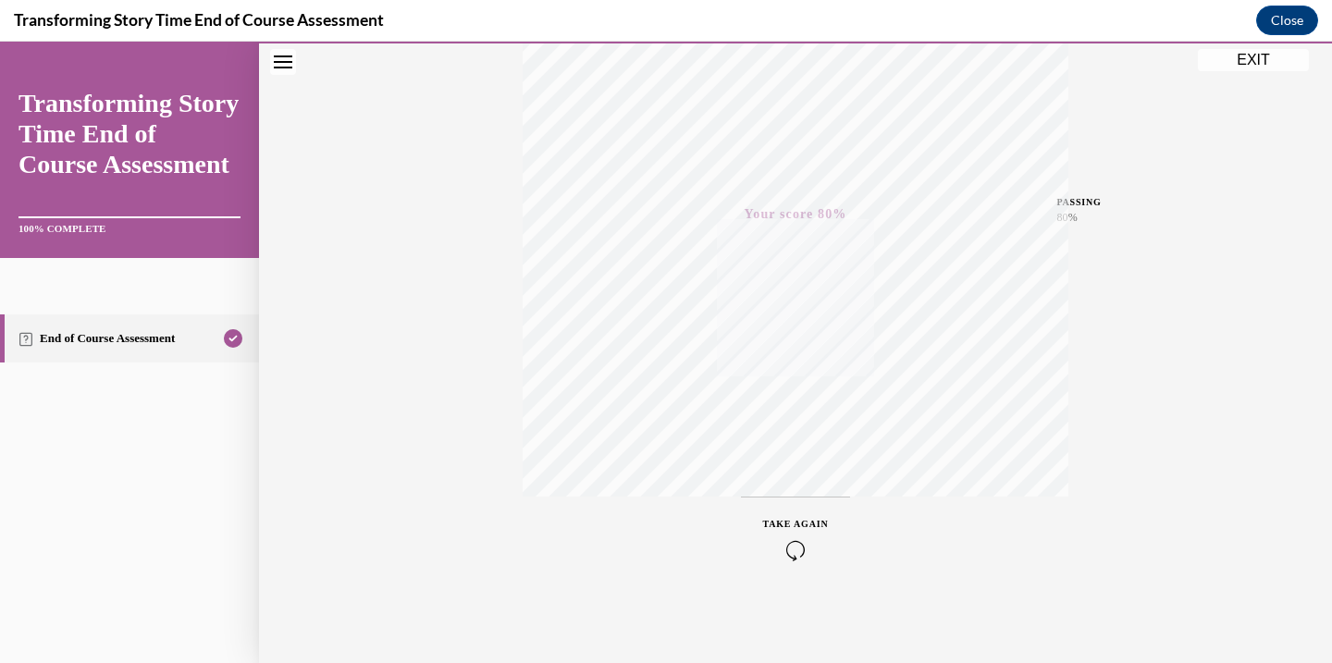
click at [787, 537] on div "TAKE AGAIN" at bounding box center [796, 538] width 66 height 43
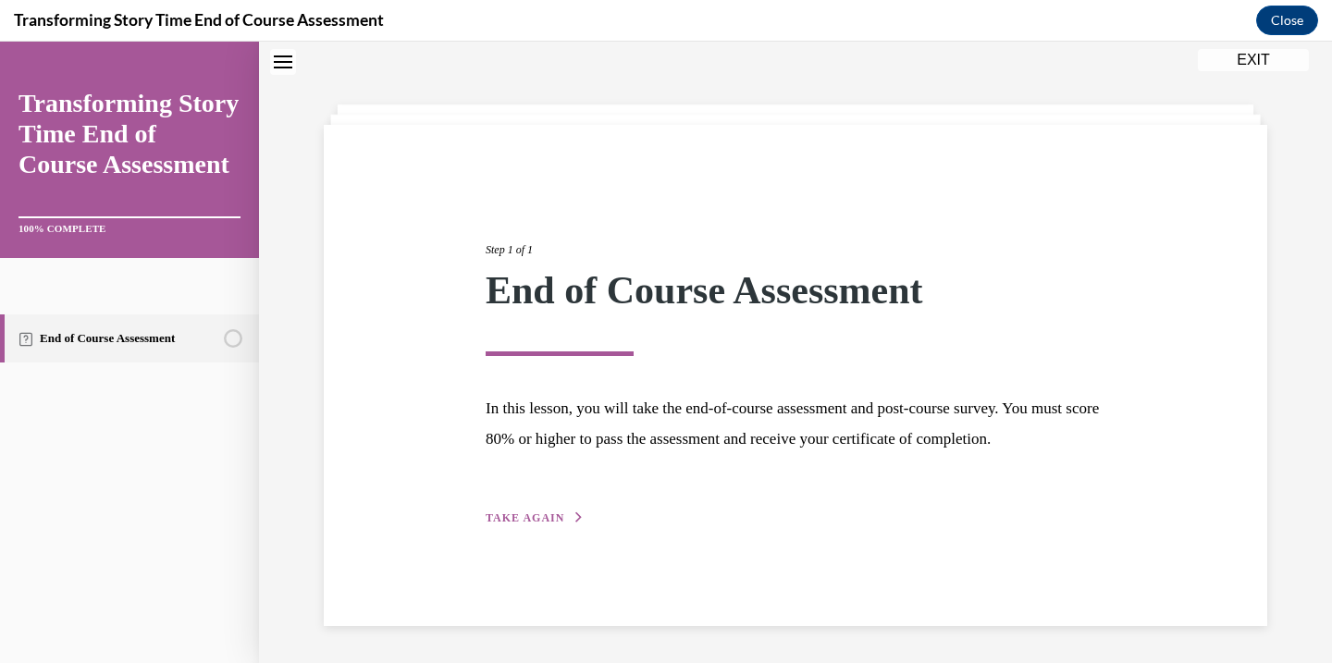
scroll to position [64, 0]
click at [520, 525] on span "TAKE AGAIN" at bounding box center [525, 518] width 79 height 13
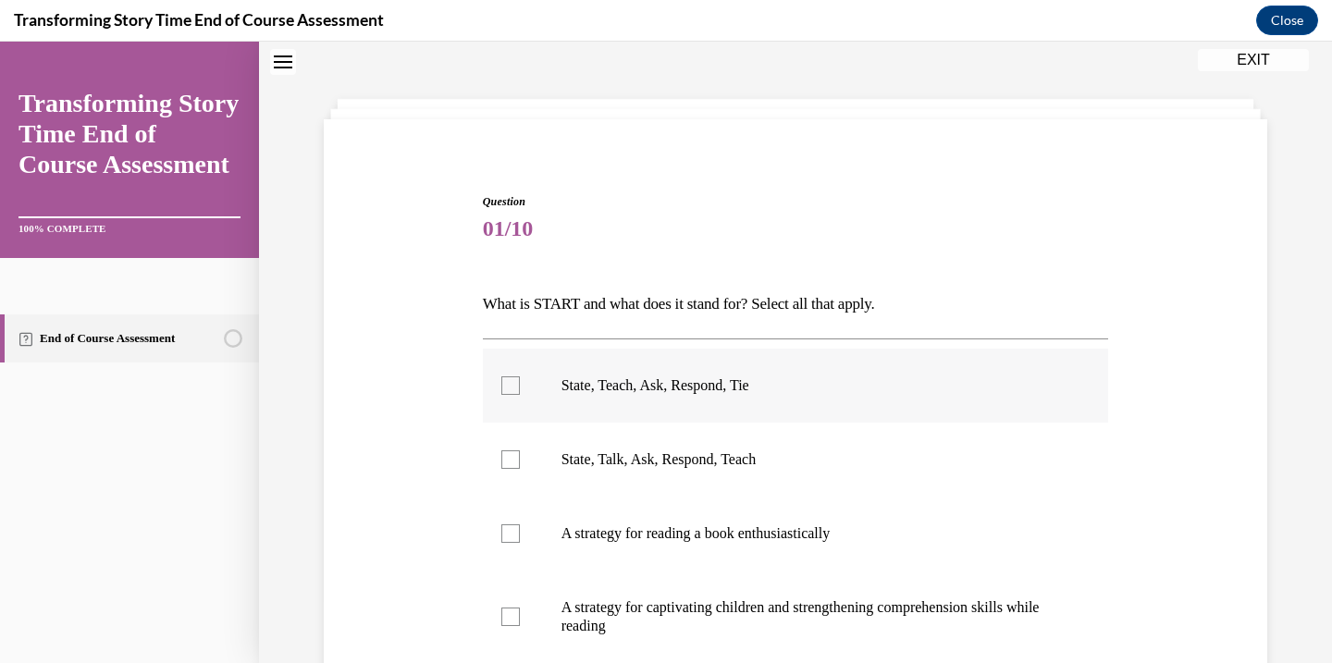
click at [519, 393] on div at bounding box center [510, 386] width 19 height 19
click at [519, 393] on input "State, Teach, Ask, Respond, Tie" at bounding box center [510, 386] width 19 height 19
checkbox input "true"
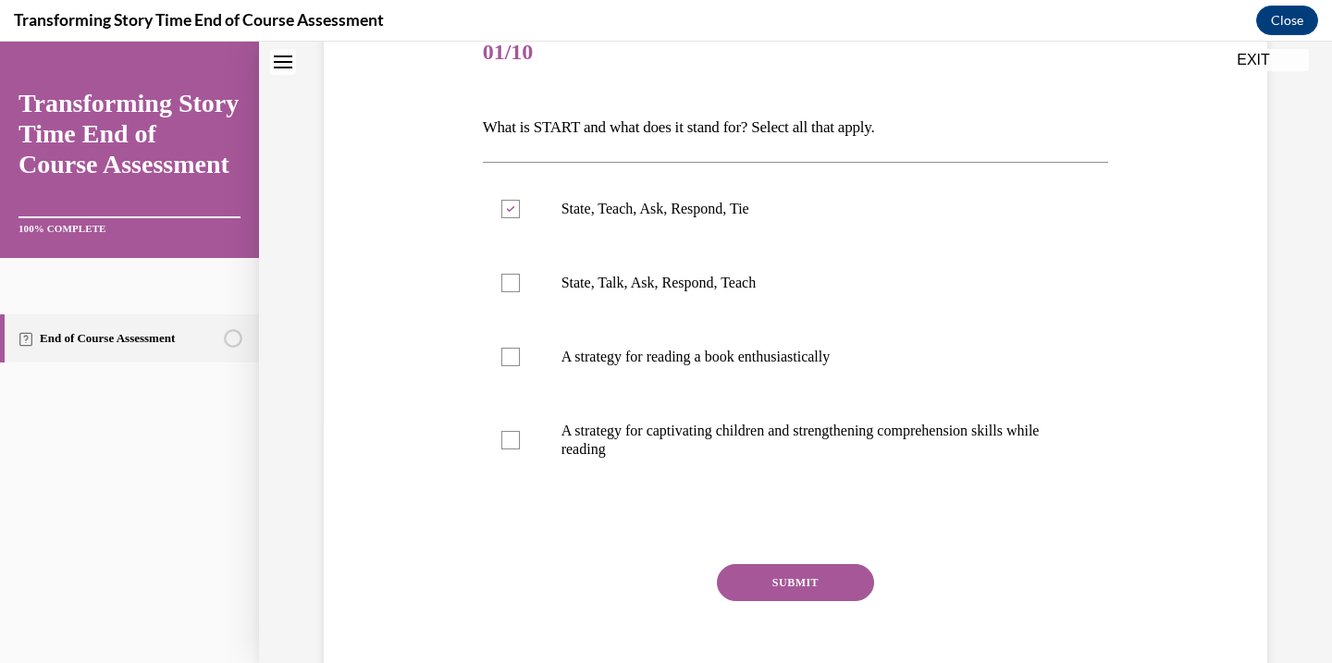
scroll to position [313, 0]
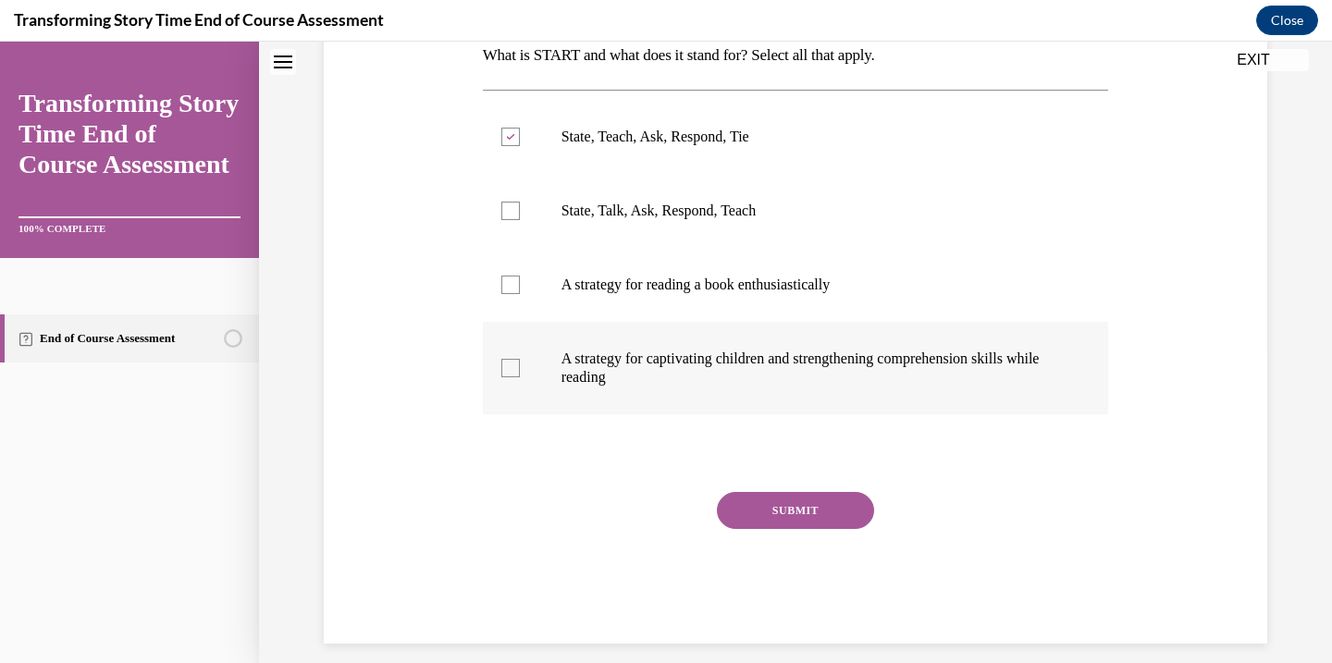
click at [511, 359] on div at bounding box center [510, 368] width 19 height 19
click at [511, 359] on input "A strategy for captivating children and strengthening comprehension skills whil…" at bounding box center [510, 368] width 19 height 19
checkbox input "true"
click at [805, 525] on button "SUBMIT" at bounding box center [795, 510] width 157 height 37
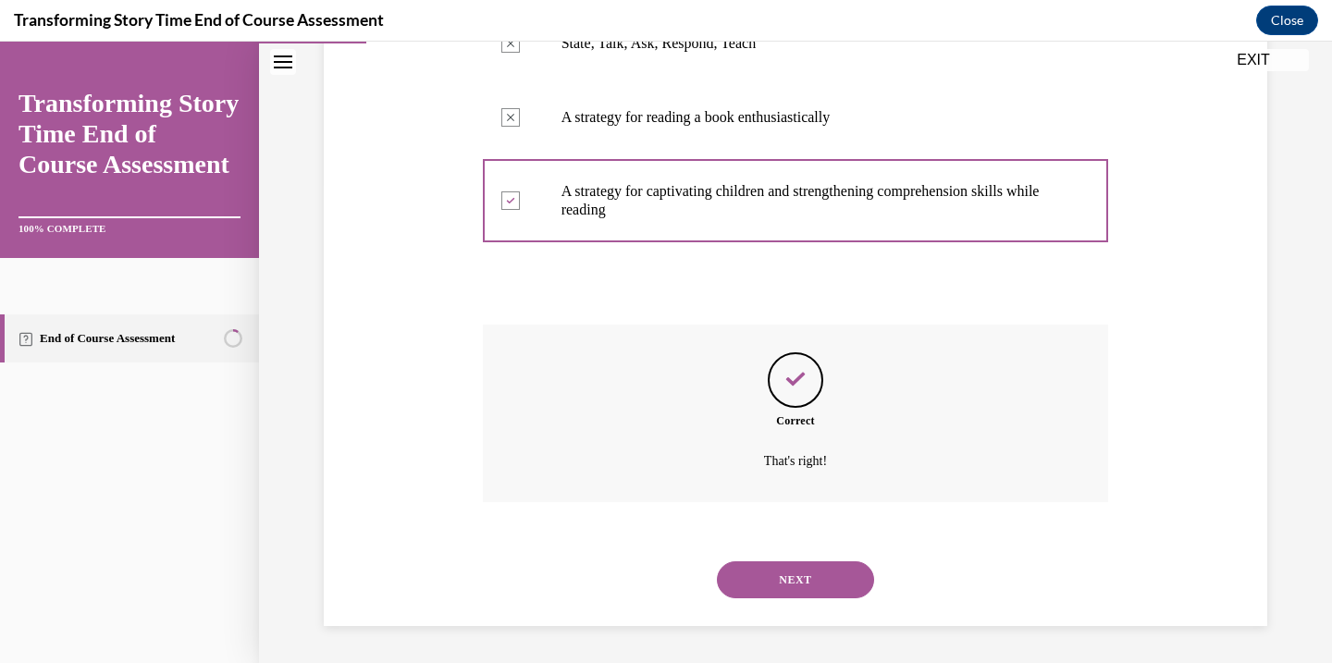
click at [787, 576] on button "NEXT" at bounding box center [795, 580] width 157 height 37
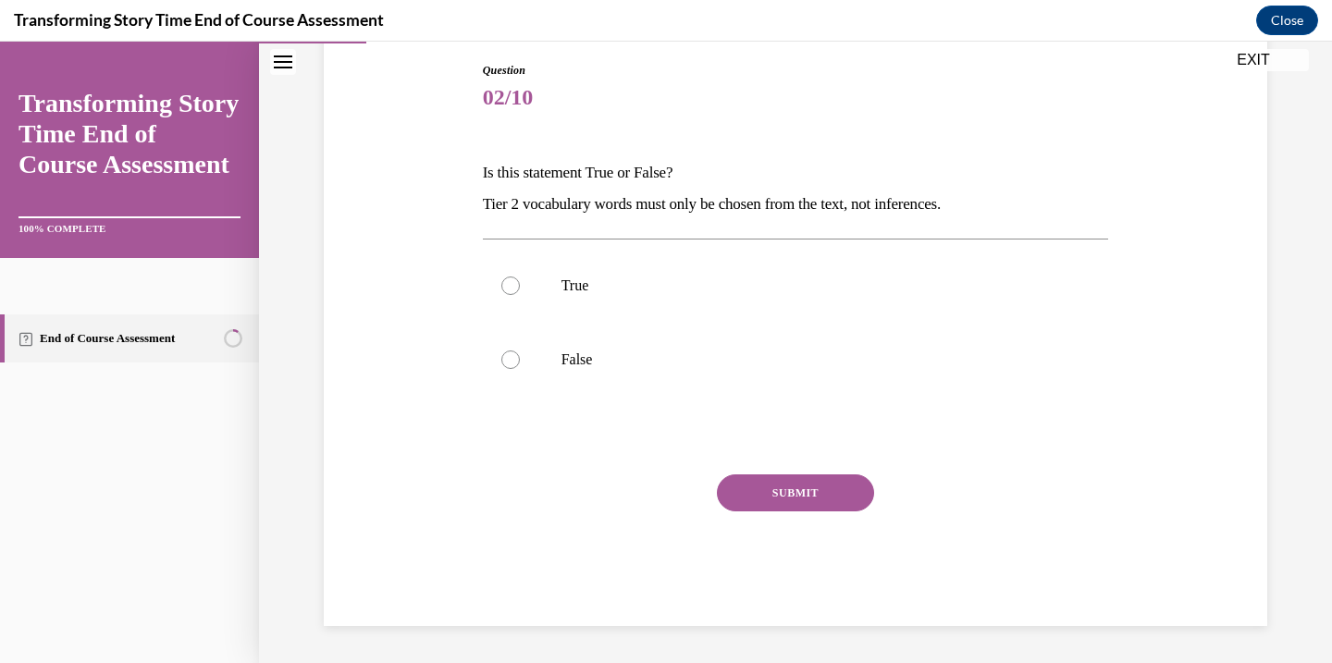
scroll to position [195, 0]
click at [501, 321] on label "True" at bounding box center [796, 286] width 626 height 74
click at [501, 295] on input "True" at bounding box center [510, 286] width 19 height 19
radio input "true"
click at [536, 382] on label "False" at bounding box center [796, 360] width 626 height 74
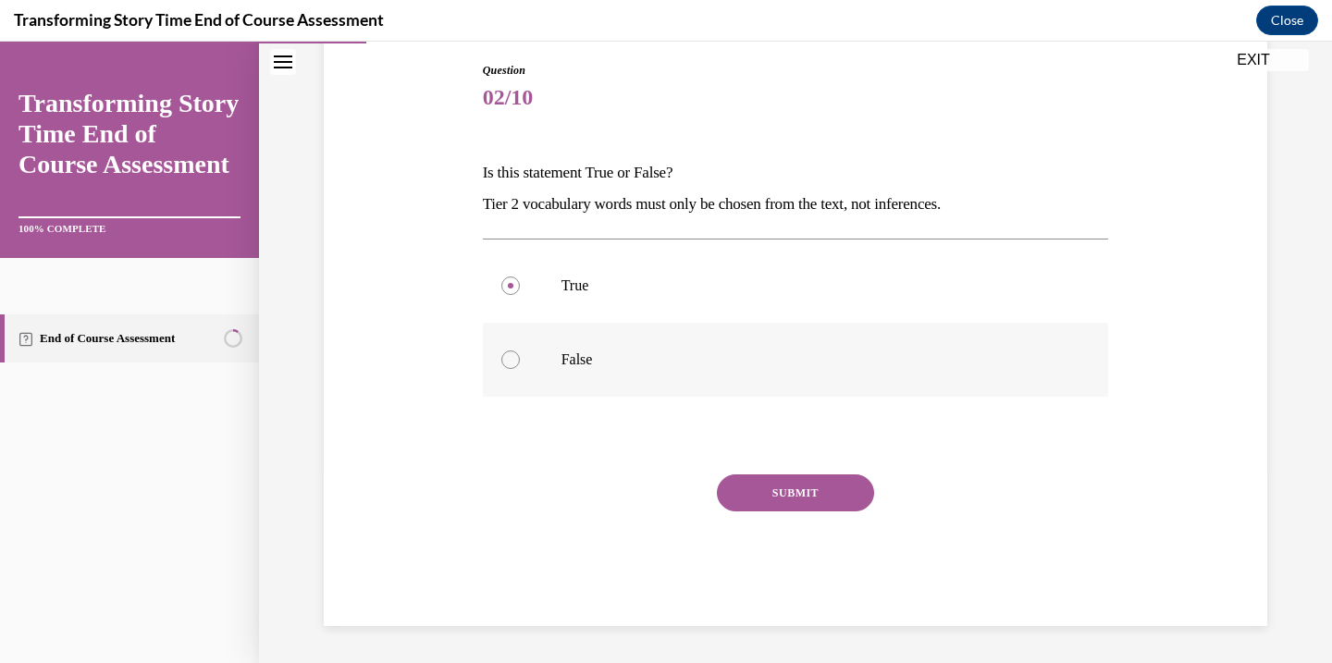
click at [520, 369] on input "False" at bounding box center [510, 360] width 19 height 19
radio input "true"
click at [776, 523] on div "SUBMIT" at bounding box center [796, 521] width 626 height 93
click at [764, 480] on button "SUBMIT" at bounding box center [795, 493] width 157 height 37
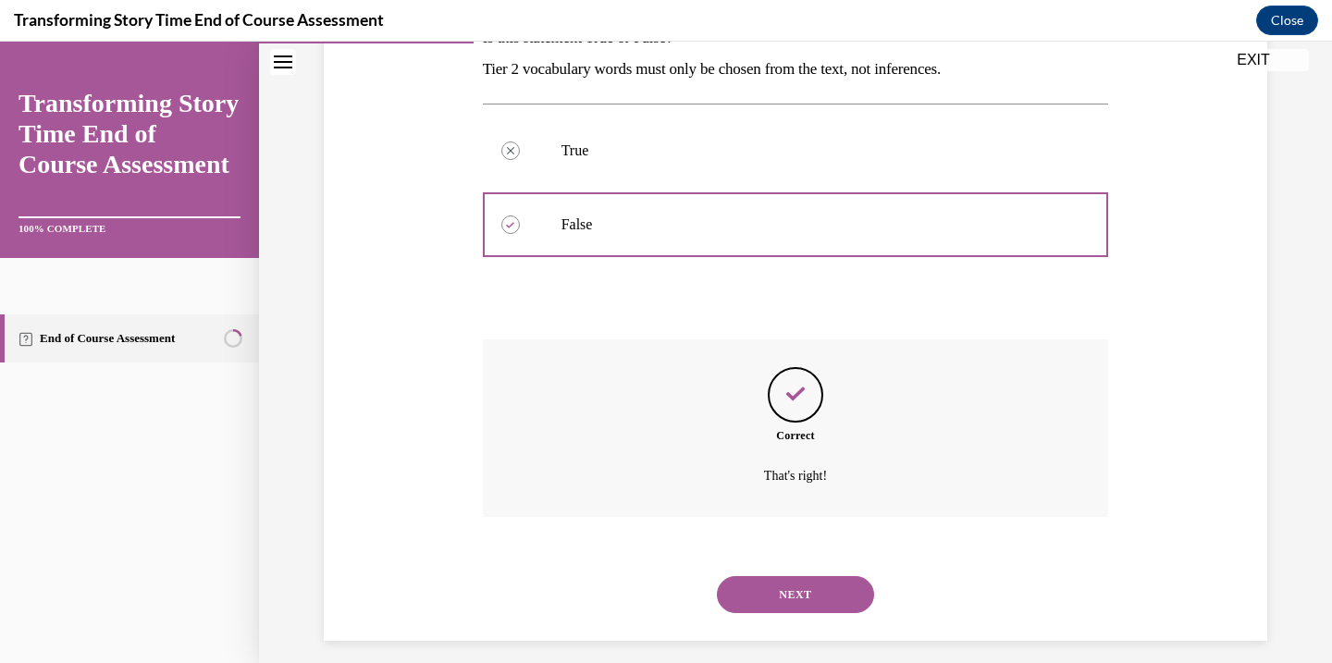
scroll to position [345, 0]
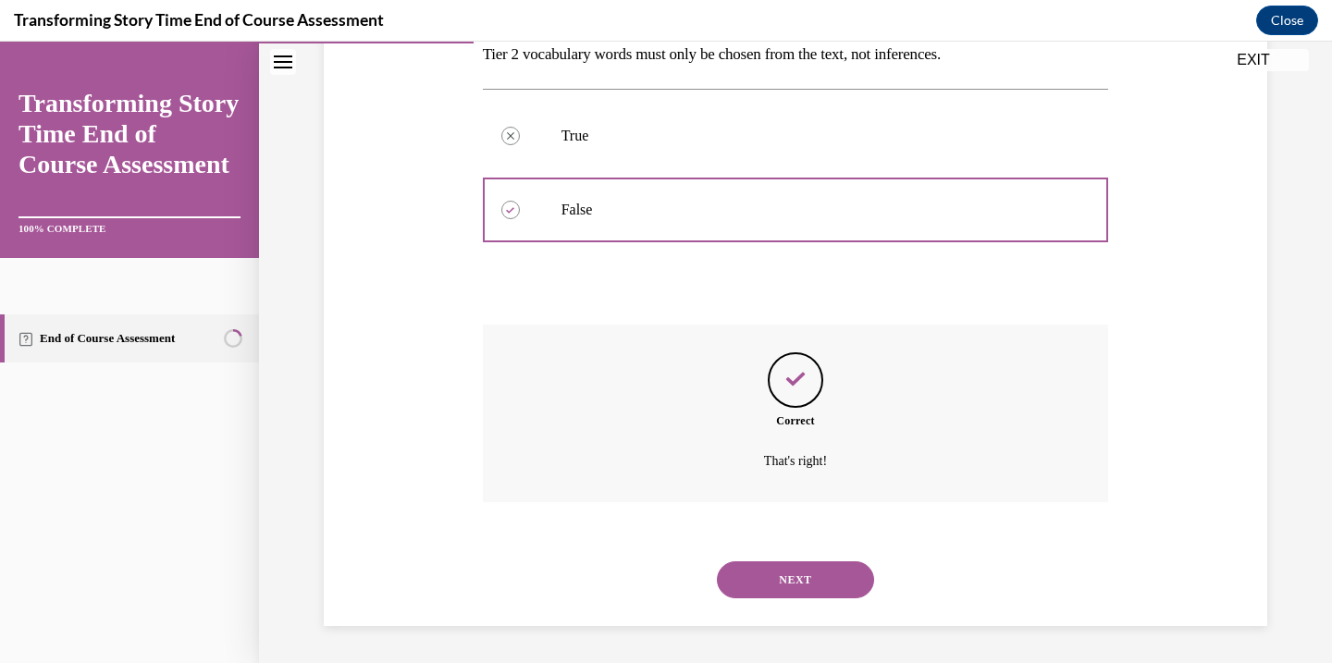
click at [754, 586] on button "NEXT" at bounding box center [795, 580] width 157 height 37
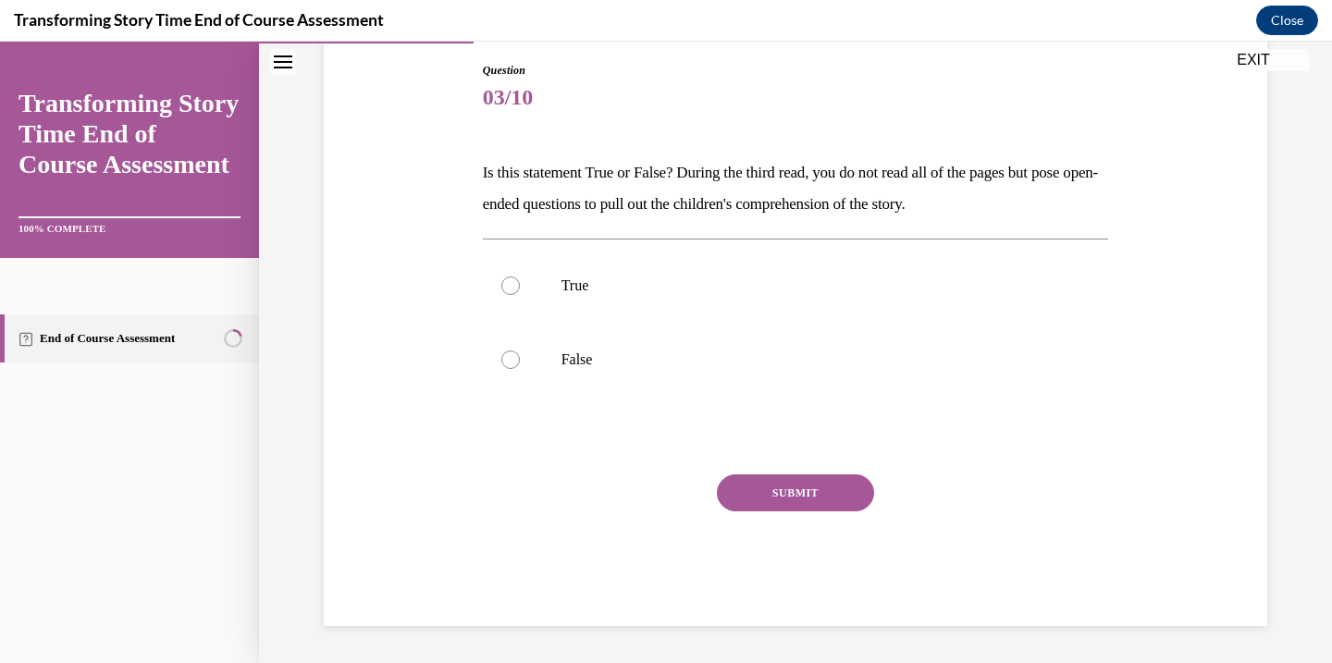
scroll to position [195, 0]
click at [618, 268] on label "True" at bounding box center [796, 286] width 626 height 74
click at [520, 277] on input "True" at bounding box center [510, 286] width 19 height 19
radio input "true"
click at [793, 500] on button "SUBMIT" at bounding box center [795, 493] width 157 height 37
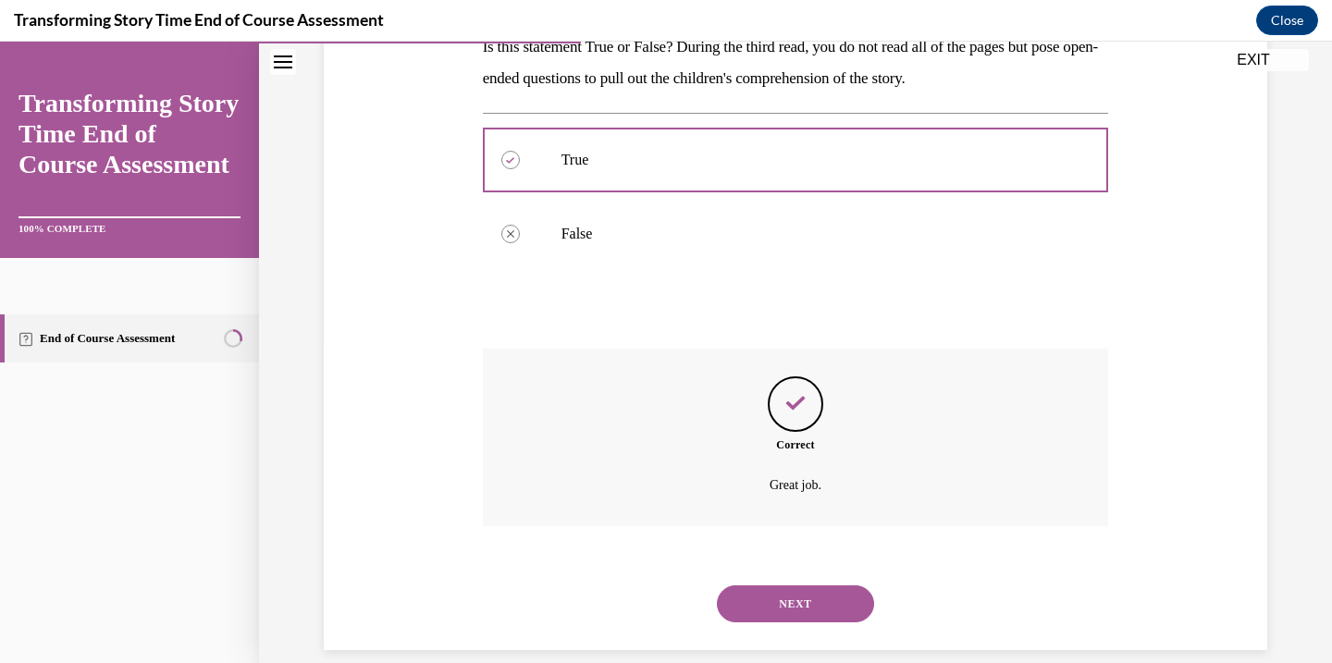
scroll to position [345, 0]
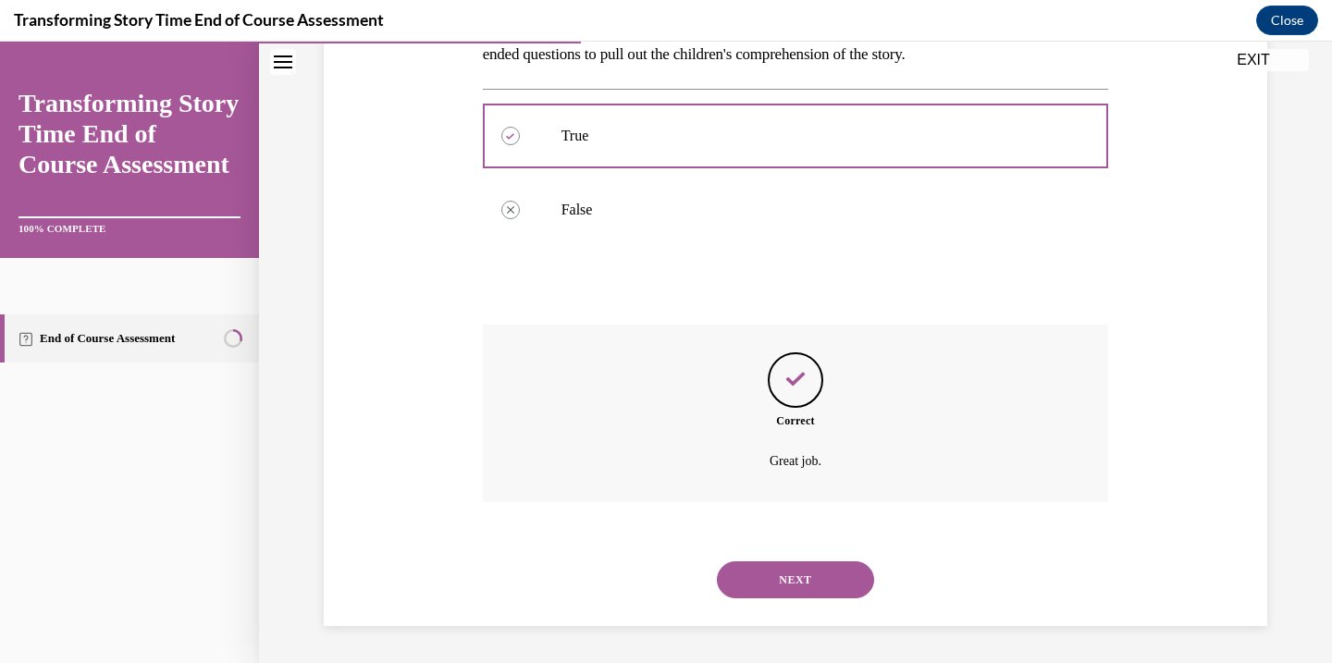
click at [816, 585] on button "NEXT" at bounding box center [795, 580] width 157 height 37
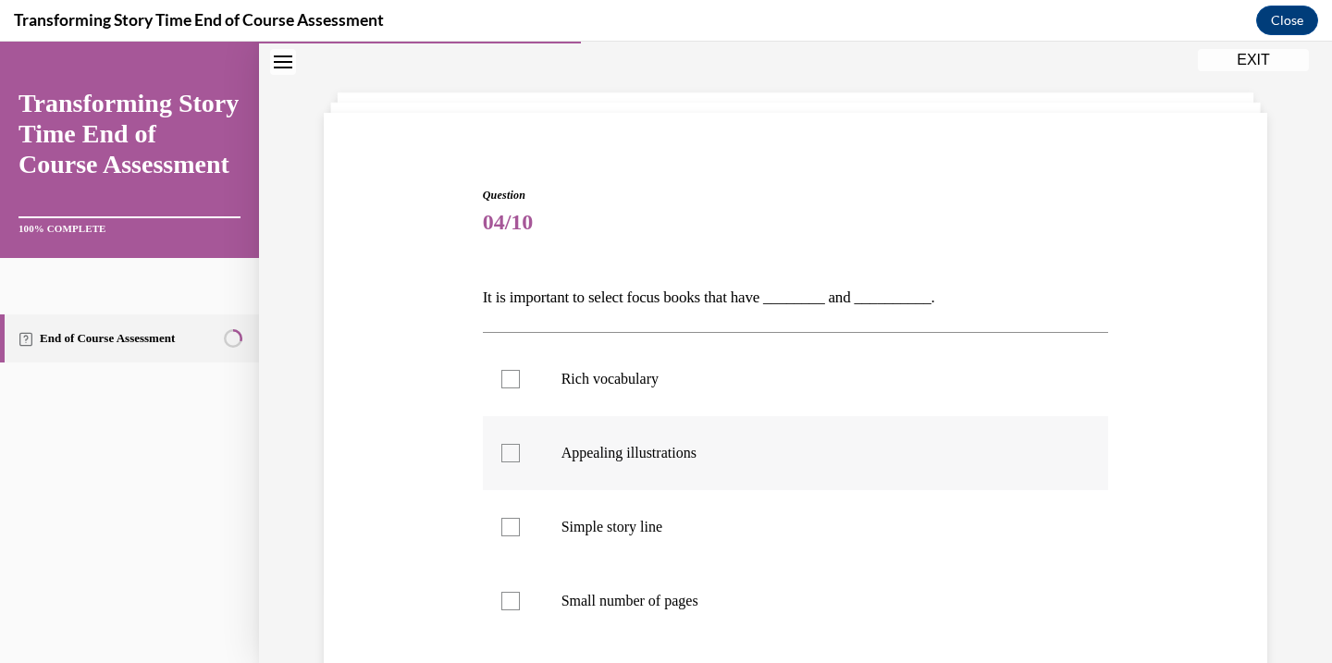
scroll to position [176, 0]
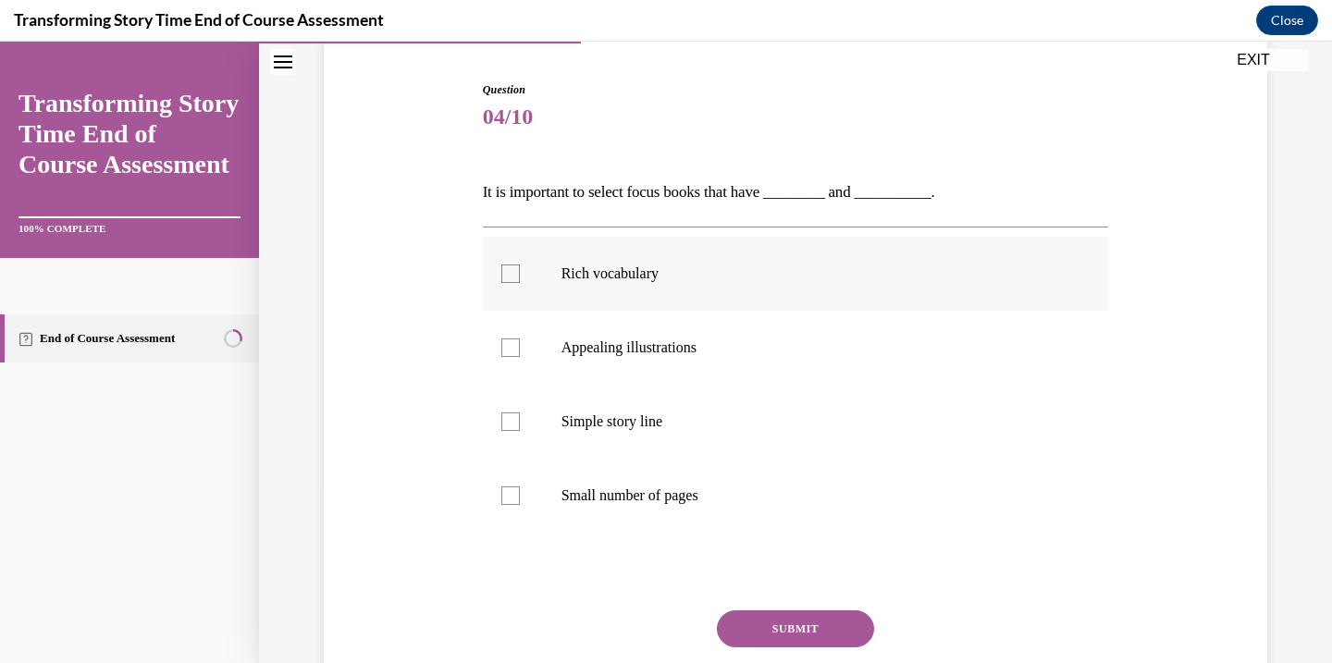
click at [506, 278] on div at bounding box center [510, 274] width 19 height 19
click at [506, 278] on input "Rich vocabulary" at bounding box center [510, 274] width 19 height 19
checkbox input "true"
click at [515, 344] on div at bounding box center [510, 348] width 19 height 19
click at [515, 344] on input "Appealing illustrations" at bounding box center [510, 348] width 19 height 19
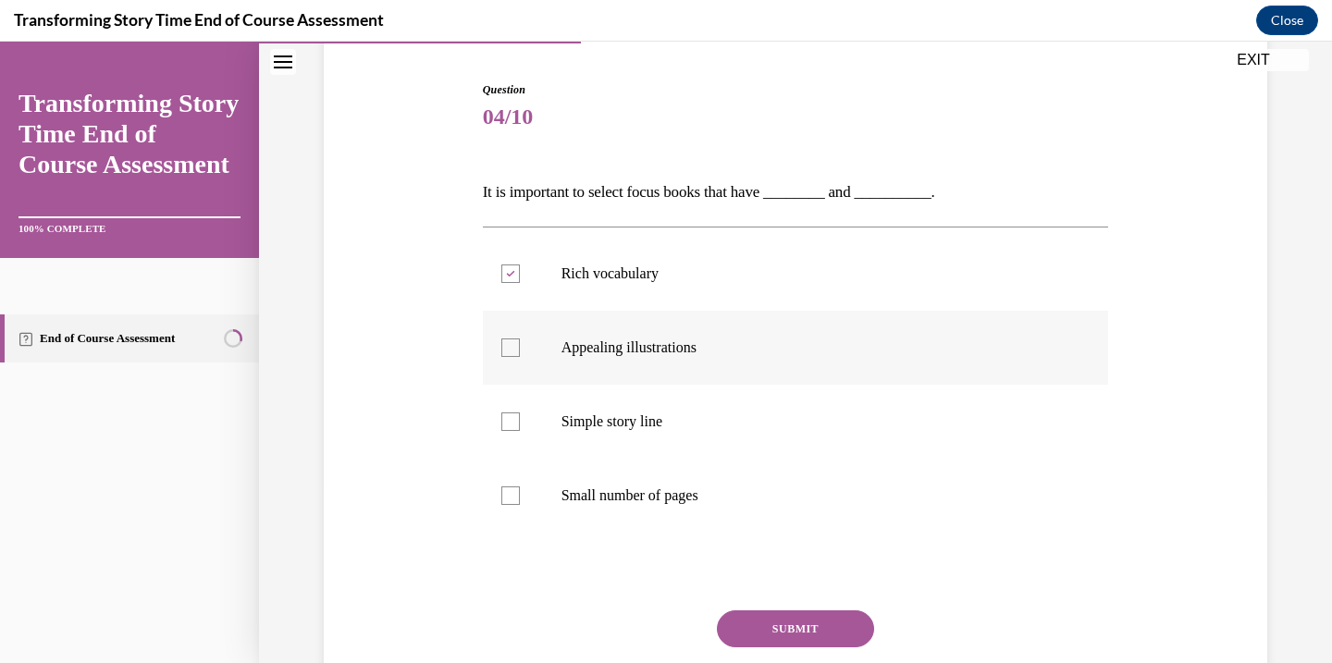
checkbox input "true"
click at [818, 632] on button "SUBMIT" at bounding box center [795, 629] width 157 height 37
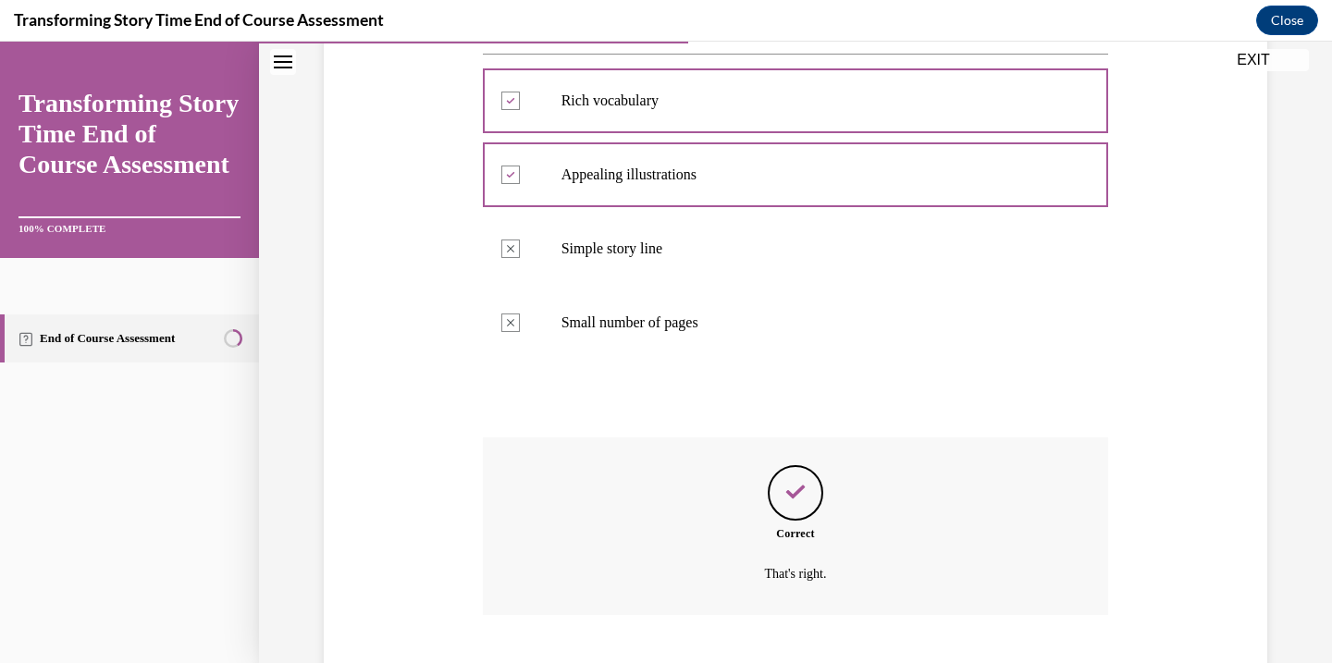
scroll to position [462, 0]
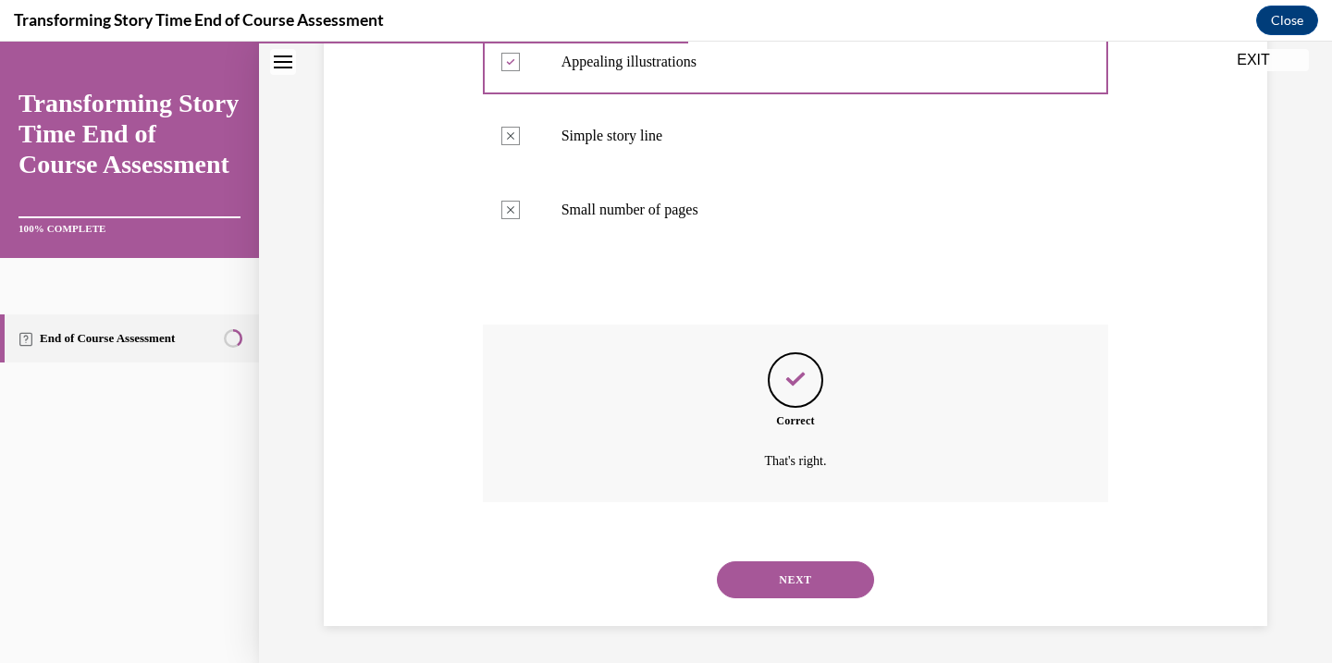
click at [790, 556] on div "NEXT" at bounding box center [796, 580] width 626 height 74
click at [788, 584] on button "NEXT" at bounding box center [795, 580] width 157 height 37
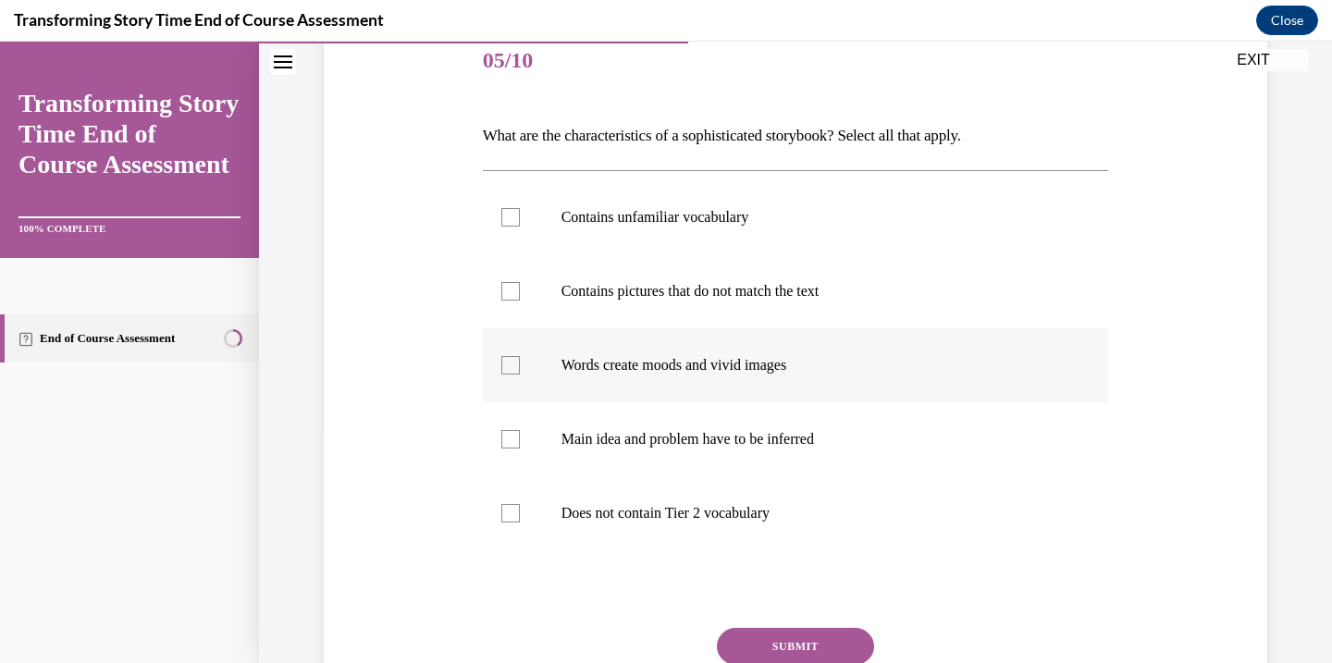
scroll to position [240, 0]
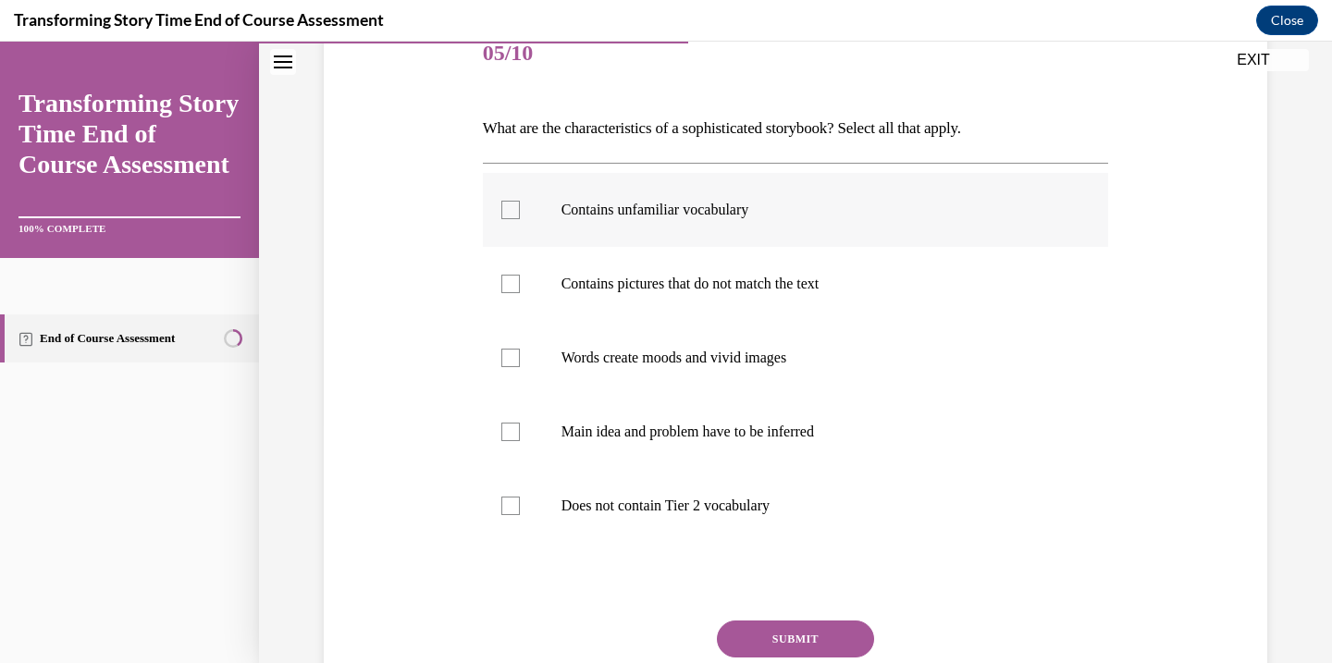
click at [495, 227] on label "Contains unfamiliar vocabulary" at bounding box center [796, 210] width 626 height 74
click at [501, 219] on input "Contains unfamiliar vocabulary" at bounding box center [510, 210] width 19 height 19
checkbox input "true"
click at [501, 276] on div at bounding box center [510, 284] width 19 height 19
click at [501, 276] on input "Contains pictures that do not match the text" at bounding box center [510, 284] width 19 height 19
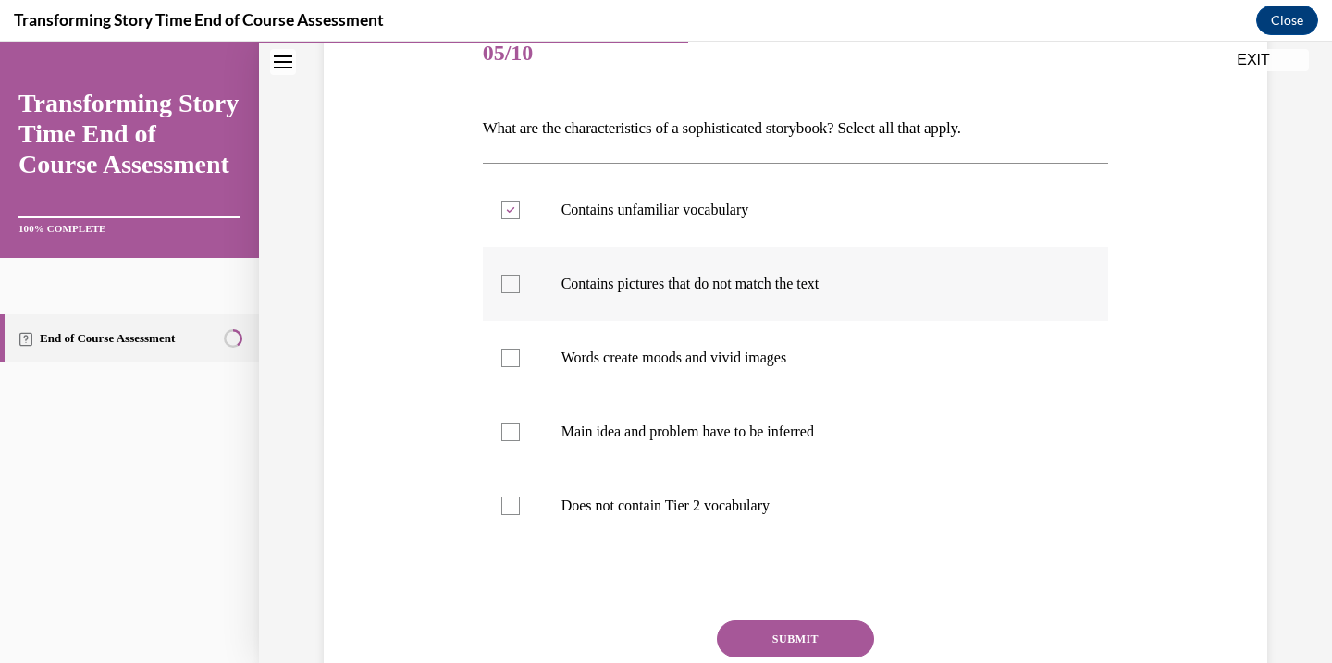
checkbox input "true"
click at [512, 352] on div at bounding box center [510, 358] width 19 height 19
click at [512, 352] on input "Words create moods and vivid images" at bounding box center [510, 358] width 19 height 19
checkbox input "true"
click at [517, 434] on div at bounding box center [510, 432] width 19 height 19
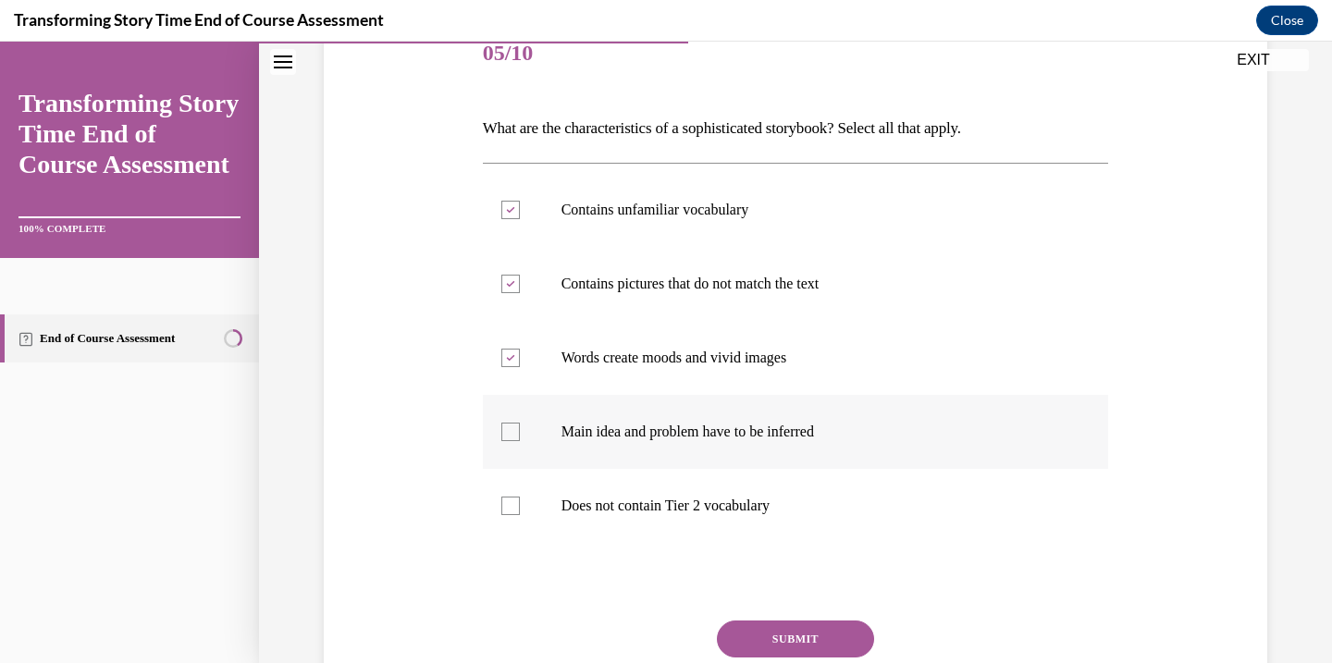
click at [517, 434] on input "Main idea and problem have to be inferred" at bounding box center [510, 432] width 19 height 19
checkbox input "true"
click at [797, 643] on button "SUBMIT" at bounding box center [795, 639] width 157 height 37
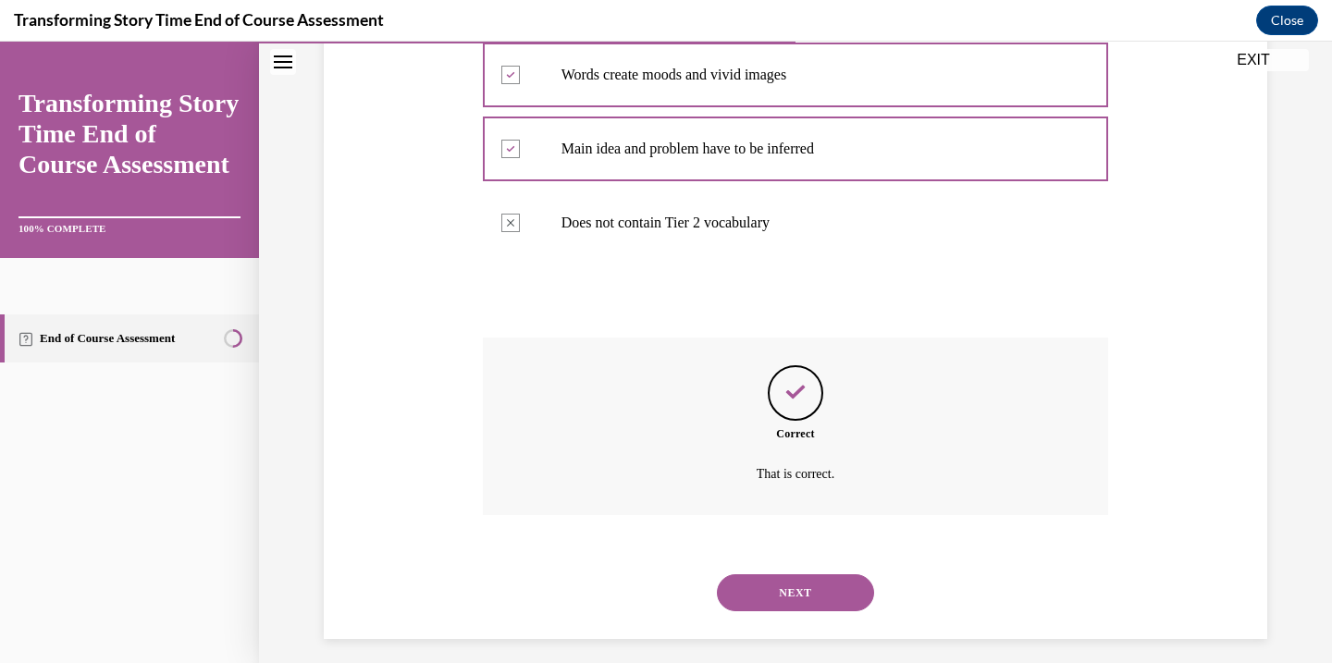
scroll to position [536, 0]
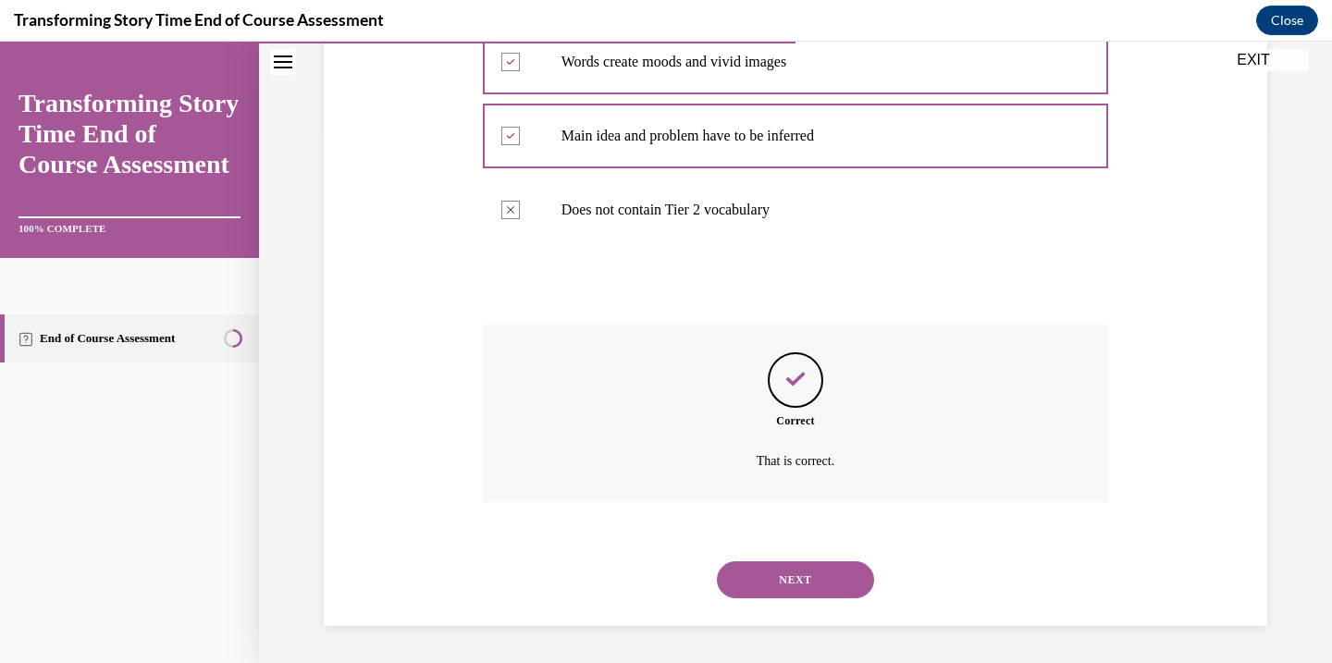
click at [759, 581] on button "NEXT" at bounding box center [795, 580] width 157 height 37
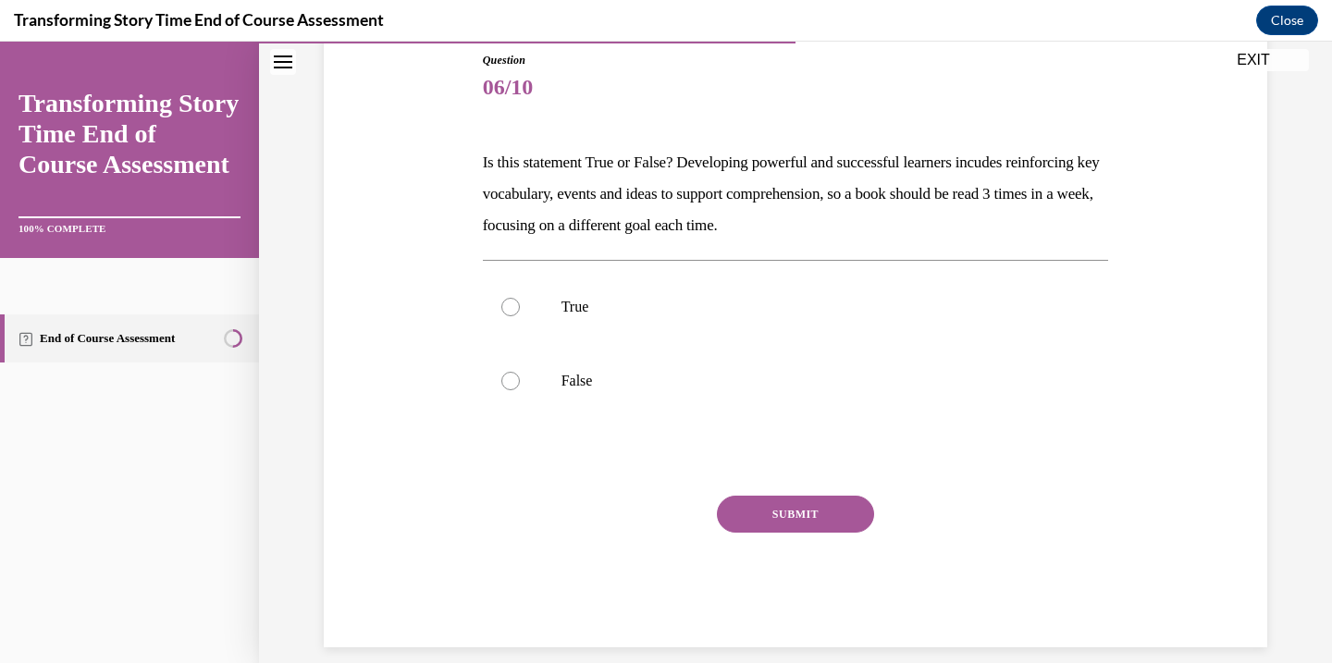
scroll to position [227, 0]
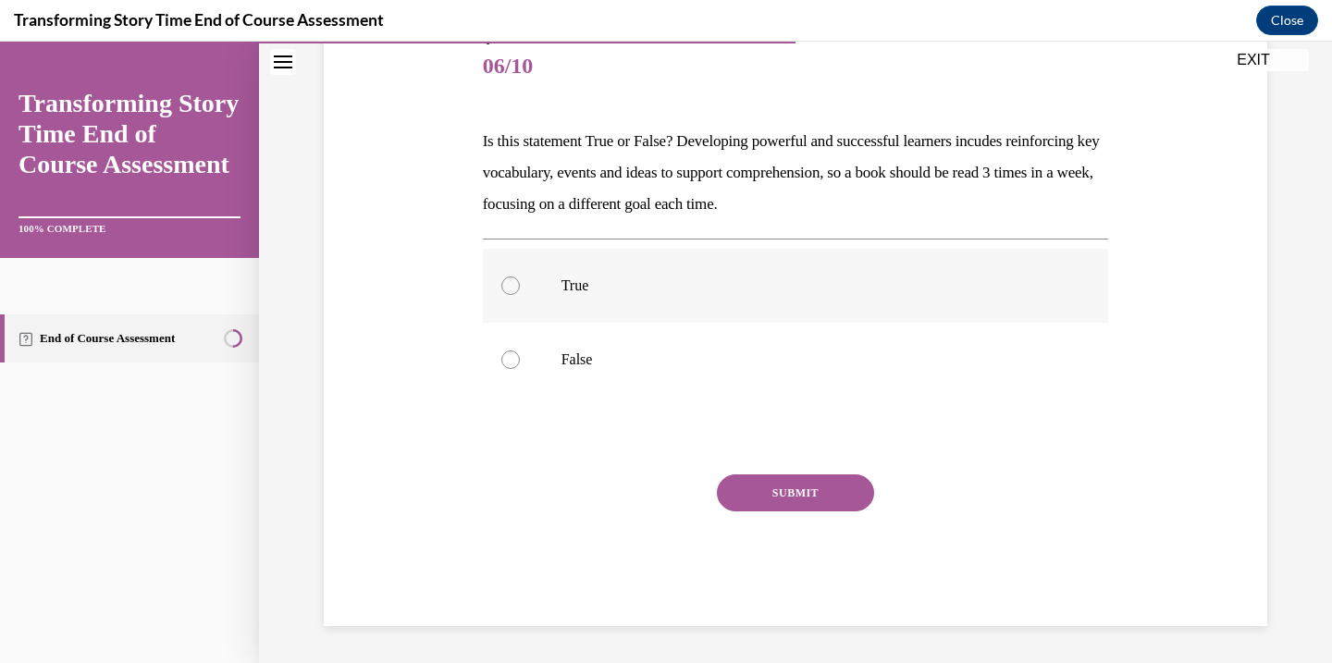
click at [522, 289] on label "True" at bounding box center [796, 286] width 626 height 74
click at [520, 289] on input "True" at bounding box center [510, 286] width 19 height 19
radio input "true"
click at [820, 504] on button "SUBMIT" at bounding box center [795, 493] width 157 height 37
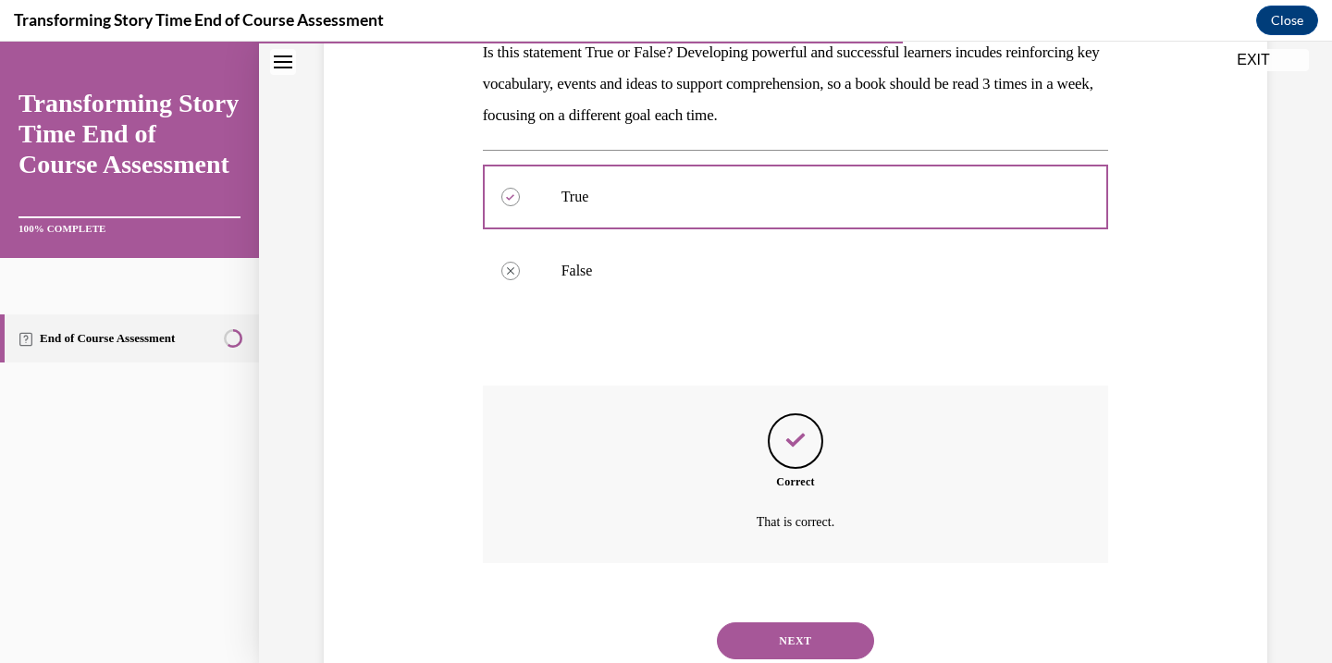
scroll to position [377, 0]
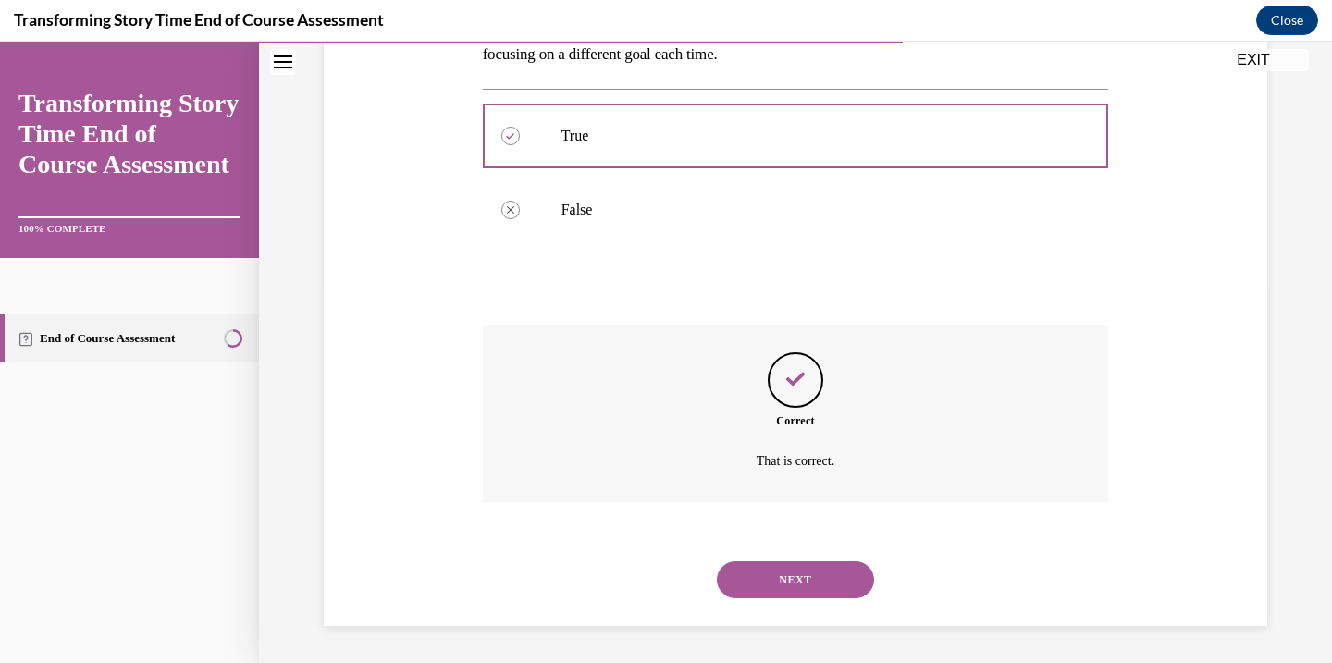
click at [784, 580] on button "NEXT" at bounding box center [795, 580] width 157 height 37
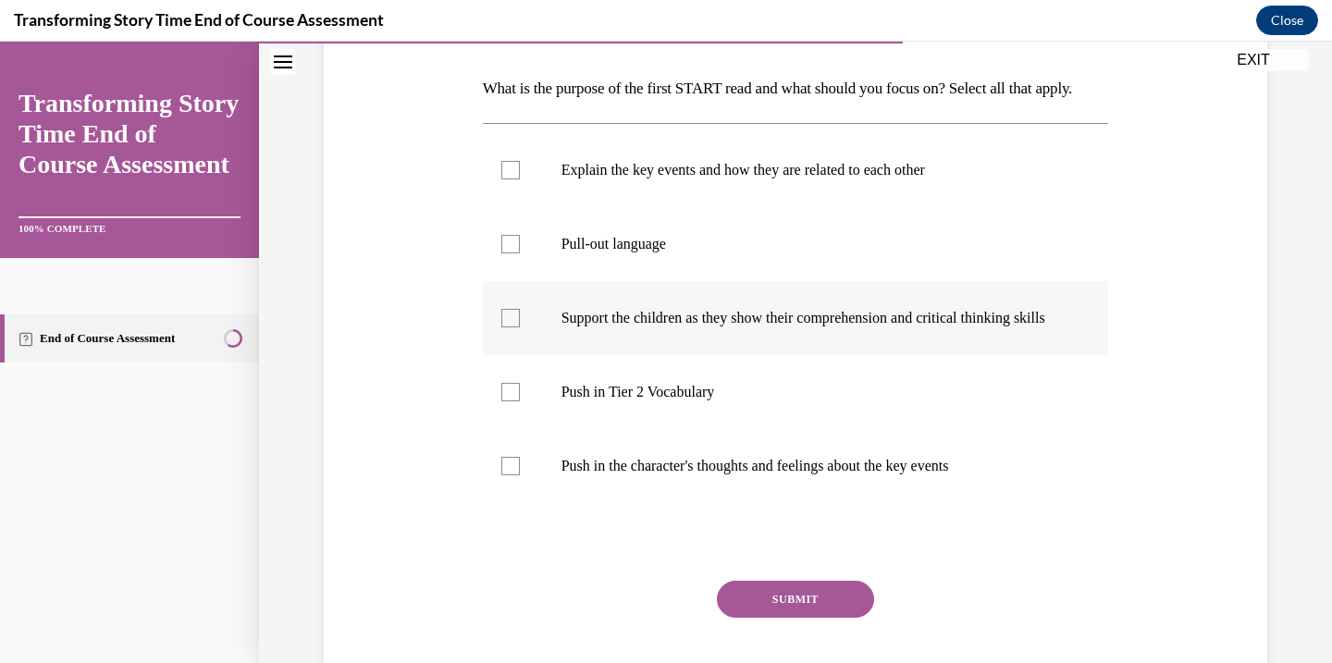
scroll to position [279, 0]
click at [507, 253] on div at bounding box center [510, 244] width 19 height 19
click at [507, 253] on input "Pull-out language" at bounding box center [510, 244] width 19 height 19
checkbox input "true"
click at [504, 179] on div at bounding box center [510, 170] width 19 height 19
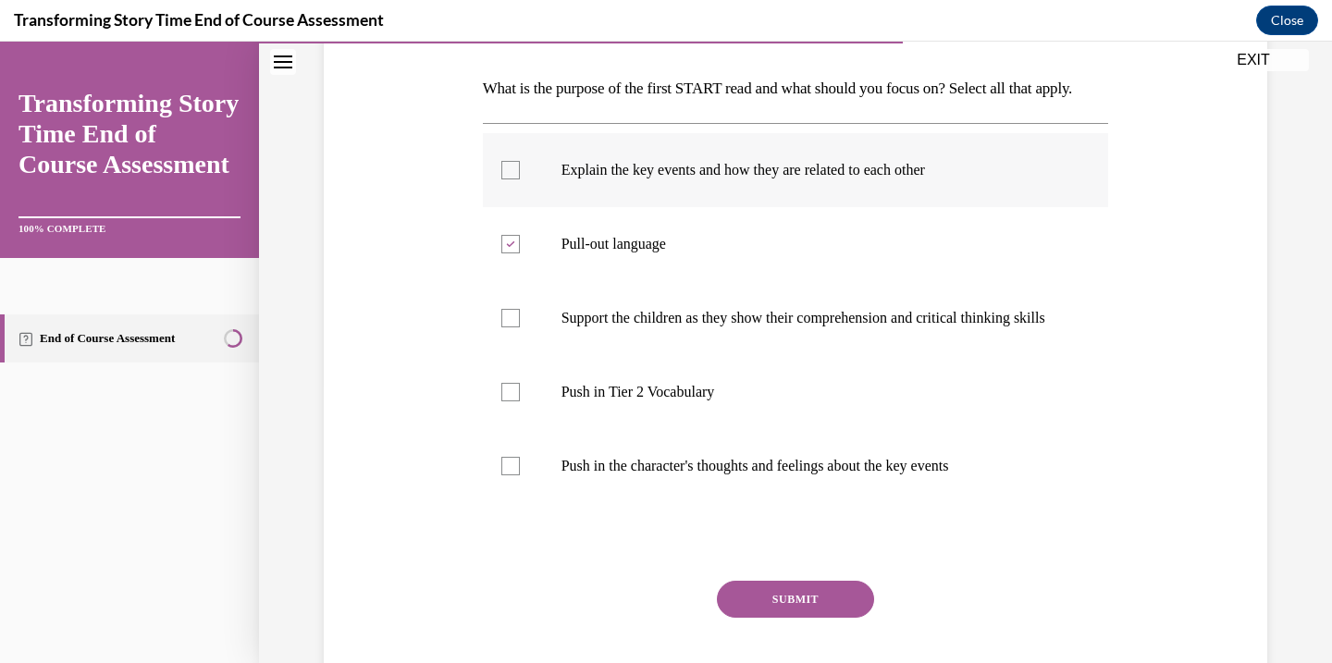
click at [504, 179] on input "Explain the key events and how they are related to each other" at bounding box center [510, 170] width 19 height 19
checkbox input "true"
click at [503, 262] on label "Pull-out language" at bounding box center [796, 244] width 626 height 74
click at [503, 253] on input "Pull-out language" at bounding box center [510, 244] width 19 height 19
checkbox input "false"
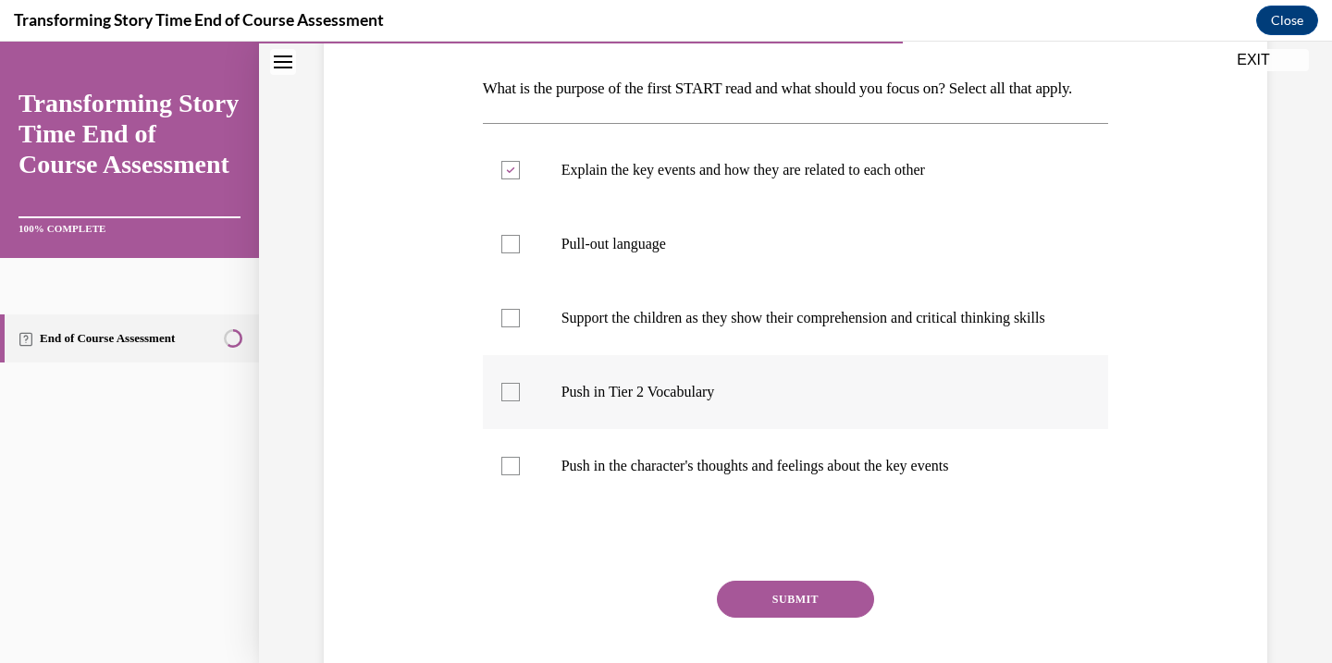
click at [518, 401] on div at bounding box center [510, 392] width 19 height 19
click at [518, 401] on input "Push in Tier 2 Vocabulary" at bounding box center [510, 392] width 19 height 19
checkbox input "true"
click at [792, 618] on button "SUBMIT" at bounding box center [795, 599] width 157 height 37
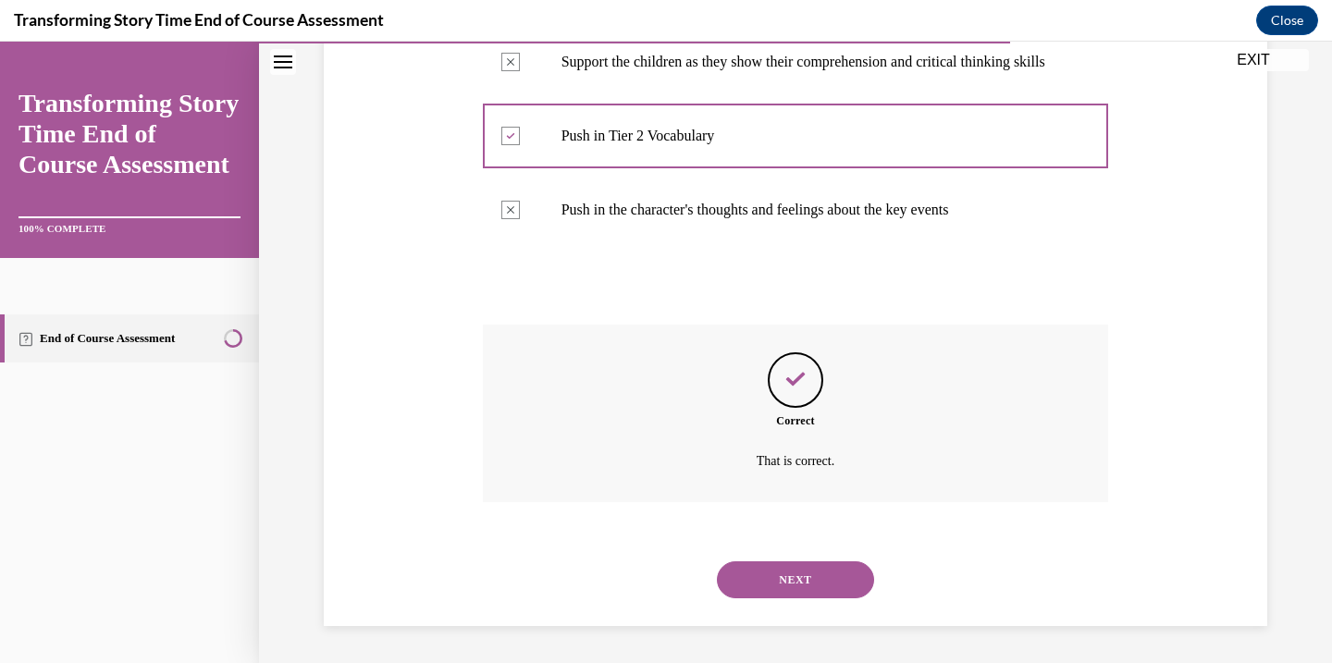
scroll to position [586, 0]
click at [787, 574] on button "NEXT" at bounding box center [795, 580] width 157 height 37
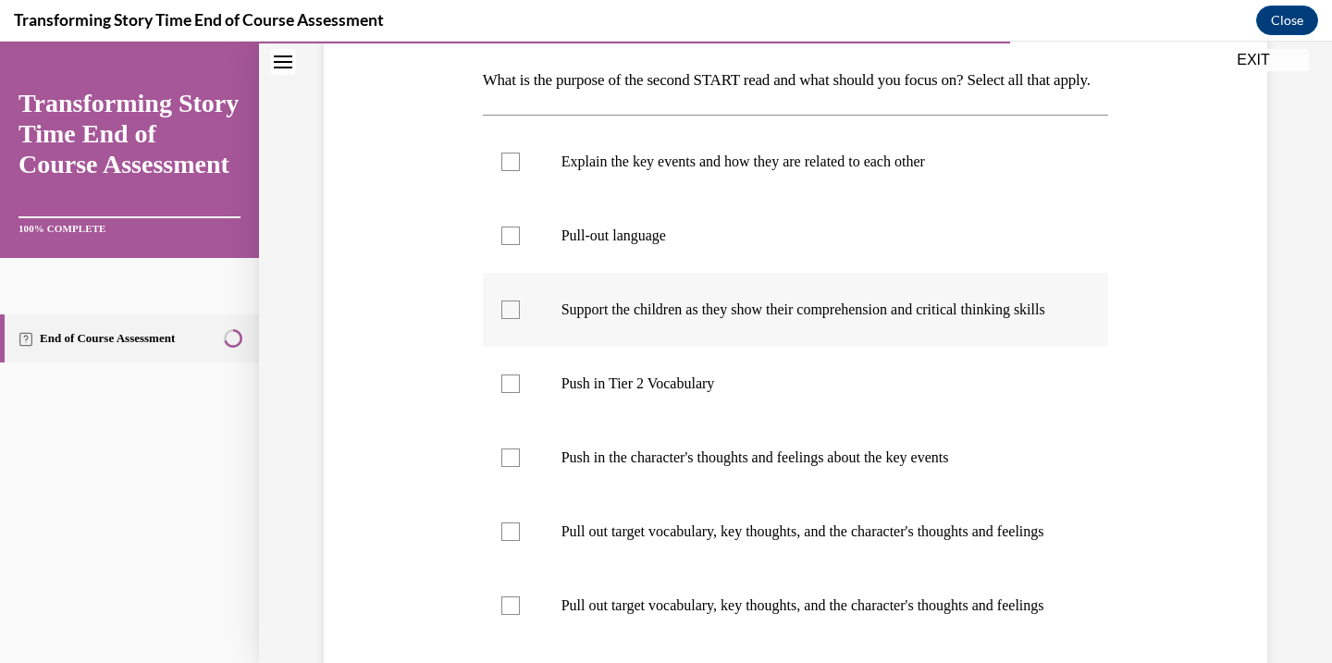
scroll to position [304, 0]
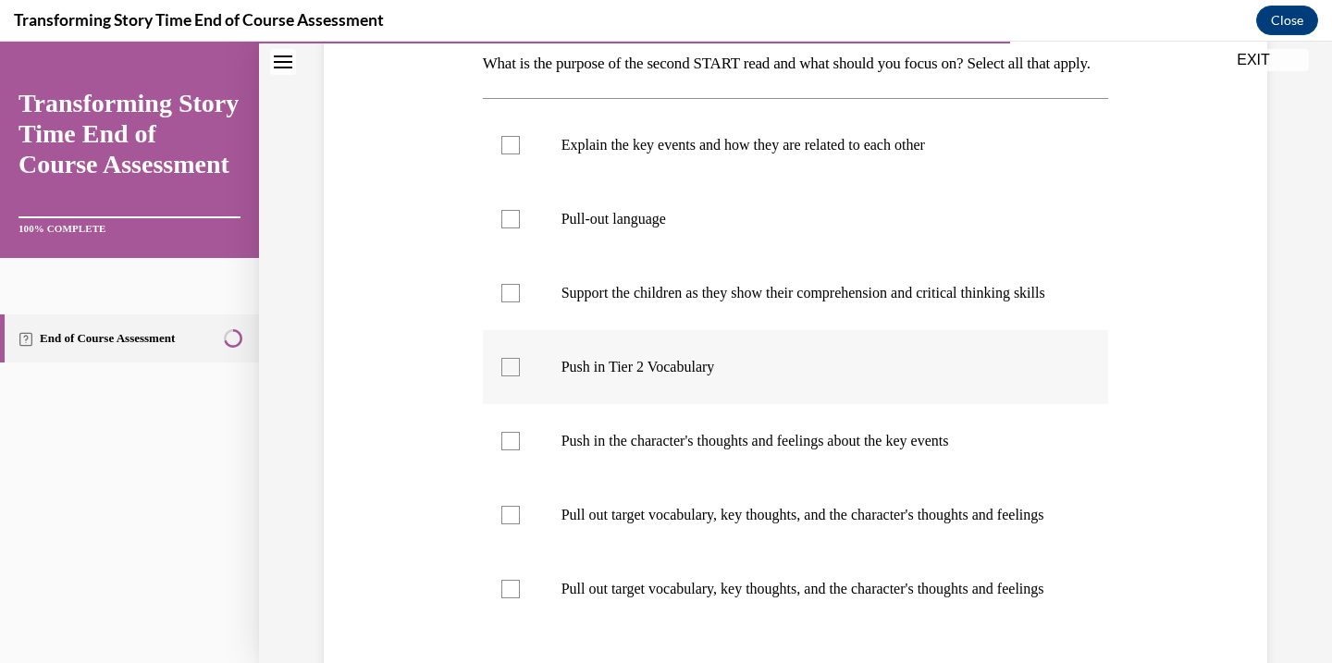
click at [498, 404] on label "Push in Tier 2 Vocabulary" at bounding box center [796, 367] width 626 height 74
click at [501, 377] on input "Push in Tier 2 Vocabulary" at bounding box center [510, 367] width 19 height 19
checkbox input "true"
click at [512, 451] on div at bounding box center [510, 441] width 19 height 19
click at [512, 451] on input "Push in the character's thoughts and feelings about the key events" at bounding box center [510, 441] width 19 height 19
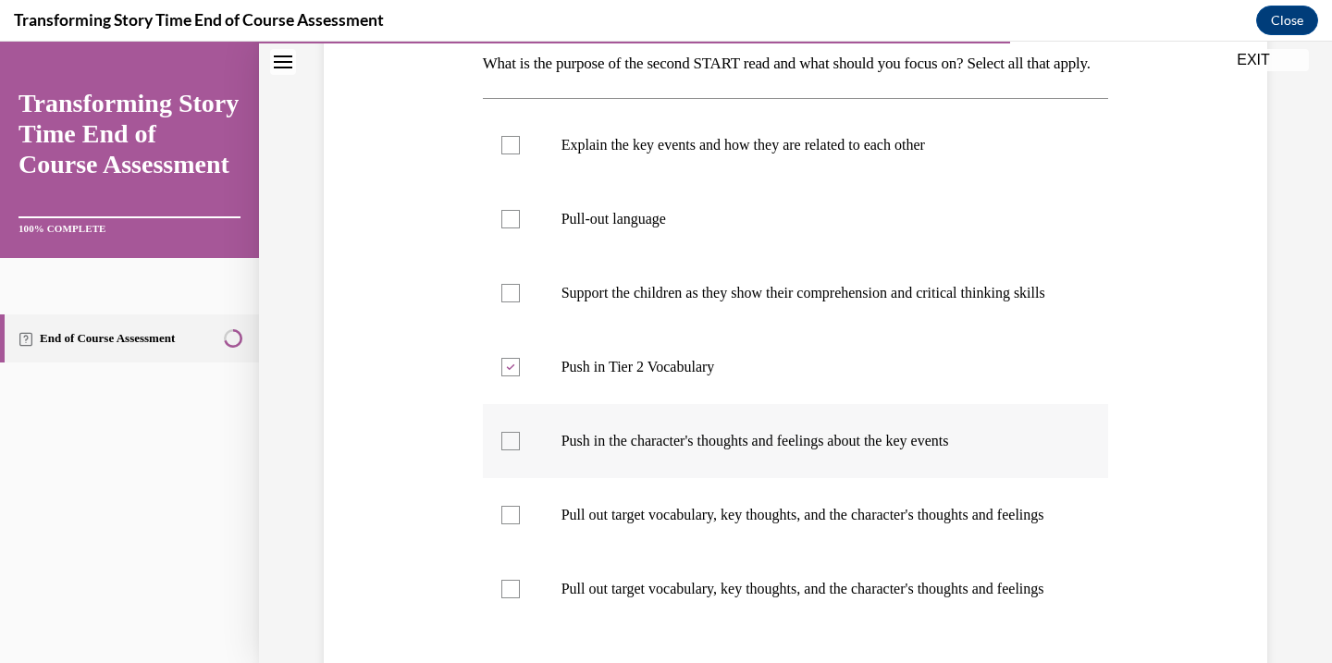
checkbox input "true"
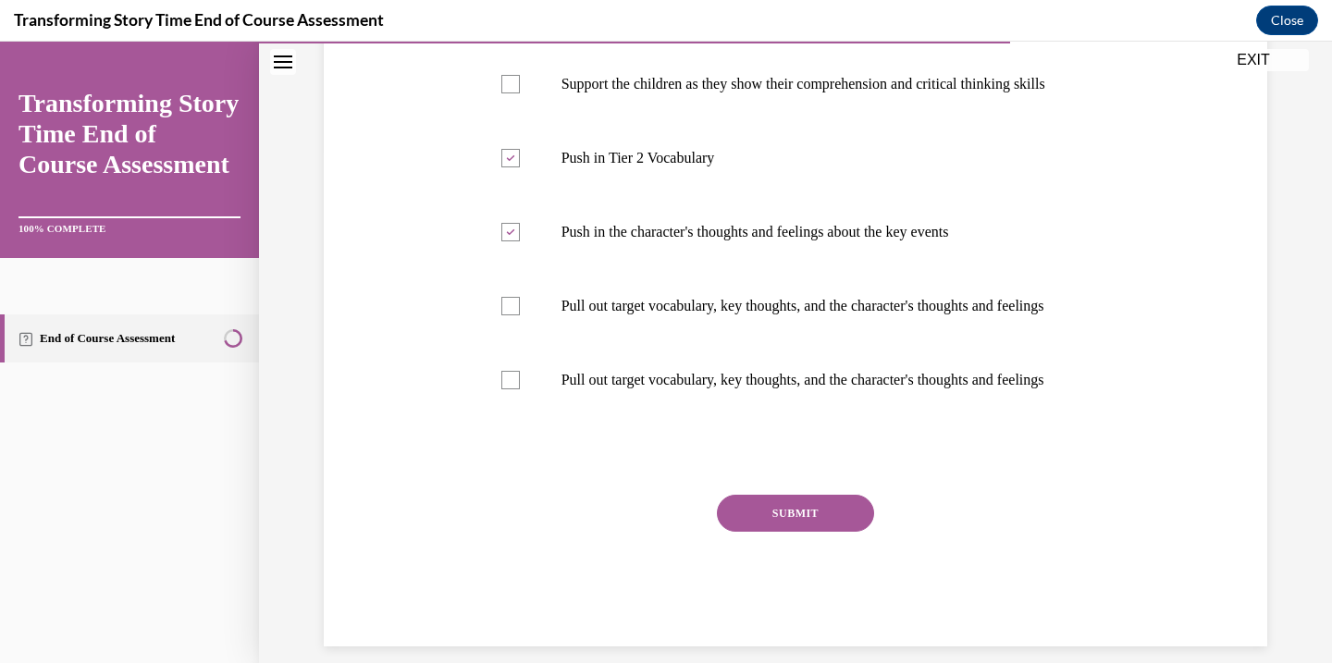
click at [802, 532] on button "SUBMIT" at bounding box center [795, 513] width 157 height 37
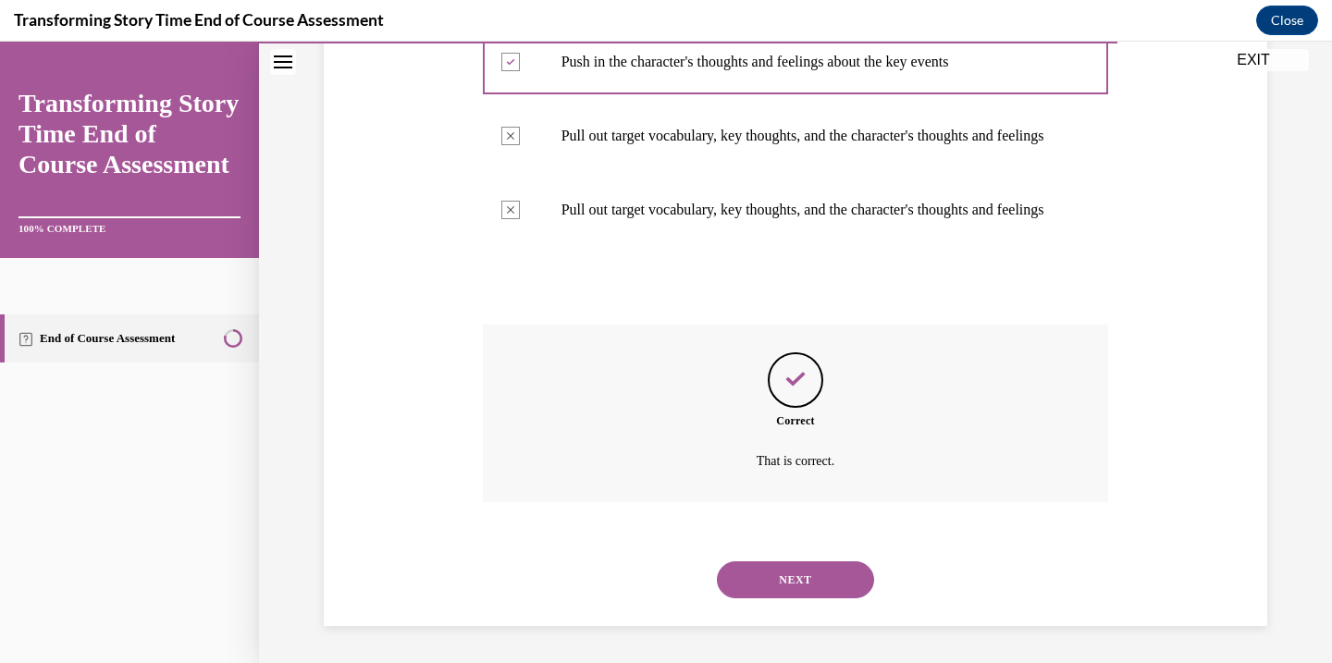
scroll to position [771, 0]
click at [802, 590] on button "NEXT" at bounding box center [795, 580] width 157 height 37
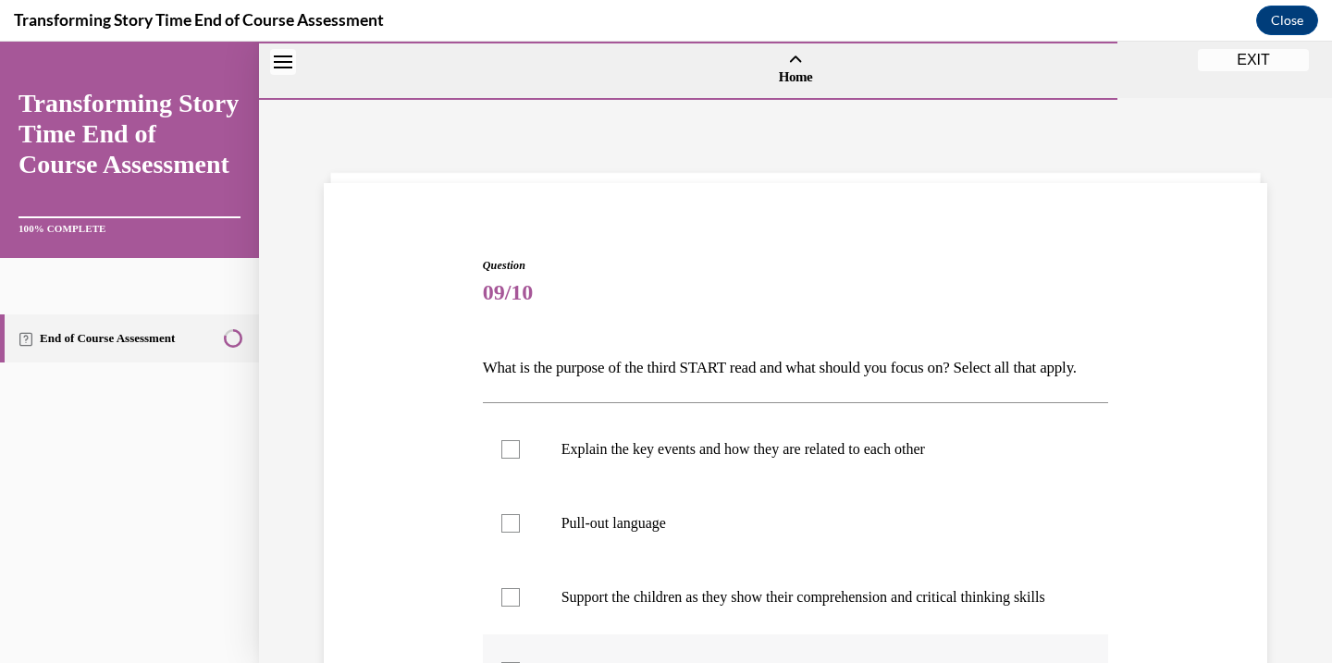
scroll to position [356, 0]
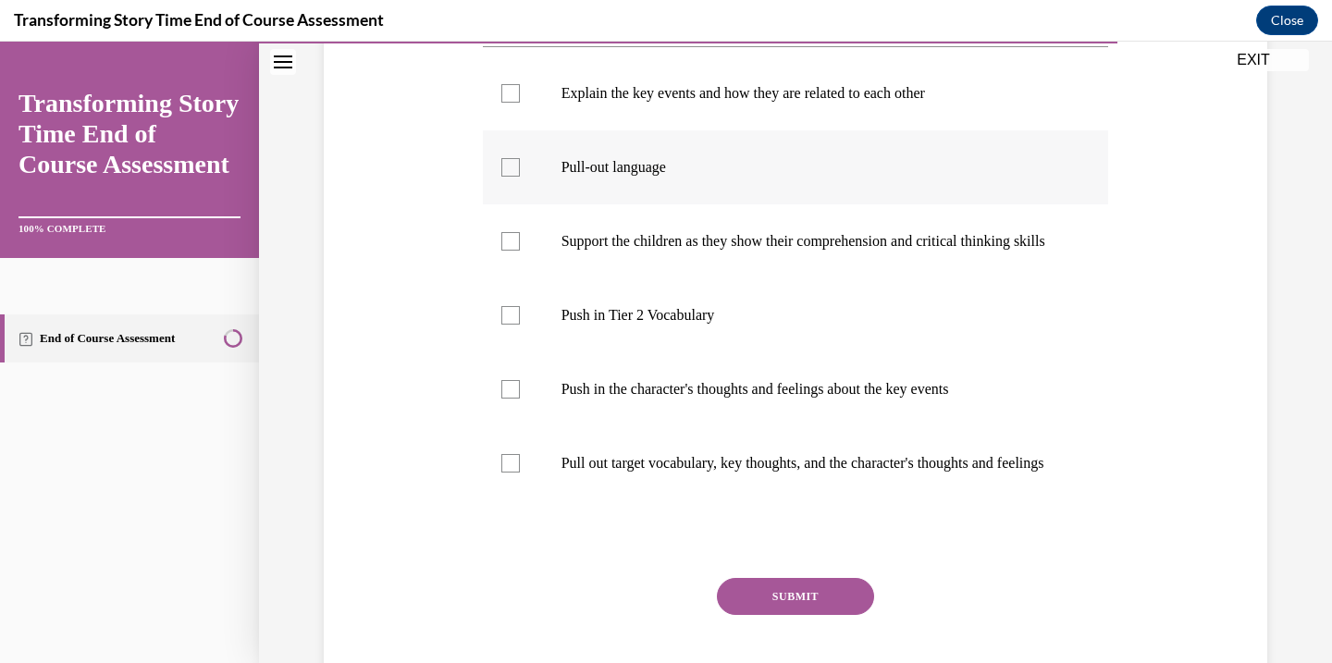
click at [502, 177] on div at bounding box center [510, 167] width 19 height 19
click at [502, 177] on input "Pull-out language" at bounding box center [510, 167] width 19 height 19
checkbox input "true"
click at [506, 278] on label "Support the children as they show their comprehension and critical thinking ski…" at bounding box center [796, 241] width 626 height 74
click at [506, 251] on input "Support the children as they show their comprehension and critical thinking ski…" at bounding box center [510, 241] width 19 height 19
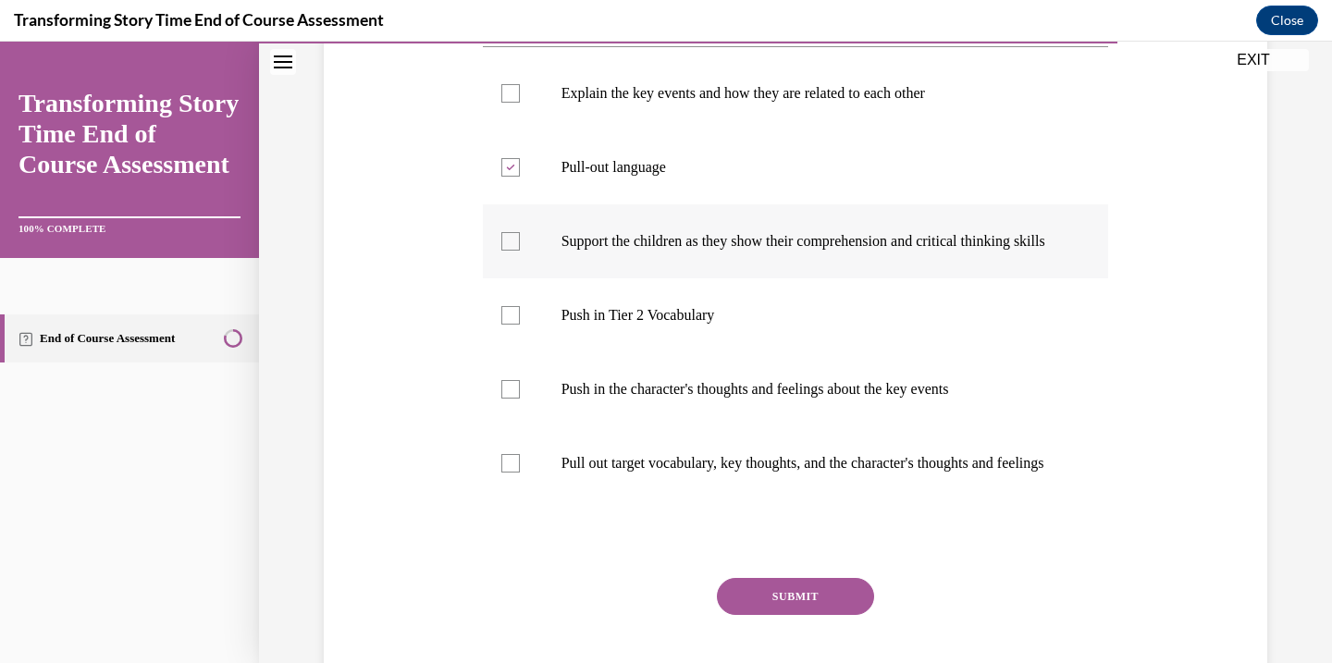
checkbox input "true"
click at [519, 500] on label "Pull out target vocabulary, key thoughts, and the character's thoughts and feel…" at bounding box center [796, 463] width 626 height 74
click at [519, 473] on input "Pull out target vocabulary, key thoughts, and the character's thoughts and feel…" at bounding box center [510, 463] width 19 height 19
checkbox input "true"
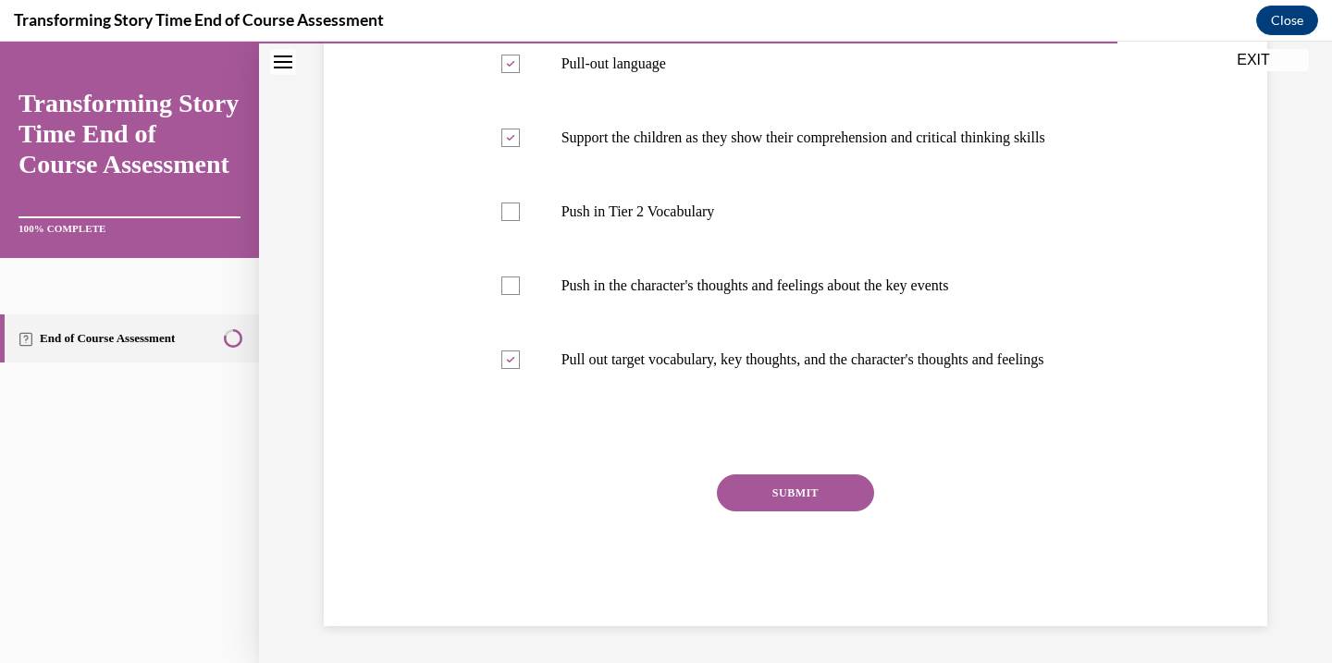
click at [811, 512] on div "SUBMIT" at bounding box center [796, 521] width 626 height 93
click at [809, 501] on button "SUBMIT" at bounding box center [795, 493] width 157 height 37
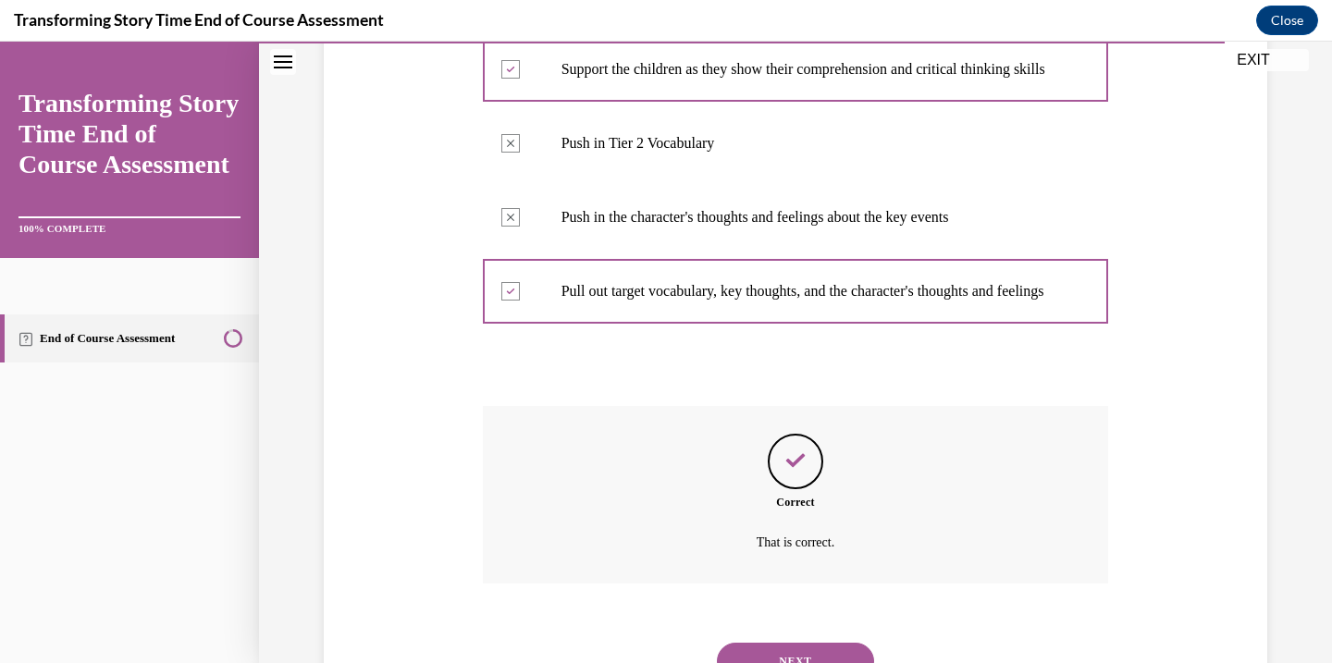
scroll to position [678, 0]
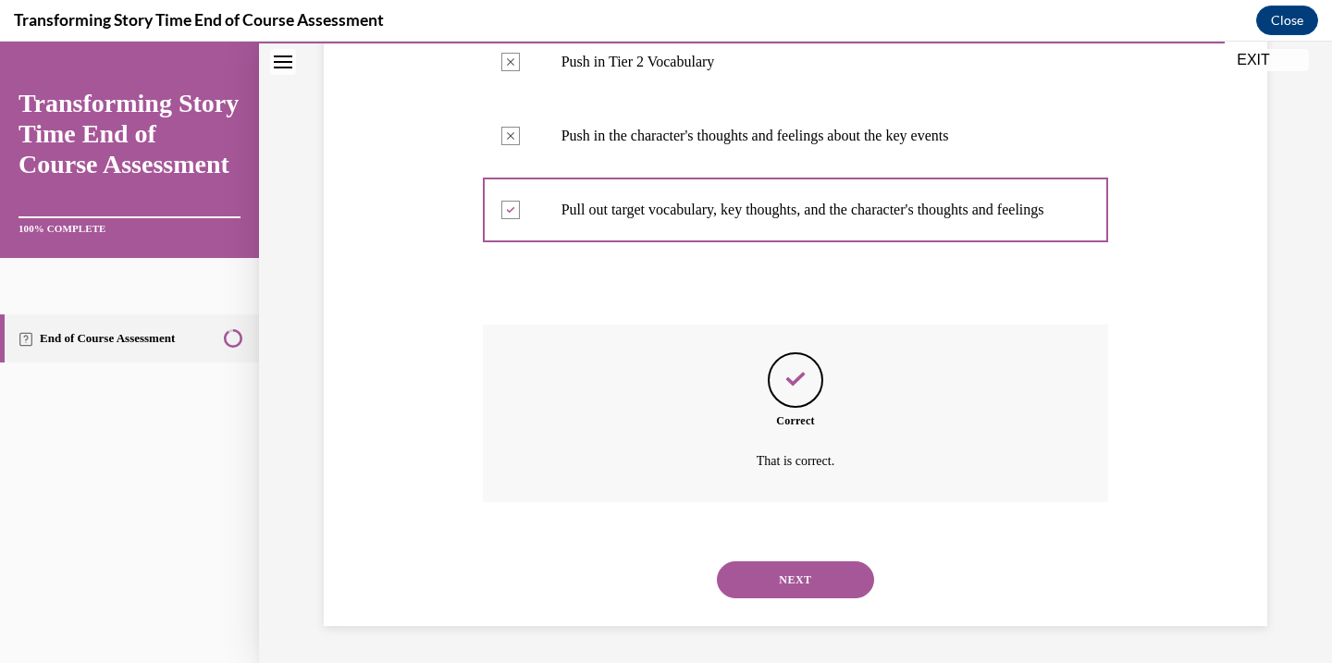
click at [801, 569] on button "NEXT" at bounding box center [795, 580] width 157 height 37
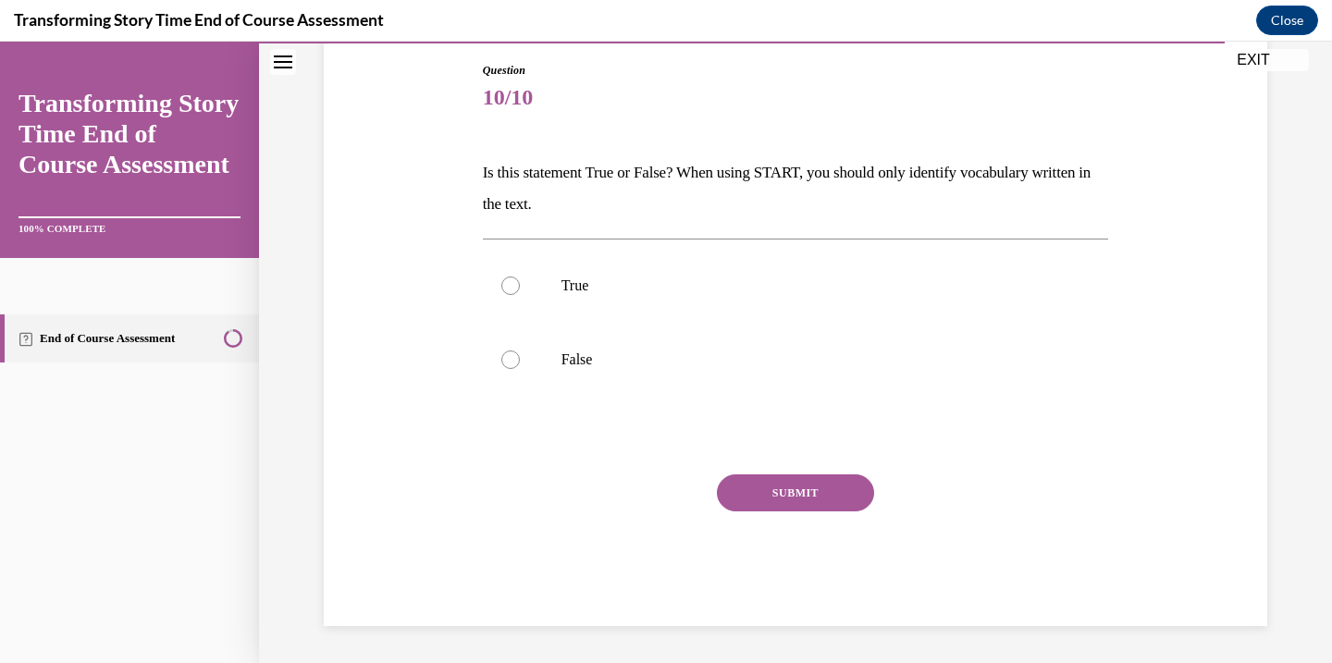
scroll to position [195, 0]
click at [512, 358] on div at bounding box center [510, 360] width 19 height 19
click at [512, 358] on input "False" at bounding box center [510, 360] width 19 height 19
radio input "true"
click at [789, 488] on button "SUBMIT" at bounding box center [795, 493] width 157 height 37
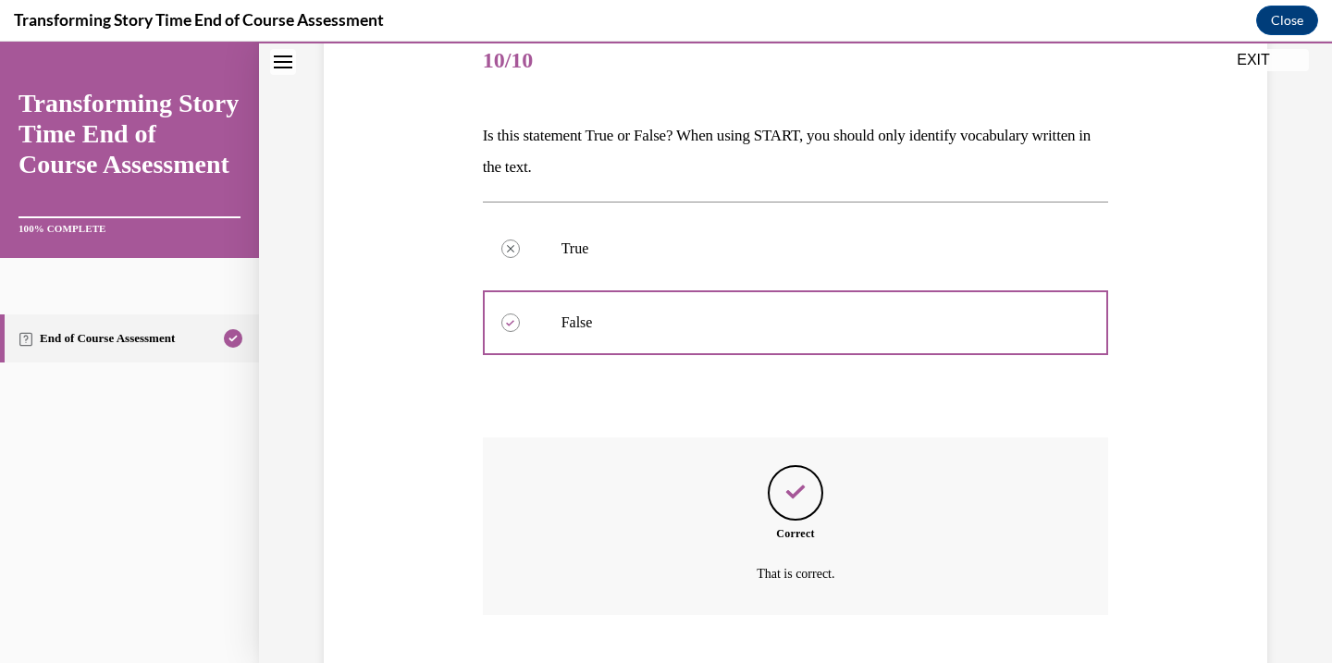
scroll to position [345, 0]
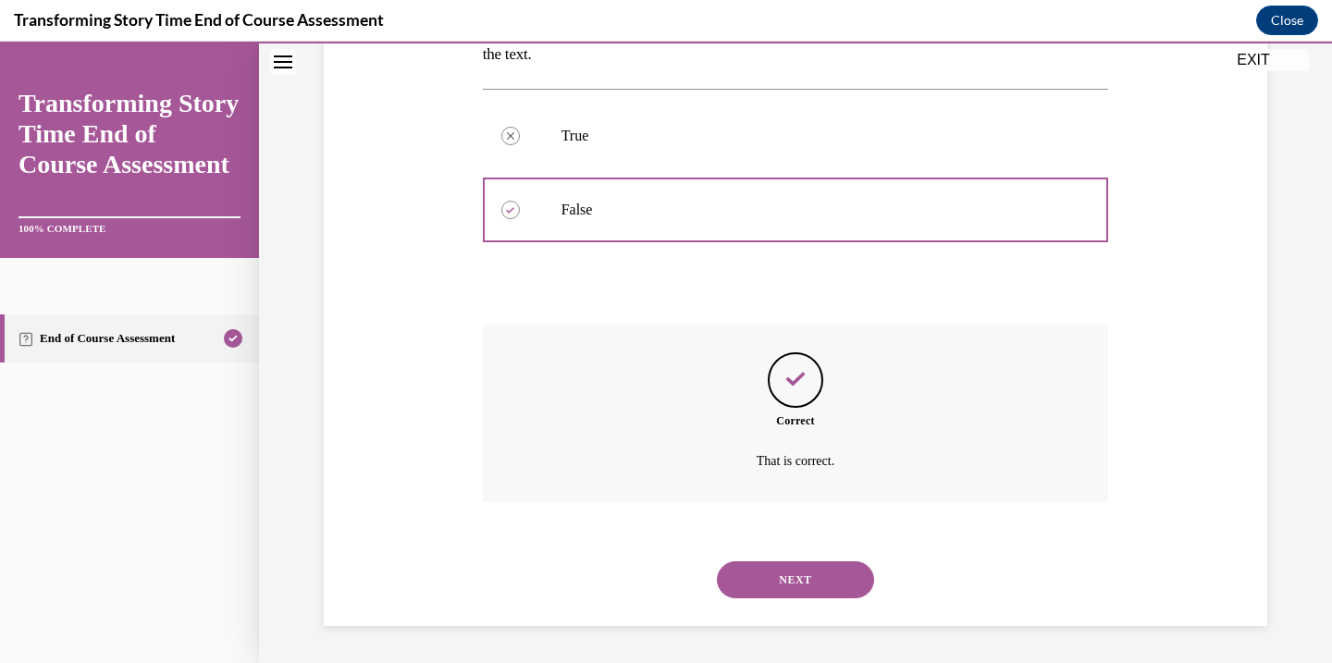
click at [794, 567] on button "NEXT" at bounding box center [795, 580] width 157 height 37
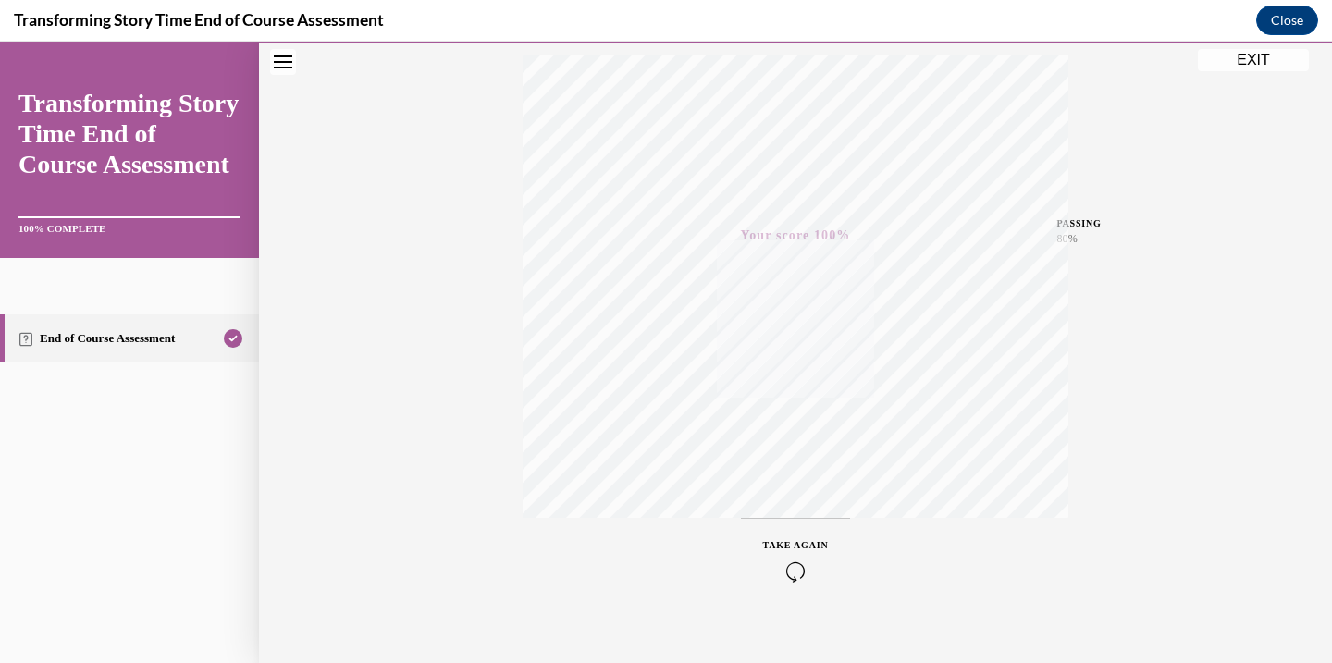
scroll to position [327, 0]
click at [1240, 66] on button "EXIT" at bounding box center [1253, 60] width 111 height 22
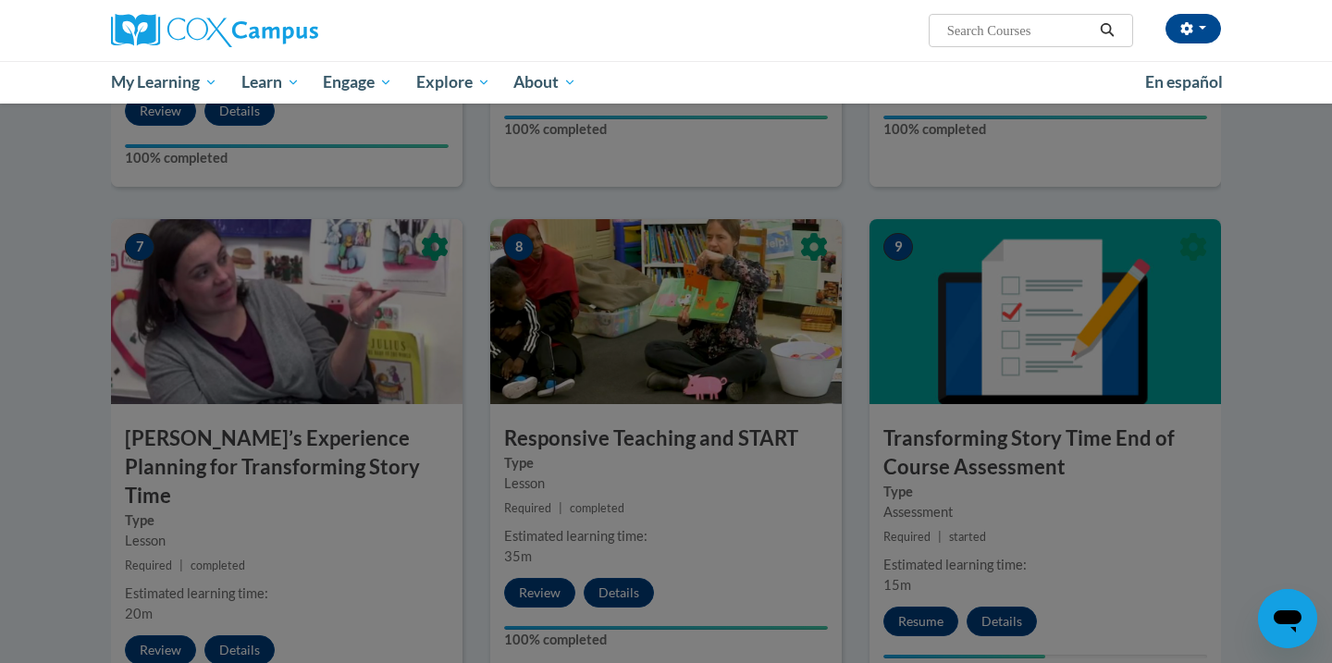
scroll to position [0, 0]
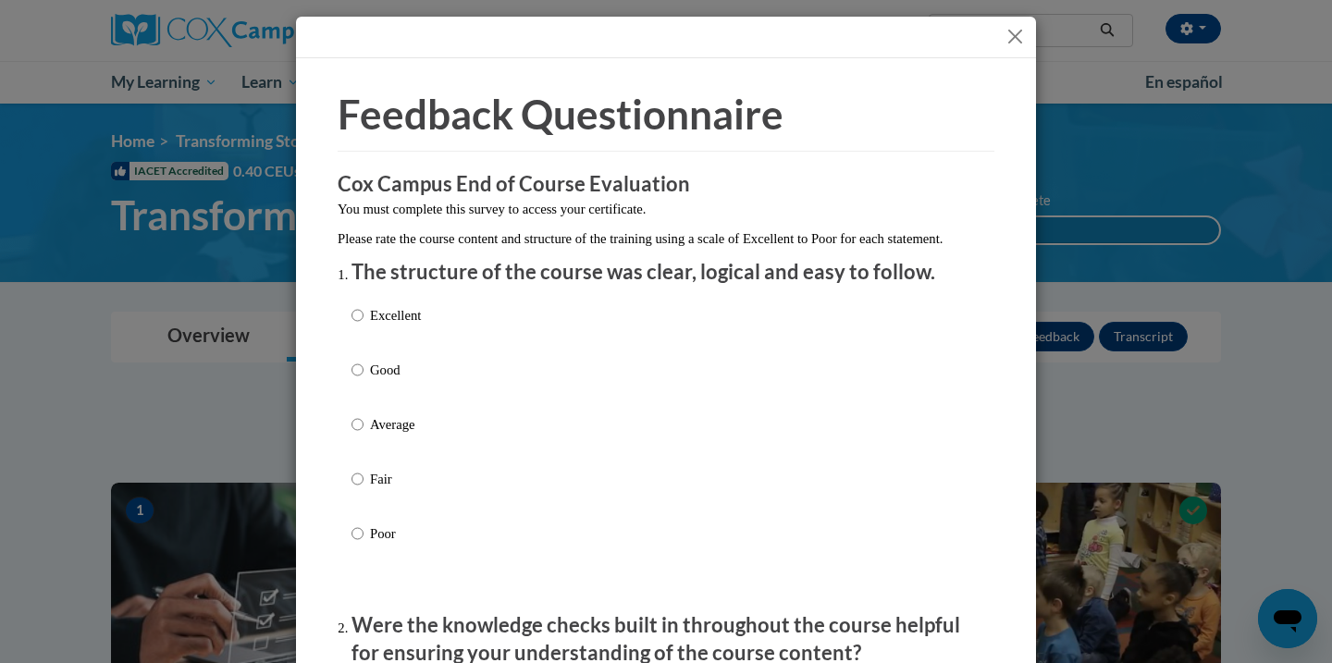
click at [377, 380] on p "Good" at bounding box center [395, 370] width 51 height 20
click at [364, 380] on input "Good" at bounding box center [358, 370] width 12 height 20
radio input "true"
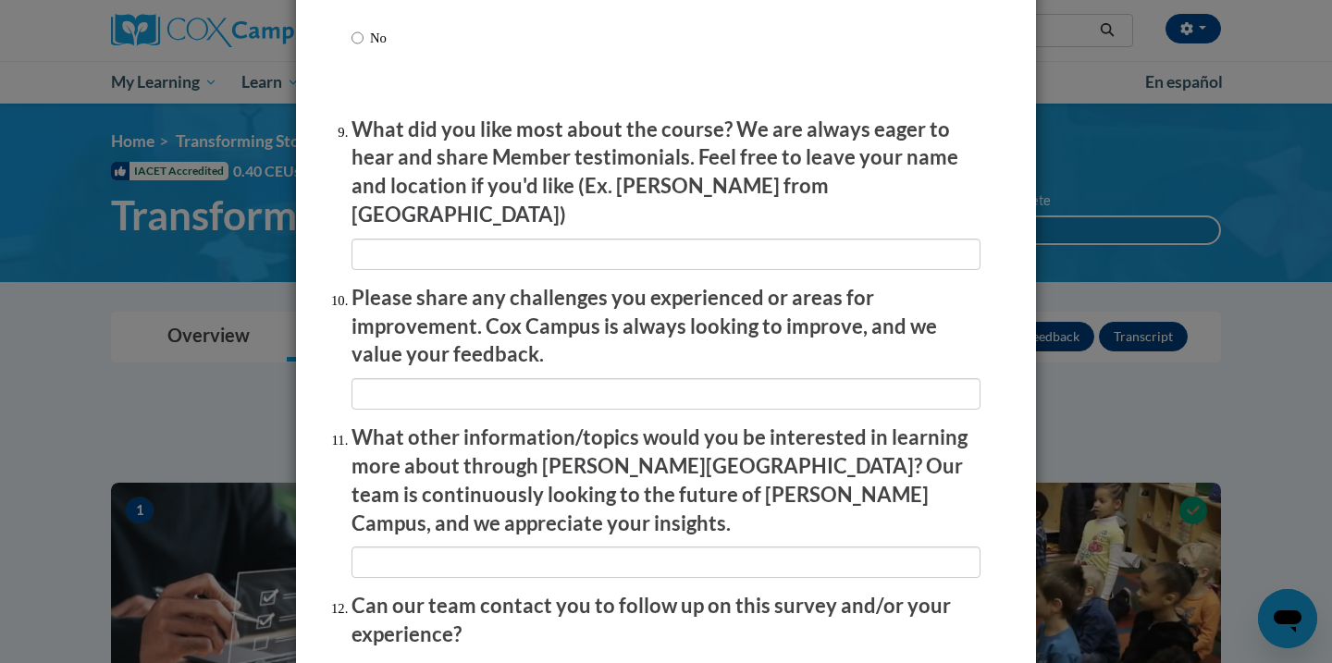
scroll to position [3185, 0]
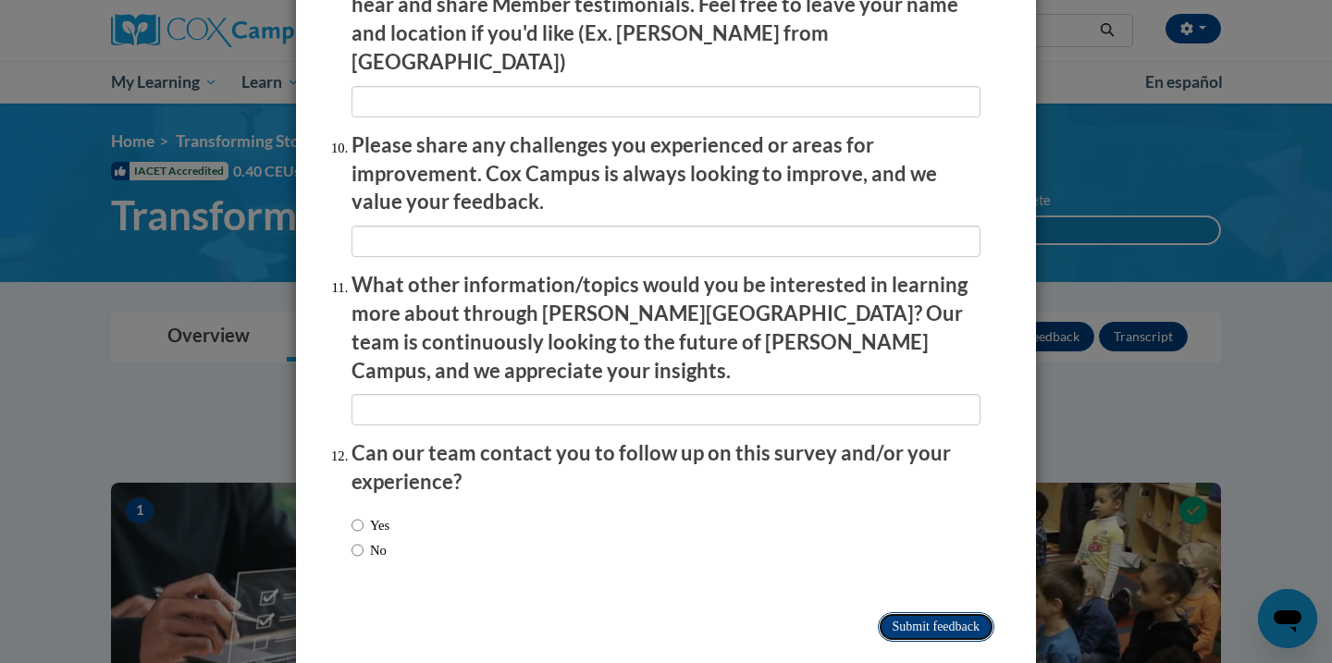
click at [912, 612] on input "Submit feedback" at bounding box center [936, 627] width 117 height 30
click at [909, 612] on input "Submitting" at bounding box center [936, 627] width 117 height 30
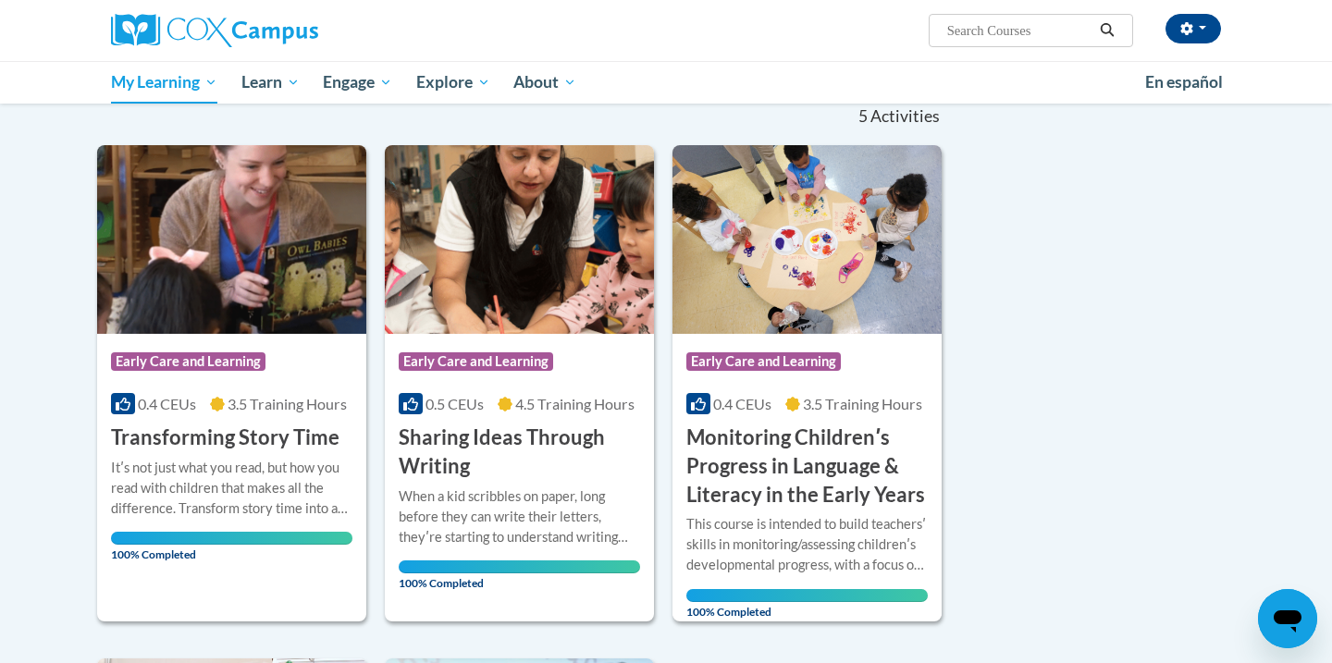
scroll to position [192, 0]
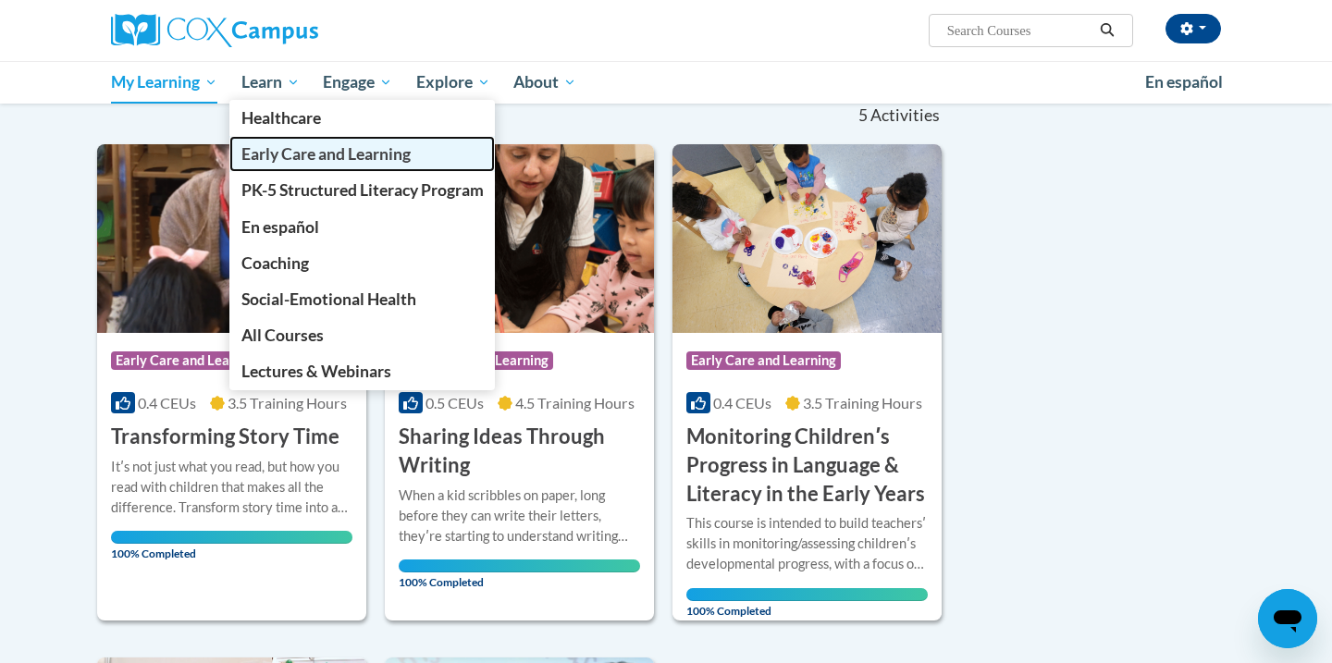
click at [290, 154] on span "Early Care and Learning" at bounding box center [325, 153] width 169 height 19
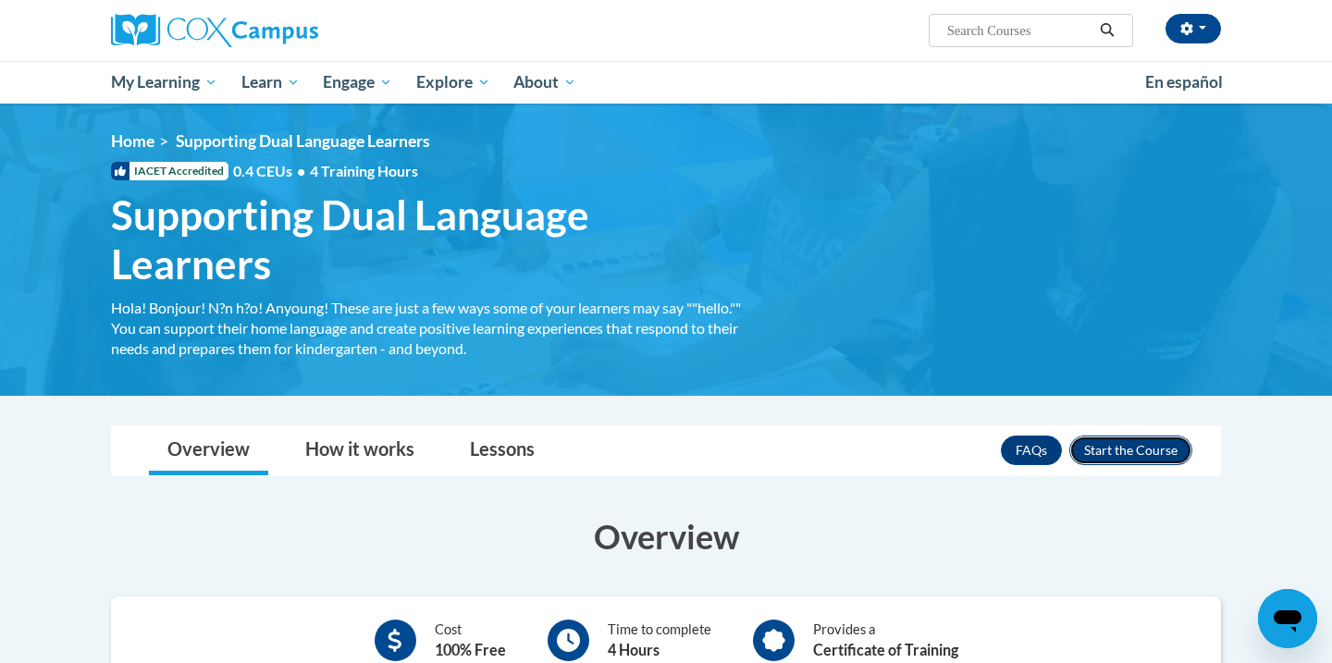
click at [1132, 459] on button "Enroll" at bounding box center [1130, 451] width 123 height 30
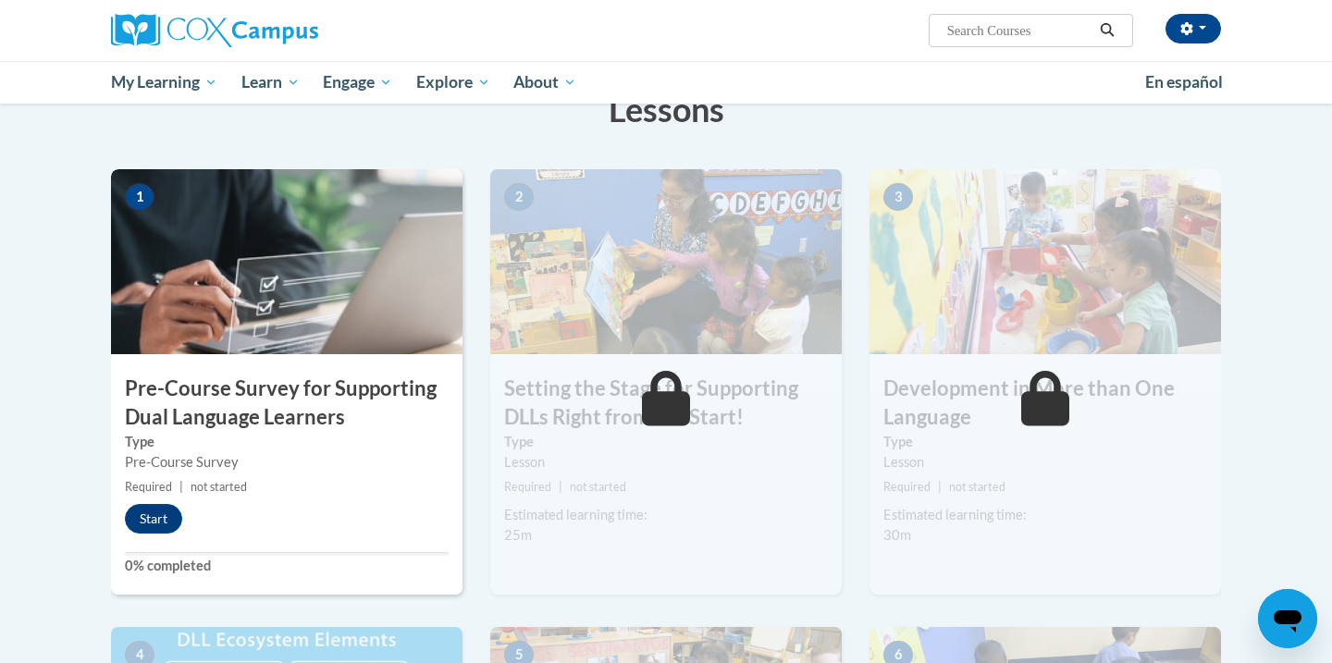
scroll to position [333, 0]
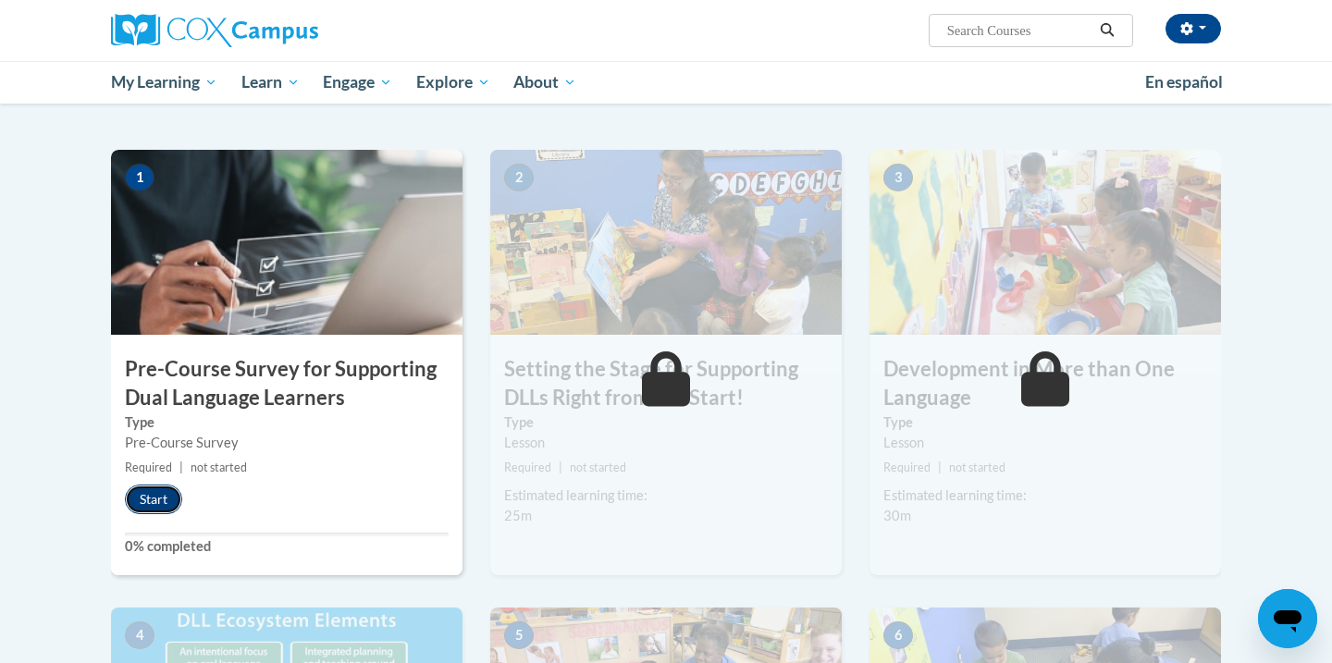
click at [168, 507] on button "Start" at bounding box center [153, 500] width 57 height 30
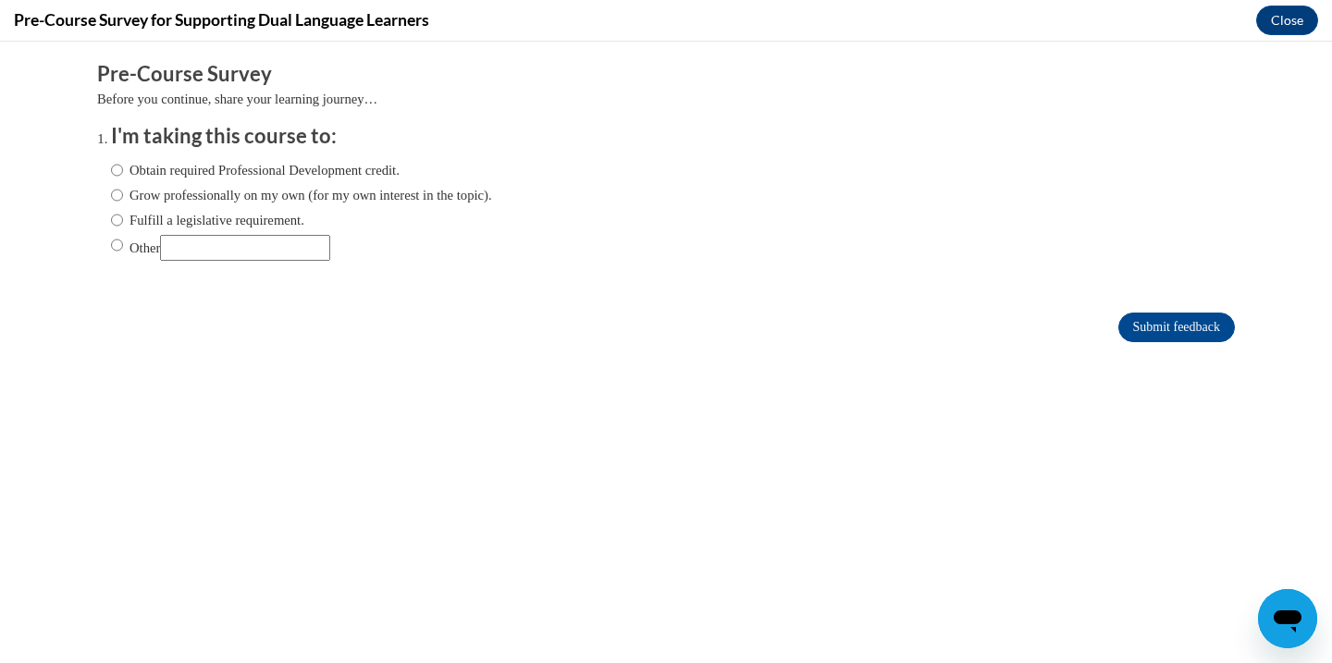
scroll to position [0, 0]
click at [113, 165] on input "Obtain required Professional Development credit." at bounding box center [117, 170] width 12 height 20
radio input "true"
click at [1136, 316] on input "Submit feedback" at bounding box center [1176, 328] width 117 height 30
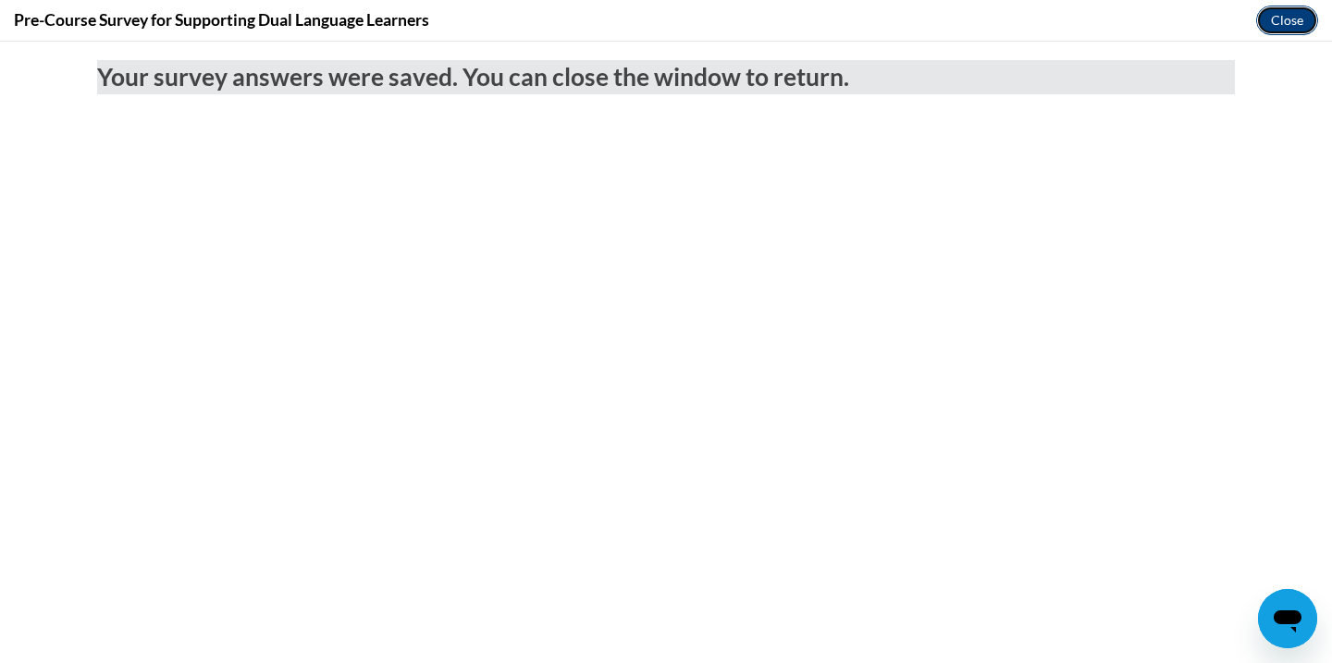
click at [1283, 25] on button "Close" at bounding box center [1287, 21] width 62 height 30
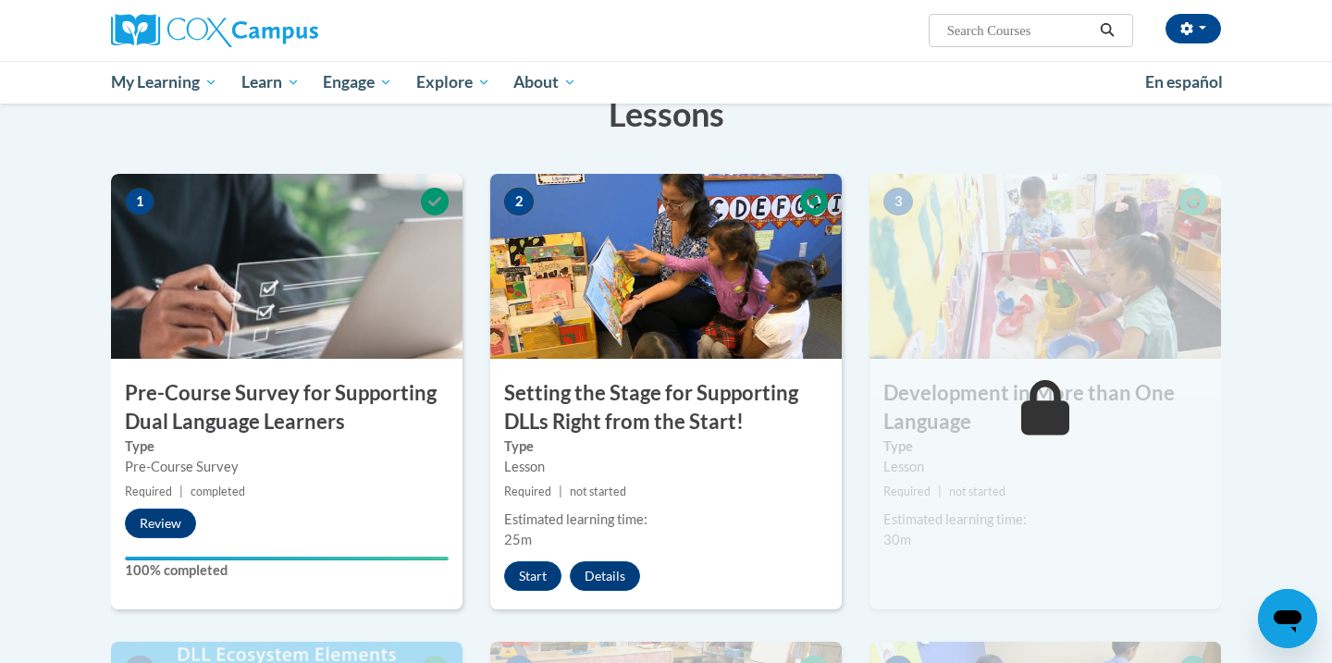
scroll to position [348, 0]
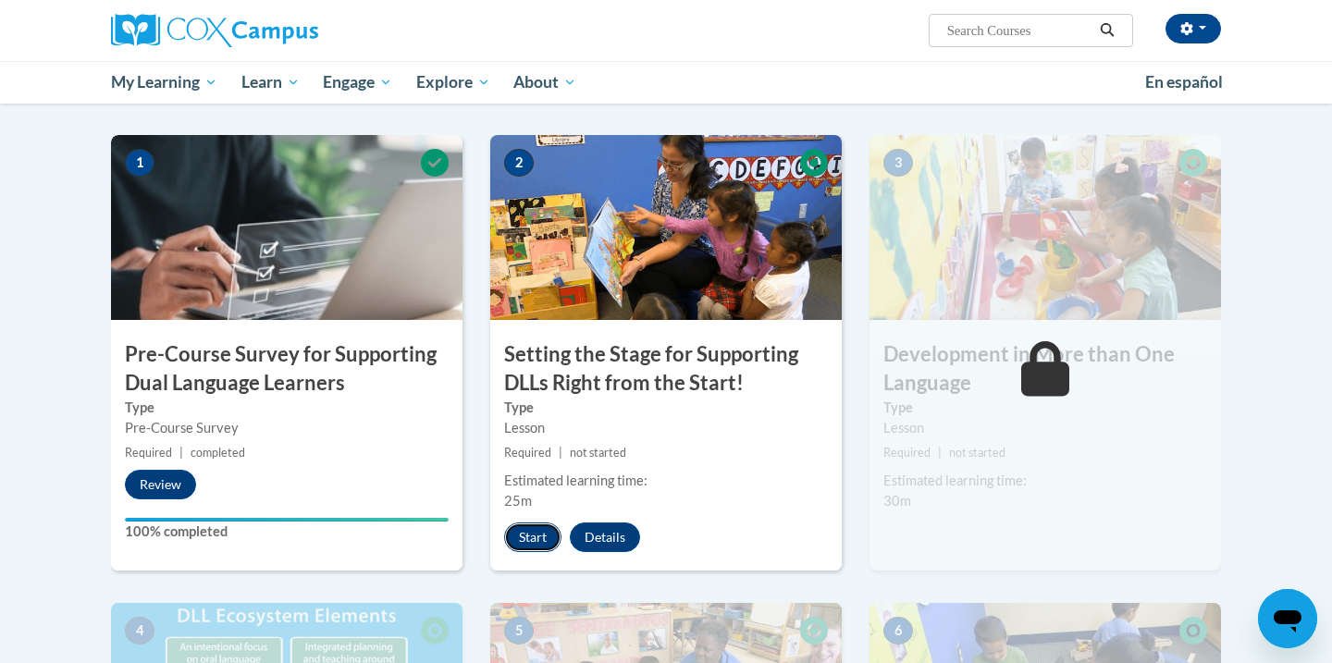
click at [547, 536] on button "Start" at bounding box center [532, 538] width 57 height 30
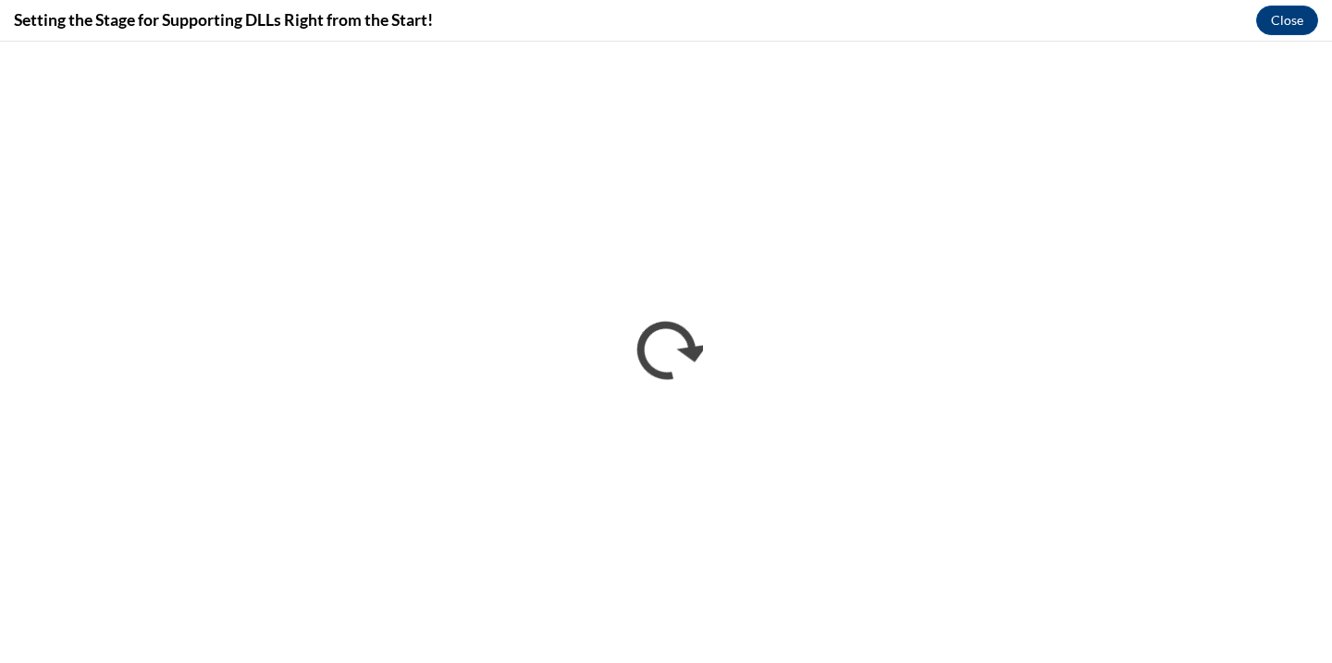
scroll to position [0, 0]
